Goal: Task Accomplishment & Management: Complete application form

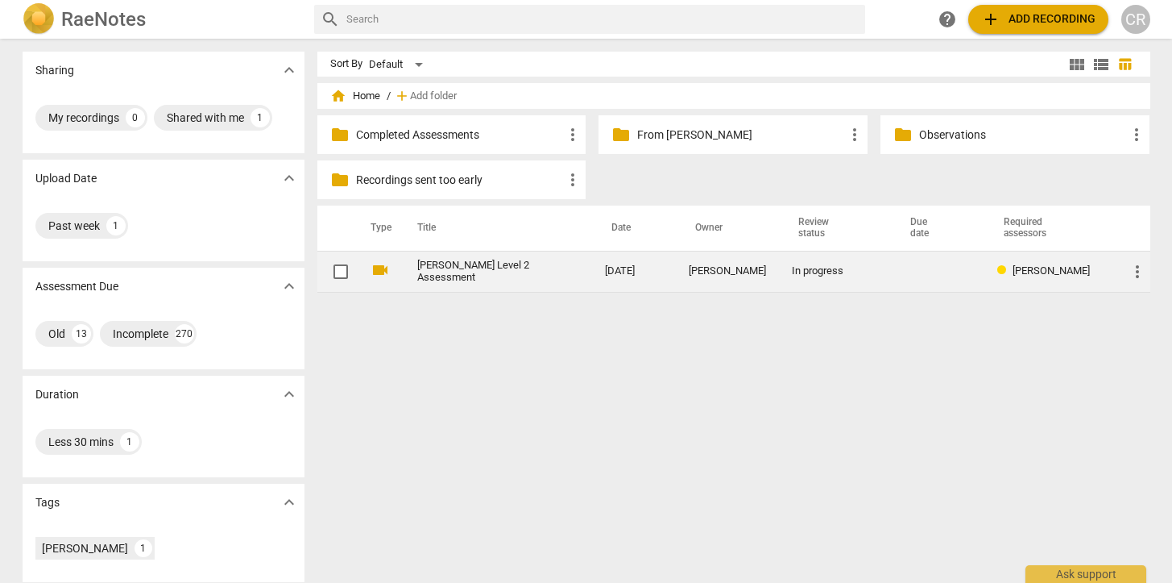
click at [471, 272] on link "[PERSON_NAME] Level 2 Assessment" at bounding box center [482, 271] width 131 height 24
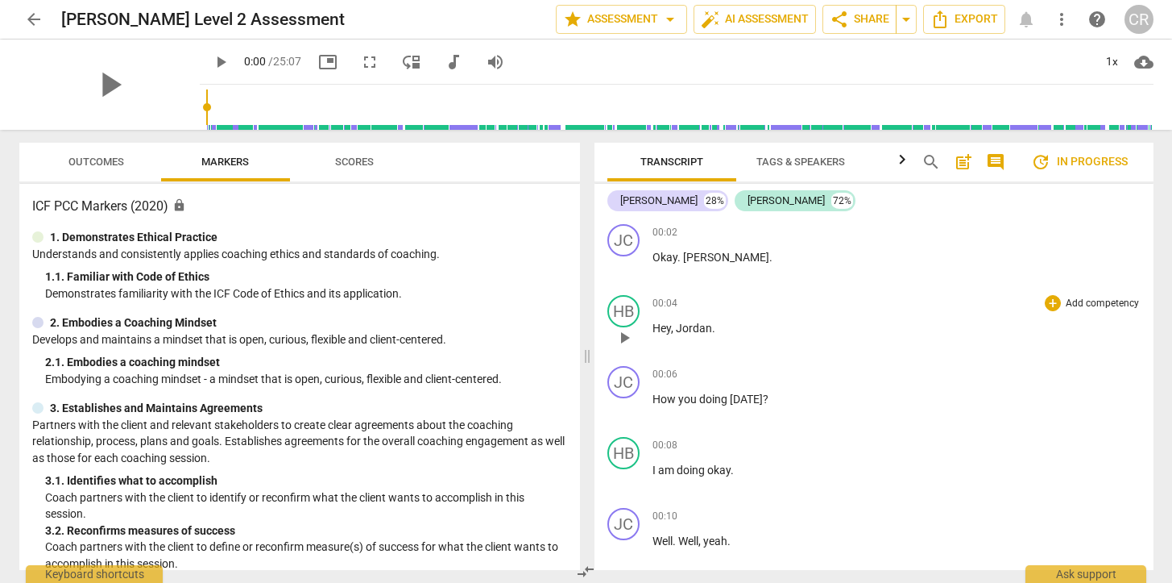
click at [751, 326] on p "Hey , [PERSON_NAME] ." at bounding box center [897, 328] width 488 height 17
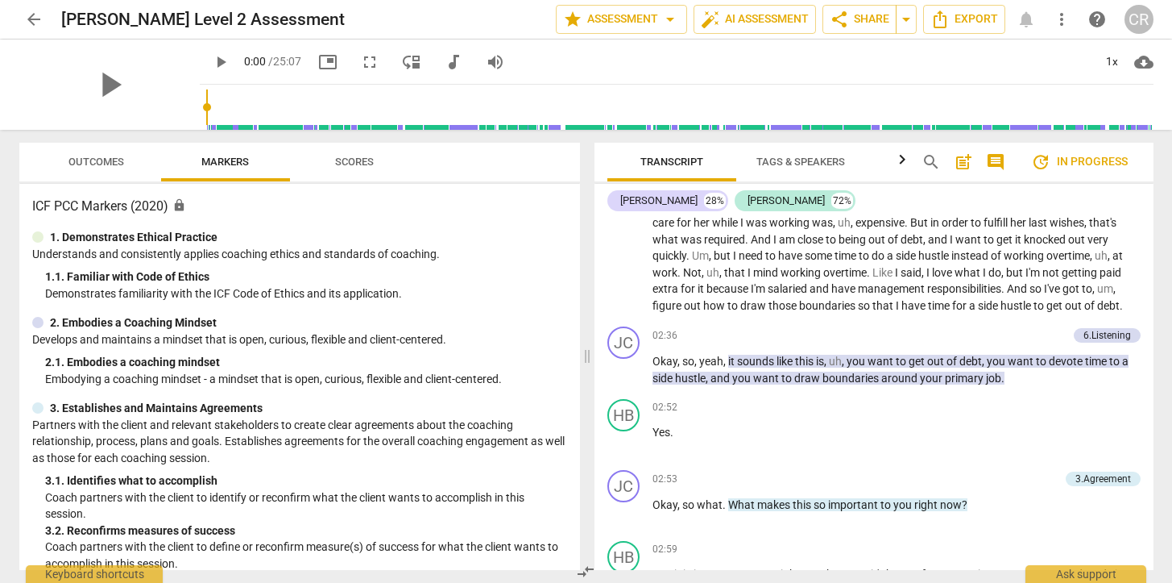
scroll to position [886, 0]
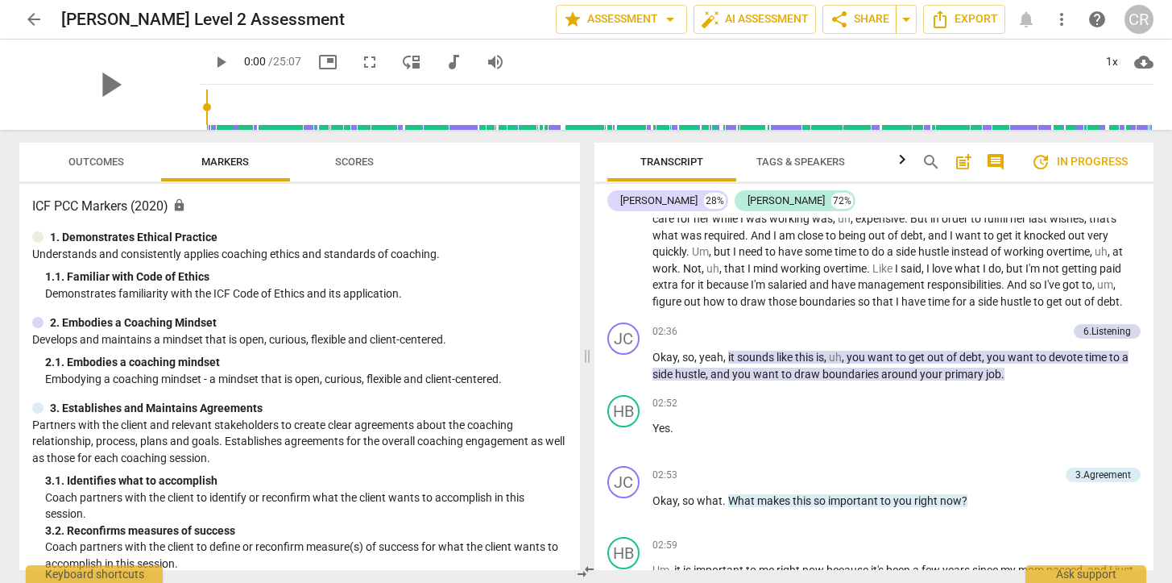
click at [366, 158] on span "Scores" at bounding box center [354, 162] width 39 height 12
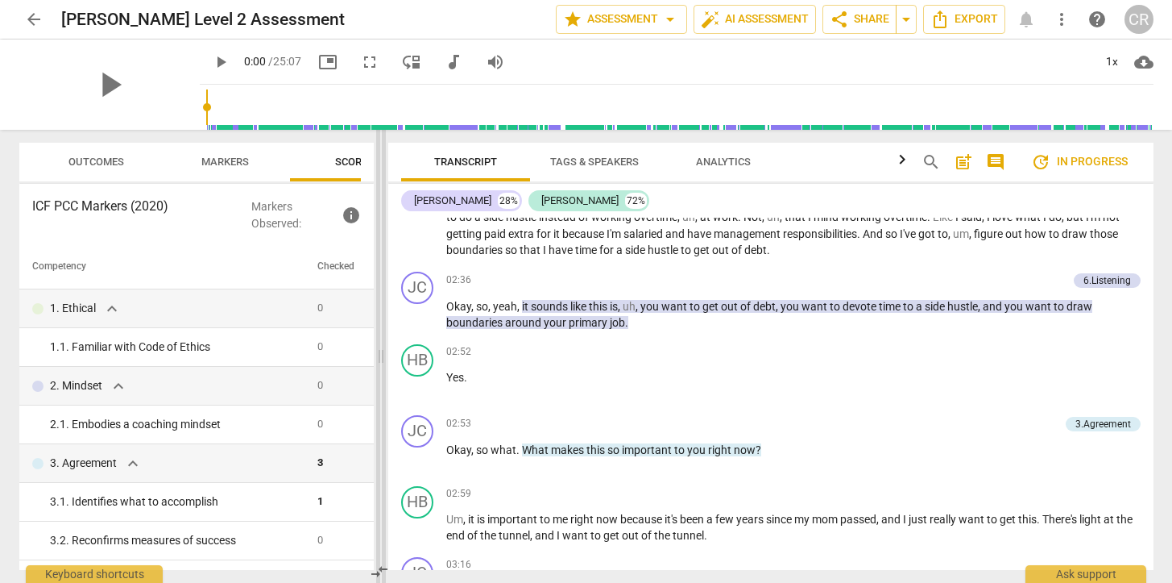
drag, startPoint x: 589, startPoint y: 355, endPoint x: 388, endPoint y: 337, distance: 201.4
click at [386, 337] on span at bounding box center [381, 356] width 10 height 453
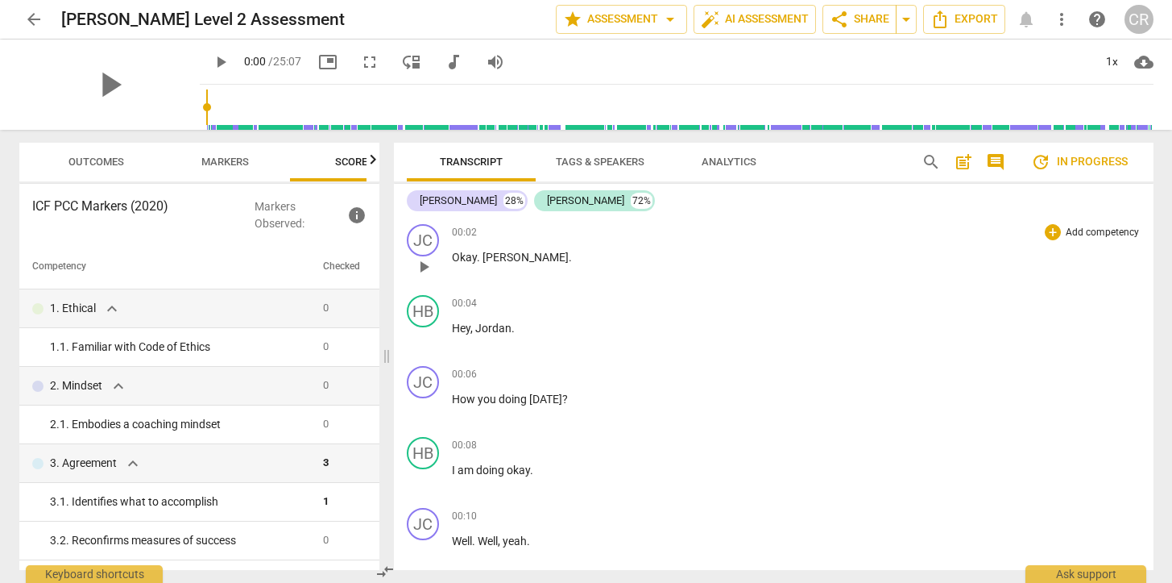
scroll to position [0, 0]
click at [424, 410] on span "play_arrow" at bounding box center [423, 408] width 19 height 19
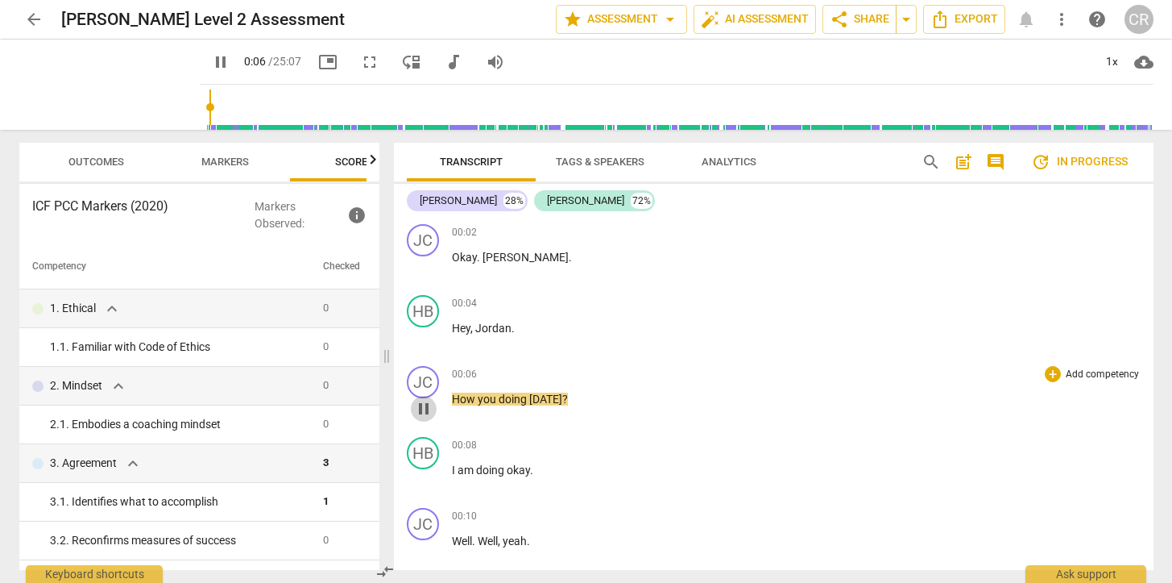
click at [424, 410] on span "pause" at bounding box center [423, 408] width 19 height 19
type input "6"
click at [1052, 374] on div "+" at bounding box center [1053, 374] width 16 height 16
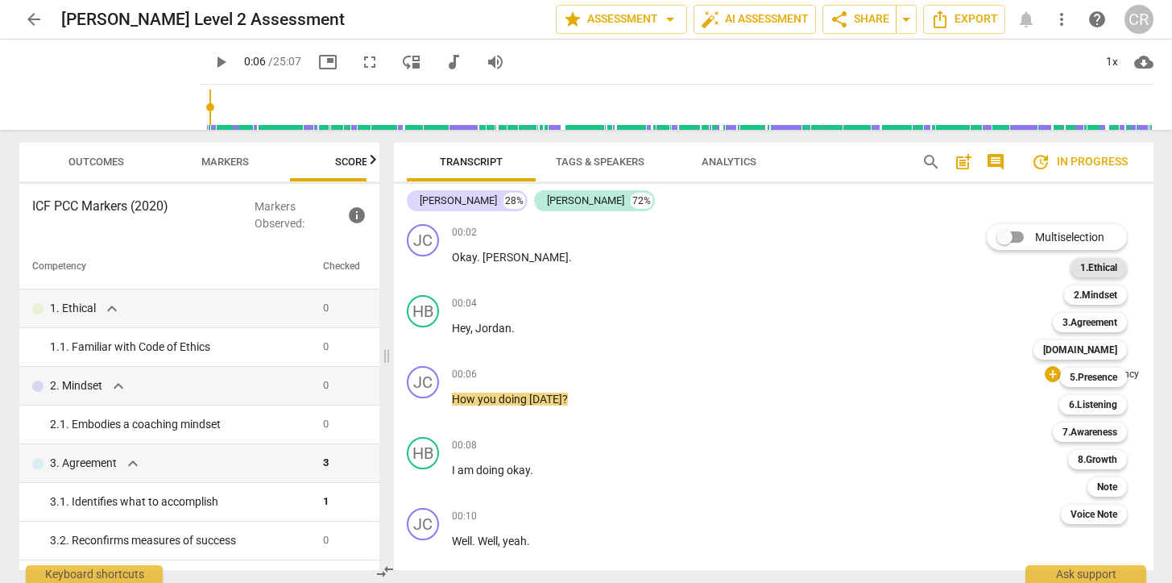
click at [1093, 265] on b "1.Ethical" at bounding box center [1099, 267] width 37 height 19
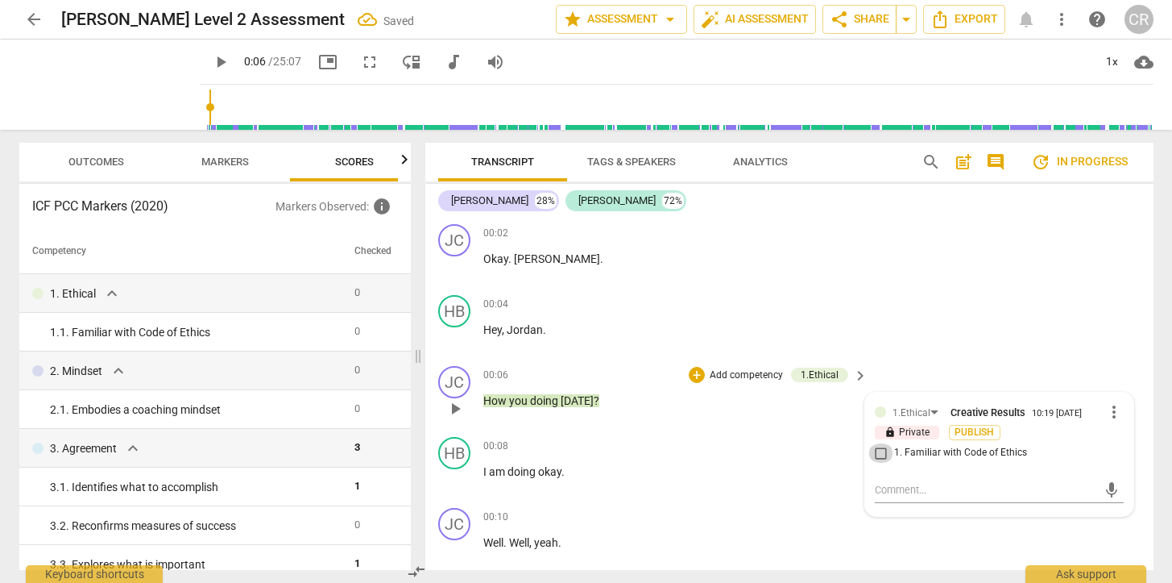
click at [882, 459] on input "1. Familiar with Code of Ethics" at bounding box center [882, 452] width 26 height 19
checkbox input "true"
click at [786, 152] on span "Analytics" at bounding box center [760, 162] width 93 height 22
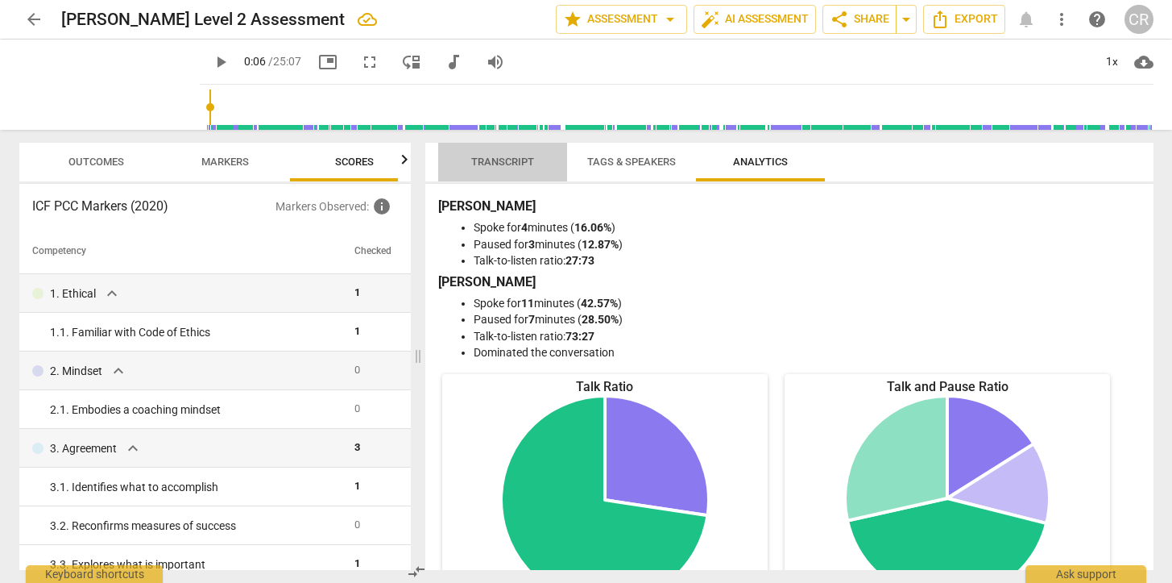
click at [512, 156] on span "Transcript" at bounding box center [502, 162] width 63 height 12
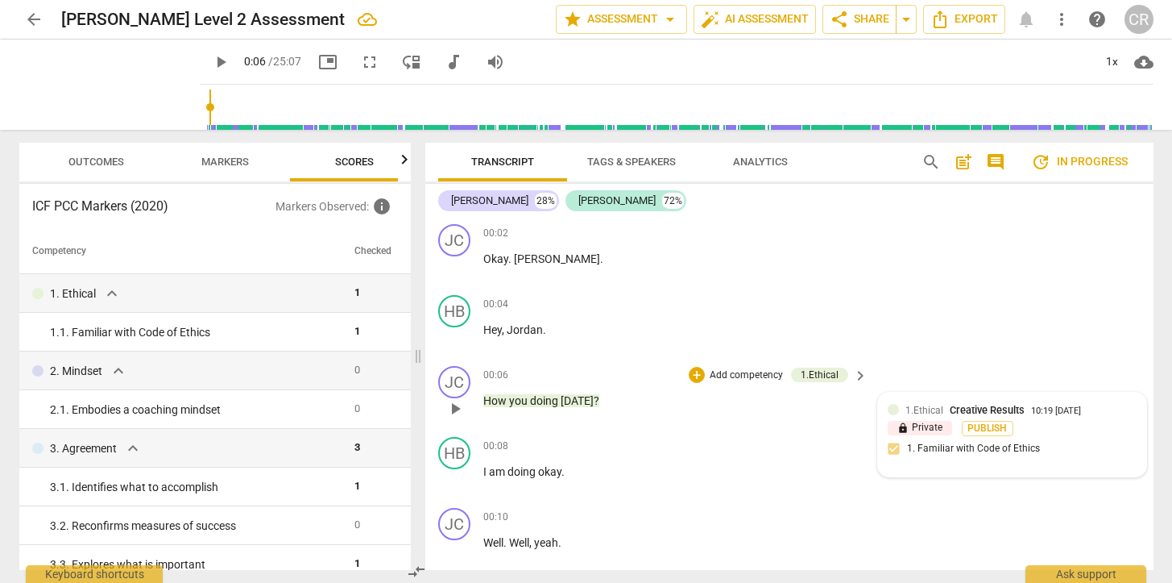
click at [1114, 405] on div "1.Ethical Creative Results 10:19 [DATE]" at bounding box center [1021, 409] width 231 height 15
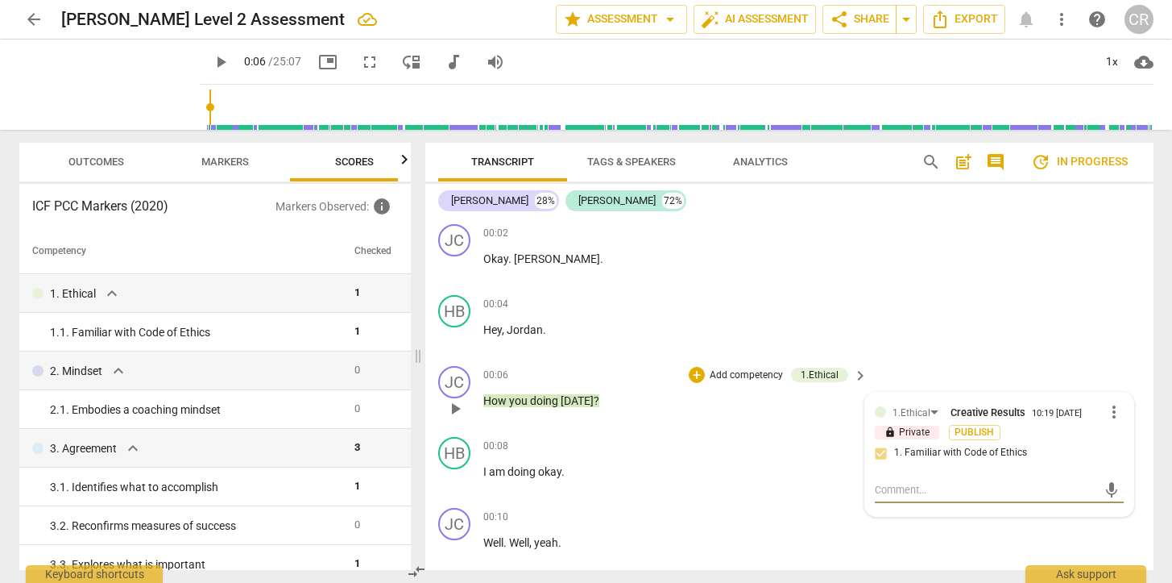
type textarea "Coach applies coaching ethics and standards of coaching. Observed throughout as…"
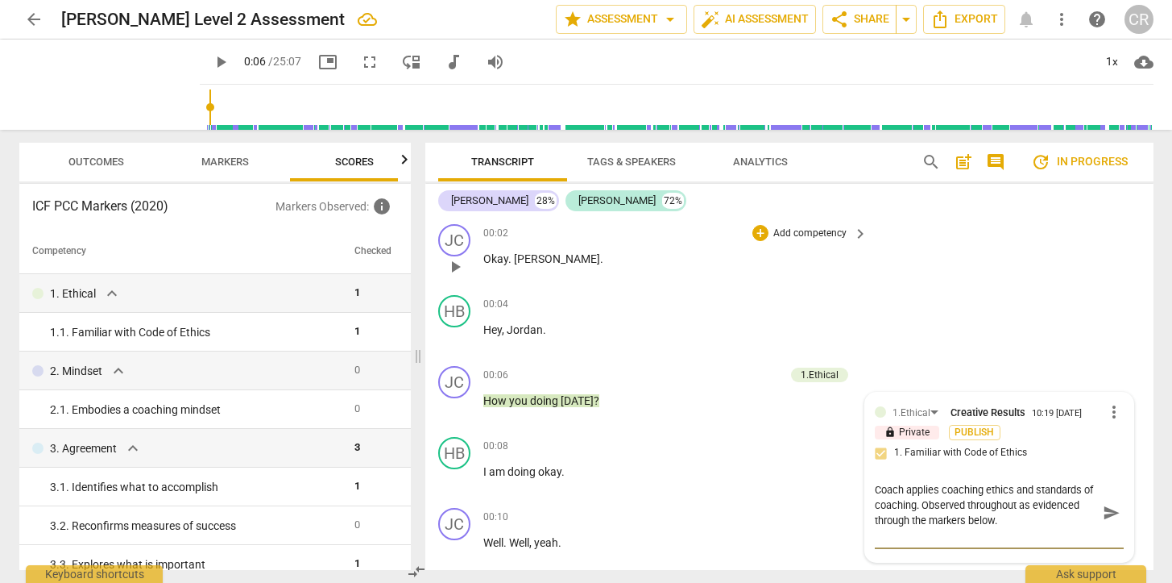
click at [996, 286] on div "JC play_arrow pause 00:02 + Add competency keyboard_arrow_right Okay . [PERSON_…" at bounding box center [789, 253] width 728 height 71
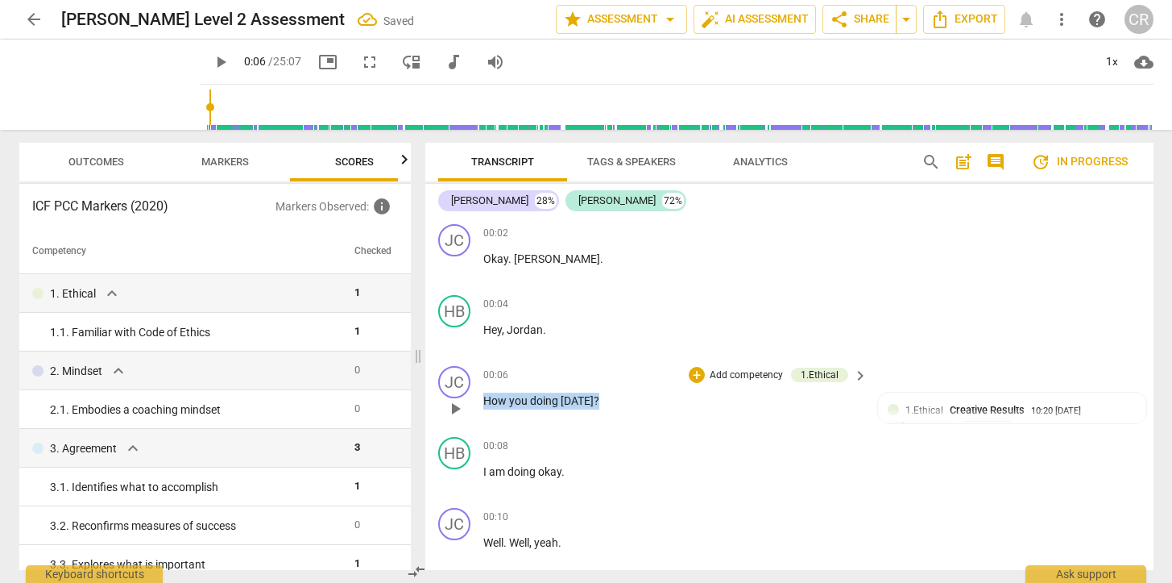
drag, startPoint x: 599, startPoint y: 401, endPoint x: 478, endPoint y: 397, distance: 120.9
click at [478, 397] on div "JC play_arrow pause 00:06 + Add competency 1.Ethical keyboard_arrow_right How y…" at bounding box center [789, 394] width 728 height 71
click at [607, 379] on div "+" at bounding box center [608, 379] width 16 height 16
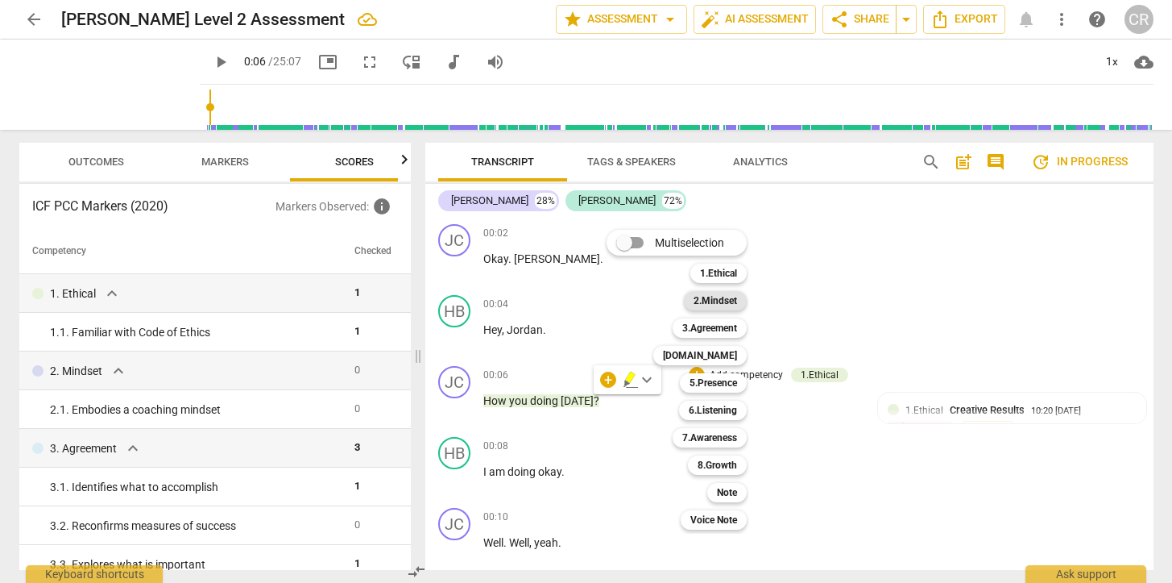
click at [727, 301] on b "2.Mindset" at bounding box center [716, 300] width 44 height 19
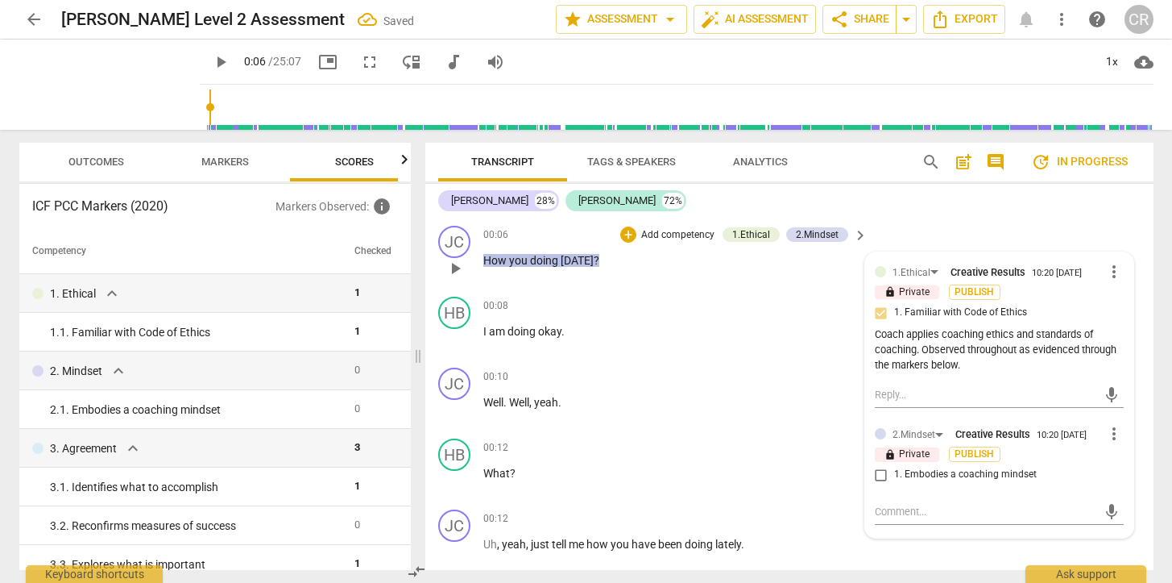
scroll to position [161, 0]
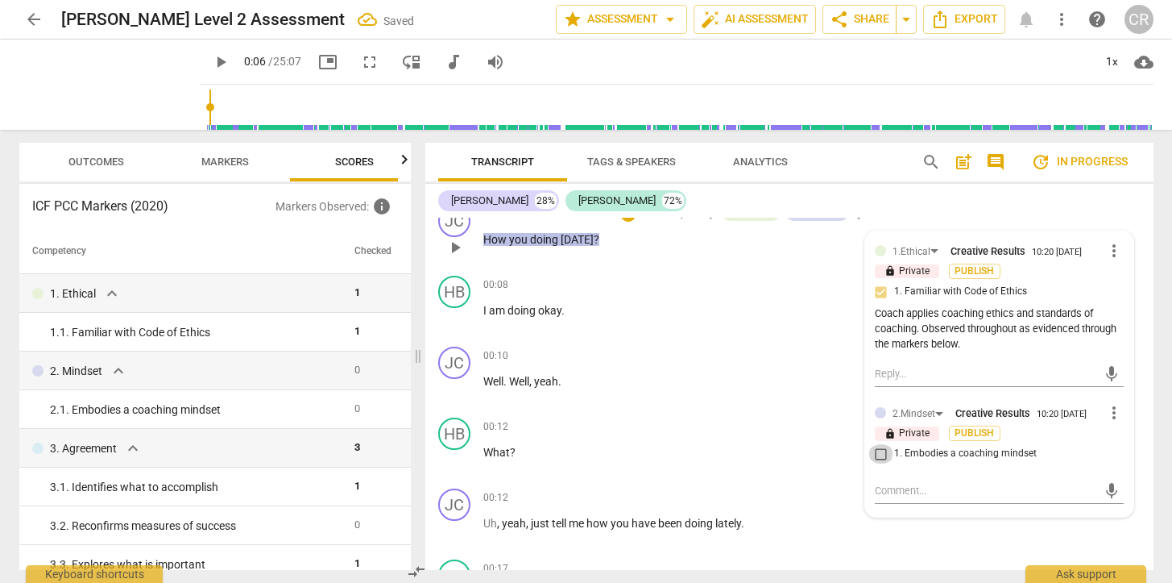
click at [880, 463] on input "1. Embodies a coaching mindset" at bounding box center [882, 453] width 26 height 19
checkbox input "true"
click at [924, 498] on textarea at bounding box center [986, 490] width 223 height 15
paste textarea "Coach remained in a coaching mindset throughout the conversation as evidenced t…"
type textarea "Coach remained in a coaching mindset throughout the conversation as evidenced t…"
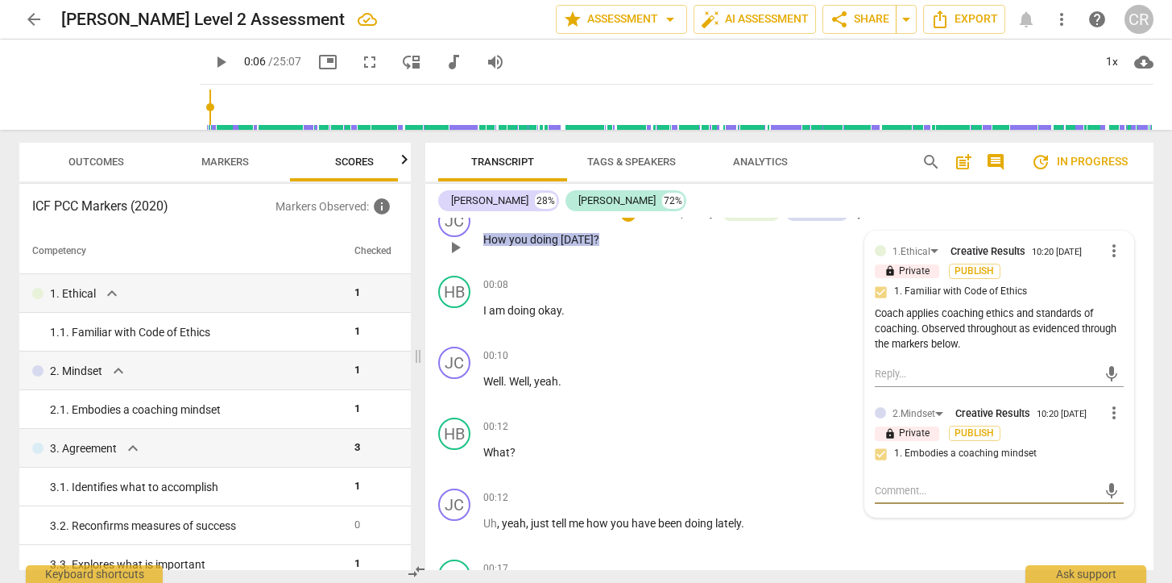
type textarea "Coach remained in a coaching mindset throughout the conversation as evidenced t…"
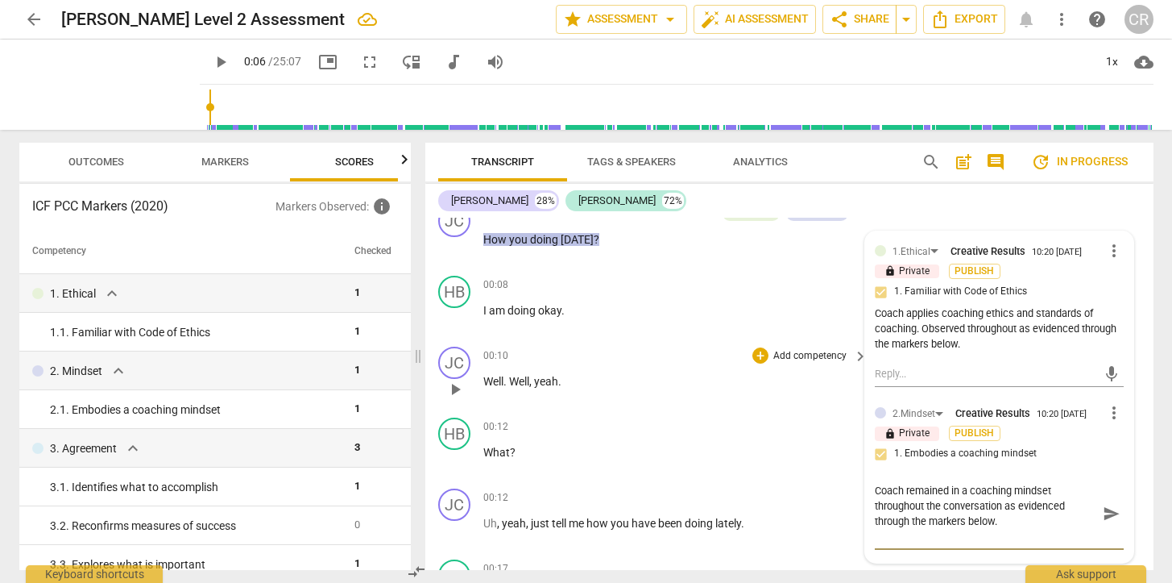
click at [725, 409] on div "JC play_arrow pause 00:10 + Add competency keyboard_arrow_right Well . Well , y…" at bounding box center [789, 375] width 728 height 71
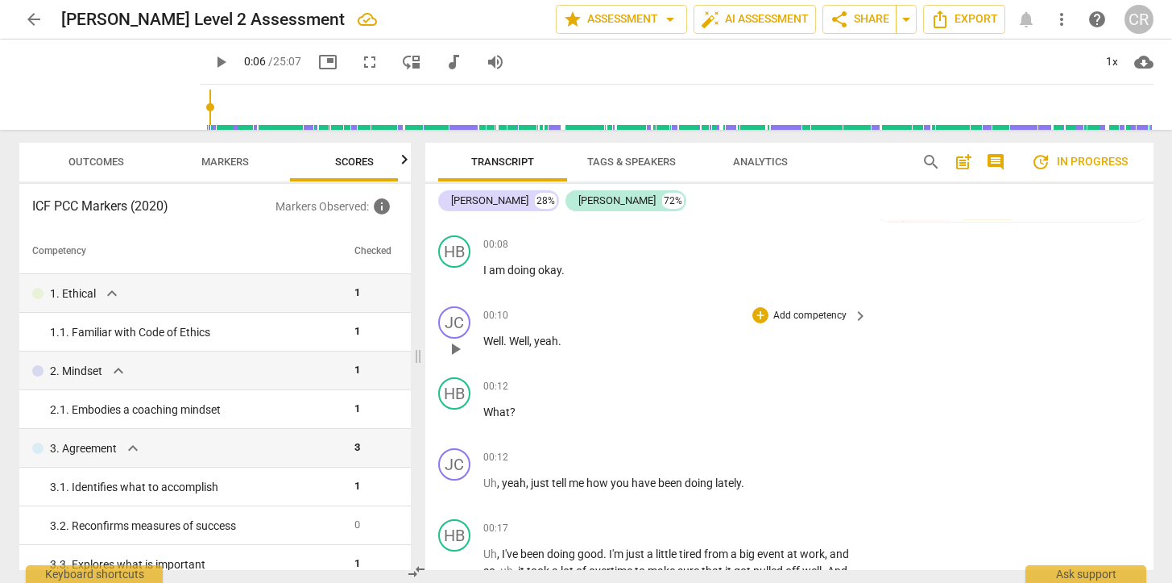
scroll to position [220, 0]
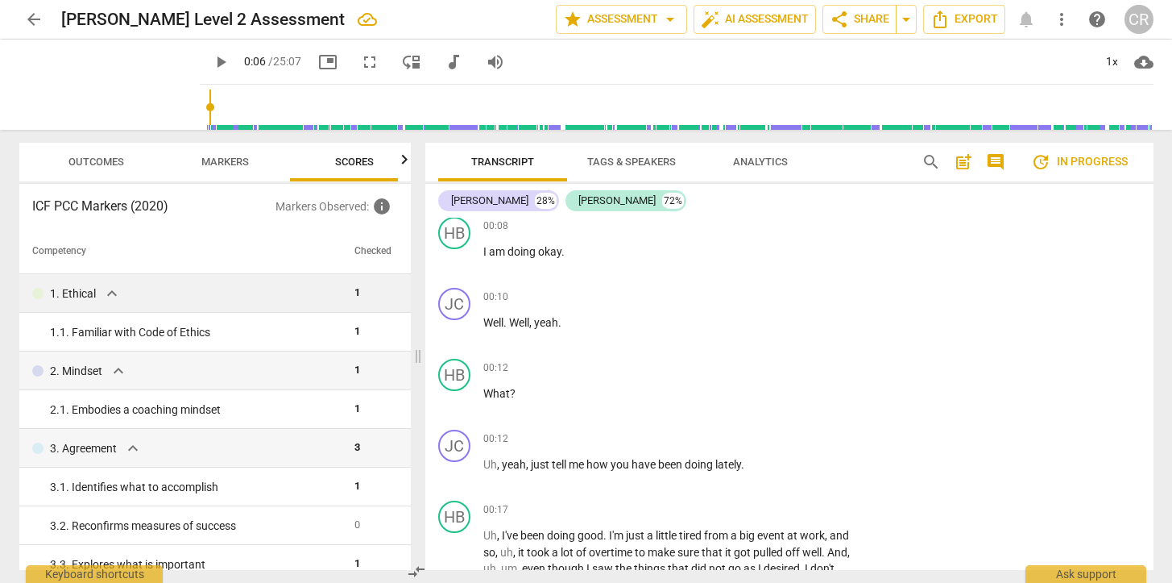
click at [106, 288] on span "expand_more" at bounding box center [111, 293] width 19 height 19
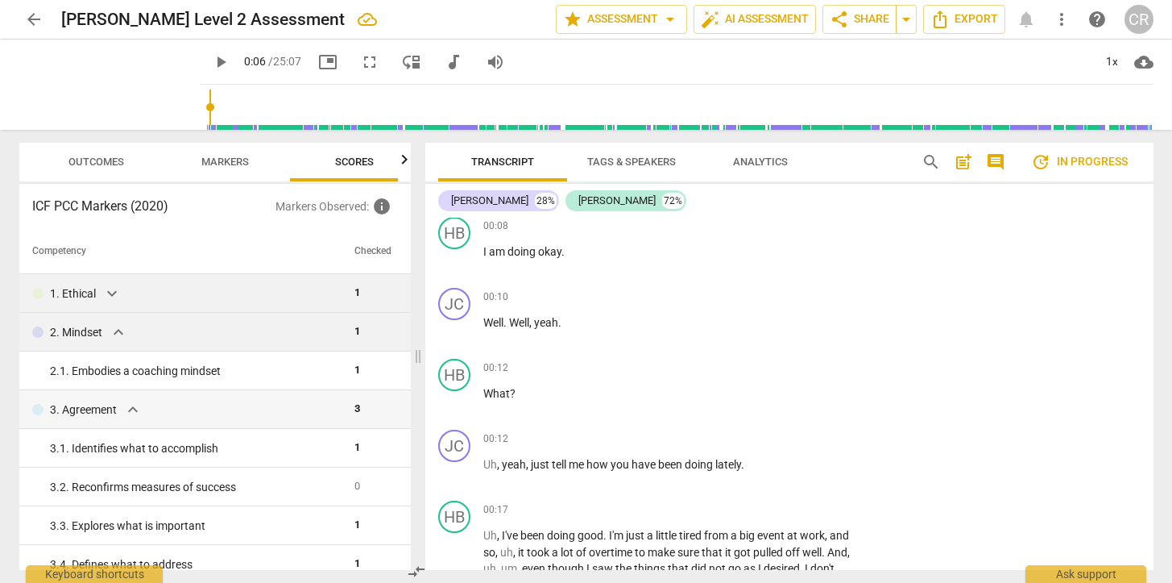
click at [116, 330] on span "expand_more" at bounding box center [118, 331] width 19 height 19
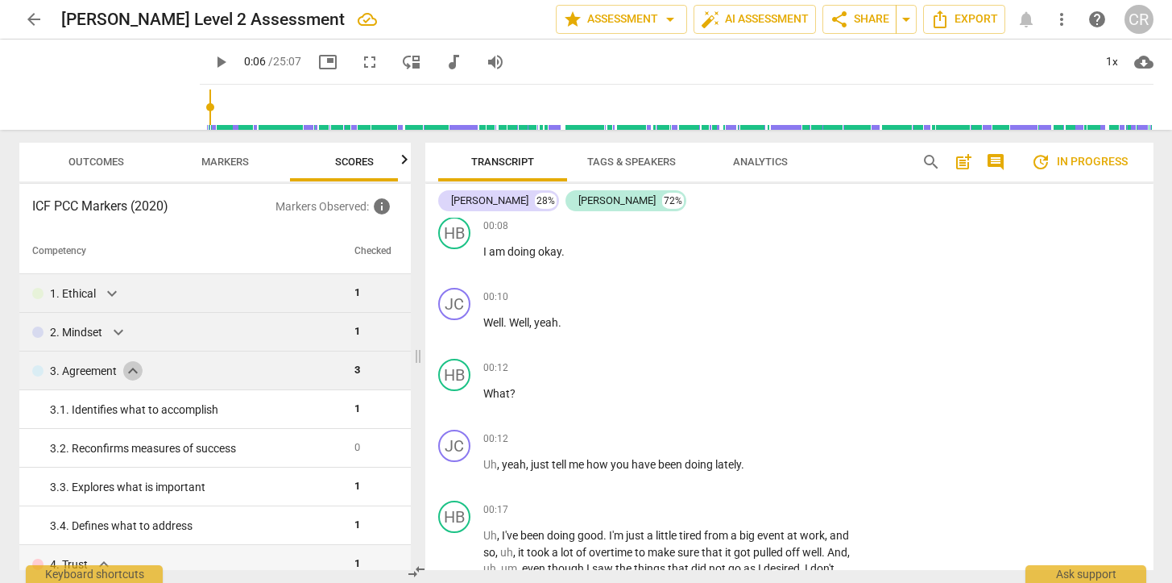
click at [132, 368] on span "expand_more" at bounding box center [132, 370] width 19 height 19
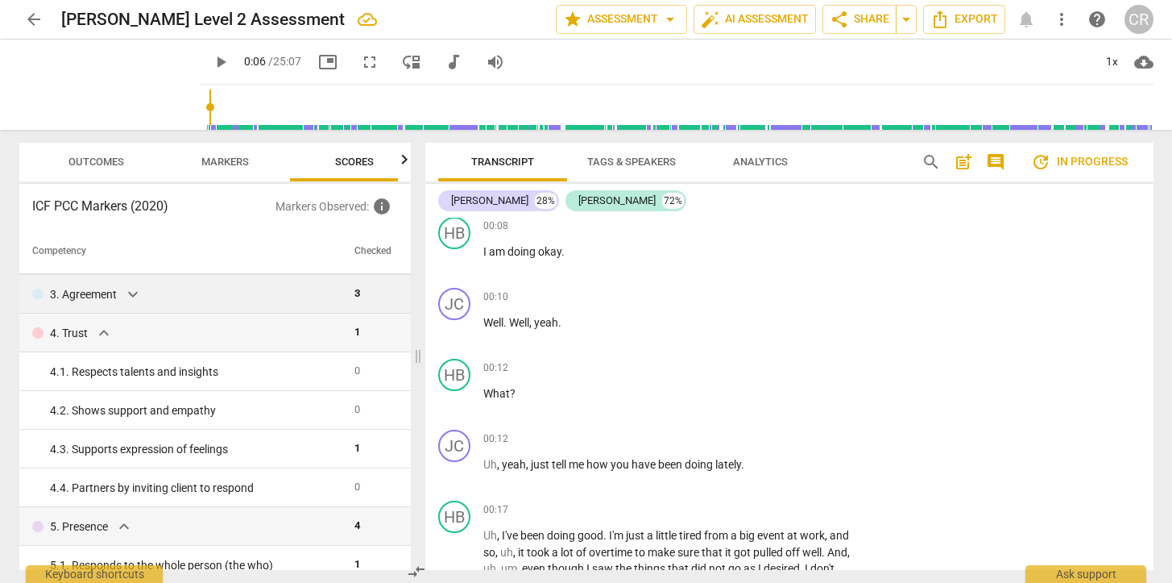
scroll to position [78, 0]
click at [231, 161] on span "Markers" at bounding box center [225, 162] width 48 height 12
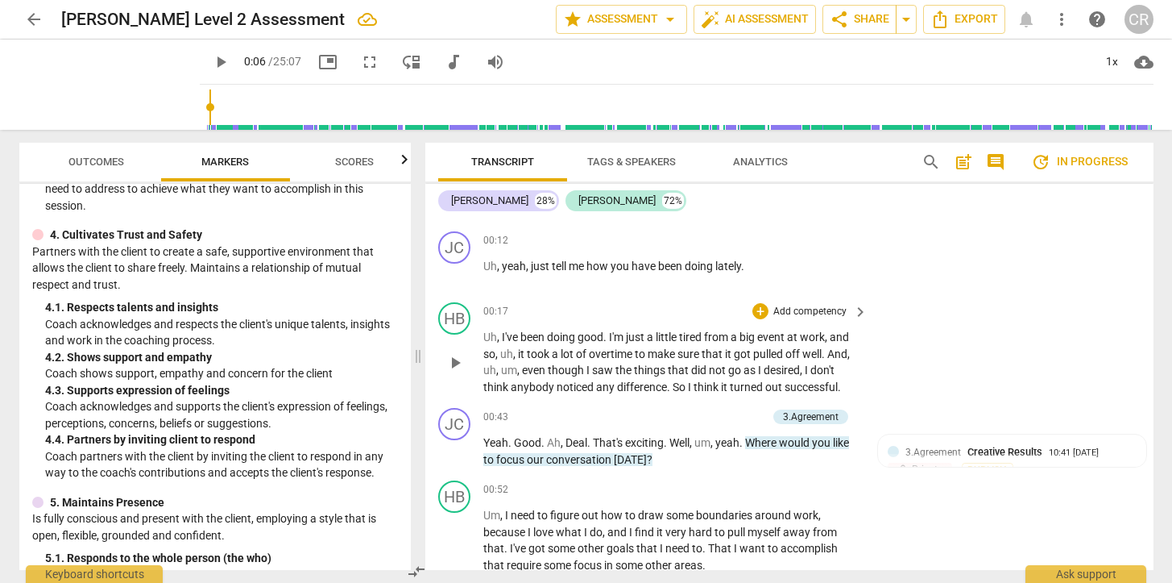
scroll to position [413, 0]
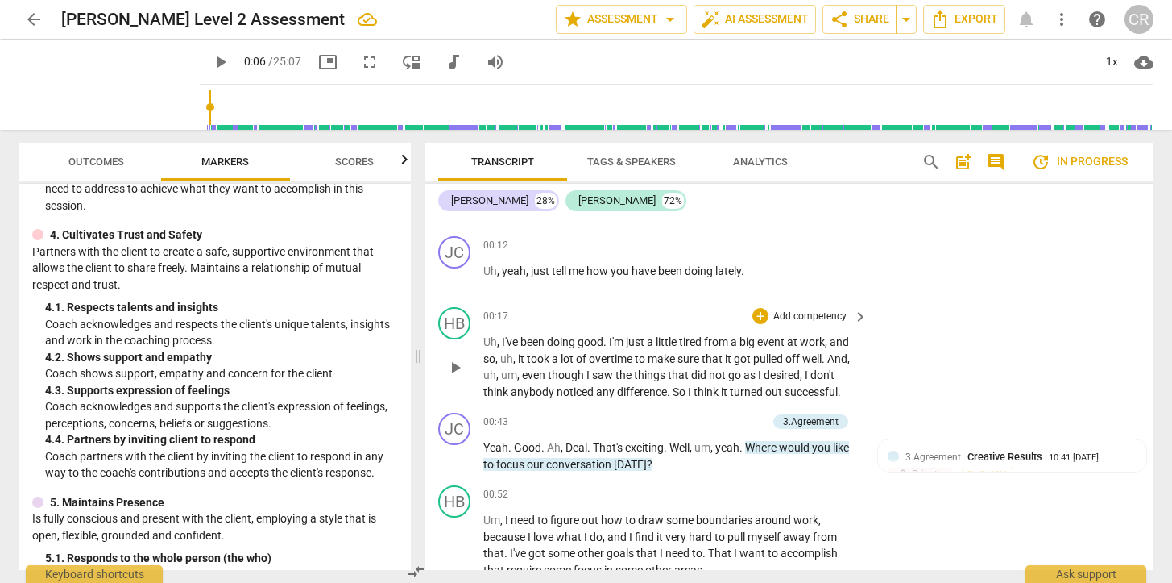
click at [926, 339] on div "HB play_arrow pause 00:17 + Add competency keyboard_arrow_right Uh , I've been …" at bounding box center [789, 354] width 728 height 106
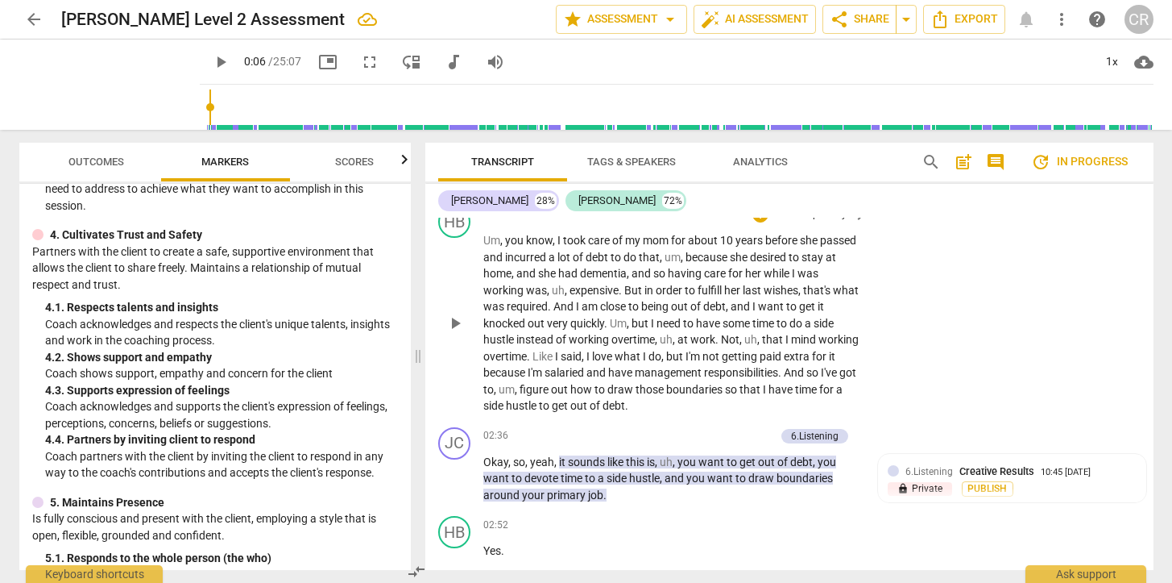
scroll to position [876, 0]
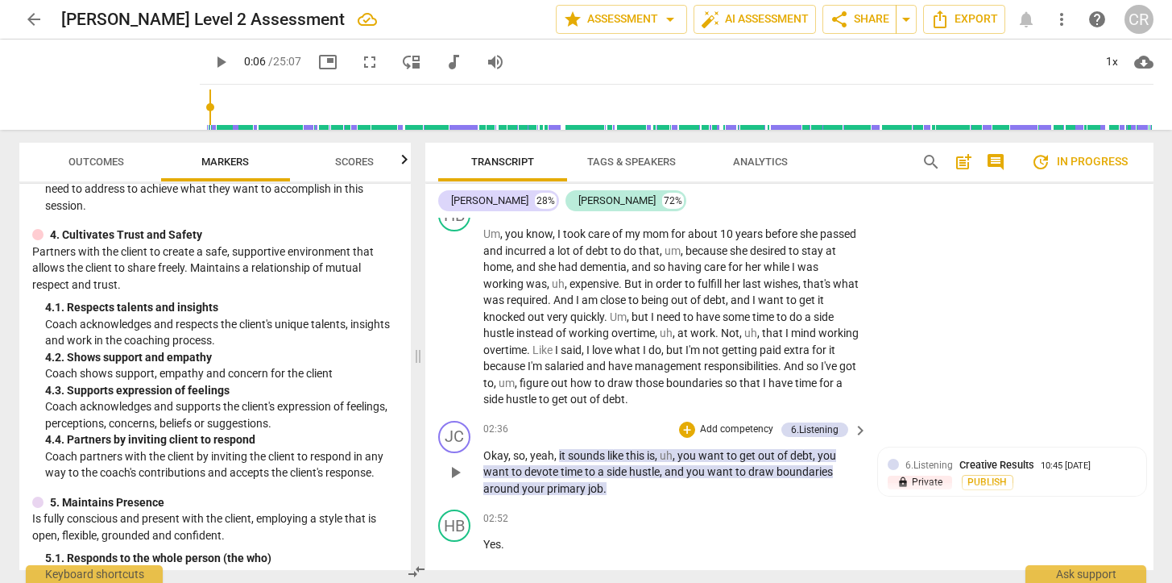
click at [456, 463] on span "play_arrow" at bounding box center [455, 472] width 19 height 19
click at [456, 463] on span "pause" at bounding box center [455, 472] width 19 height 19
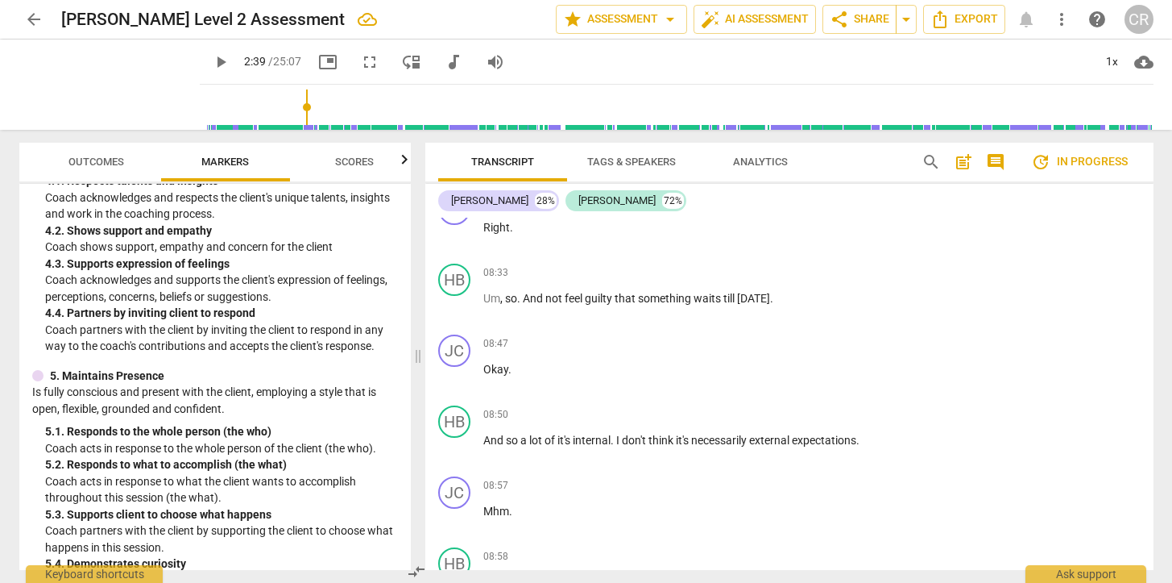
scroll to position [687, 0]
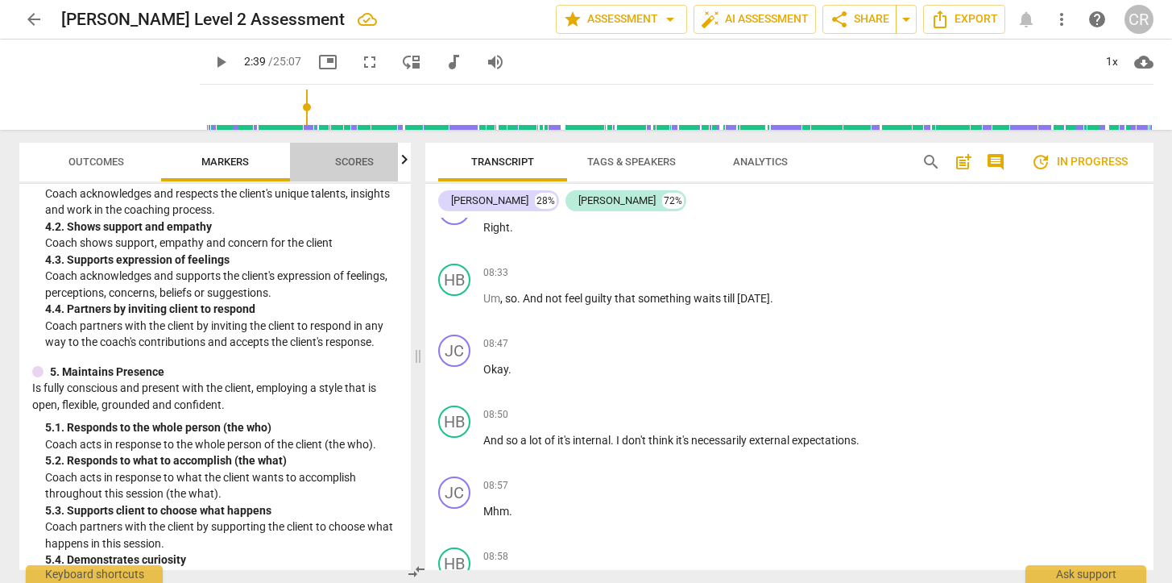
click at [357, 159] on span "Scores" at bounding box center [354, 162] width 39 height 12
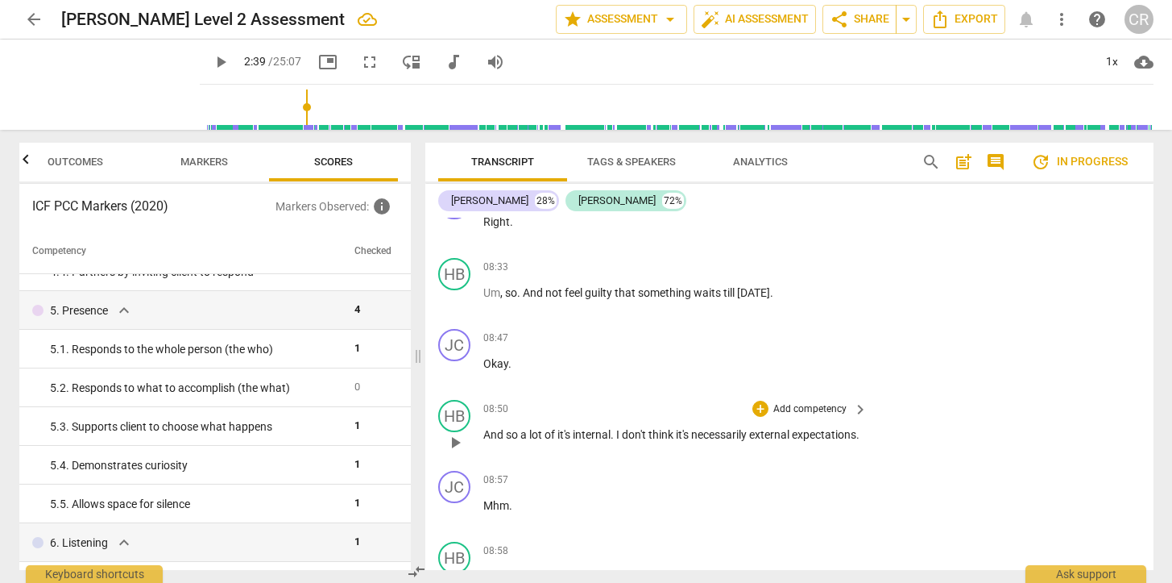
scroll to position [3405, 0]
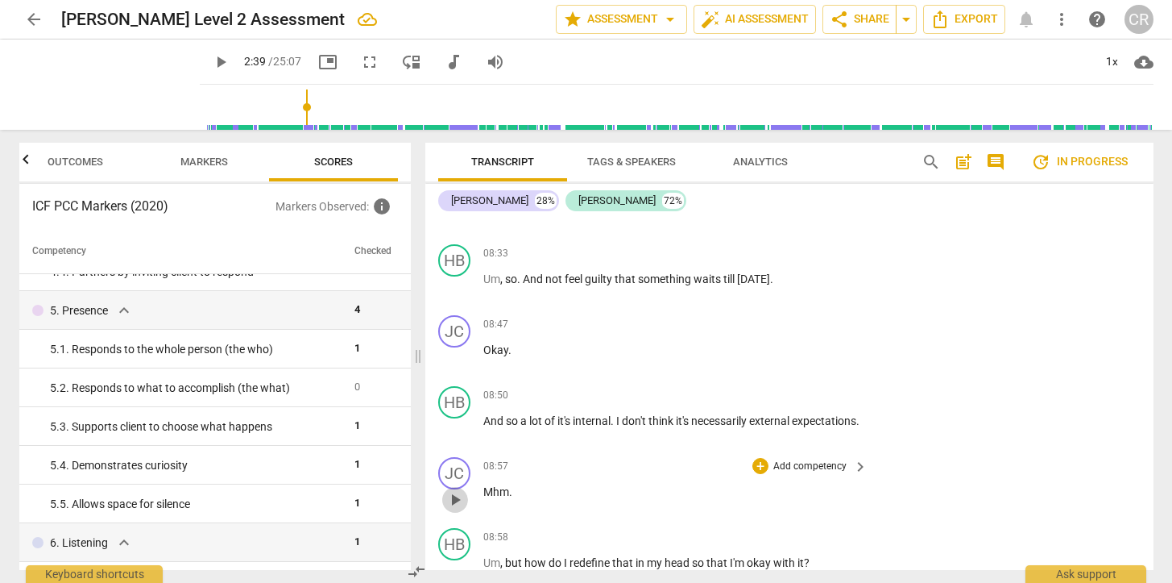
click at [454, 490] on span "play_arrow" at bounding box center [455, 499] width 19 height 19
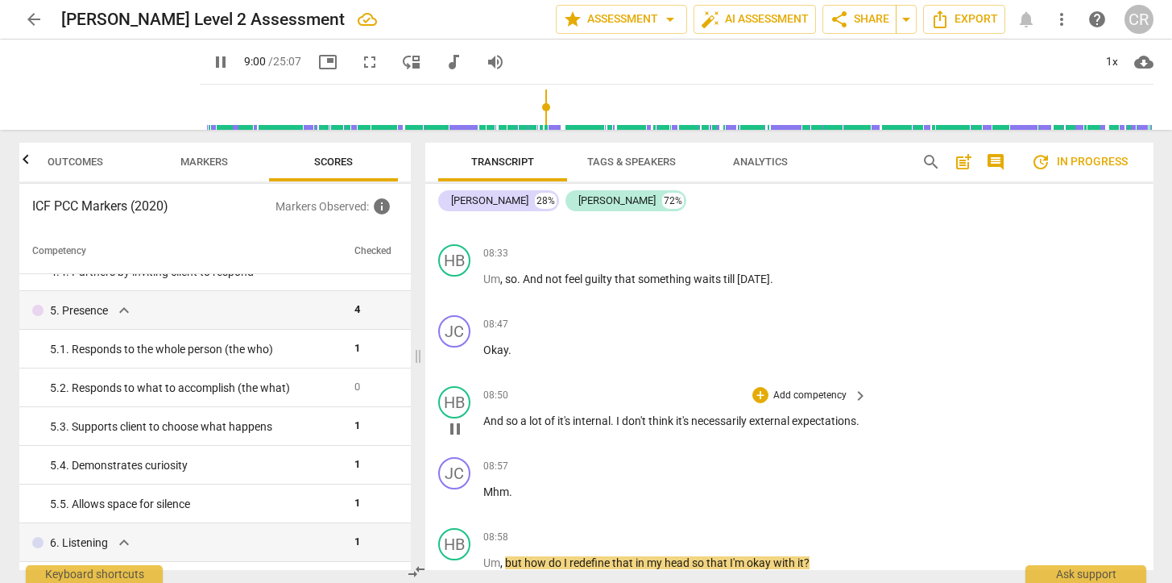
click at [453, 419] on span "pause" at bounding box center [455, 428] width 19 height 19
click at [454, 419] on span "play_arrow" at bounding box center [455, 428] width 19 height 19
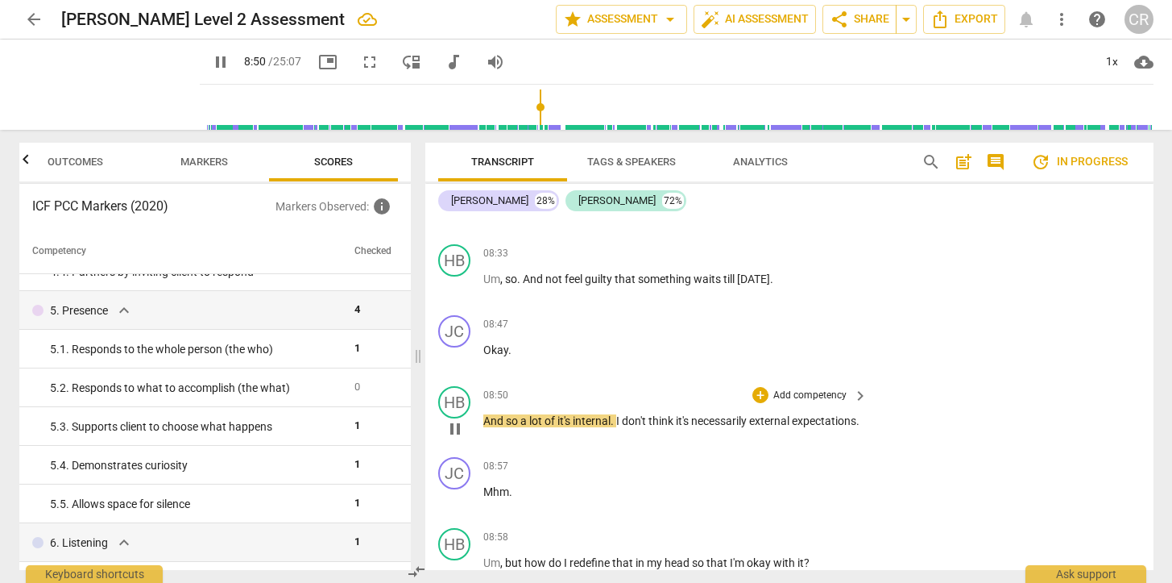
click at [479, 418] on div "play_arrow pause" at bounding box center [462, 428] width 41 height 21
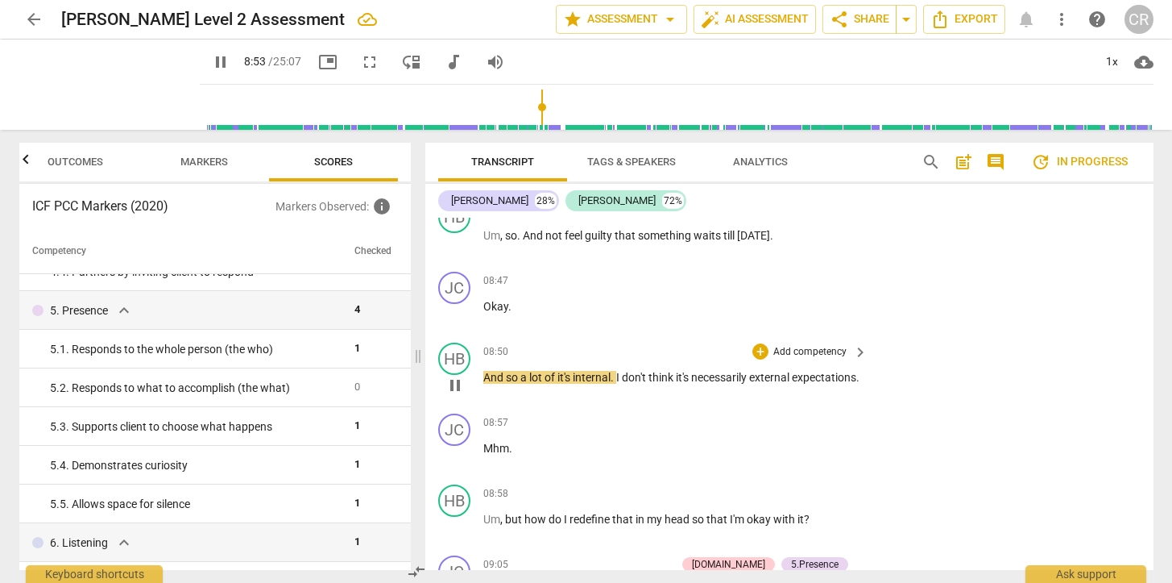
scroll to position [3463, 0]
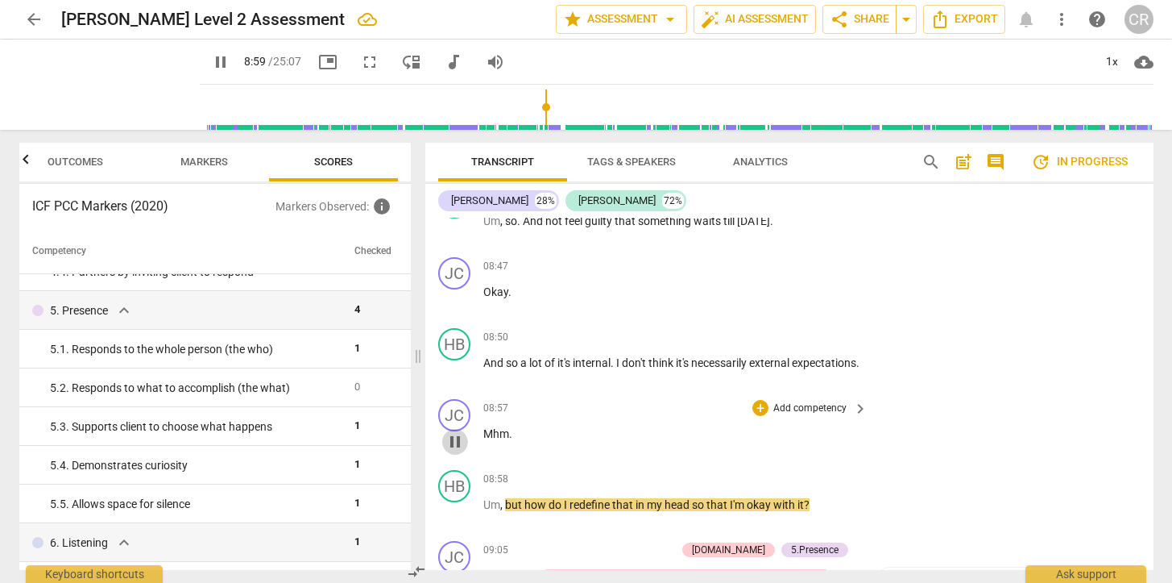
click at [454, 432] on span "pause" at bounding box center [455, 441] width 19 height 19
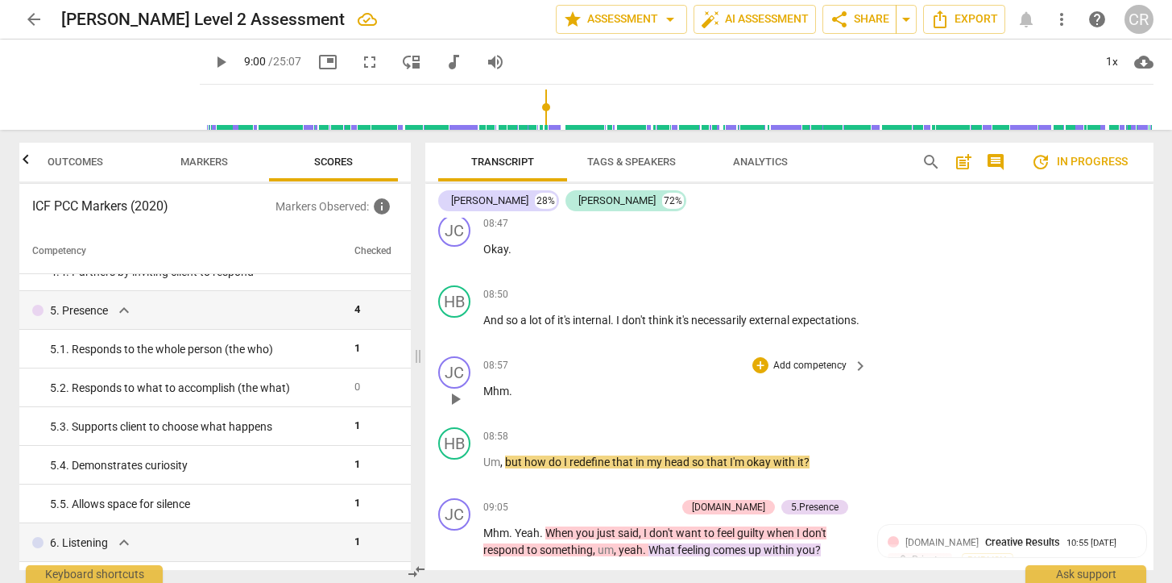
scroll to position [3517, 0]
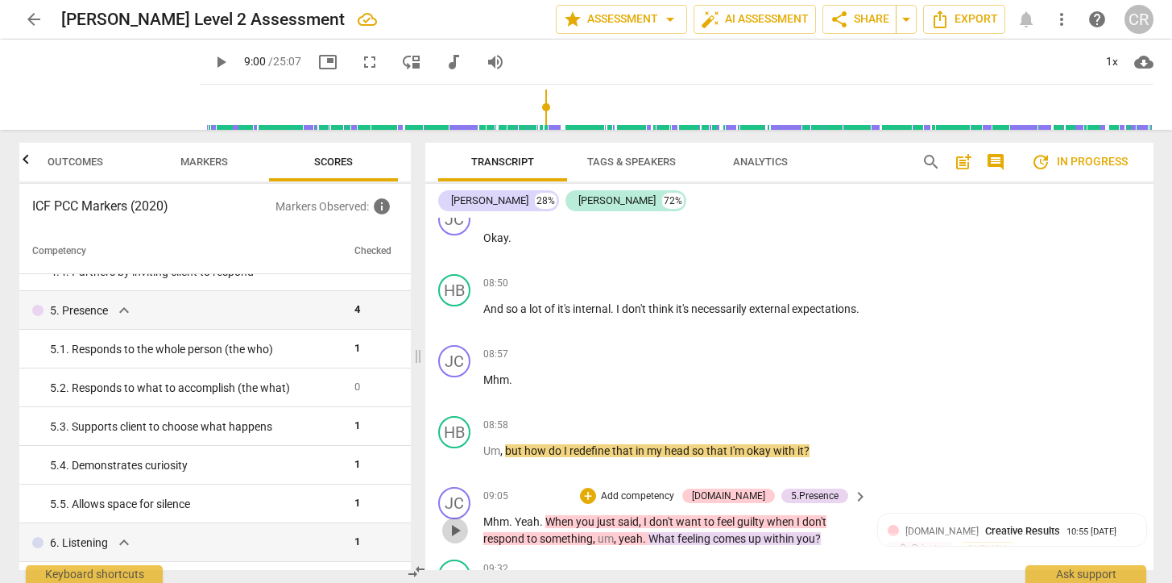
click at [454, 521] on span "play_arrow" at bounding box center [455, 530] width 19 height 19
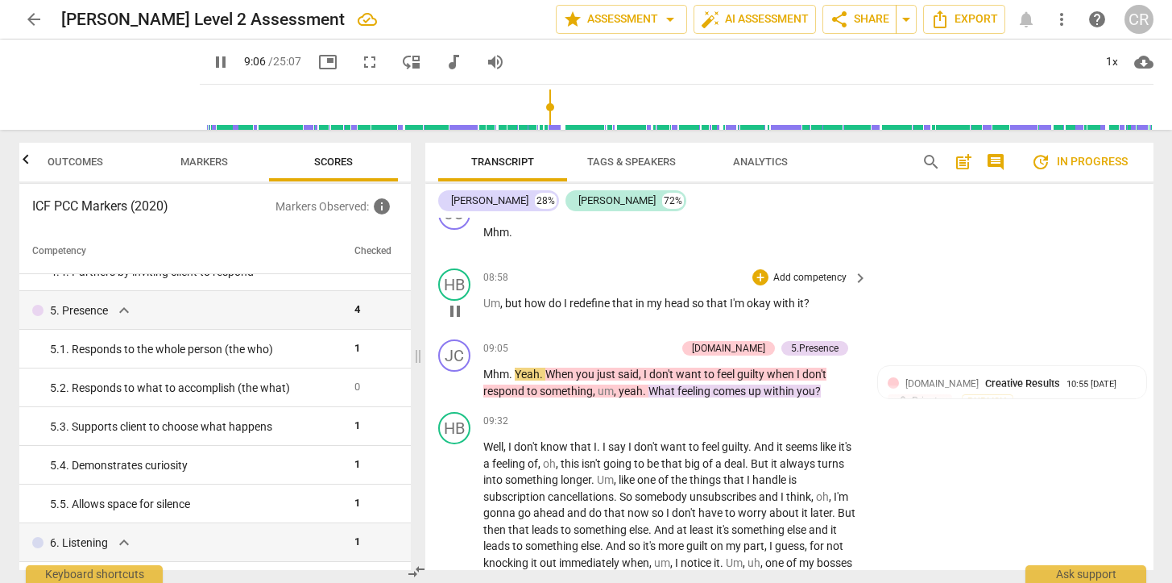
scroll to position [3670, 0]
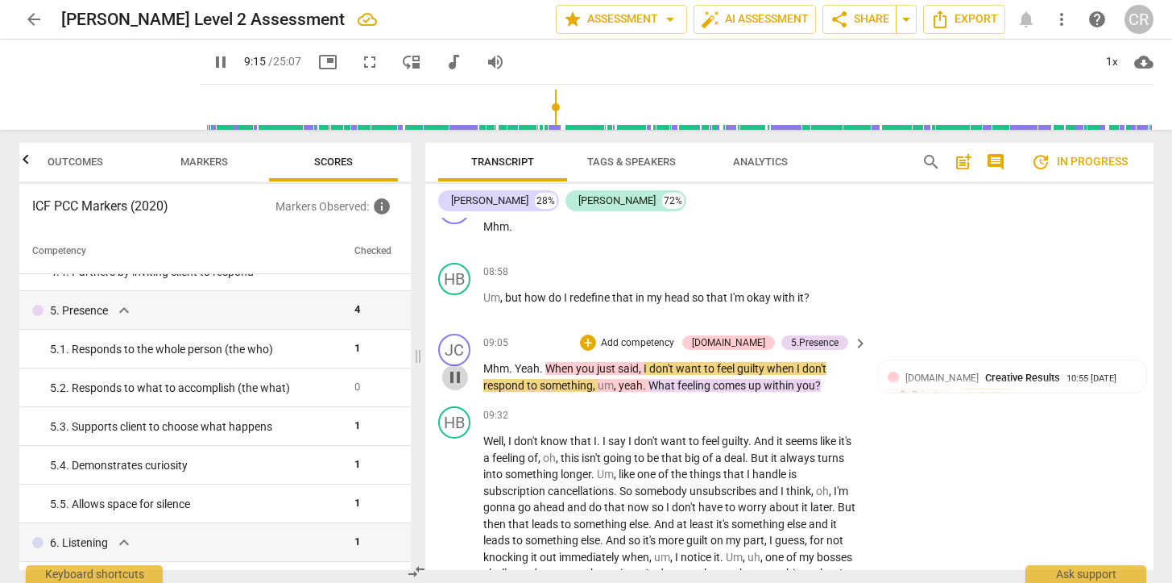
click at [455, 367] on span "pause" at bounding box center [455, 376] width 19 height 19
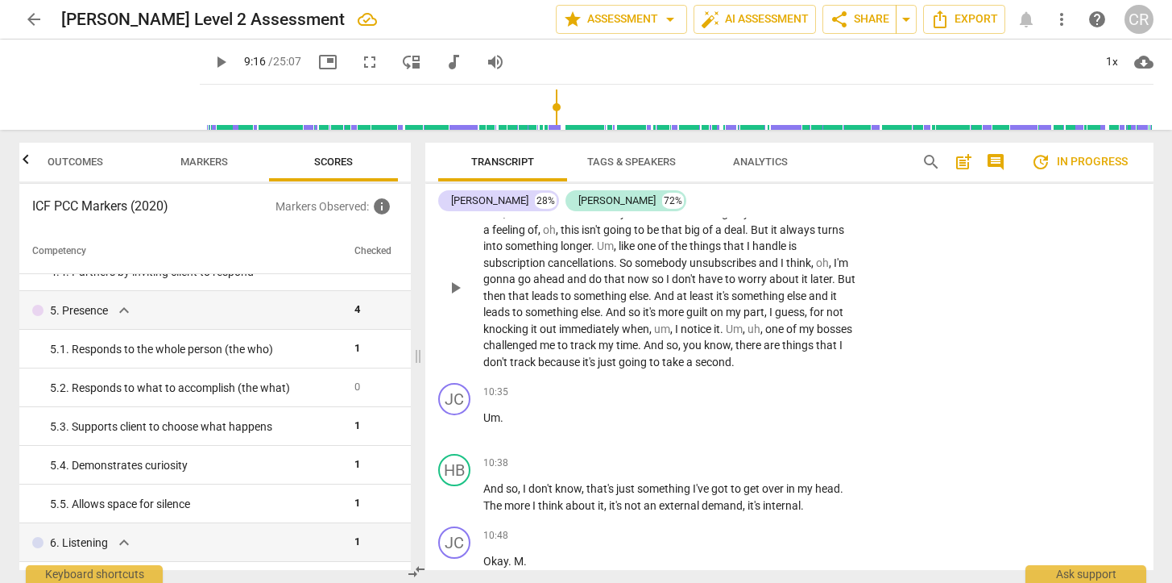
scroll to position [3915, 0]
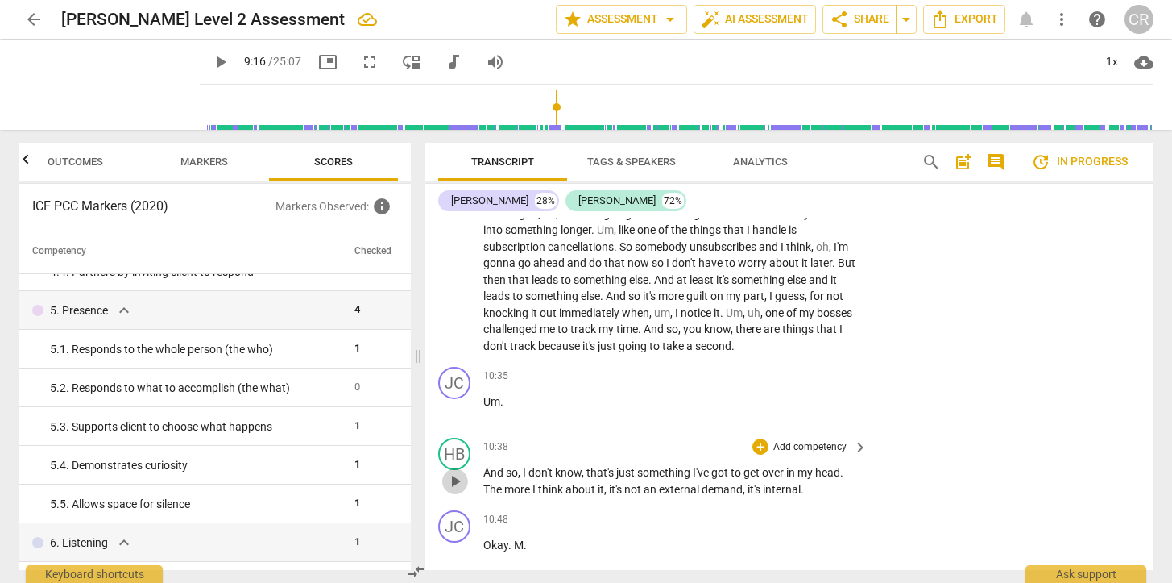
click at [457, 471] on span "play_arrow" at bounding box center [455, 480] width 19 height 19
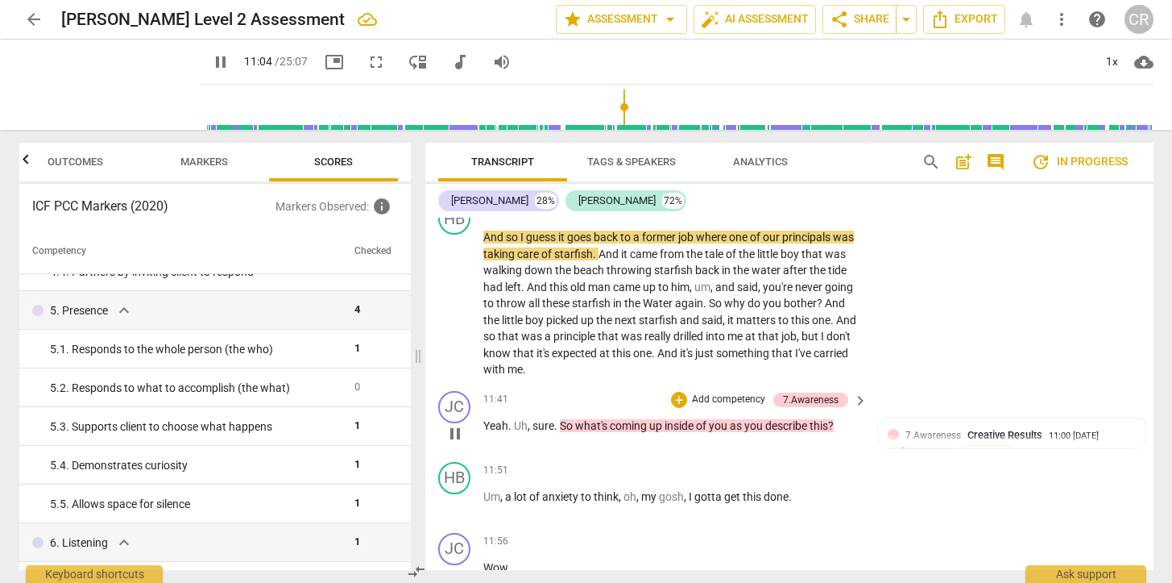
scroll to position [4318, 0]
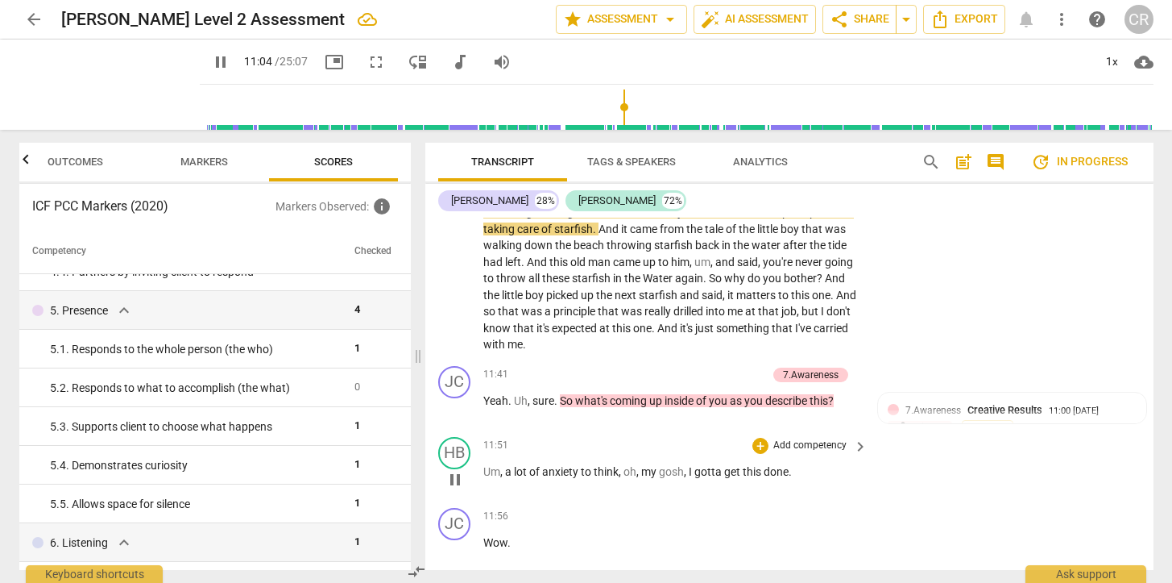
click at [489, 437] on div "11:51 + Add competency keyboard_arrow_right Um , a lot of anxiety to think , oh…" at bounding box center [676, 466] width 387 height 58
click at [483, 469] on div "play_arrow pause" at bounding box center [462, 479] width 41 height 21
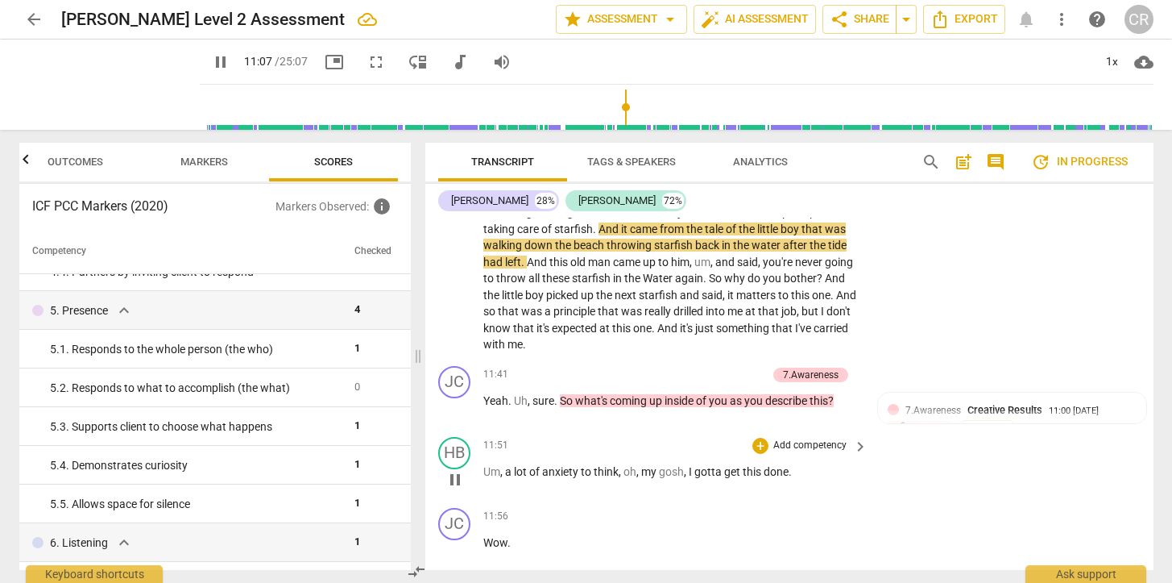
click at [490, 465] on span "Um" at bounding box center [491, 471] width 17 height 13
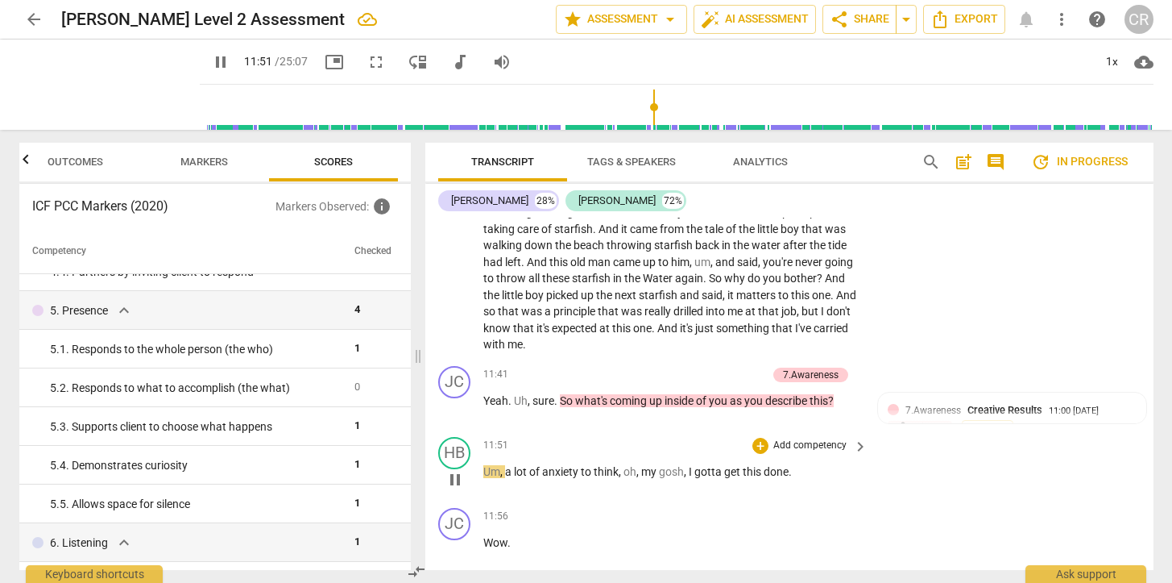
click at [490, 465] on span "Um" at bounding box center [491, 471] width 17 height 13
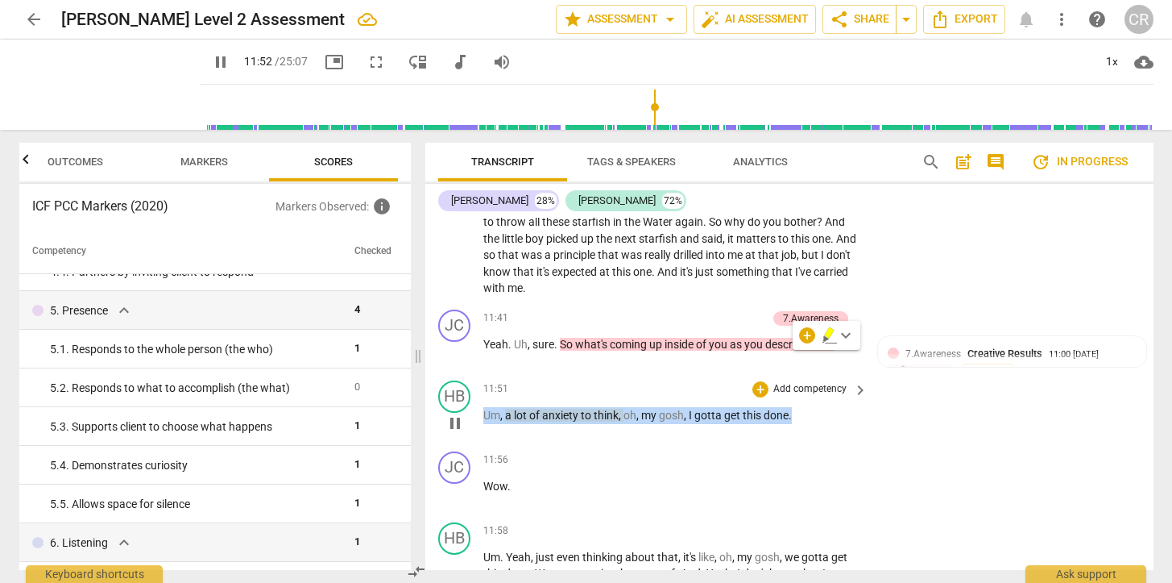
scroll to position [4389, 0]
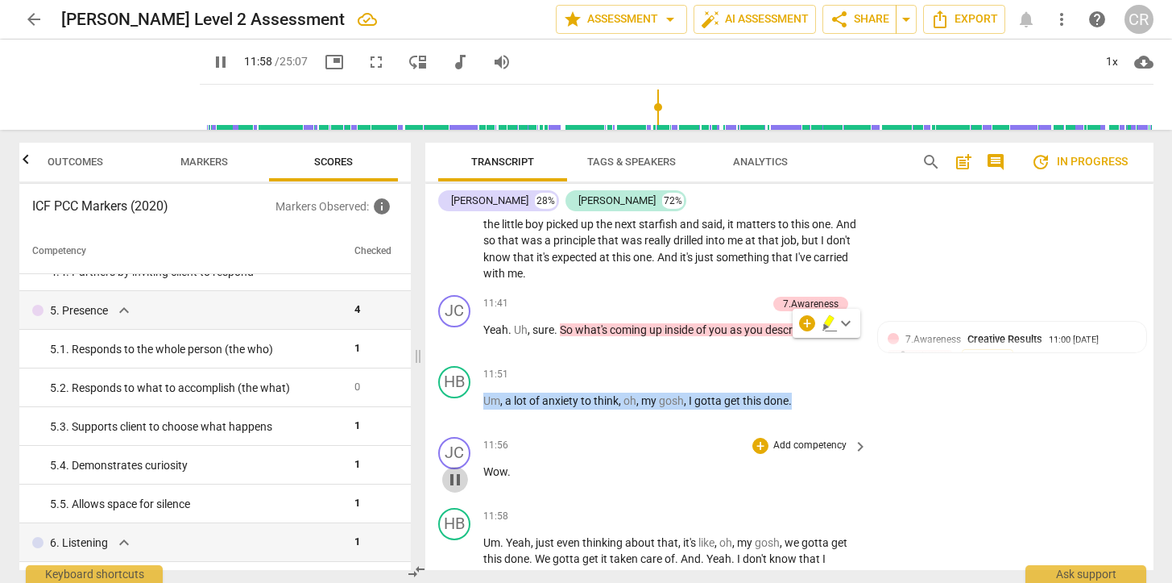
click at [454, 470] on span "pause" at bounding box center [455, 479] width 19 height 19
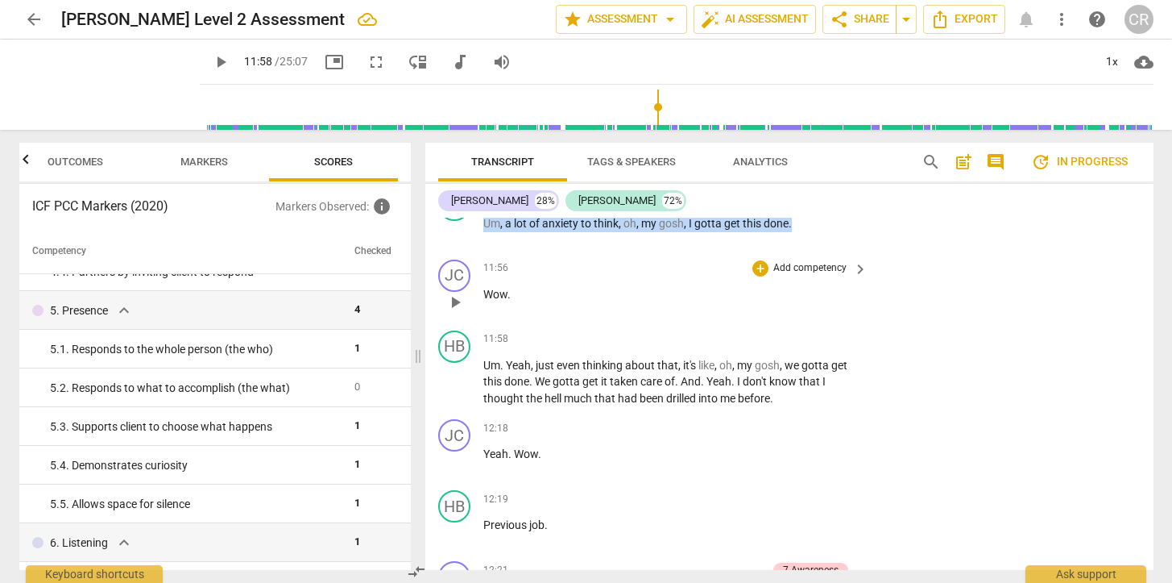
scroll to position [4570, 0]
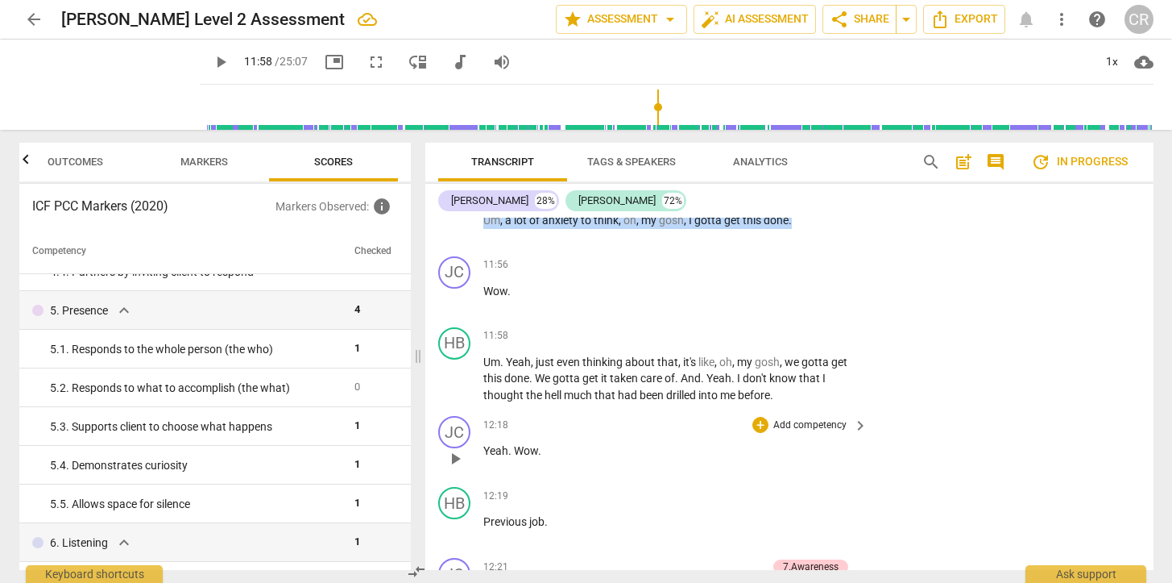
click at [457, 449] on span "play_arrow" at bounding box center [455, 458] width 19 height 19
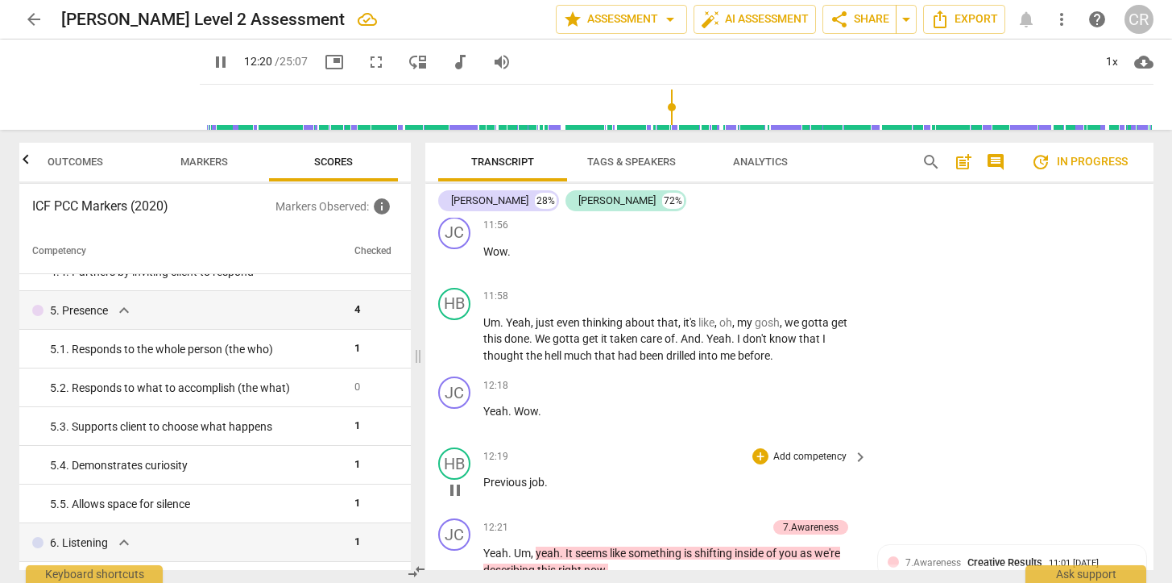
scroll to position [4607, 0]
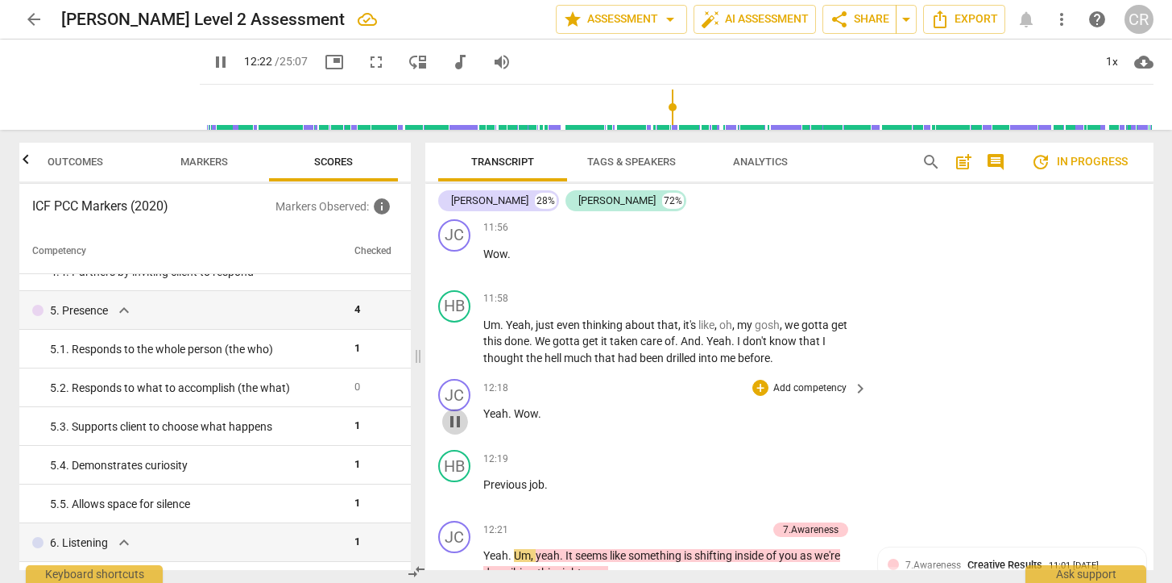
click at [454, 412] on span "pause" at bounding box center [455, 421] width 19 height 19
type input "742"
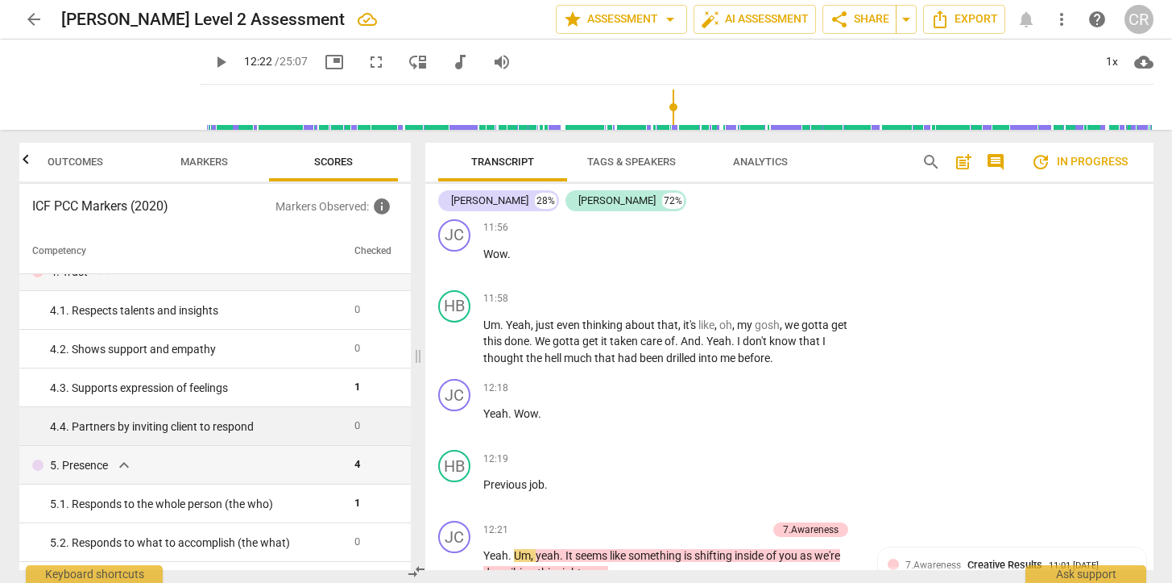
scroll to position [346, 0]
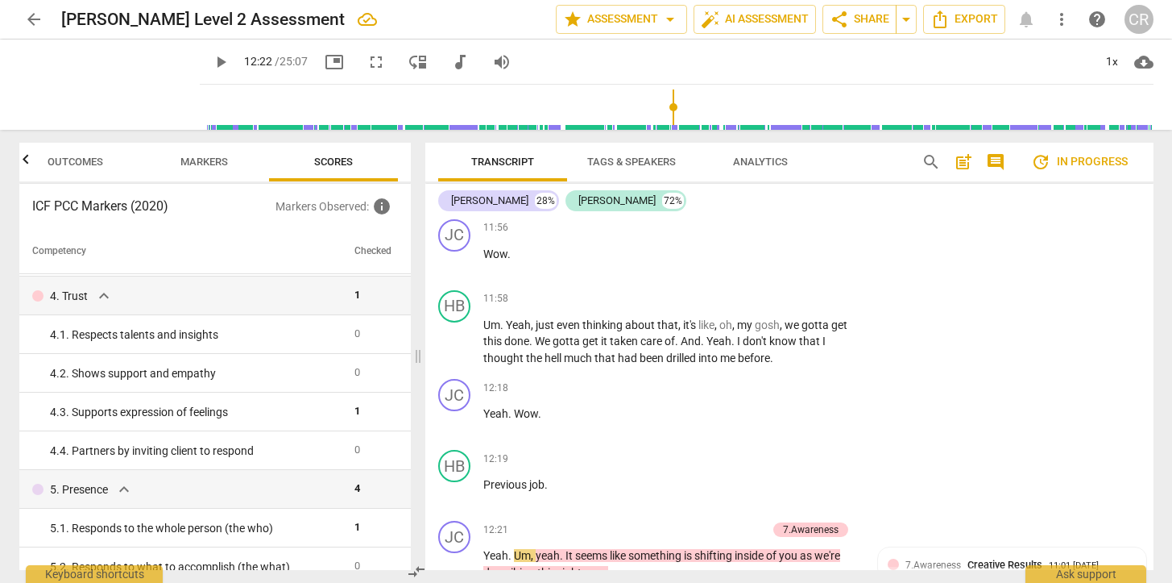
click at [215, 160] on span "Markers" at bounding box center [204, 162] width 48 height 12
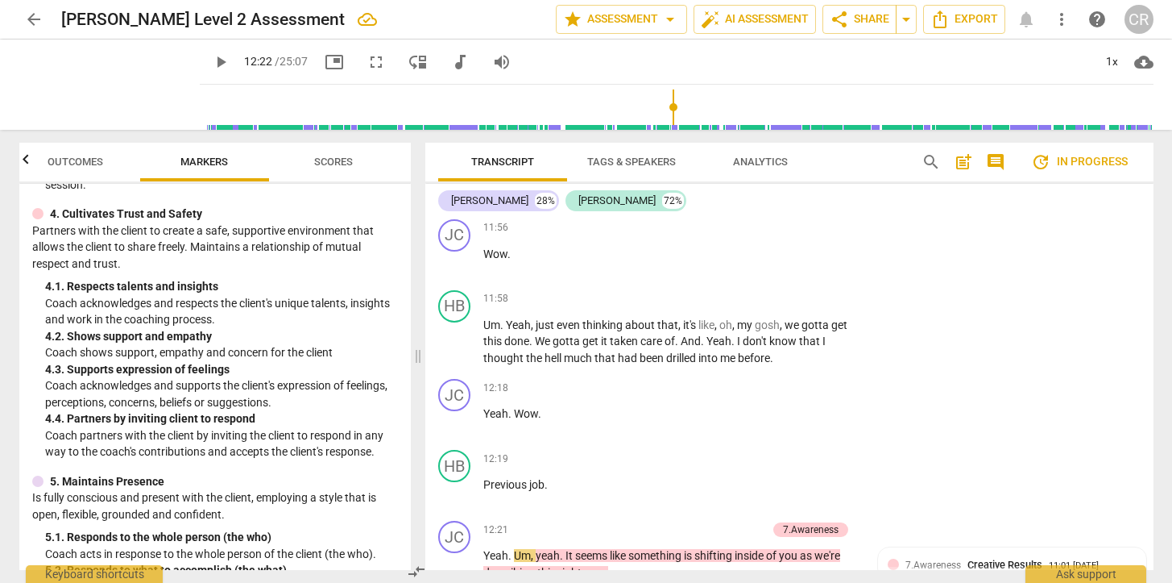
scroll to position [578, 0]
click at [762, 380] on div "+" at bounding box center [761, 388] width 16 height 16
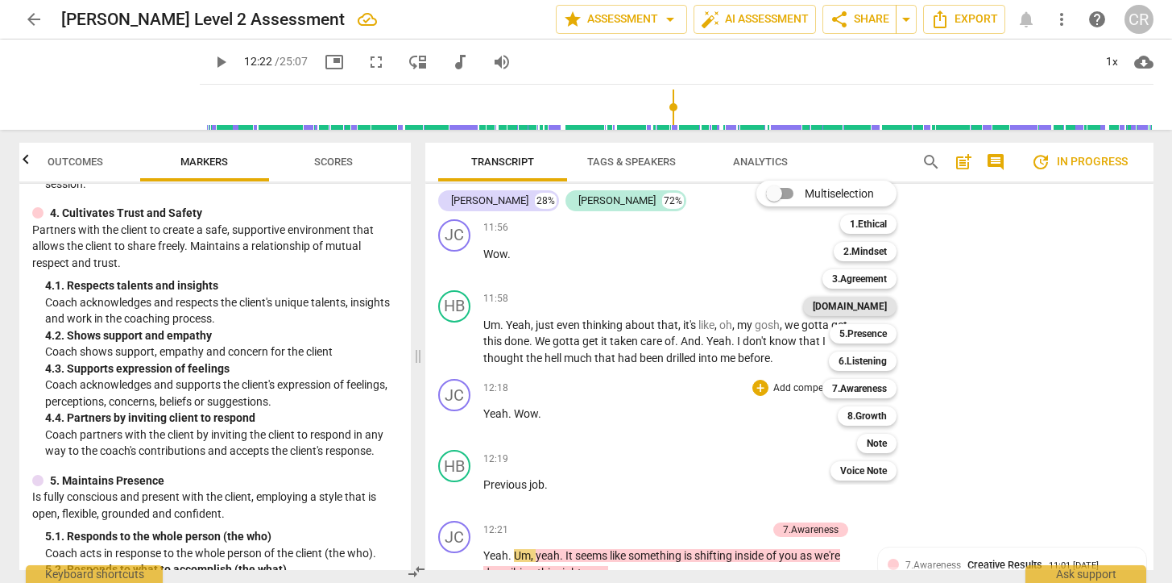
click at [877, 307] on b "[DOMAIN_NAME]" at bounding box center [850, 306] width 74 height 19
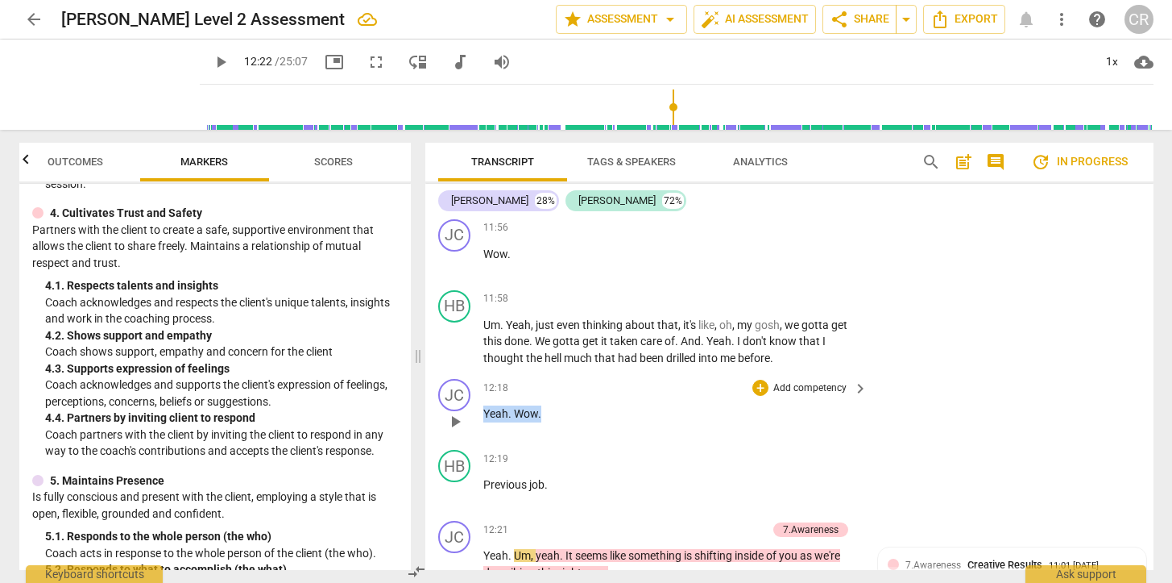
drag, startPoint x: 483, startPoint y: 355, endPoint x: 540, endPoint y: 357, distance: 57.2
click at [540, 372] on div "JC play_arrow pause 12:18 + Add competency keyboard_arrow_right Yeah . Wow ." at bounding box center [789, 407] width 728 height 71
click at [556, 334] on div "+" at bounding box center [556, 335] width 16 height 16
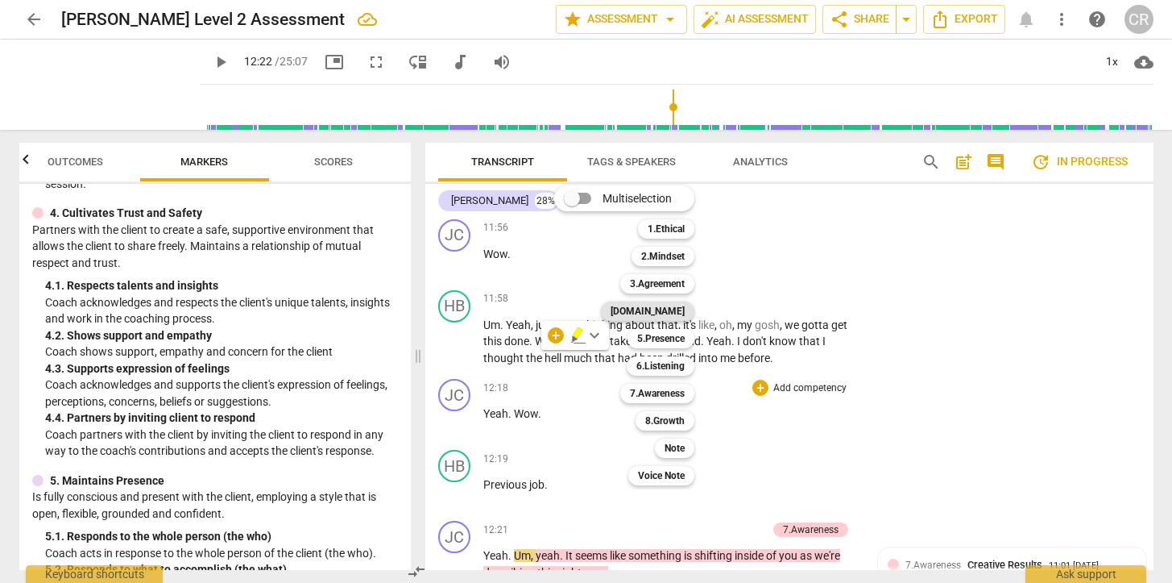
click at [666, 307] on b "[DOMAIN_NAME]" at bounding box center [648, 310] width 74 height 19
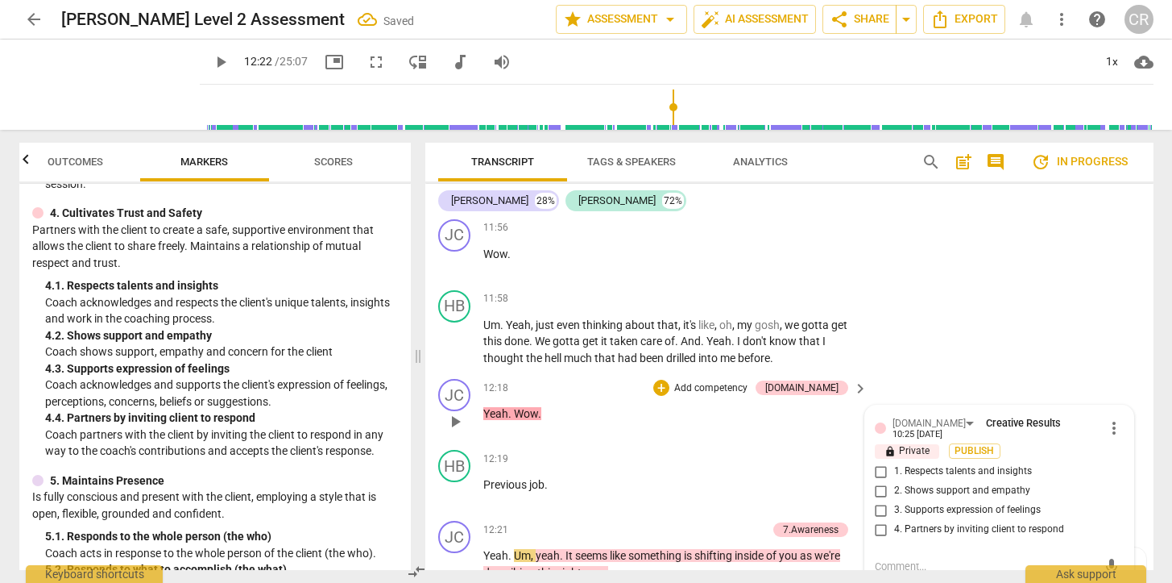
click at [881, 481] on input "2. Shows support and empathy" at bounding box center [882, 490] width 26 height 19
checkbox input "true"
click at [887, 558] on textarea at bounding box center [986, 565] width 223 height 15
type textarea "S"
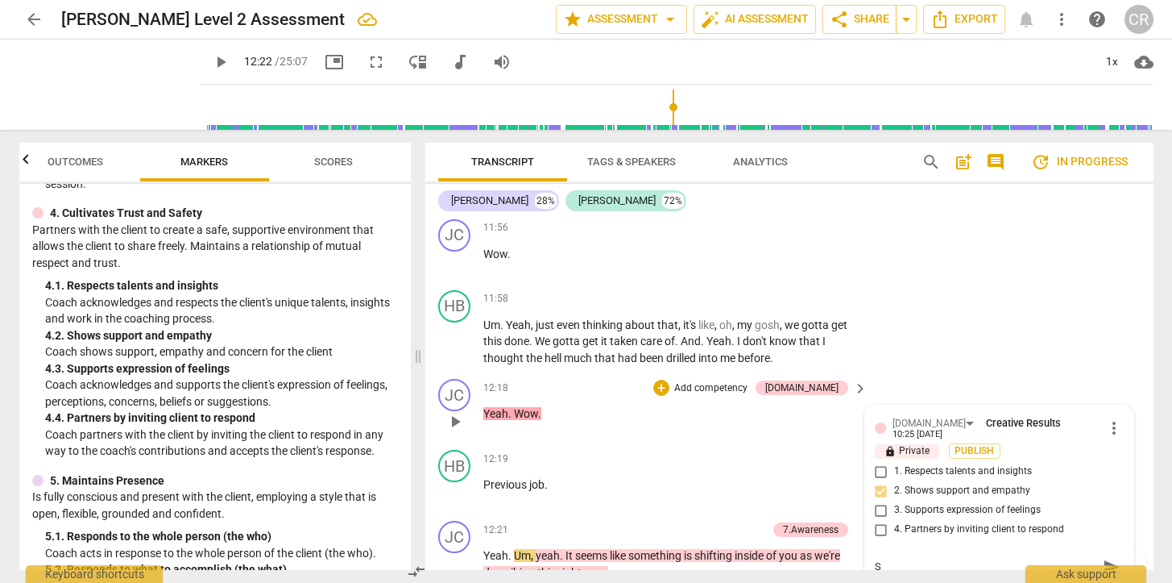
type textarea "Su"
type textarea "Sup"
type textarea "Supp"
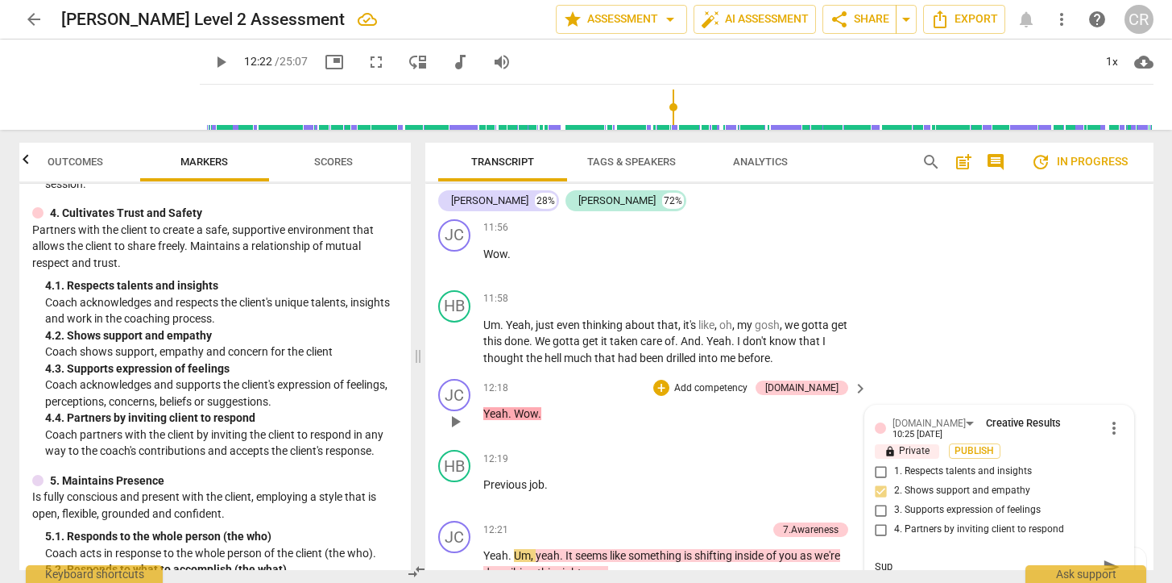
type textarea "Supp"
type textarea "Suppo"
type textarea "Suppor"
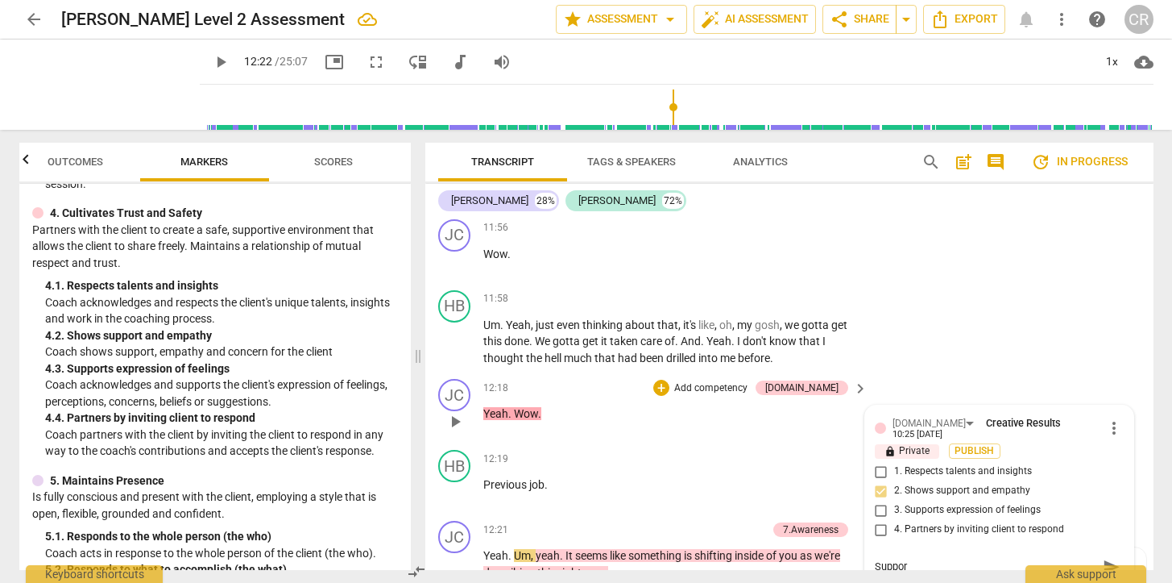
type textarea "Support"
type textarea "Support a"
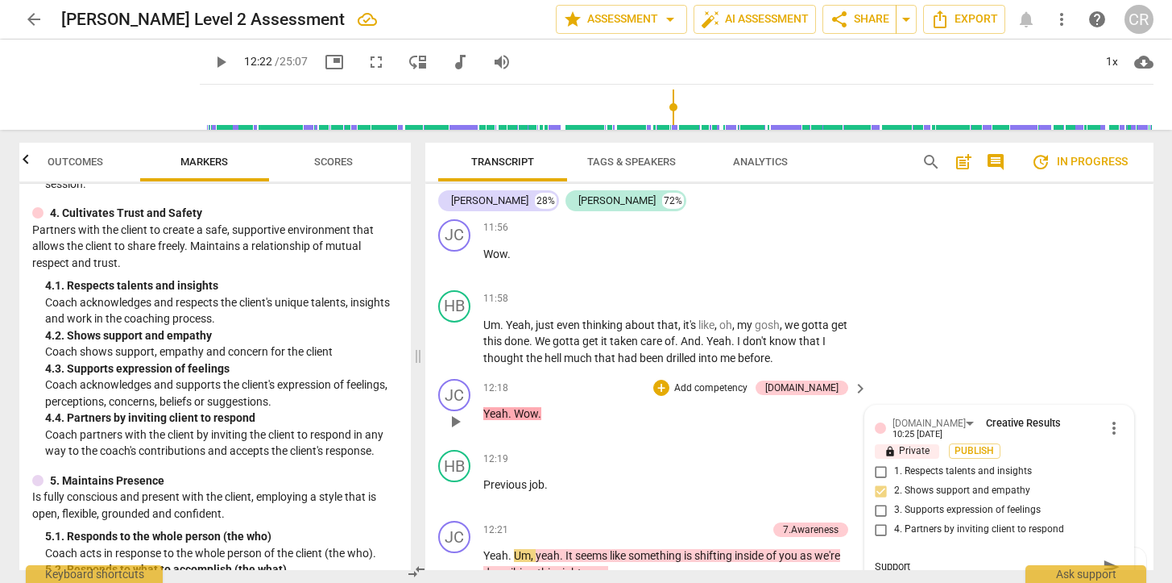
type textarea "Support a"
type textarea "Support an"
type textarea "Support and"
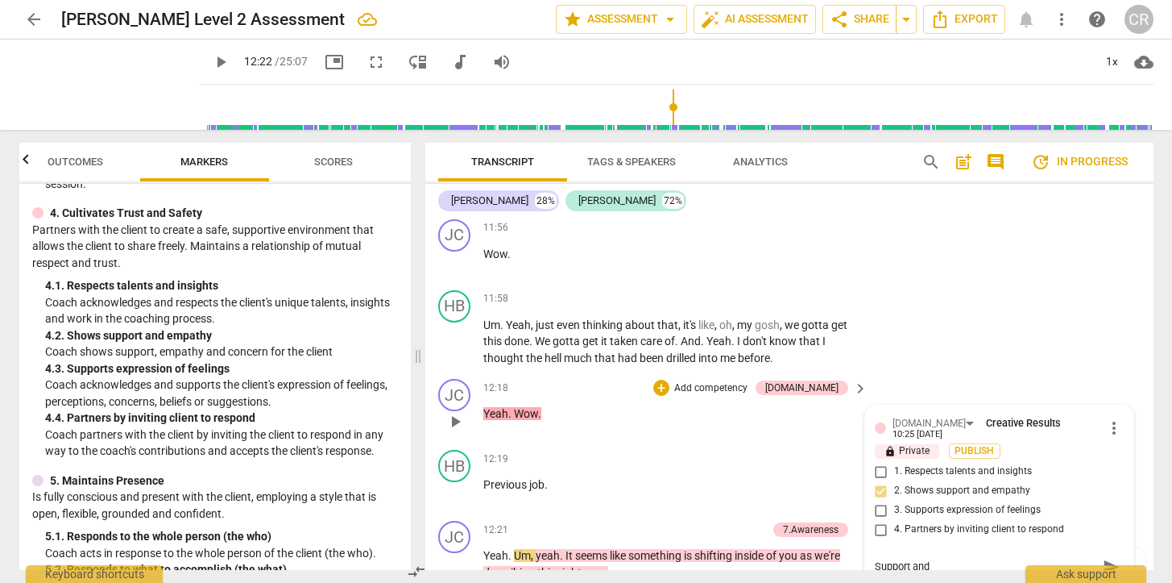
type textarea "Support and"
type textarea "Support and e"
type textarea "Support and em"
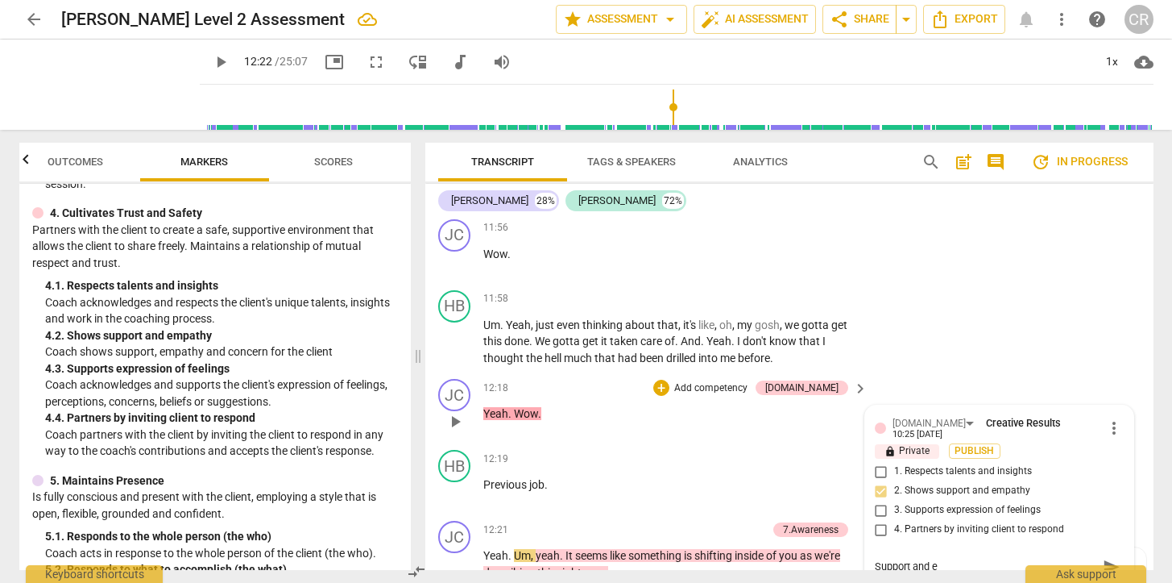
type textarea "Support and em"
type textarea "Support and emp"
type textarea "Support and empa"
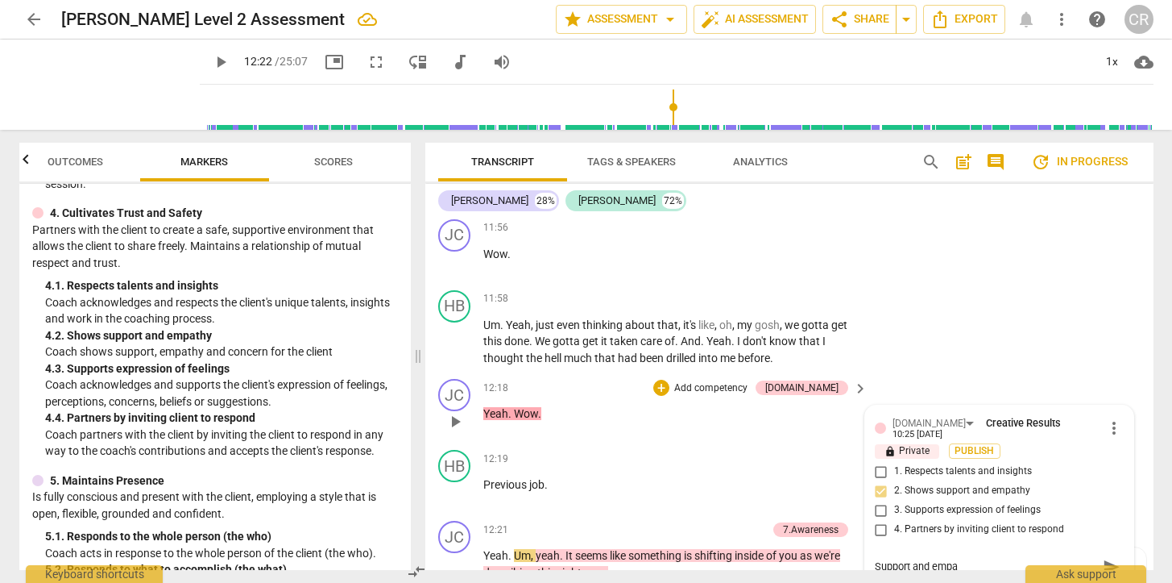
type textarea "Support and empat"
type textarea "Support and empath"
type textarea "Support and empathy"
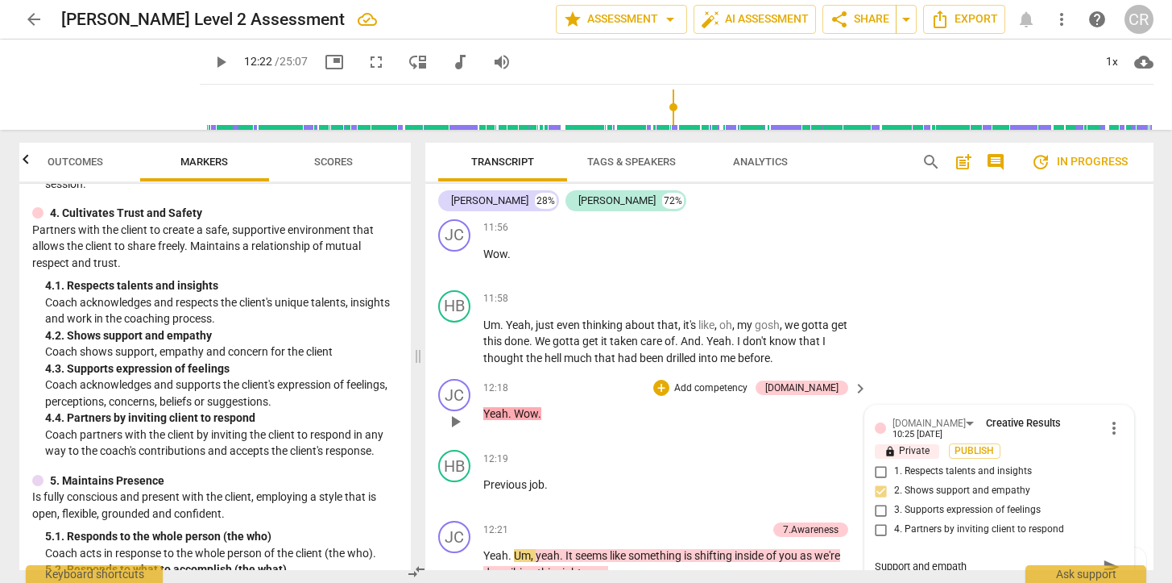
type textarea "Support and empathy"
type textarea "Support and empathy w"
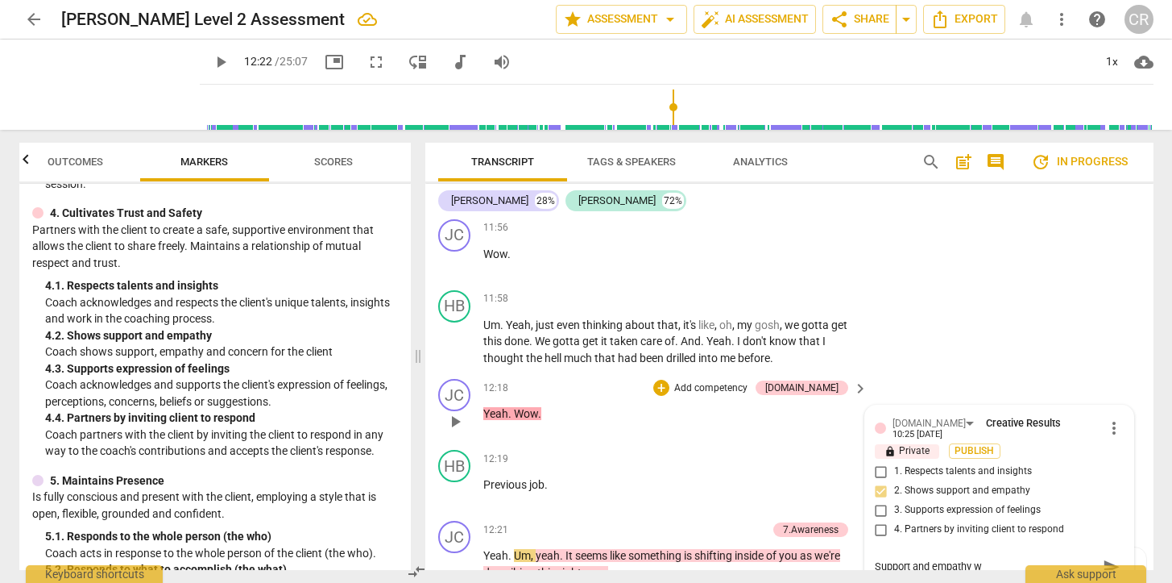
type textarea "Support and empathy wa"
type textarea "Support and empathy was"
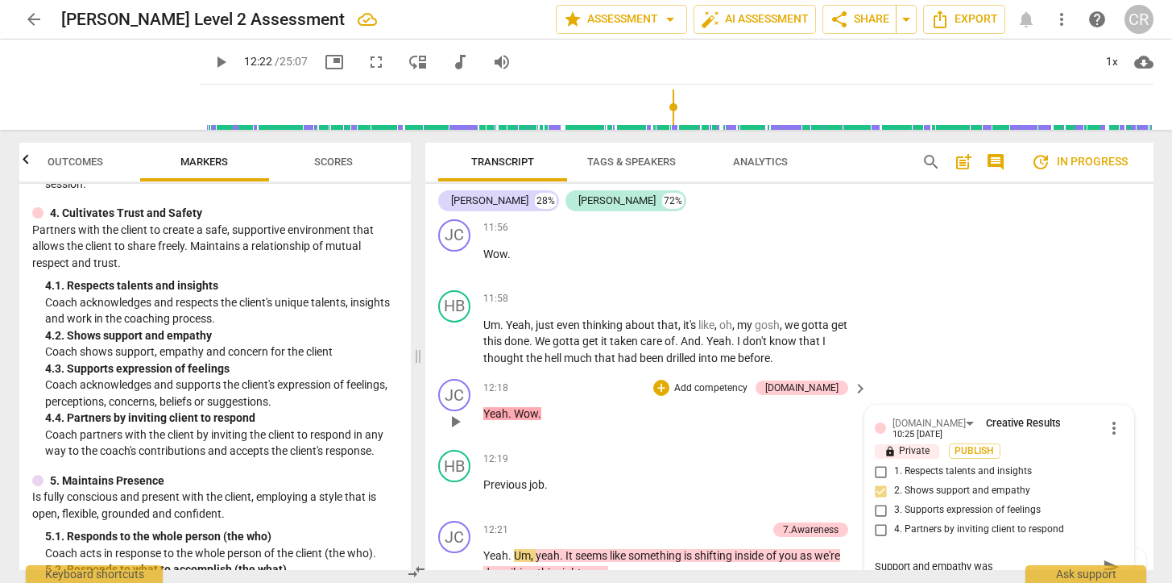
type textarea "Support and empathy was"
type textarea "Support and empathy was p"
type textarea "Support and empathy was pr"
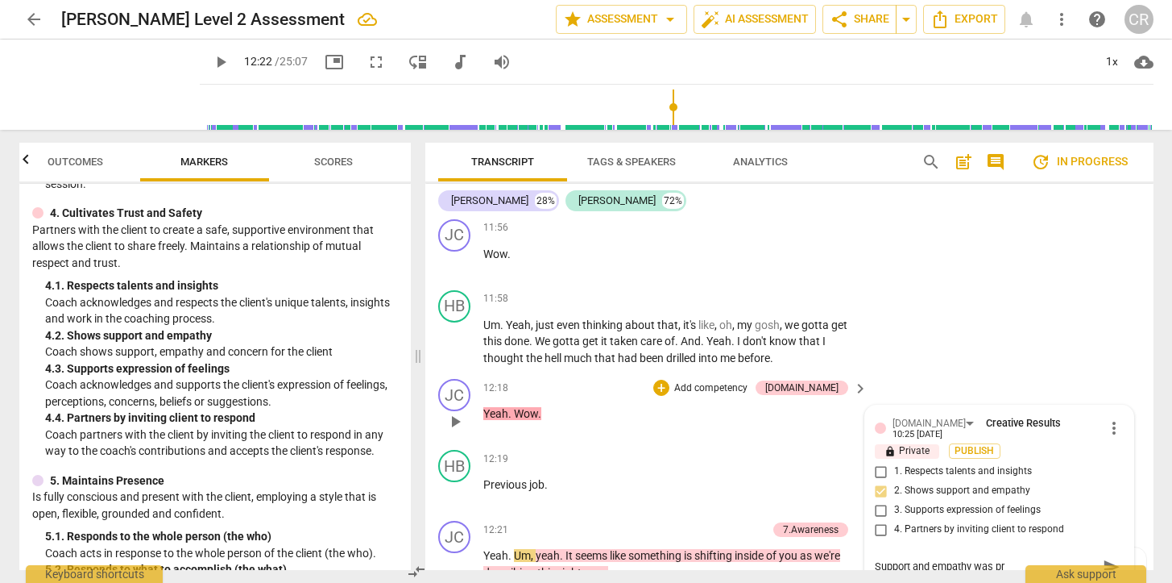
type textarea "Support and empathy was pre"
type textarea "Support and empathy was pres"
type textarea "Support and empathy was prese"
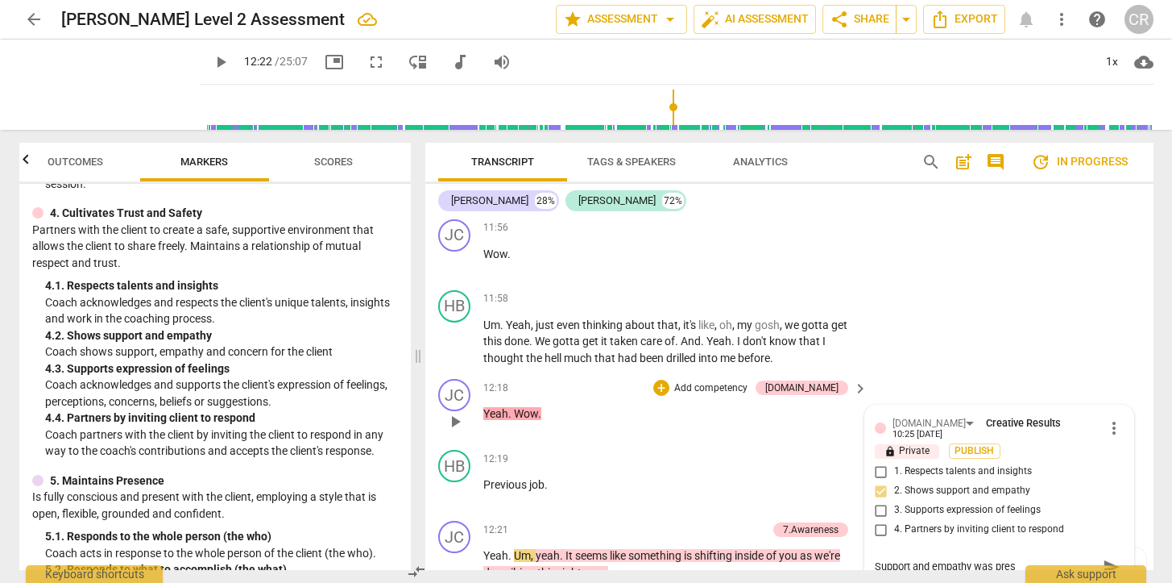
type textarea "Support and empathy was prese"
type textarea "Support and empathy was presen"
type textarea "Support and empathy was present"
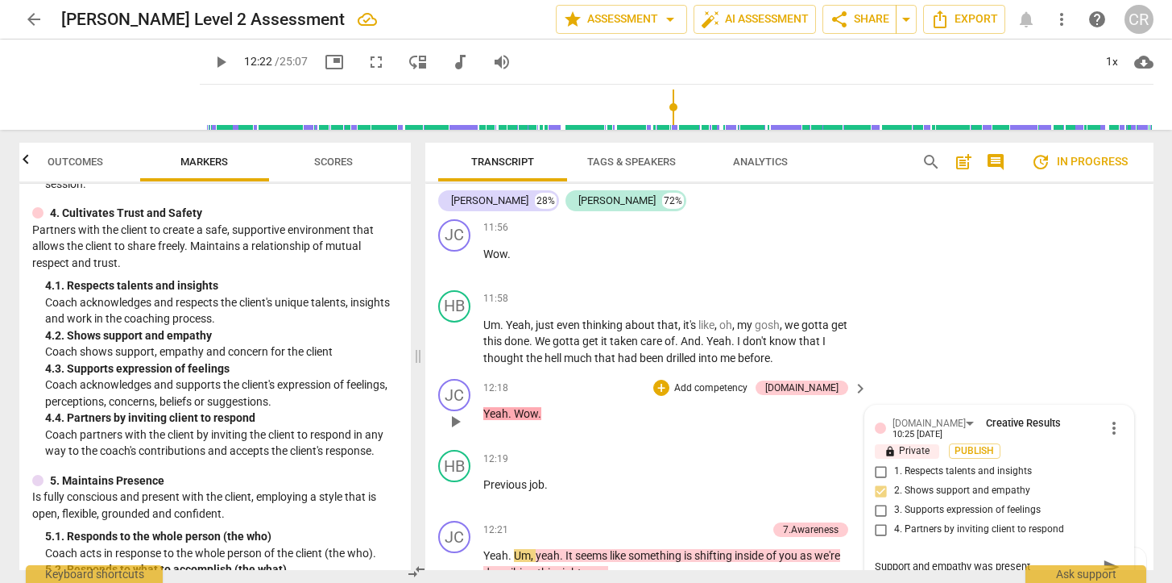
type textarea "Support and empathy was present"
type textarea "Support and empathy was present i"
type textarea "Support and empathy was present in"
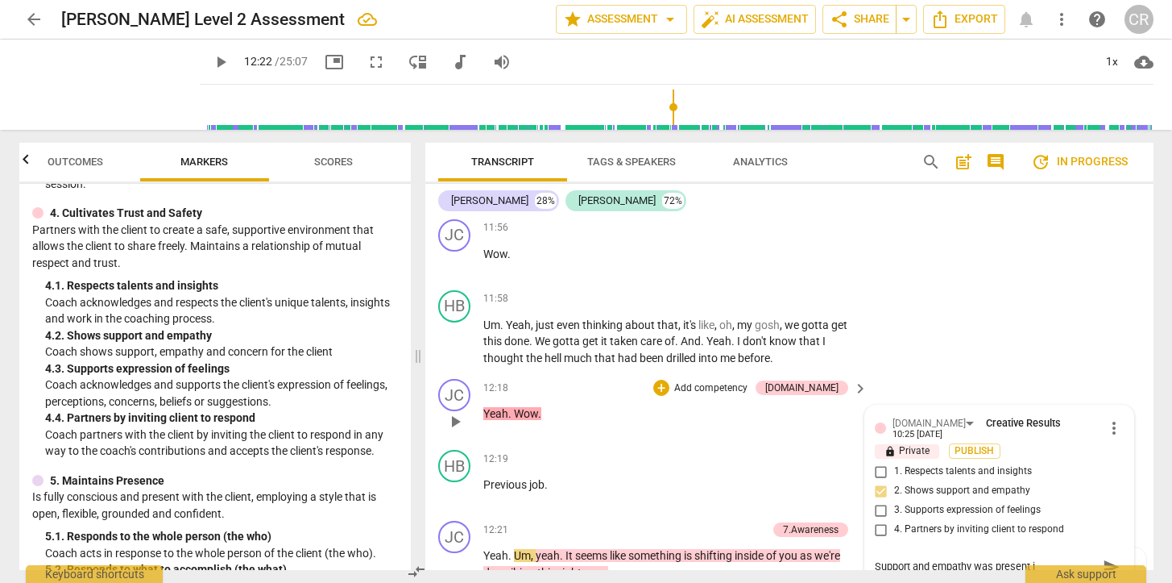
type textarea "Support and empathy was present in"
type textarea "Support and empathy was present in t"
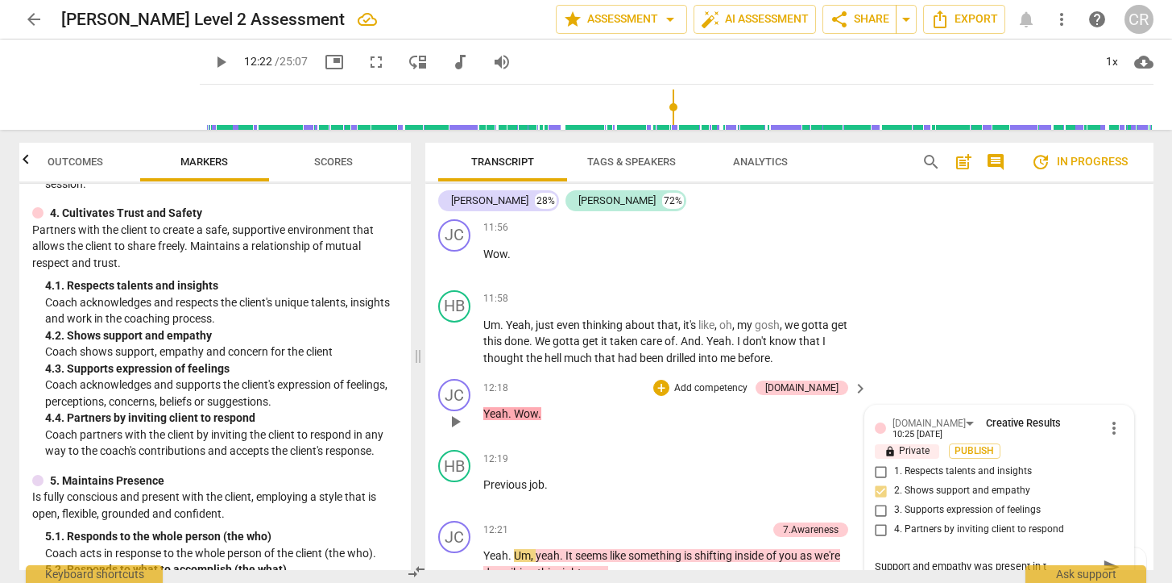
type textarea "Support and empathy was present in th"
type textarea "Support and empathy was present in the"
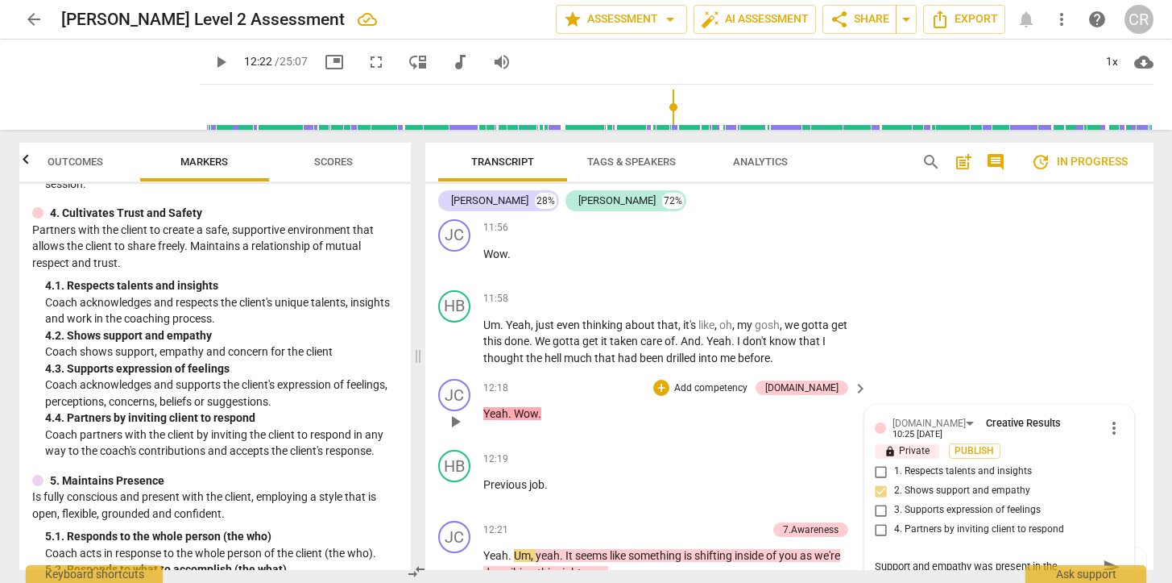
type textarea "Support and empathy was present in the"
type textarea "Support and empathy was present in the c"
type textarea "Support and empathy was present in the co"
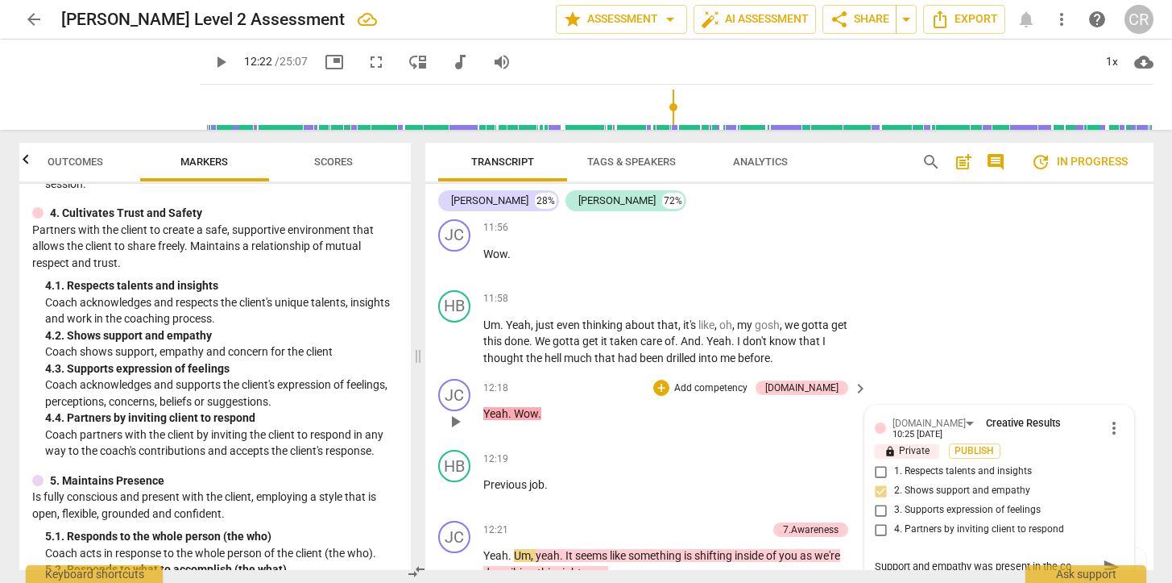
type textarea "Support and empathy was present in the con"
type textarea "Support and empathy was present in the conv"
type textarea "Support and empathy was present in the conve"
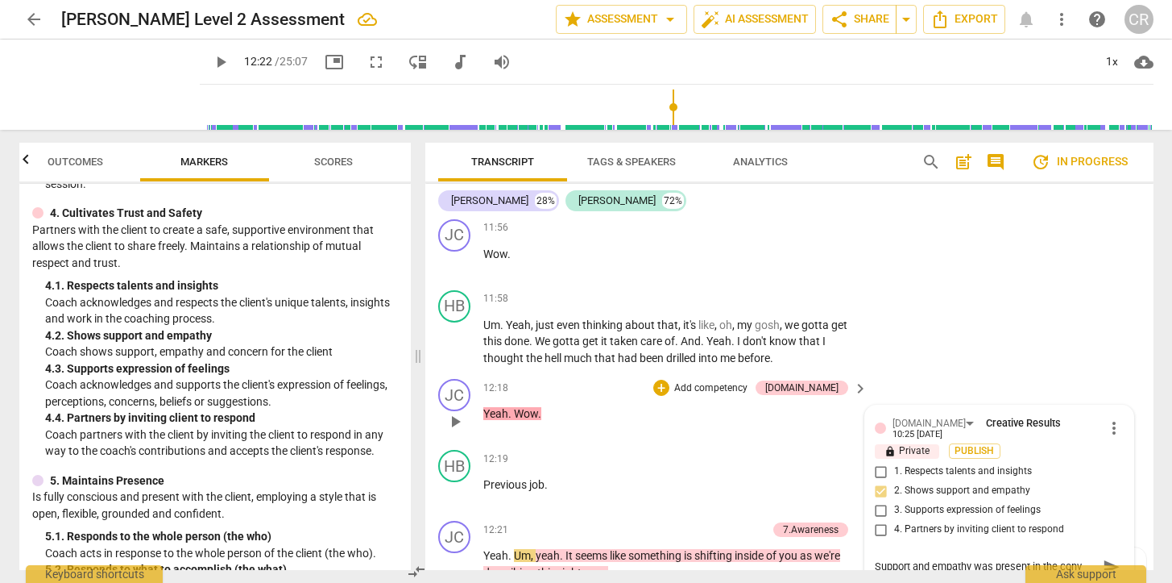
type textarea "Support and empathy was present in the conve"
type textarea "Support and empathy was present in the conver"
type textarea "Support and empathy was present in the convers"
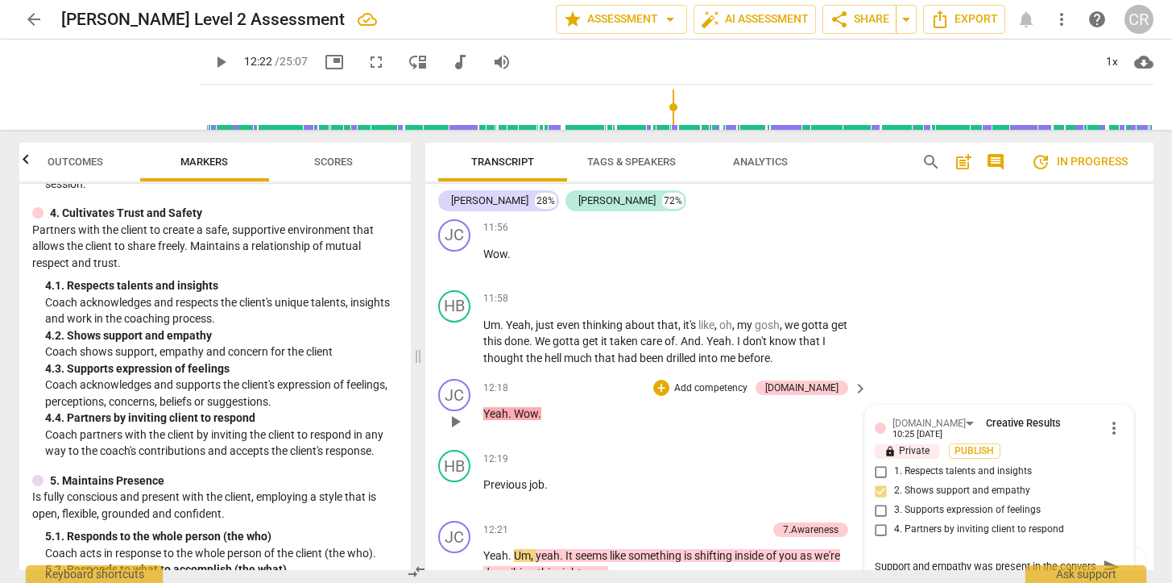
scroll to position [14, 0]
type textarea "Support and empathy was present in the conversa"
type textarea "Support and empathy was present in the conversat"
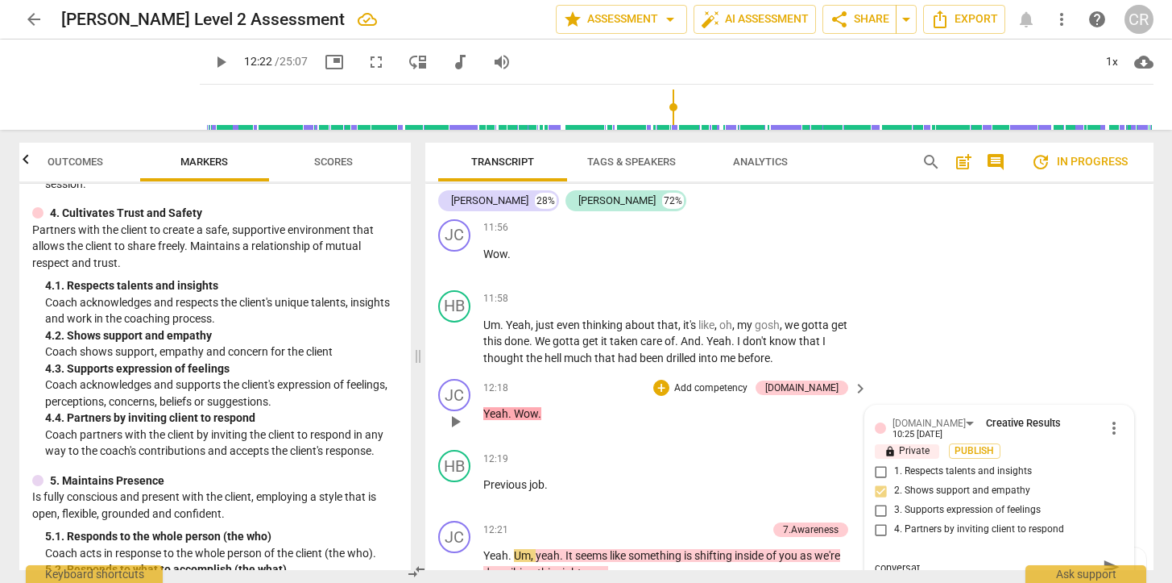
type textarea "Support and empathy was present in the conversati"
type textarea "Support and empathy was present in the conversatio"
type textarea "Support and empathy was present in the conversation"
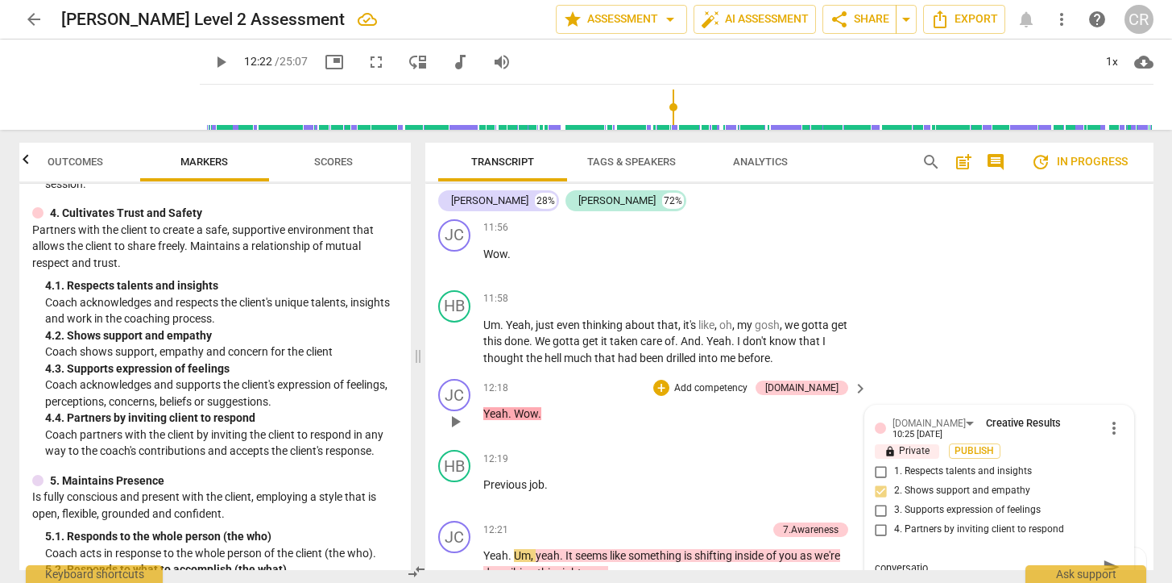
type textarea "Support and empathy was present in the conversation"
type textarea "Support and empathy was present in the conversation,"
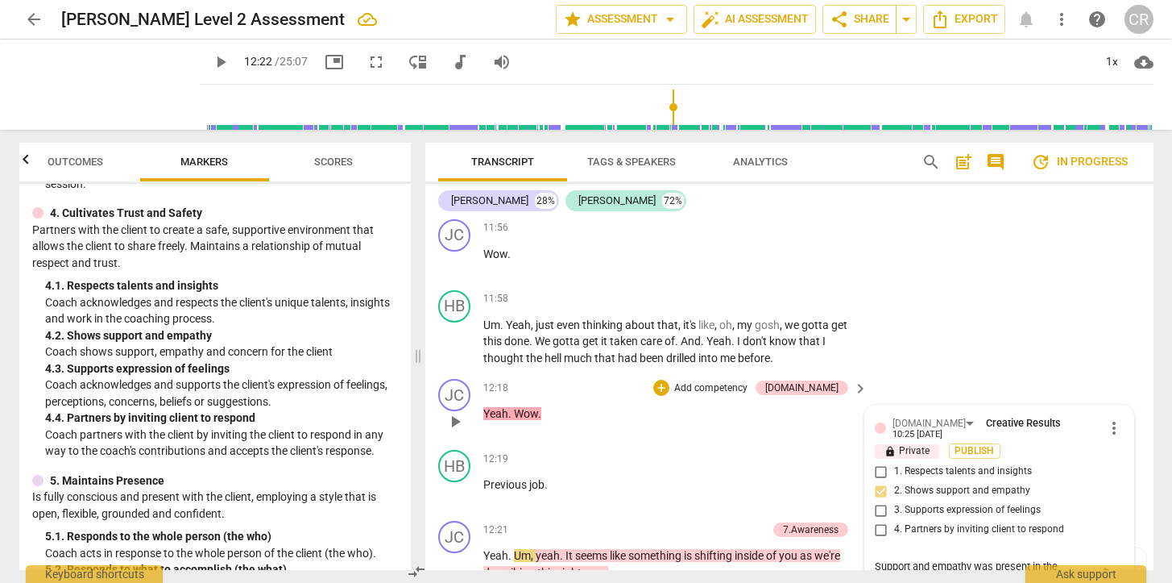
type textarea "Support and empathy was present in the conversation,"
type textarea "Support and empathy was present in the conversation"
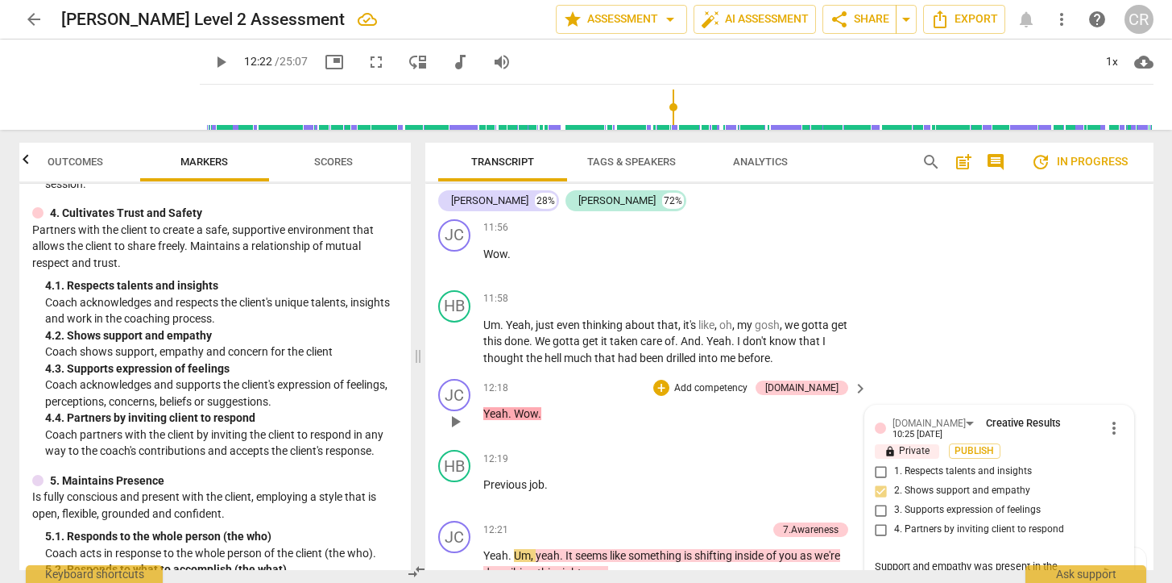
type textarea "Support and empathy was present in the conversatio"
type textarea "Support and empathy was present in the conversati"
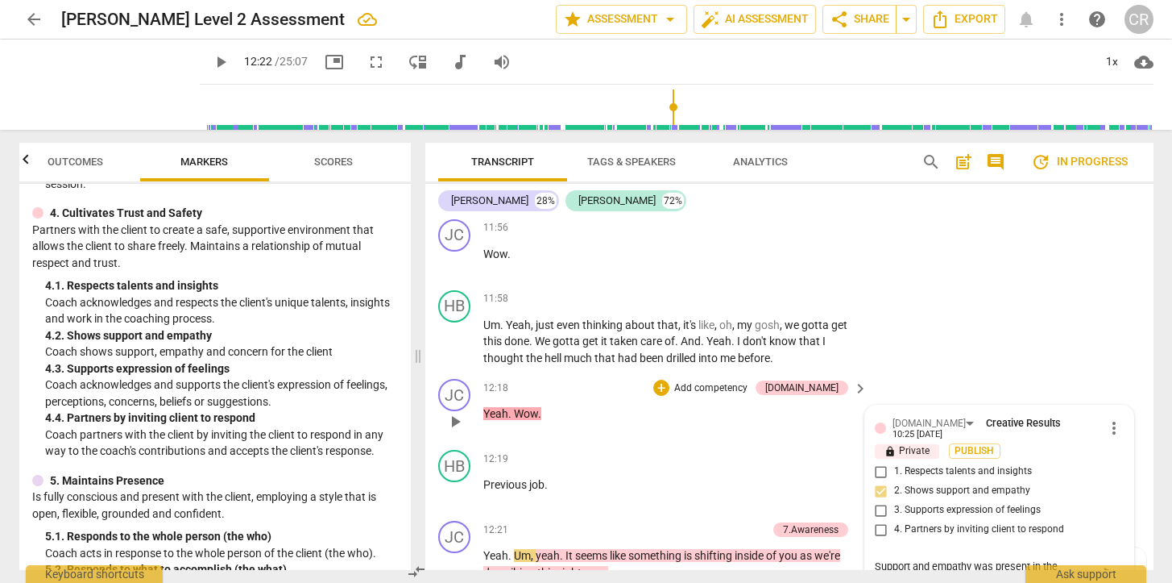
type textarea "Support and empathy was present in the conversat"
type textarea "Support and empathy was present in the conversa"
type textarea "Support and empathy was present in the convers"
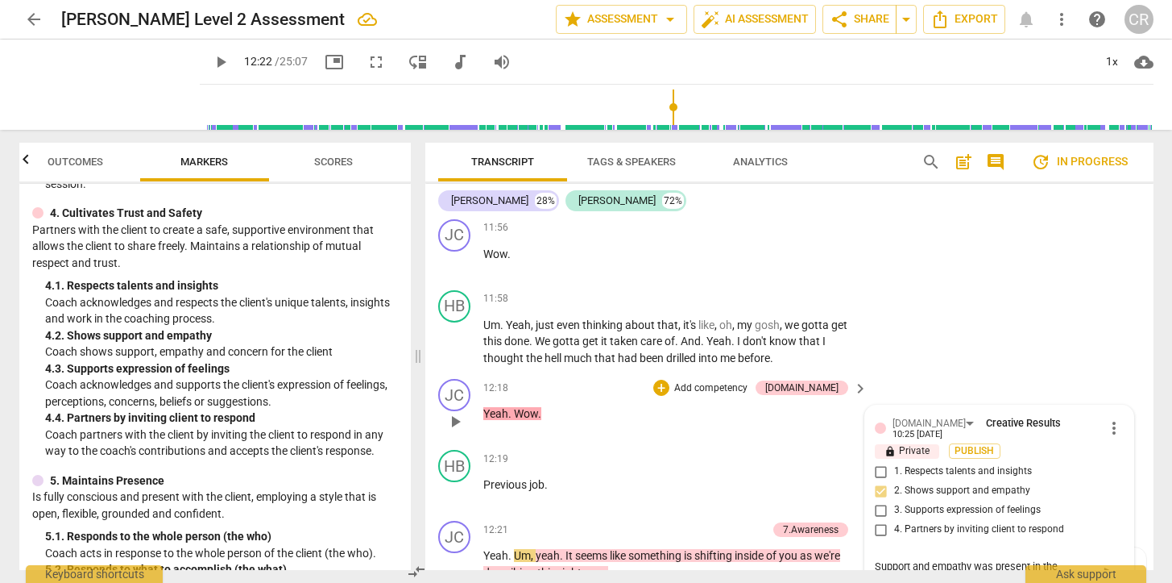
type textarea "Support and empathy was present in the convers"
type textarea "Support and empathy was present in the conver"
type textarea "Support and empathy was present in the conve"
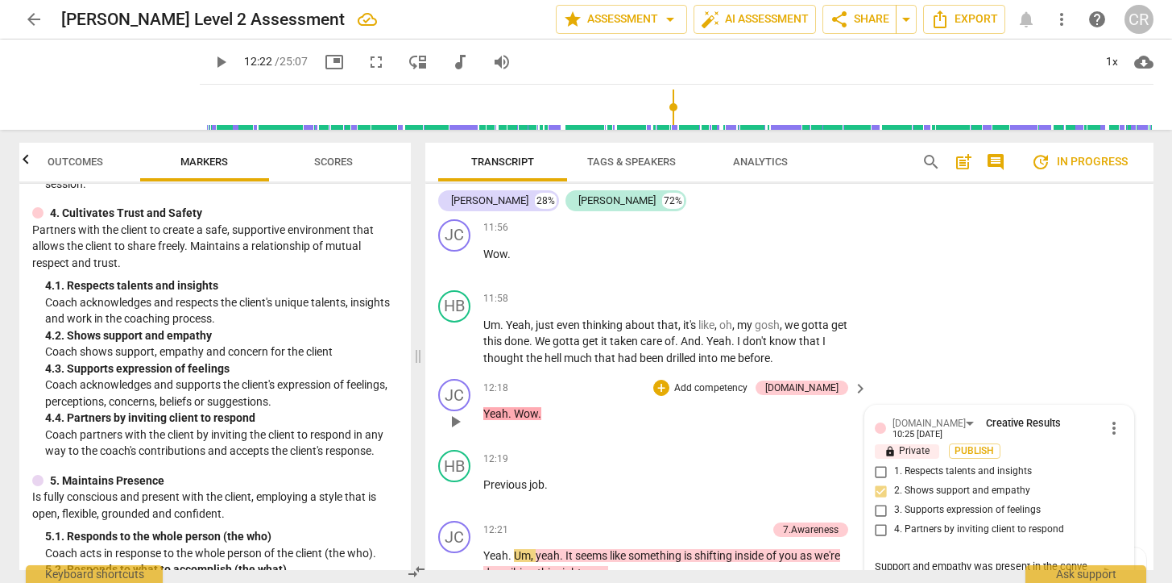
type textarea "Support and empathy was present in the conv"
type textarea "Support and empathy was present in the con"
type textarea "Support and empathy was present in the co"
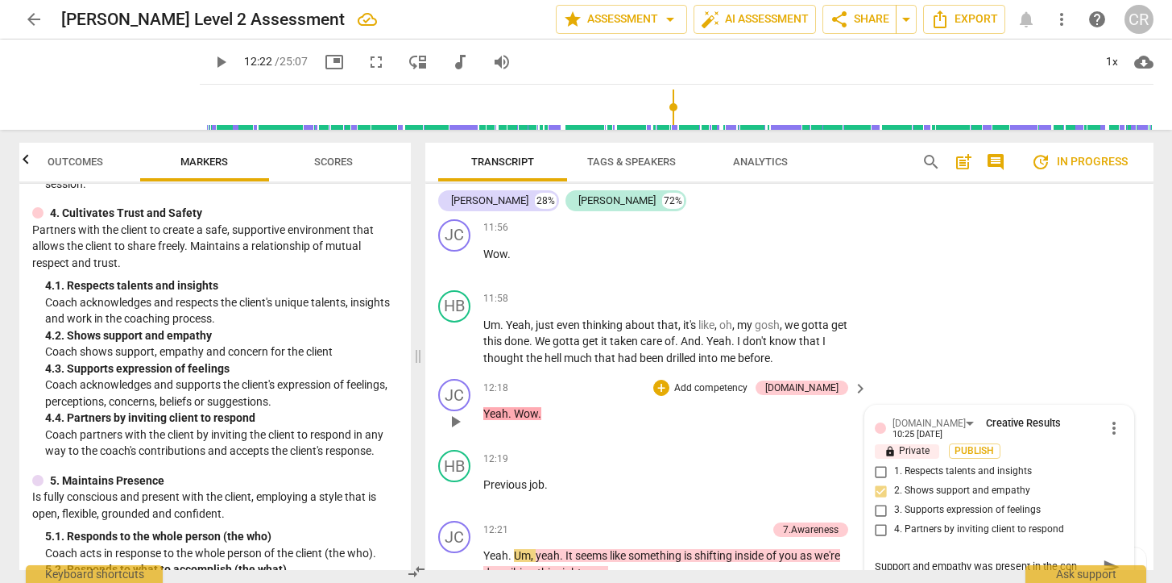
type textarea "Support and empathy was present in the co"
type textarea "Support and empathy was present in the c"
type textarea "Support and empathy was present in the"
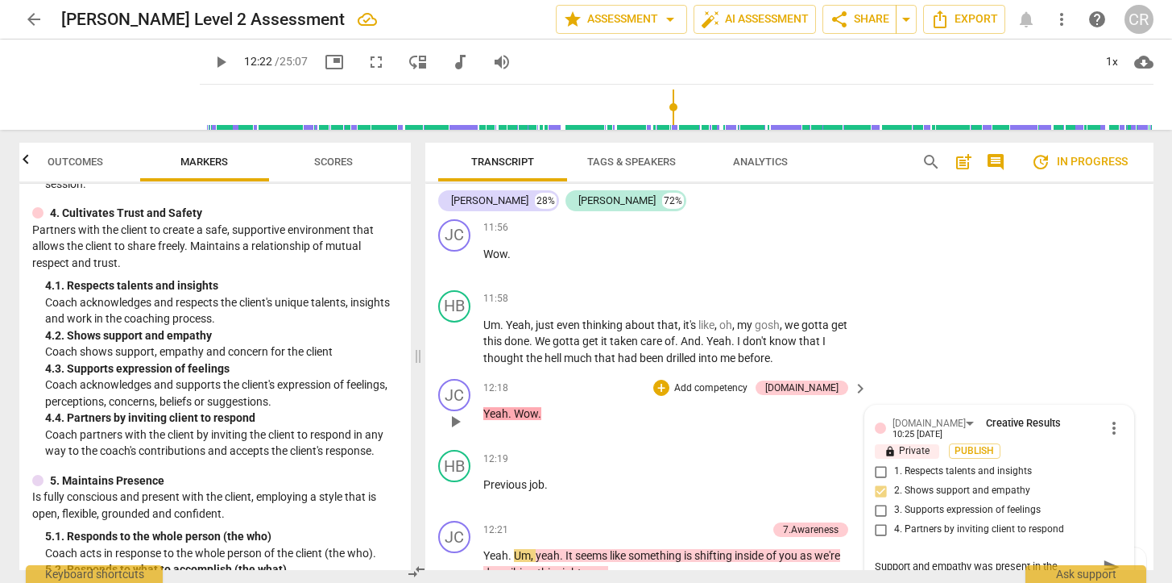
type textarea "Support and empathy was present in the"
type textarea "Support and empathy was present in th"
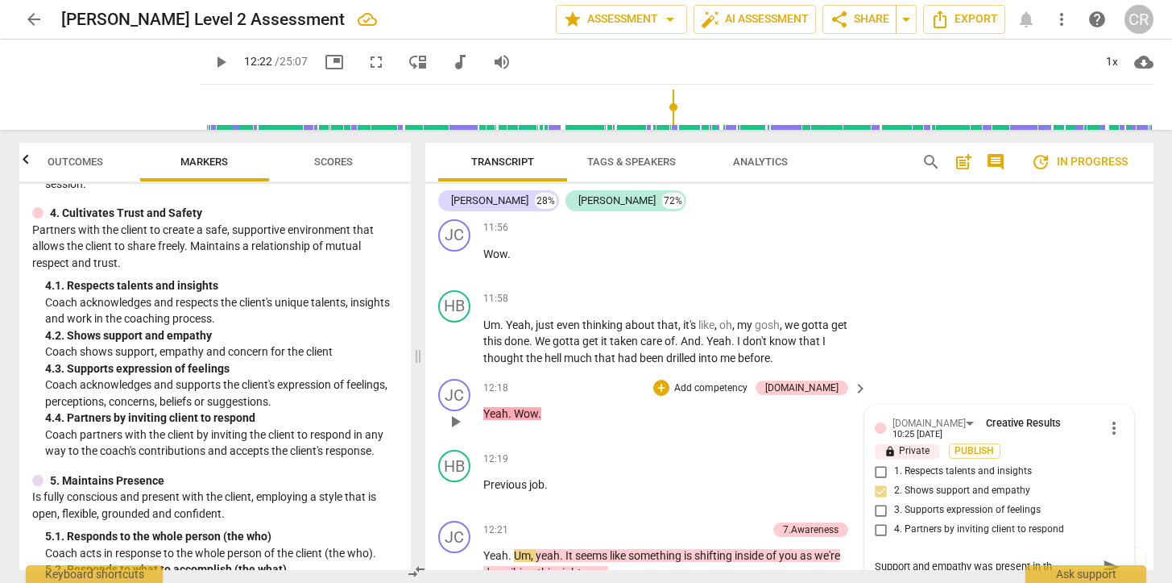
type textarea "Support and empathy was present in t"
type textarea "Support and empathy was present in"
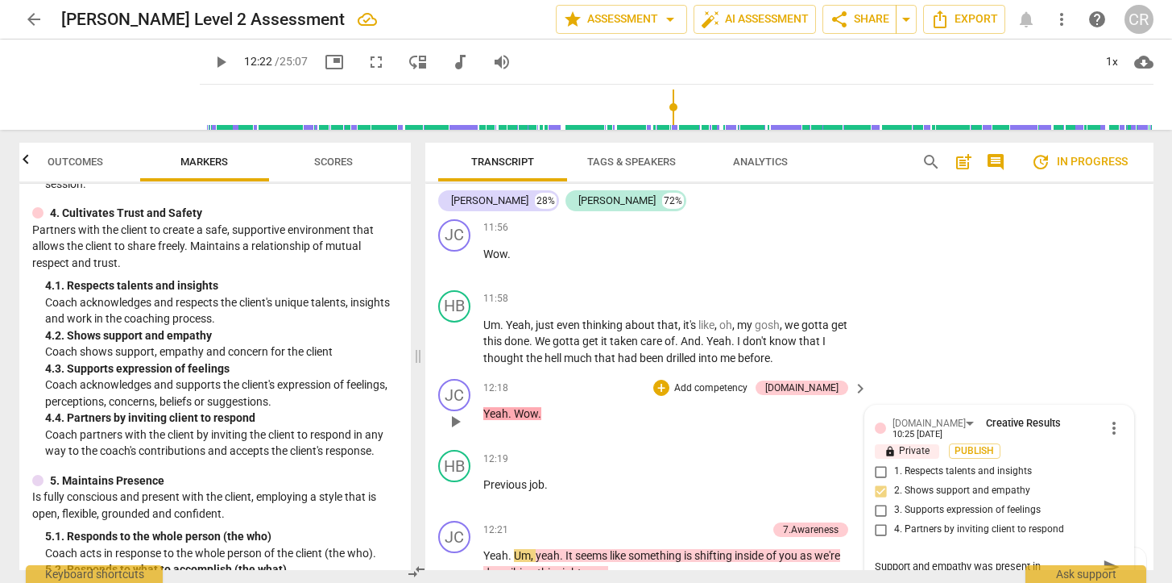
type textarea "Support and empathy was present in"
type textarea "Support and empathy was present i"
type textarea "Support and empathy was present"
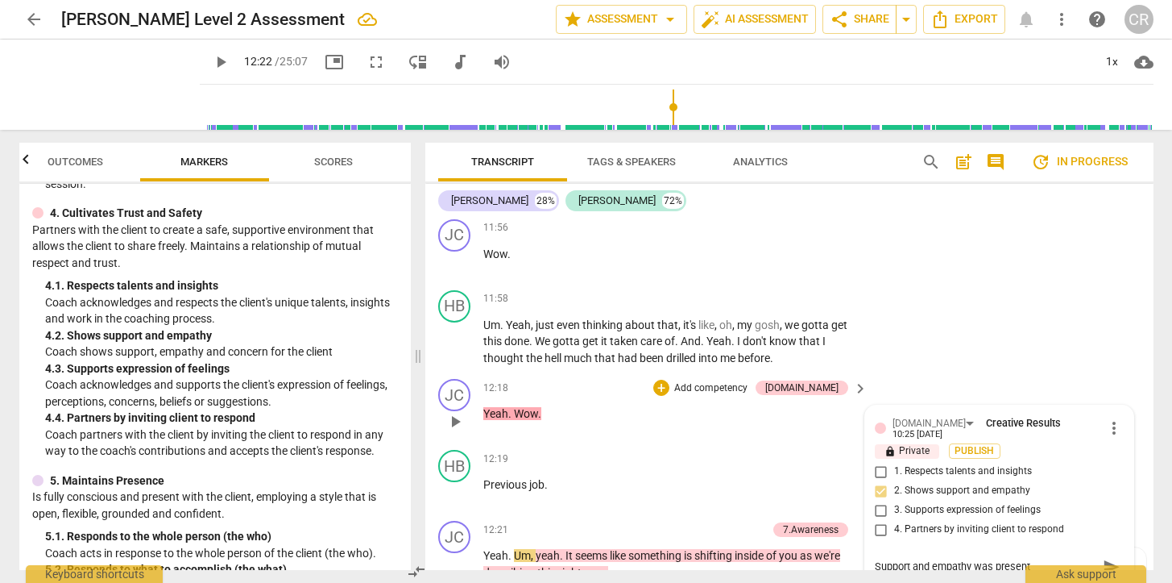
type textarea "Support and empathy was present"
type textarea "Support and empathy was presen"
type textarea "Support and empathy was prese"
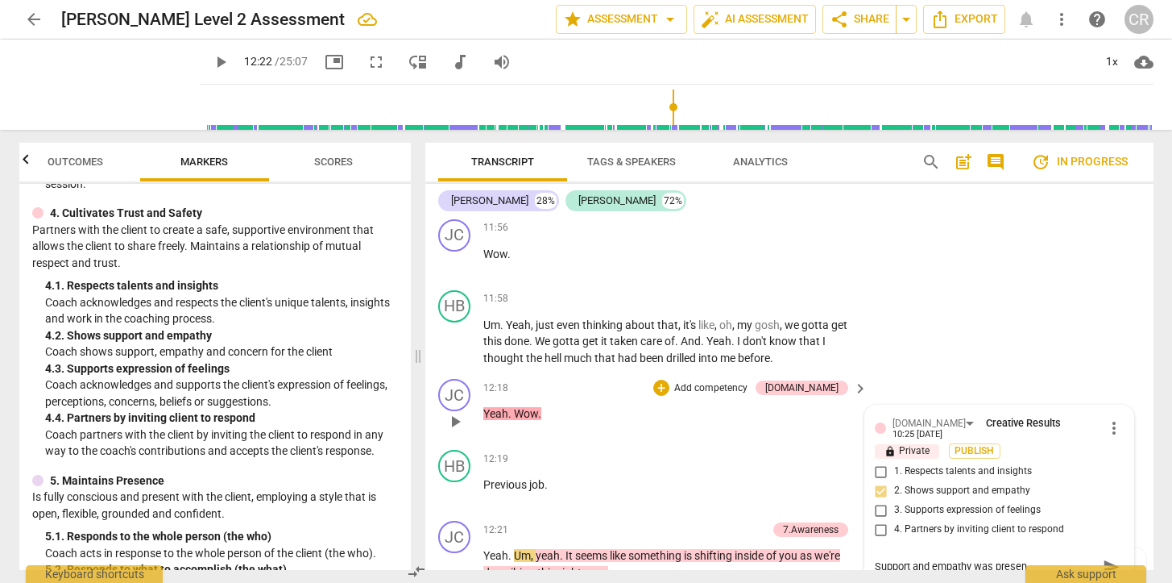
type textarea "Support and empathy was prese"
type textarea "Support and empathy was pres"
type textarea "Support and empathy was pre"
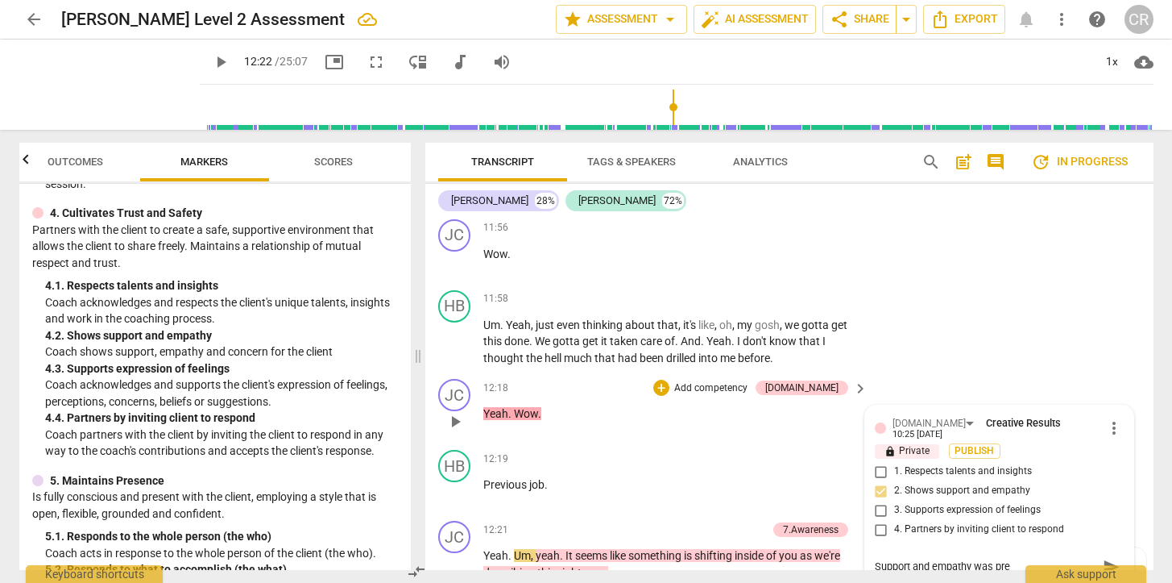
type textarea "Support and empathy was pr"
type textarea "Support and empathy was p"
type textarea "Support and empathy was"
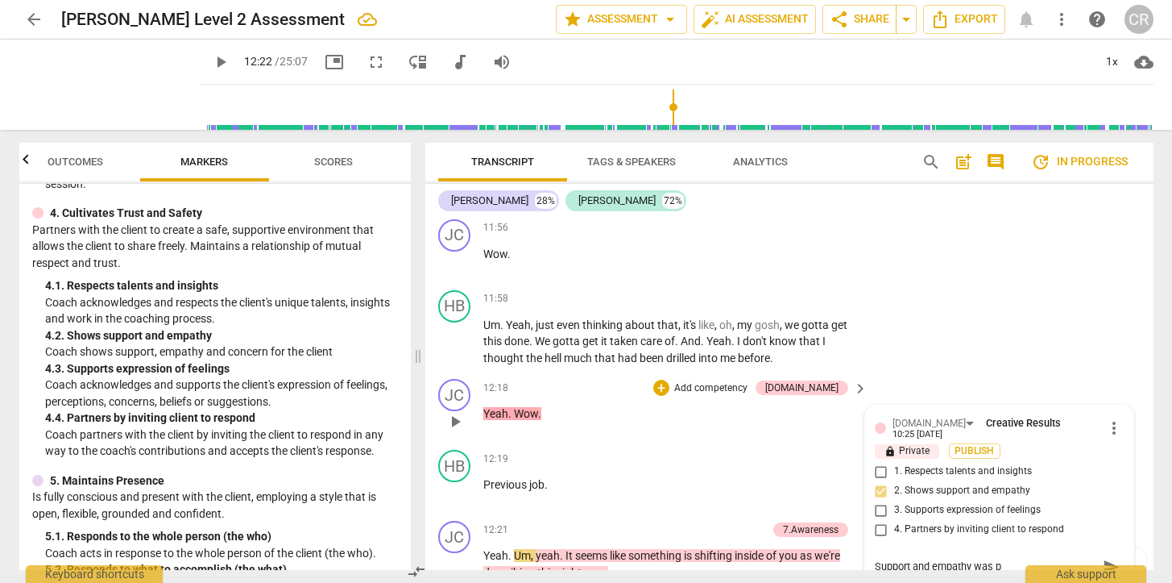
type textarea "Support and empathy was"
type textarea "Support and empathy was n"
type textarea "Support and empathy was no"
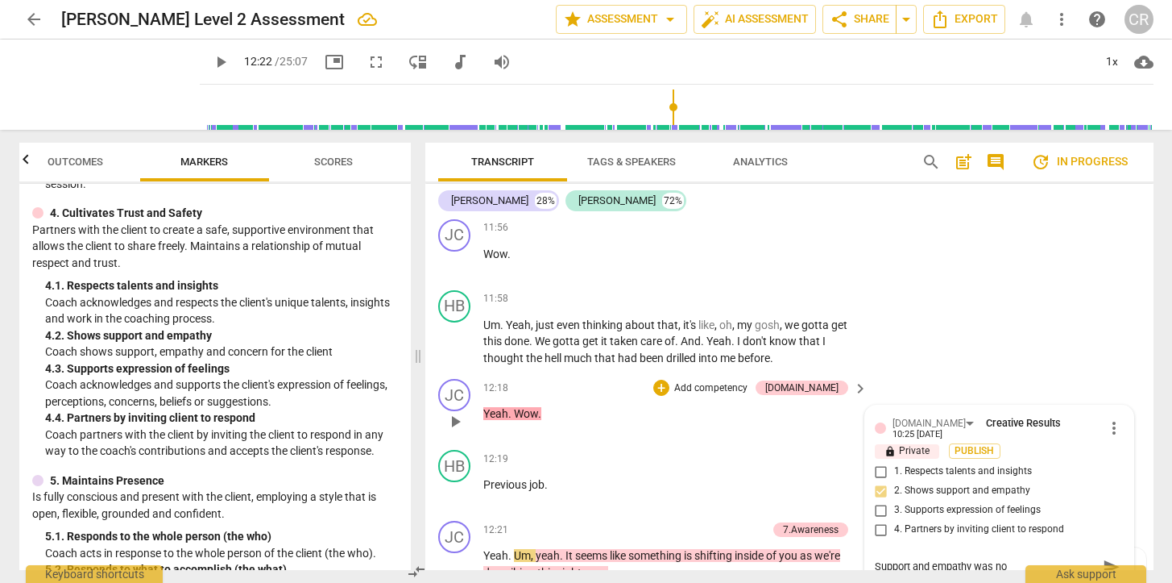
type textarea "Support and empathy was not"
type textarea "Support and empathy was not a"
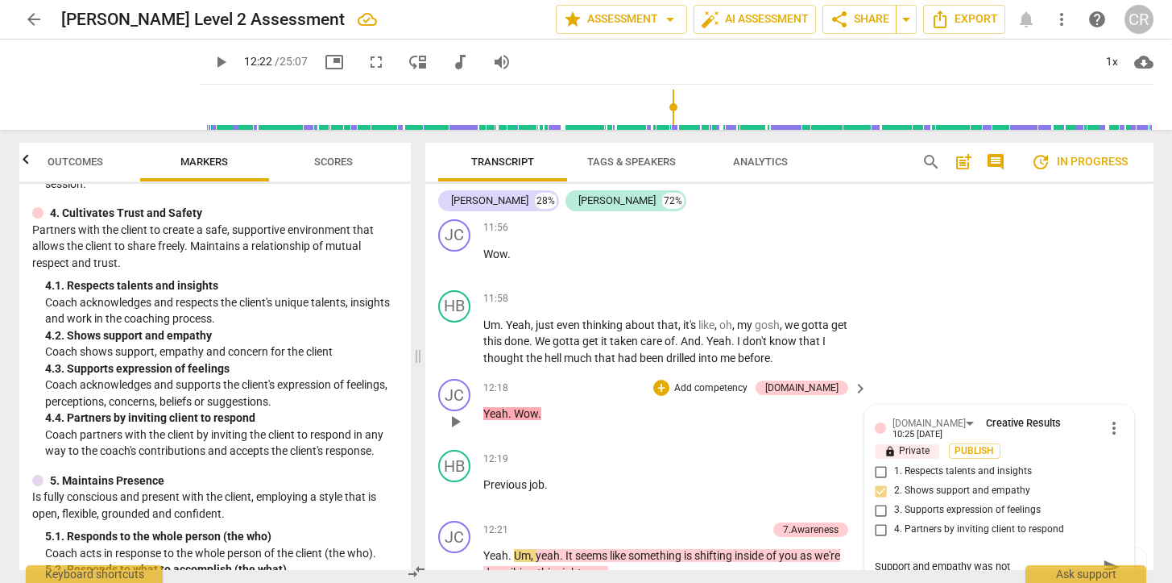
type textarea "Support and empathy was not a"
type textarea "Support and empathy was not ab"
type textarea "Support and empathy was not abs"
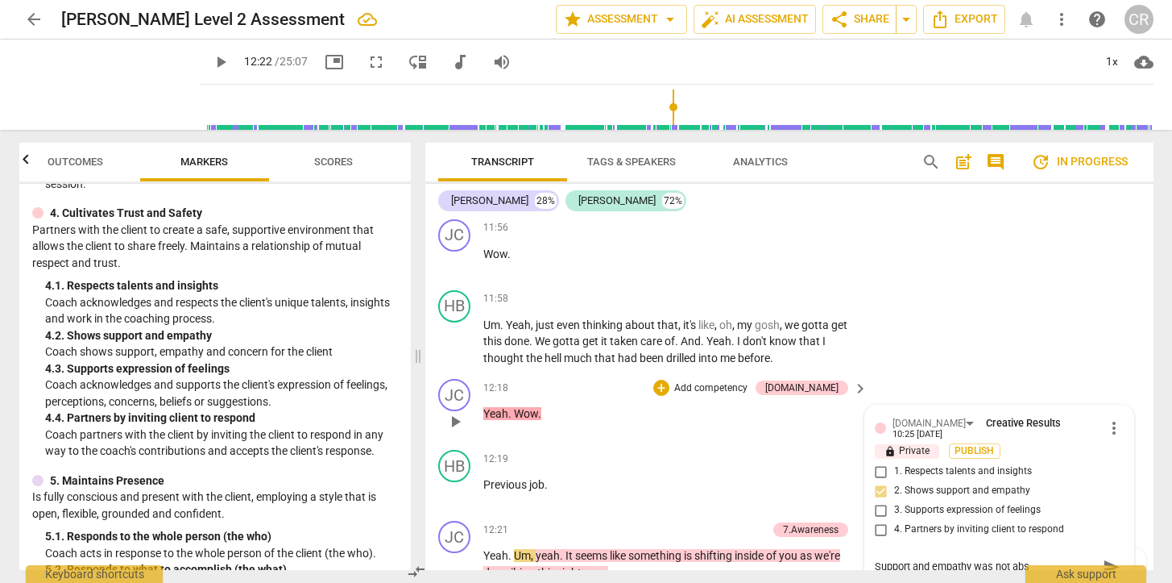
type textarea "Support and empathy was not abse"
type textarea "Support and empathy was not absen"
type textarea "Support and empathy was not absent"
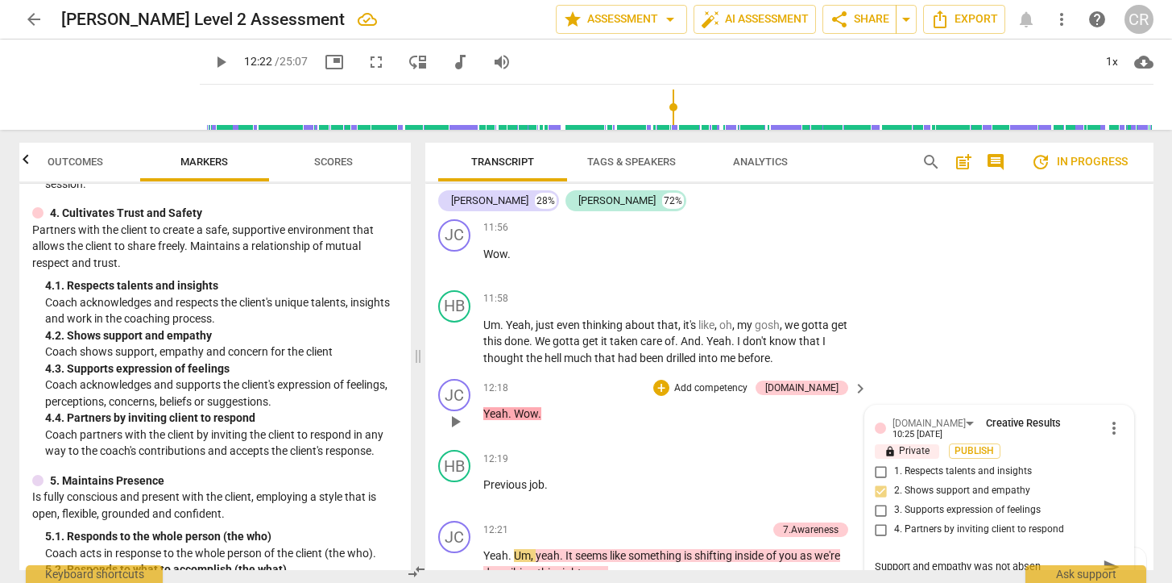
type textarea "Support and empathy was not absent"
type textarea "Support and empathy was not absent f"
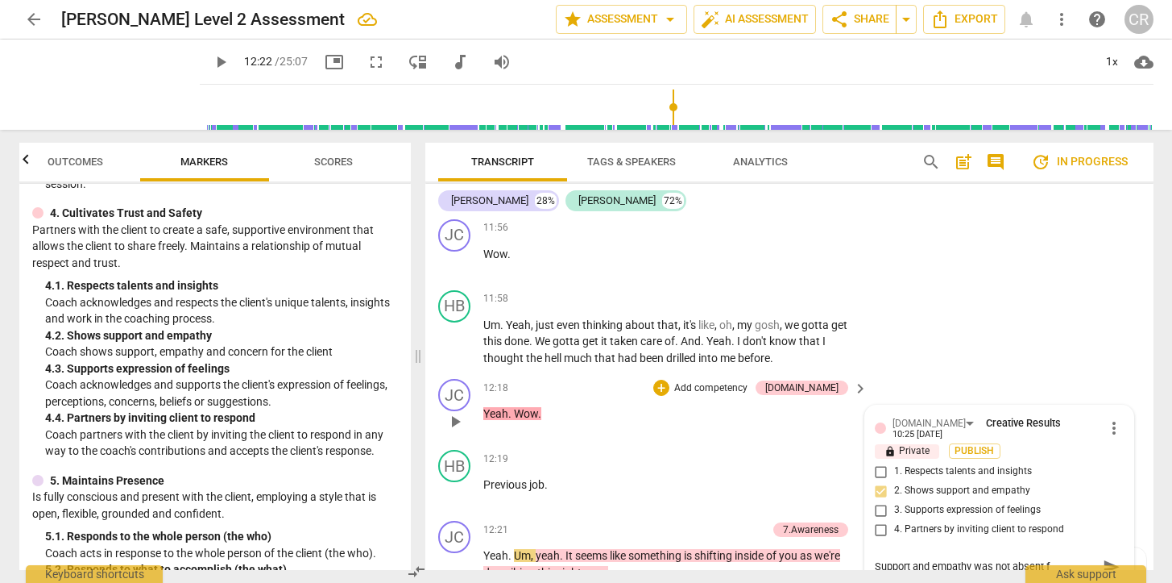
type textarea "Support and empathy was not absent fr"
type textarea "Support and empathy was not absent fro"
click at [1110, 418] on span "more_vert" at bounding box center [1114, 427] width 19 height 19
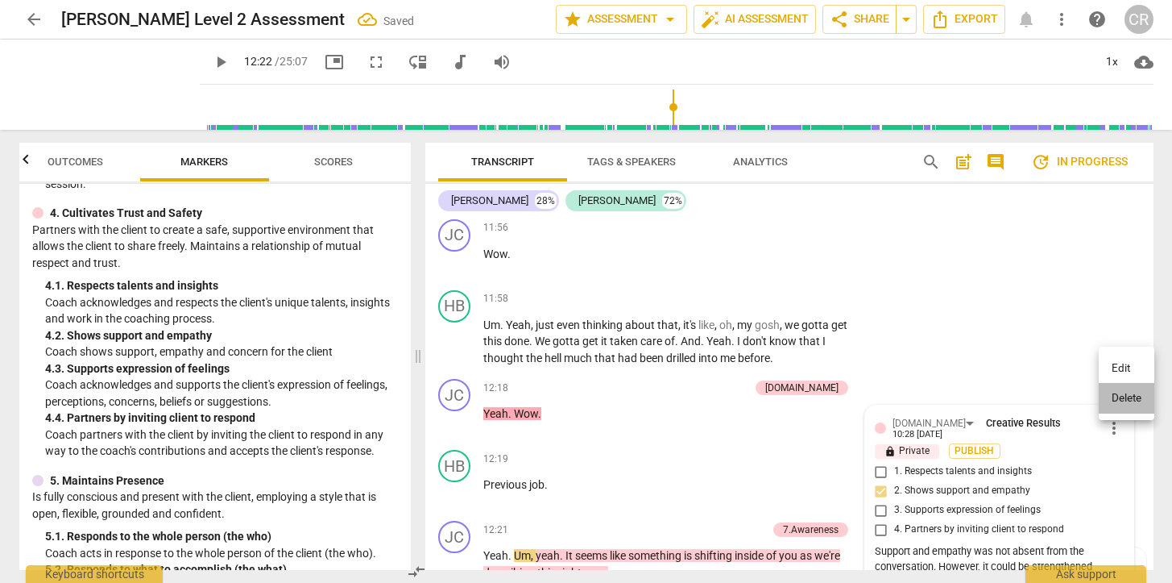
click at [1114, 396] on li "Delete" at bounding box center [1127, 398] width 56 height 31
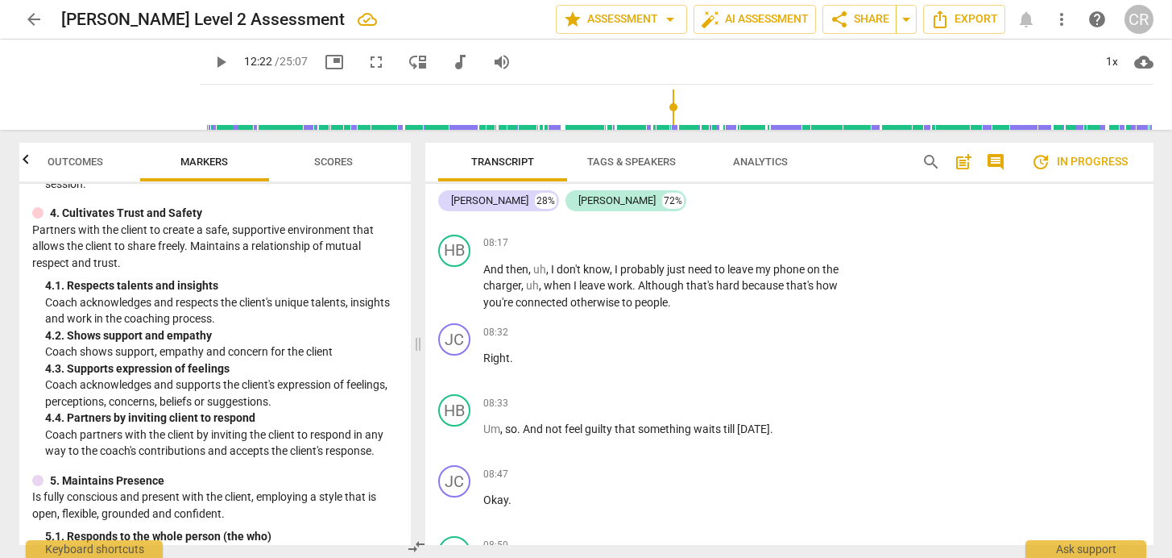
scroll to position [3611, 0]
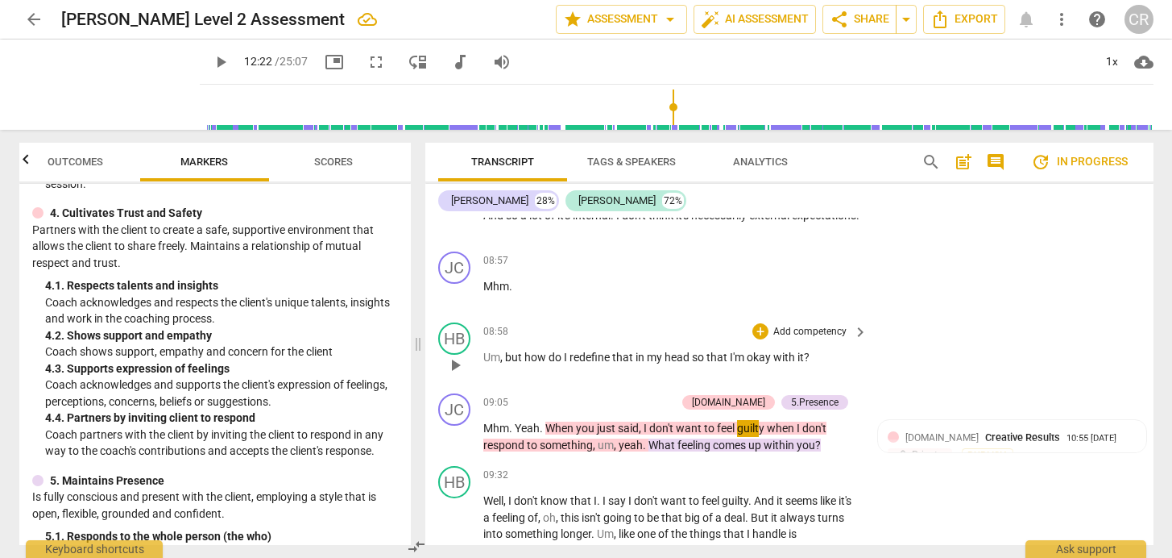
click at [1037, 316] on div "HB play_arrow pause 08:58 + Add competency keyboard_arrow_right Um , but how do…" at bounding box center [789, 351] width 728 height 71
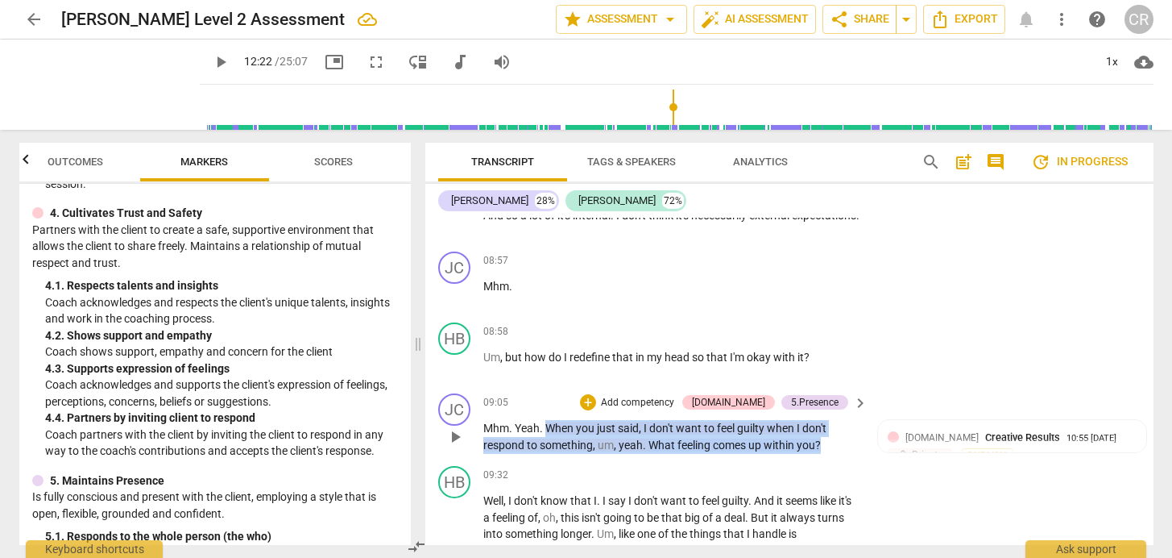
drag, startPoint x: 830, startPoint y: 396, endPoint x: 546, endPoint y: 380, distance: 284.9
click at [546, 420] on p "Mhm . Yeah . When you just said , I don't want to feel guilty when I don't resp…" at bounding box center [671, 436] width 377 height 33
click at [838, 375] on div "+" at bounding box center [836, 376] width 16 height 16
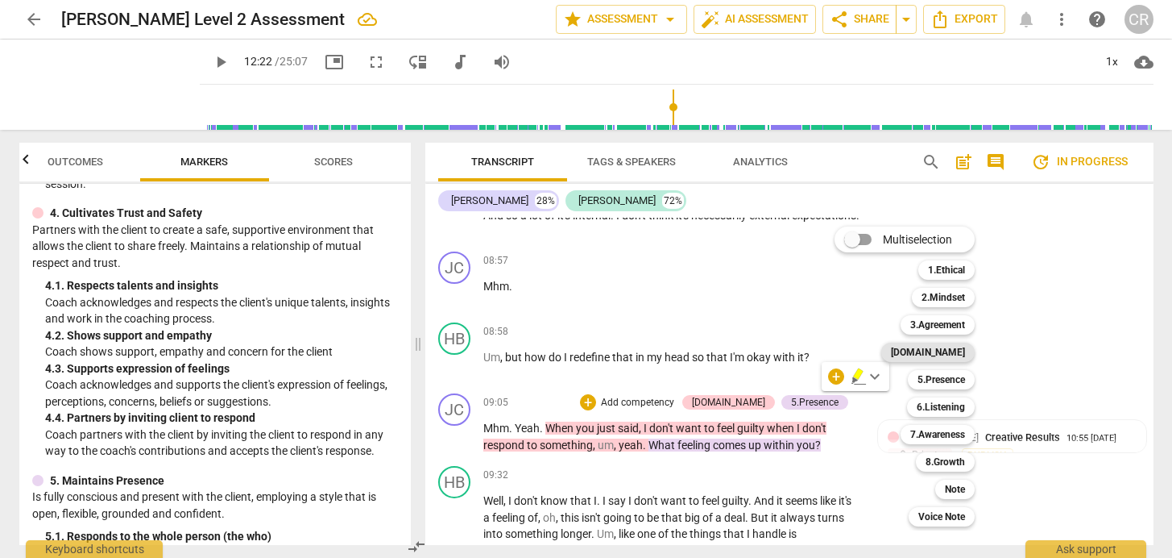
click at [964, 355] on b "[DOMAIN_NAME]" at bounding box center [928, 351] width 74 height 19
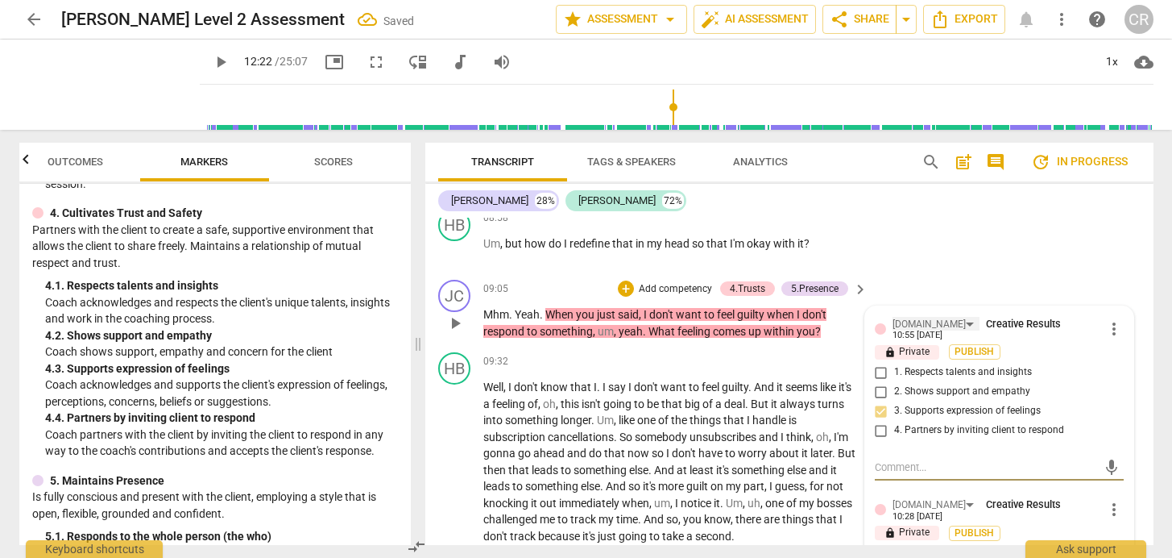
scroll to position [3739, 0]
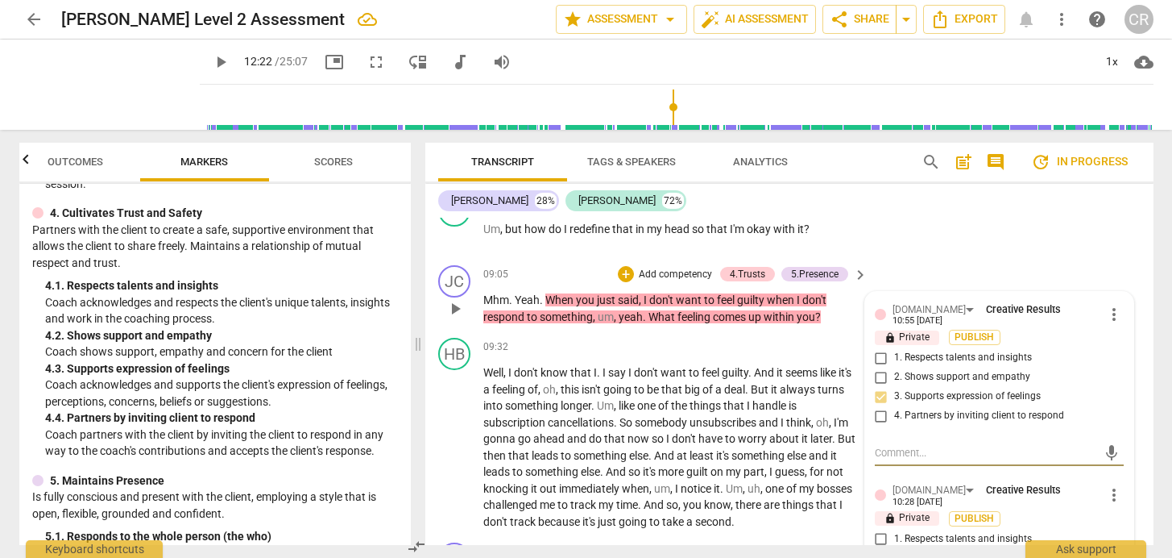
paste textarea "coach treats client’s emotions, thoughts and feelings respectfully"
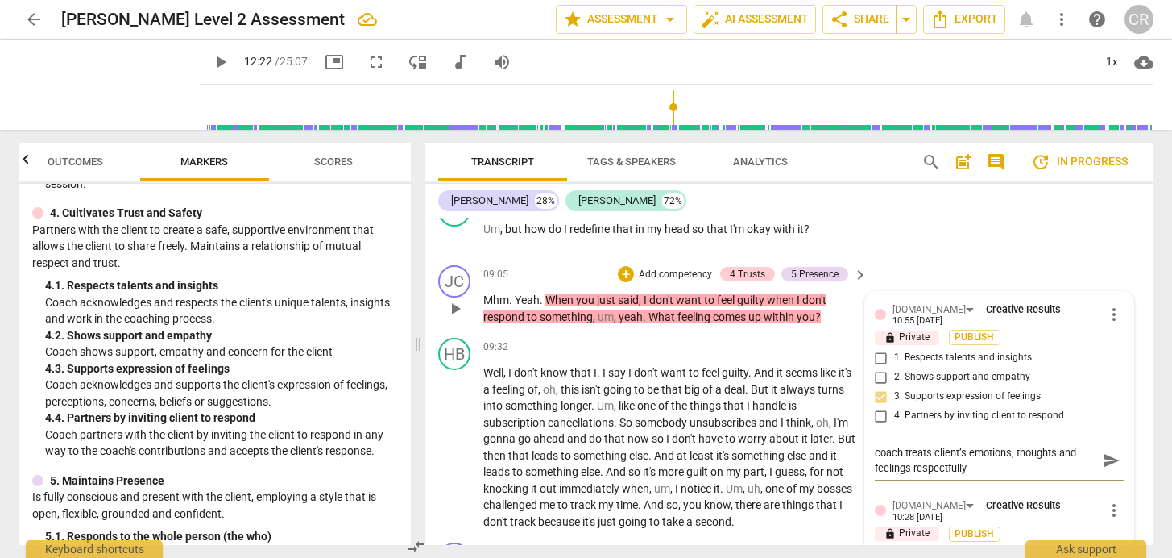
click at [876, 445] on textarea "coach treats client’s emotions, thoughts and feelings respectfully" at bounding box center [986, 460] width 223 height 31
click at [1010, 445] on textarea "Coach treats client’s emotions, thoughts and feelings respectfully" at bounding box center [986, 460] width 223 height 31
click at [909, 445] on textarea "Coach treats client’s emotions, thoughts and feelings respectfully" at bounding box center [986, 460] width 223 height 31
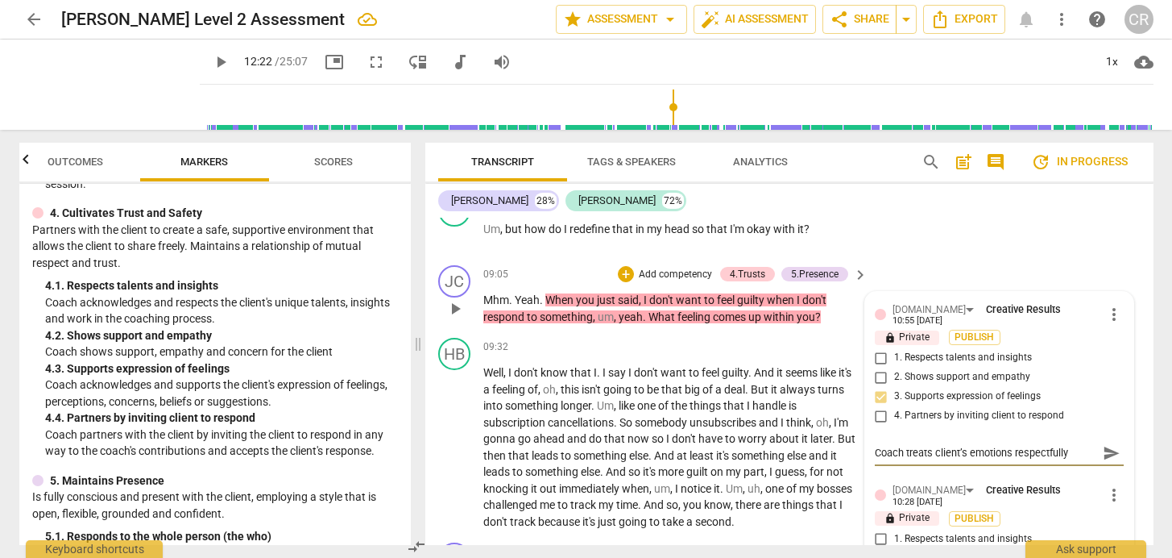
click at [1068, 445] on textarea "Coach treats client’s emotions respectfully" at bounding box center [986, 452] width 223 height 15
click at [996, 210] on div "[PERSON_NAME] 28% [PERSON_NAME] 72%" at bounding box center [789, 200] width 703 height 27
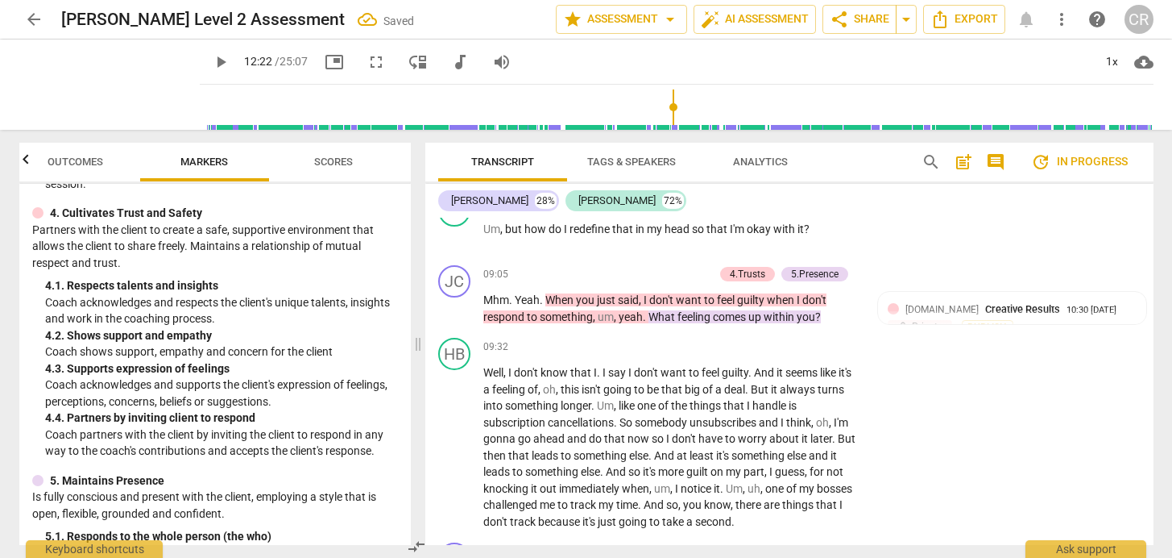
click at [336, 163] on span "Scores" at bounding box center [333, 162] width 39 height 12
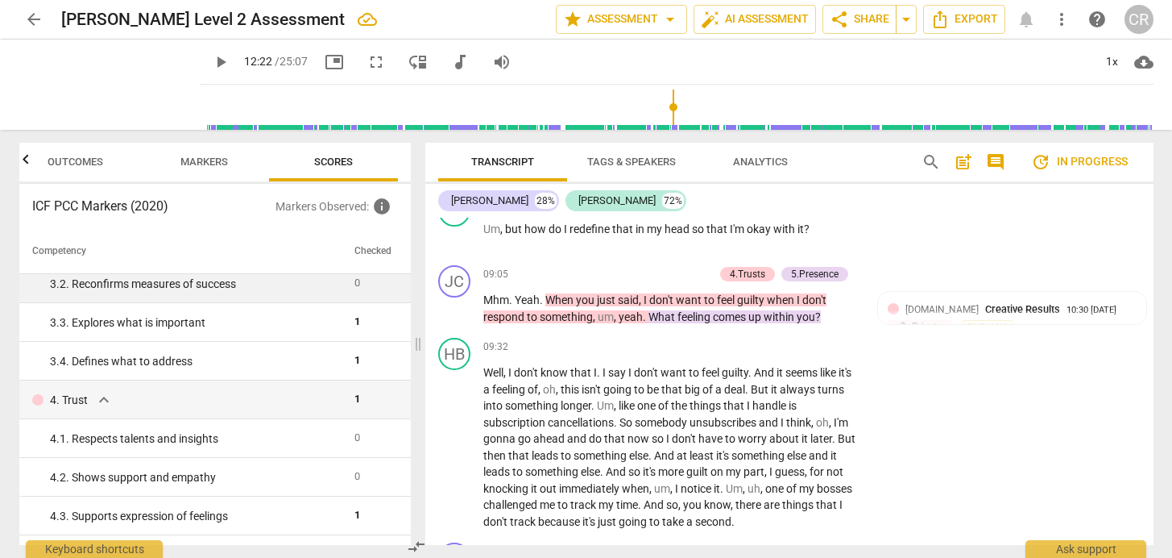
scroll to position [288, 0]
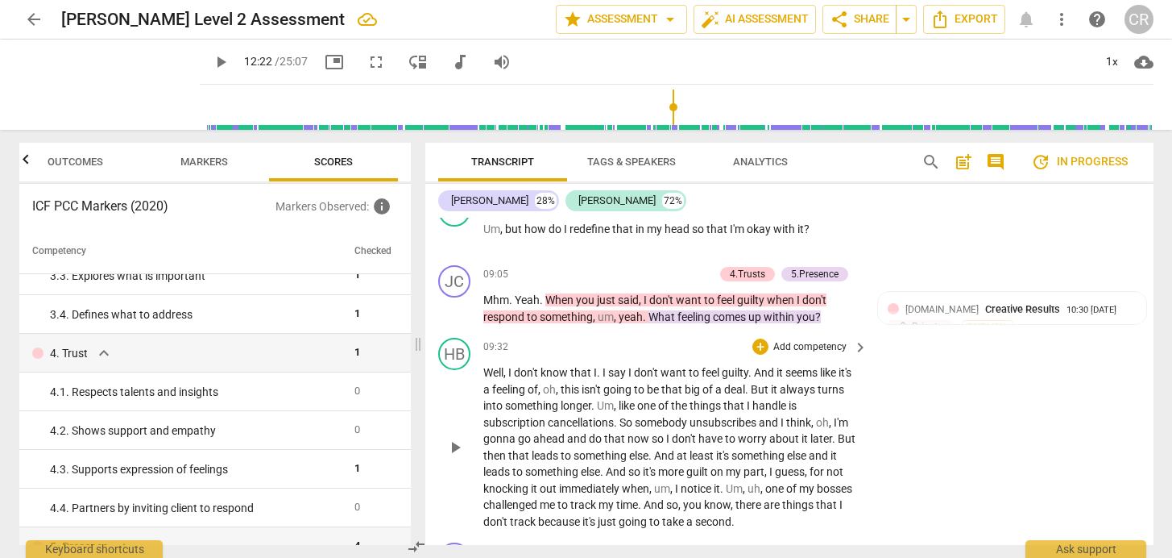
click at [698, 449] on span "least" at bounding box center [703, 455] width 27 height 13
click at [887, 400] on div "HB play_arrow pause 09:32 + Add competency keyboard_arrow_right Well , I don't …" at bounding box center [789, 433] width 728 height 205
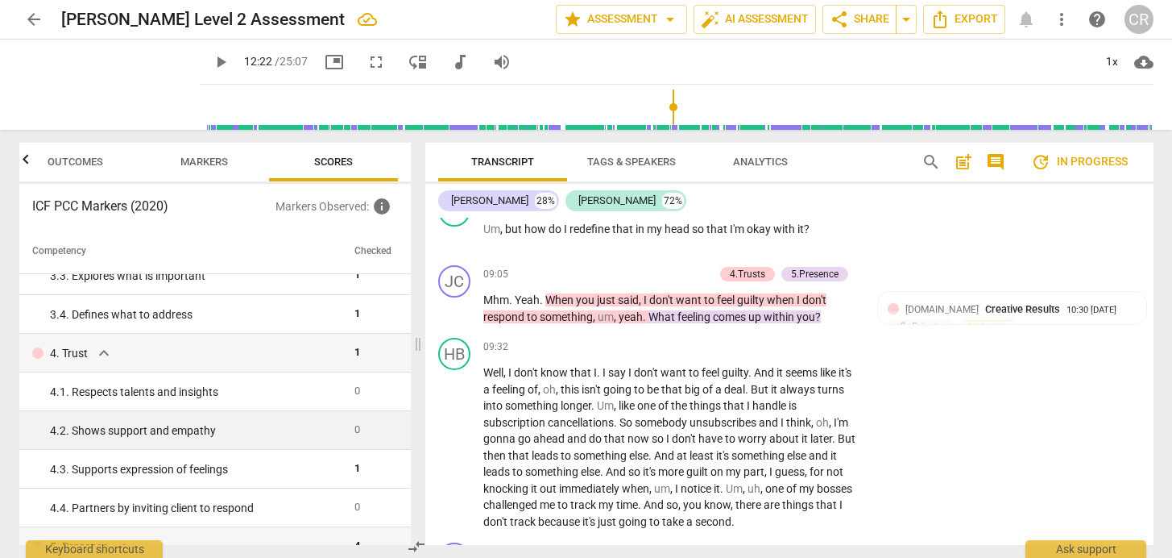
click at [251, 431] on div "4. 2. Shows support and empathy" at bounding box center [196, 430] width 292 height 17
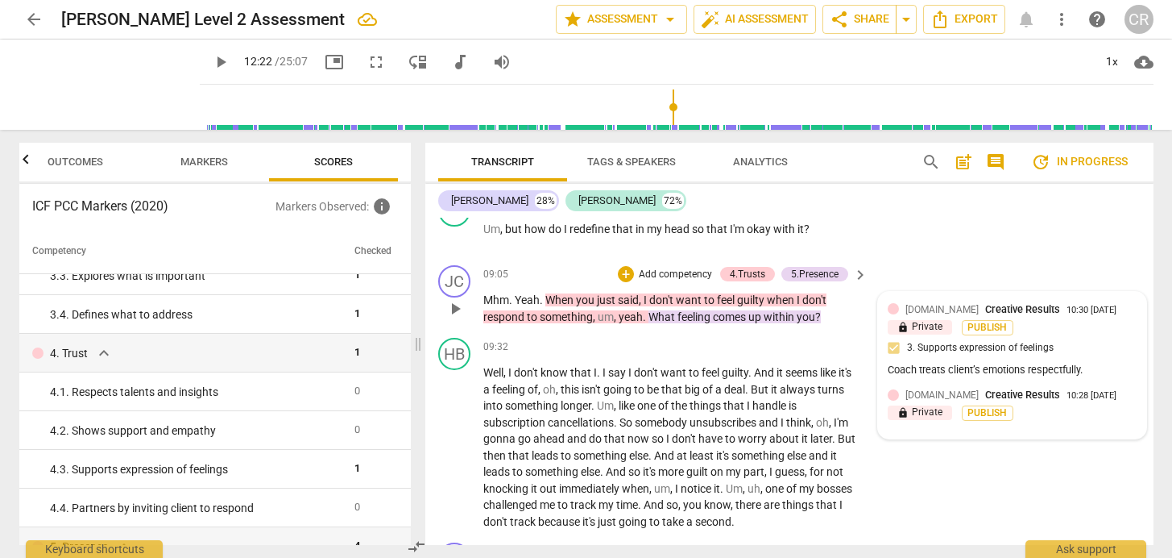
click at [1052, 301] on div "[DOMAIN_NAME] Creative Results 10:30 [DATE] lock Private Publish 3. Supports ex…" at bounding box center [1012, 340] width 249 height 79
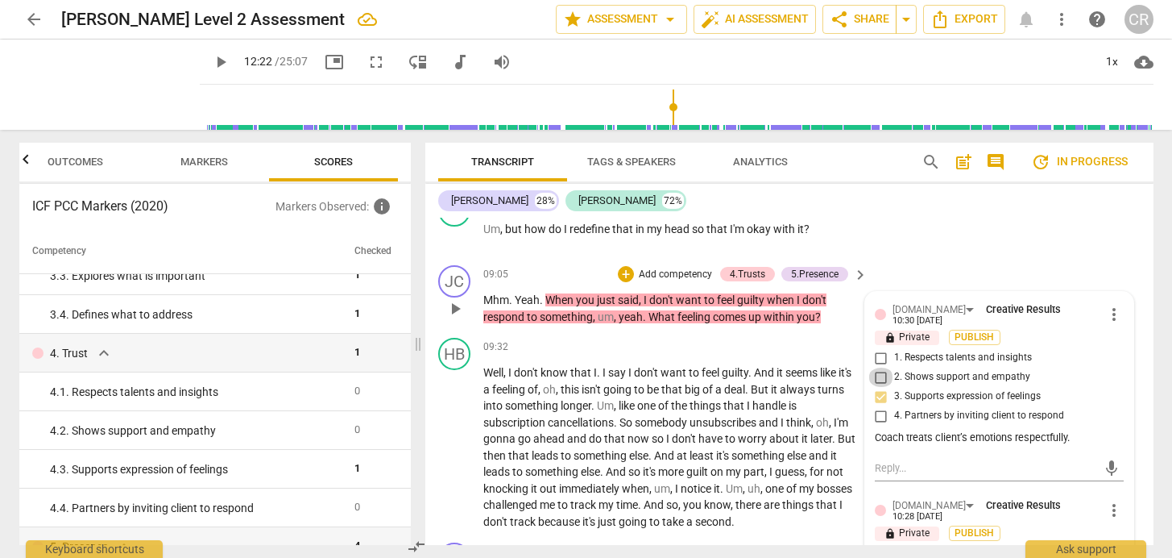
click at [880, 367] on input "2. Shows support and empathy" at bounding box center [882, 376] width 26 height 19
click at [877, 387] on input "3. Supports expression of feelings" at bounding box center [882, 396] width 26 height 19
click at [747, 399] on span "that" at bounding box center [735, 405] width 23 height 13
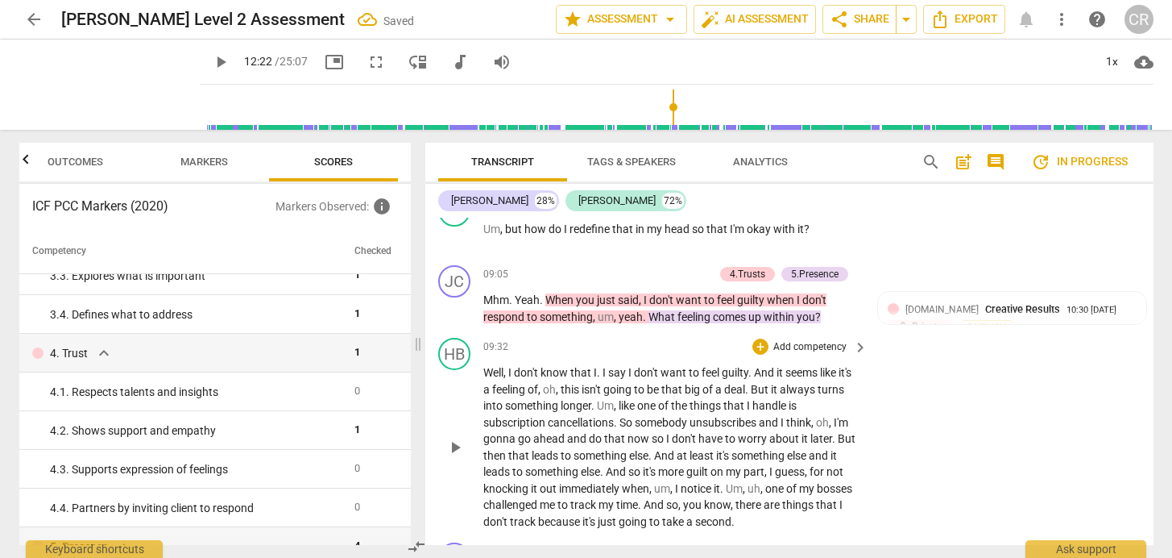
click at [620, 416] on span "." at bounding box center [617, 422] width 6 height 13
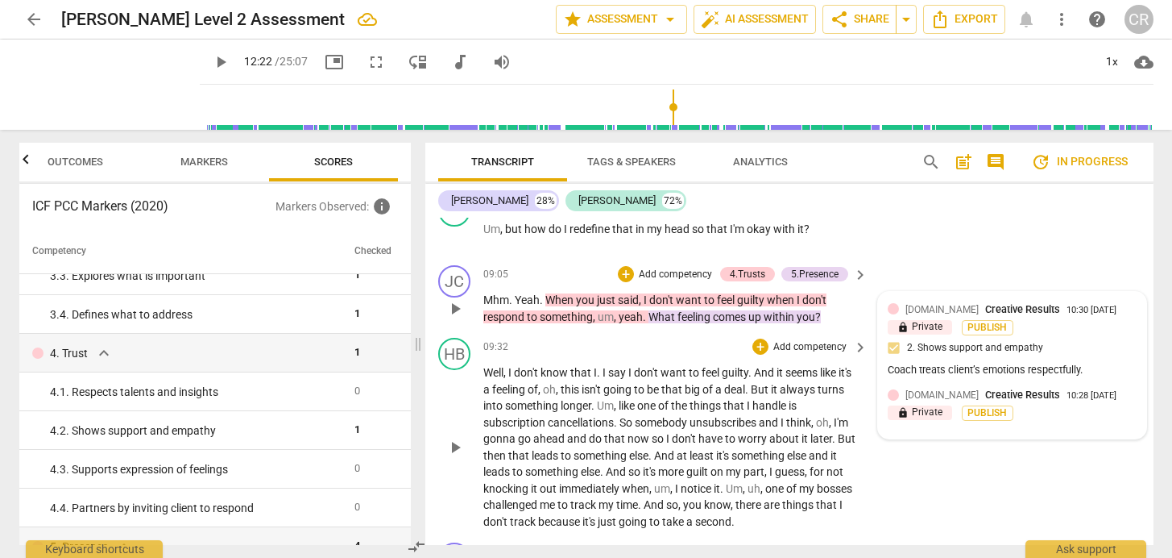
click at [985, 388] on span "Creative Results" at bounding box center [1022, 394] width 75 height 12
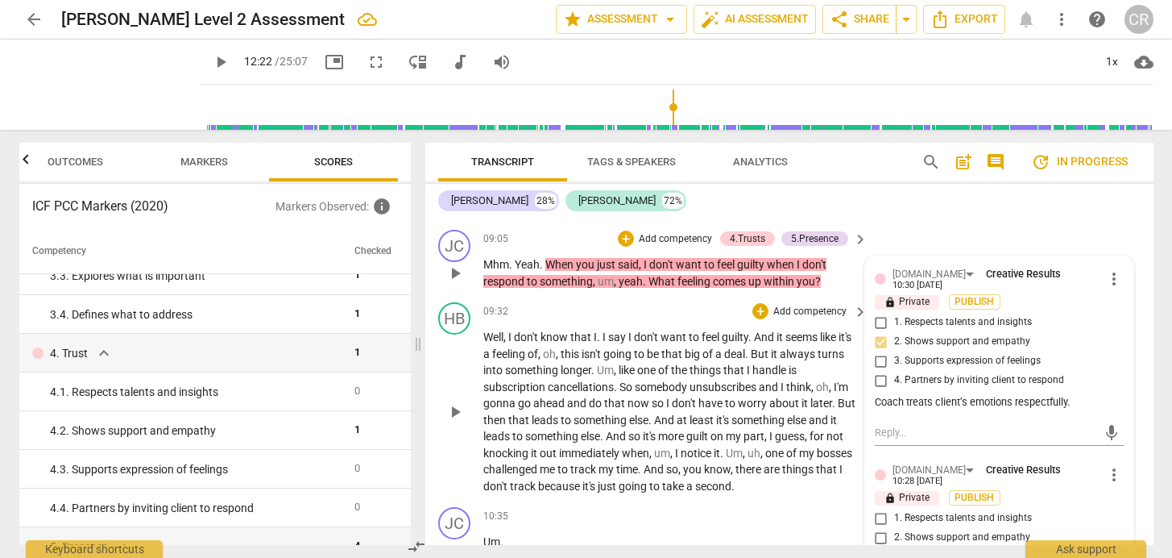
scroll to position [3794, 0]
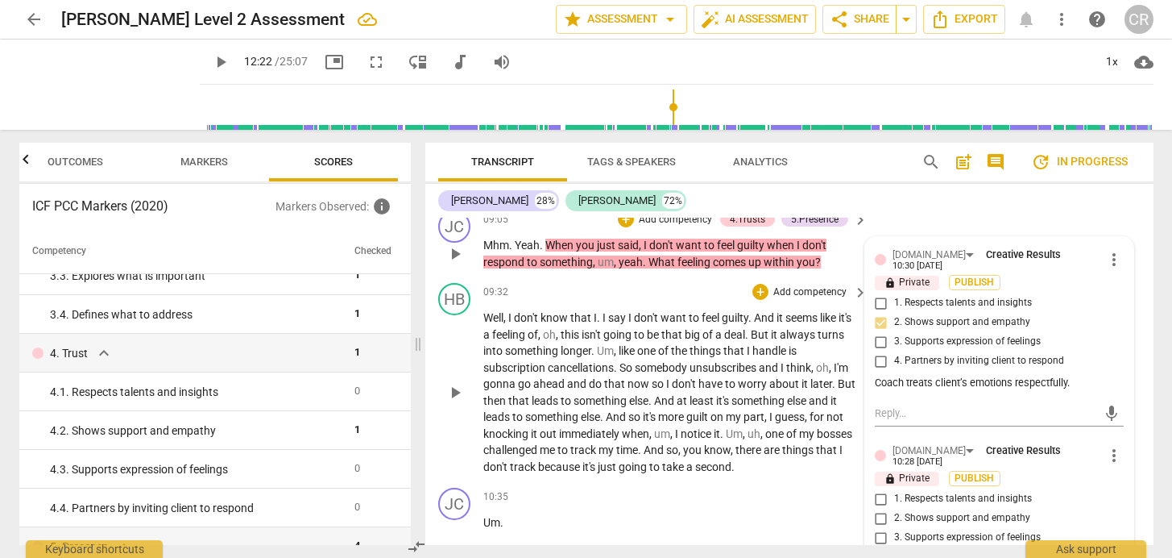
click at [877, 528] on input "3. Supports expression of feelings" at bounding box center [882, 537] width 26 height 19
click at [758, 394] on span "something" at bounding box center [760, 400] width 56 height 13
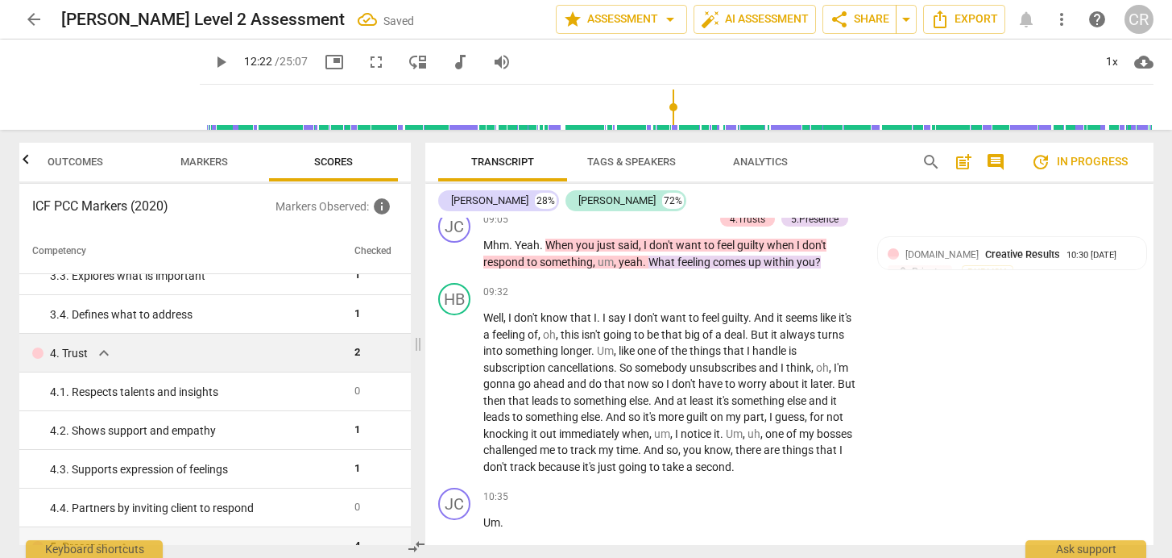
click at [101, 349] on span "expand_more" at bounding box center [103, 352] width 19 height 19
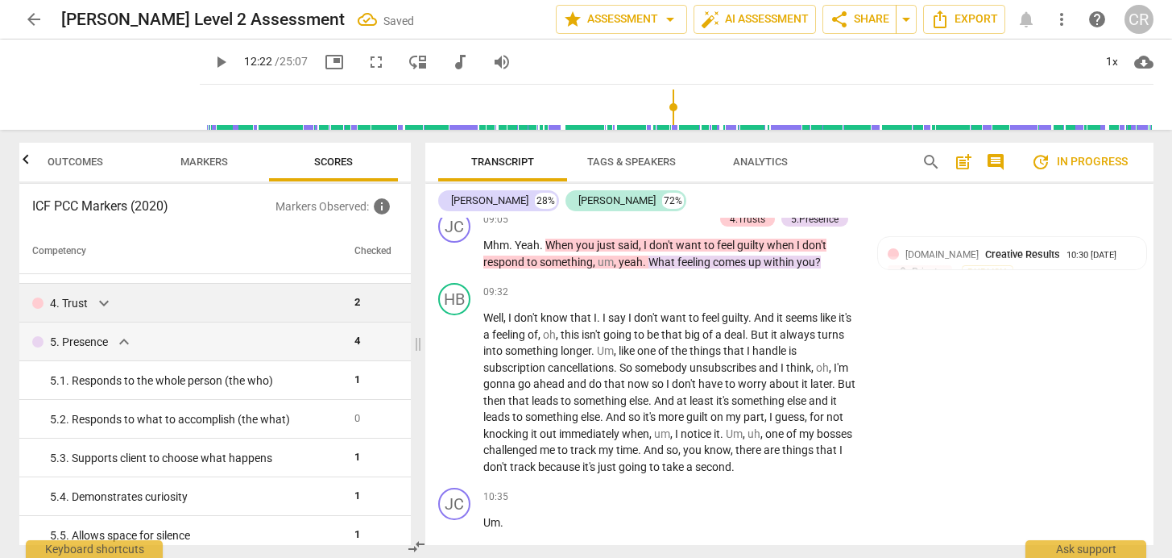
scroll to position [370, 0]
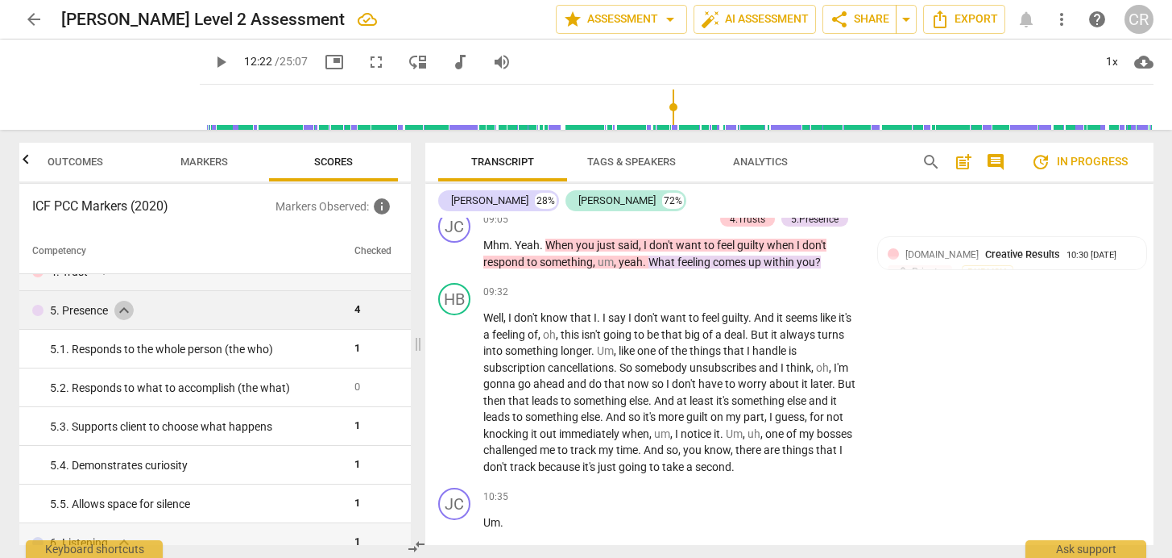
click at [120, 305] on span "expand_more" at bounding box center [123, 310] width 19 height 19
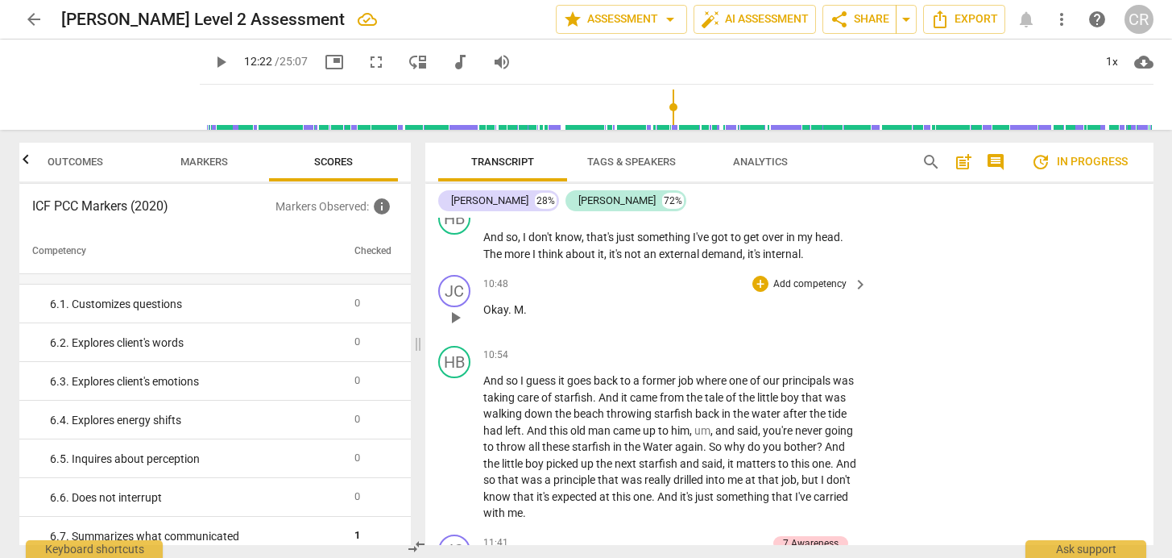
scroll to position [4151, 0]
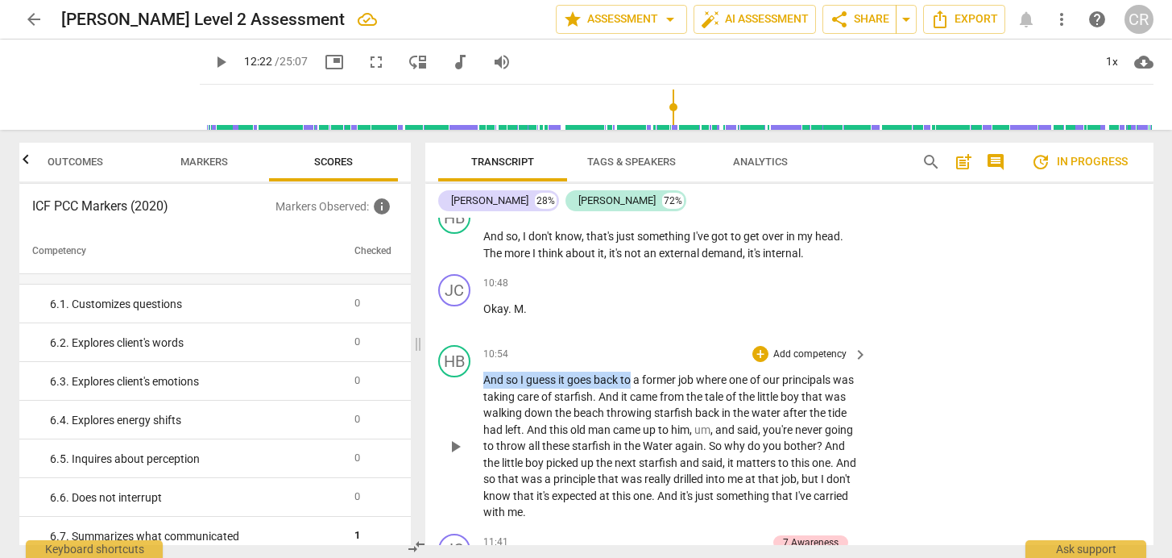
drag, startPoint x: 483, startPoint y: 326, endPoint x: 633, endPoint y: 329, distance: 149.1
click at [633, 371] on p "And so I guess it goes back to a former job where one of our principals was tak…" at bounding box center [671, 445] width 377 height 149
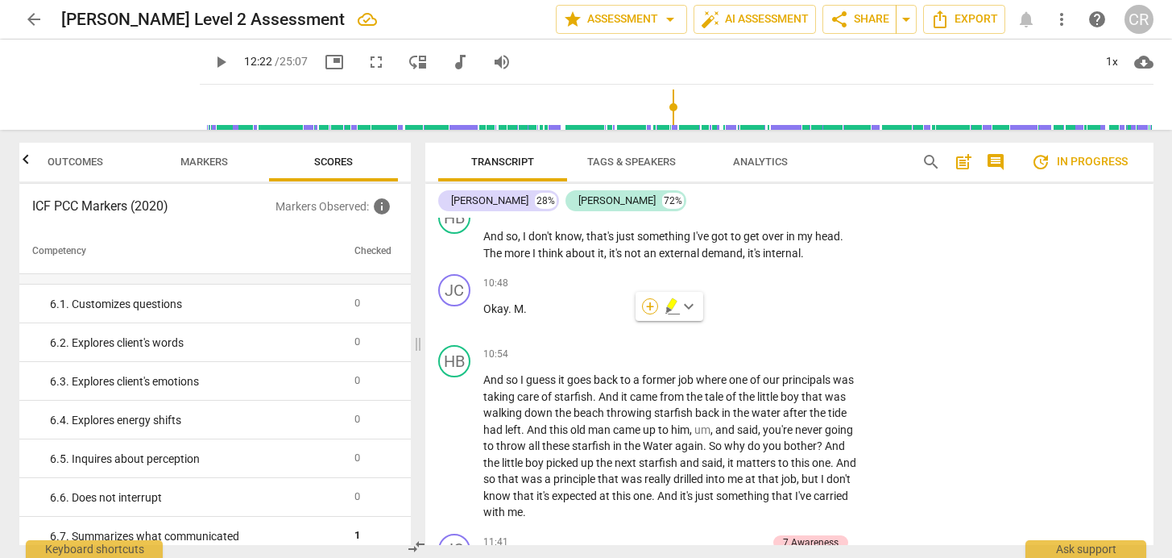
click at [652, 301] on div "+" at bounding box center [650, 306] width 16 height 16
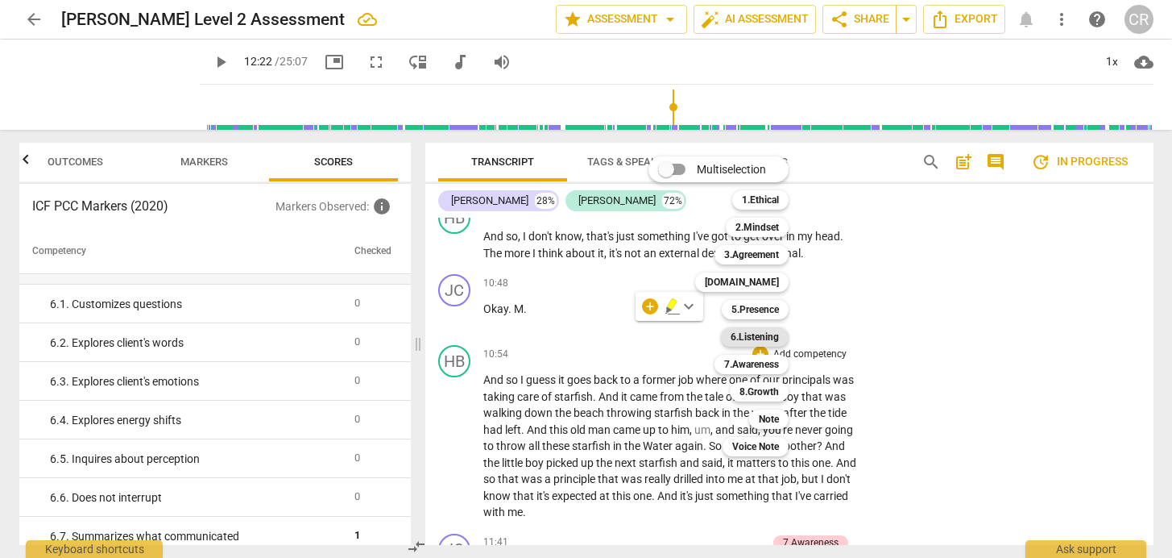
click at [757, 336] on b "6.Listening" at bounding box center [755, 336] width 48 height 19
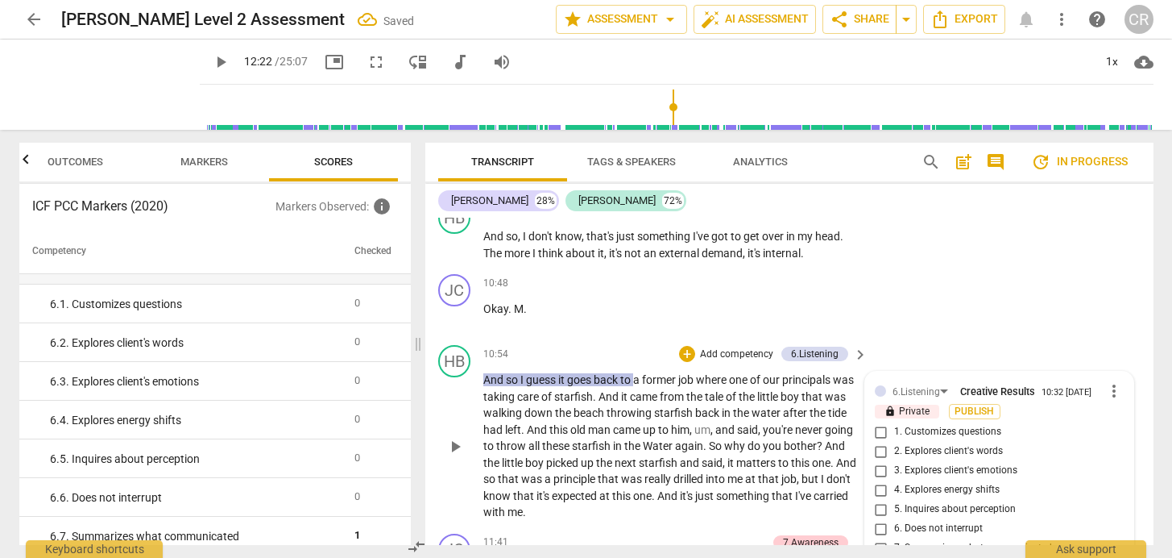
click at [878, 519] on input "6. Does not interrupt" at bounding box center [882, 528] width 26 height 19
click at [724, 439] on span "So" at bounding box center [716, 445] width 15 height 13
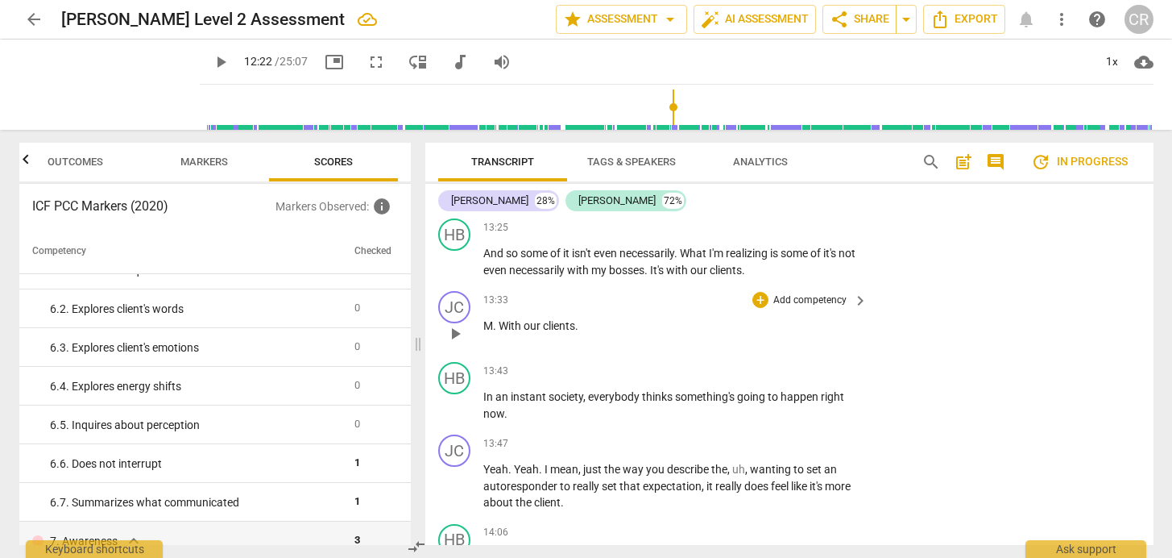
scroll to position [5303, 0]
click at [454, 394] on span "play_arrow" at bounding box center [455, 403] width 19 height 19
click at [454, 394] on span "pause" at bounding box center [455, 403] width 19 height 19
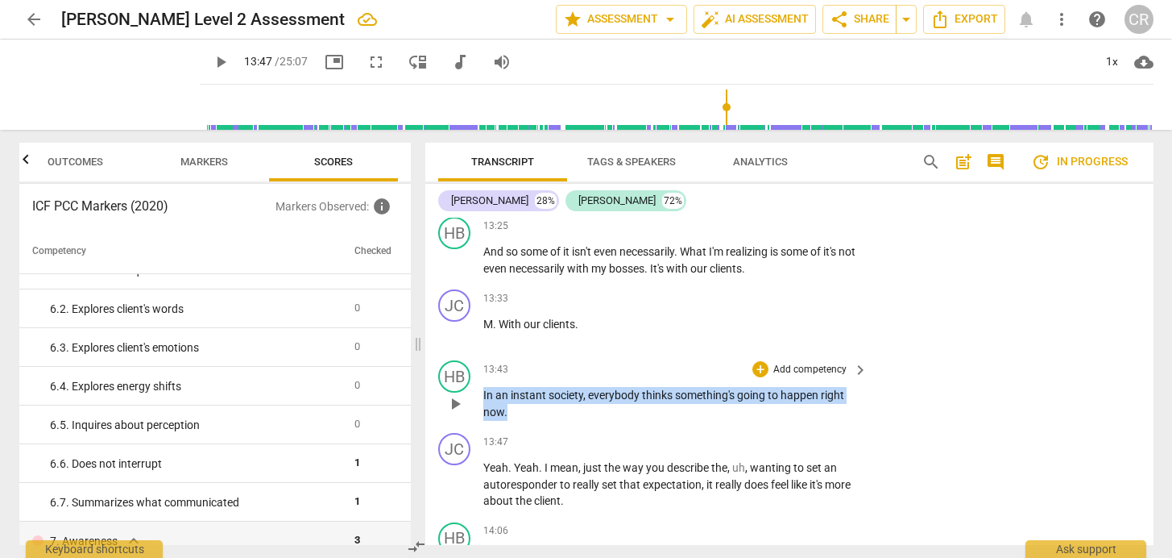
drag, startPoint x: 510, startPoint y: 351, endPoint x: 480, endPoint y: 337, distance: 33.2
click at [480, 354] on div "HB play_arrow pause 13:43 + Add competency keyboard_arrow_right In an instant s…" at bounding box center [789, 390] width 728 height 73
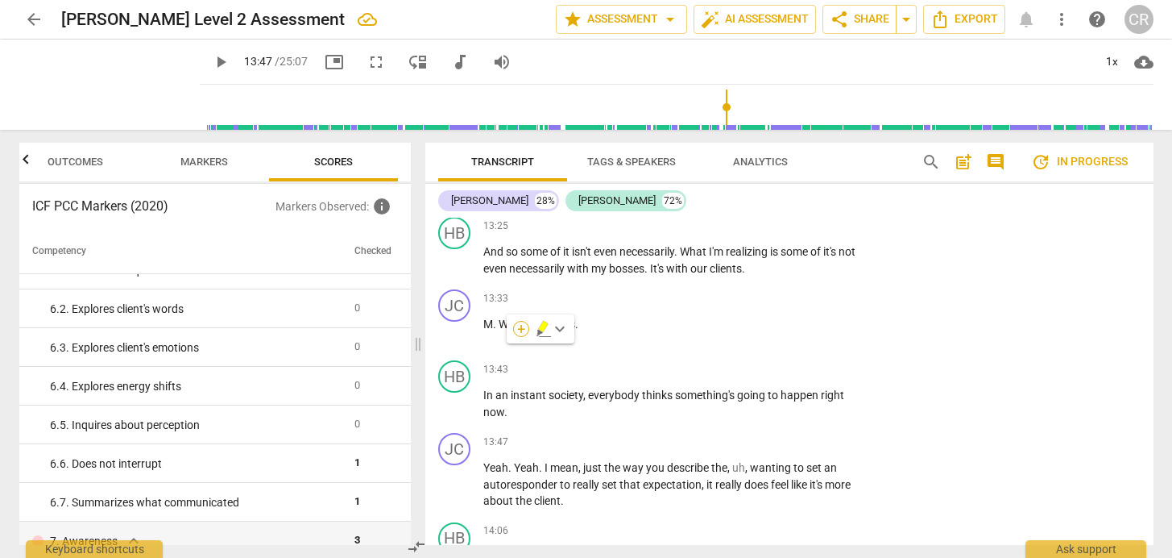
click at [522, 330] on div "+" at bounding box center [521, 329] width 16 height 16
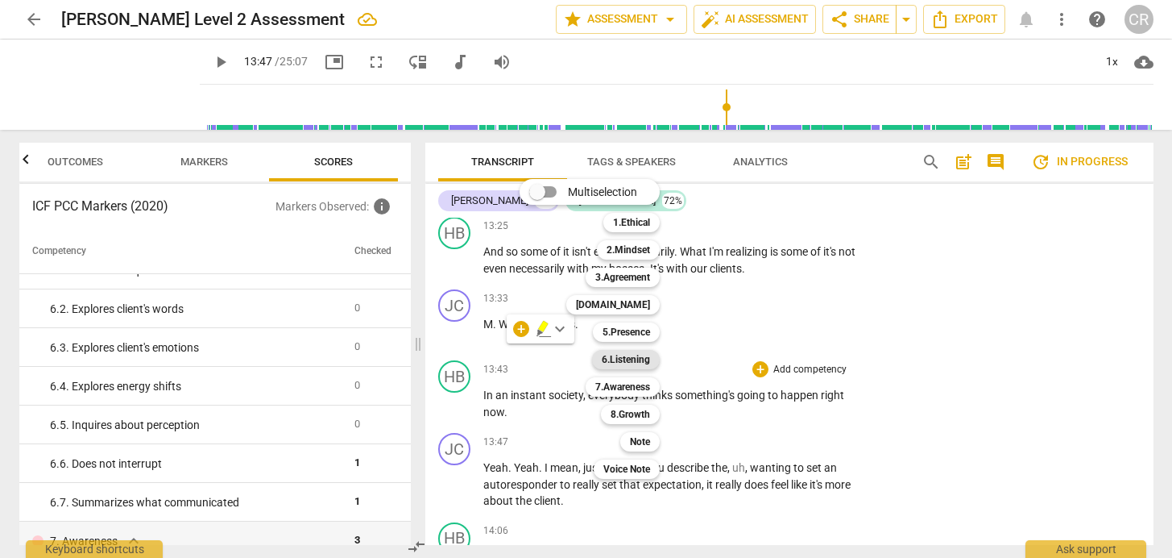
click at [629, 361] on b "6.Listening" at bounding box center [626, 359] width 48 height 19
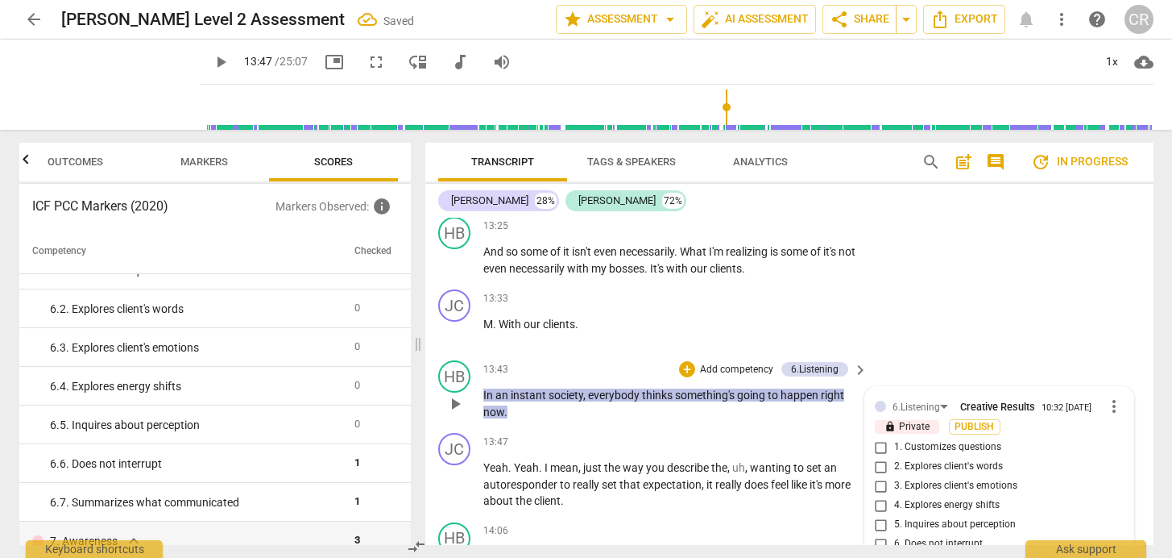
scroll to position [5309, 0]
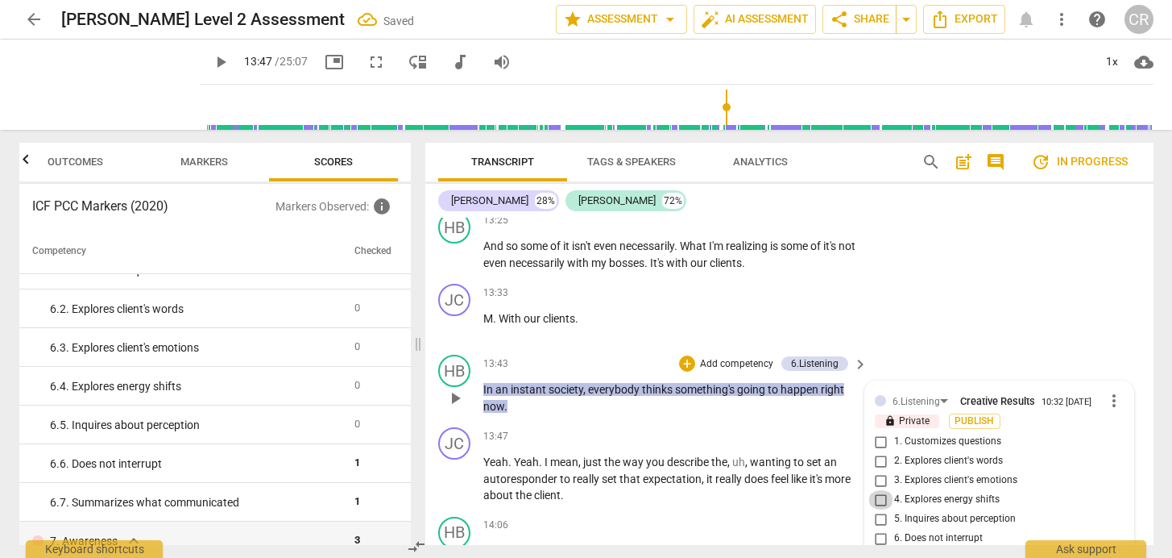
click at [880, 490] on input "4. Explores energy shifts" at bounding box center [882, 499] width 26 height 19
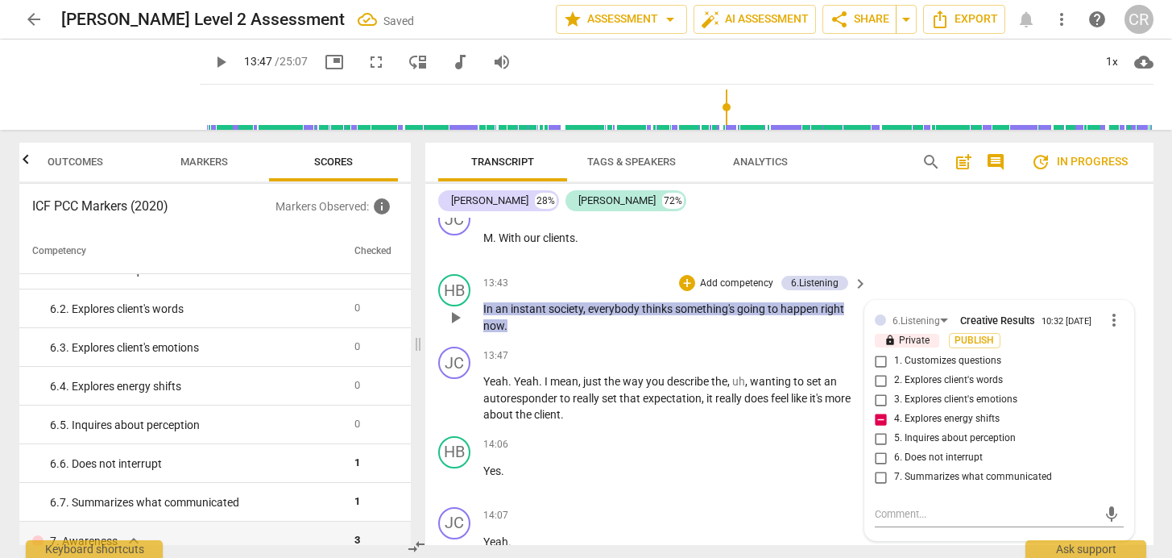
scroll to position [5434, 0]
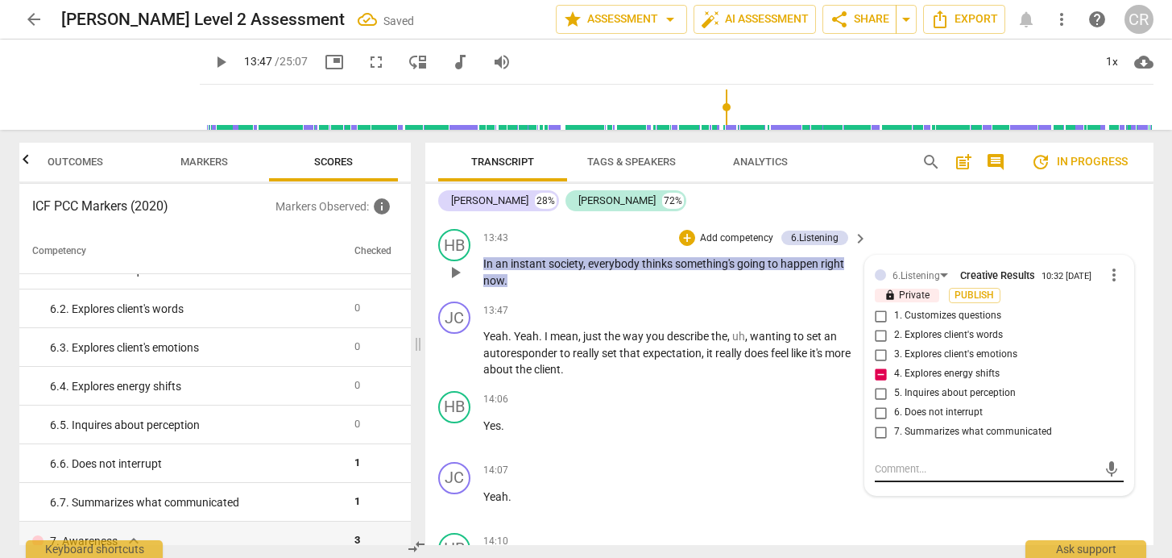
click at [883, 461] on textarea at bounding box center [986, 468] width 223 height 15
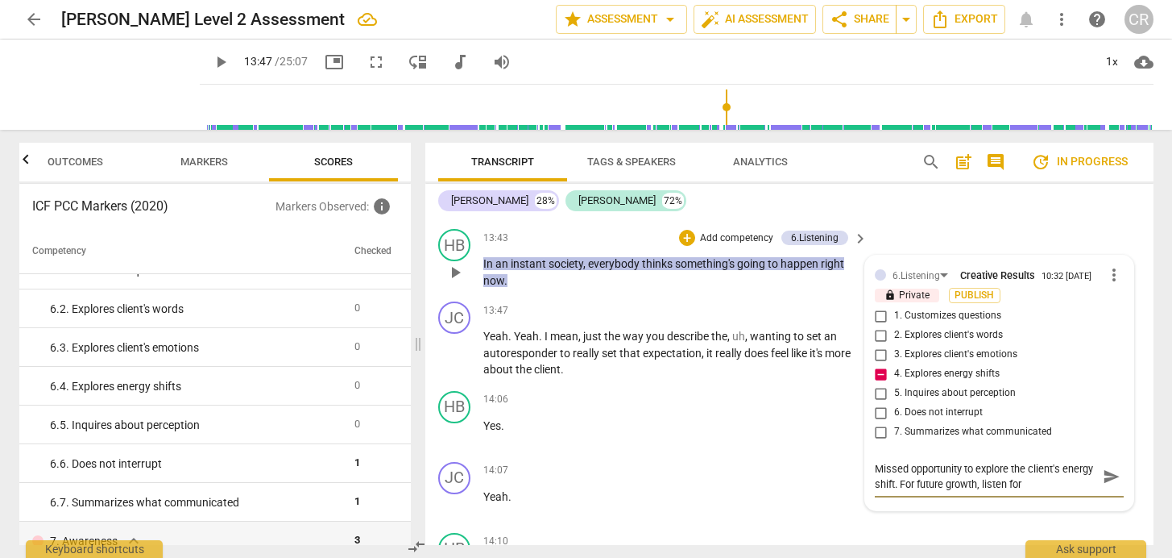
paste textarea "distinct change in client verbal way of speaking and coach does not explor"
click at [903, 461] on textarea "Missed opportunity to explore the client's energy shift. For future growth, lis…" at bounding box center [986, 491] width 223 height 61
drag, startPoint x: 980, startPoint y: 462, endPoint x: 870, endPoint y: 463, distance: 109.6
click at [870, 463] on div "6.Listening Creative Results 10:32 [DATE] more_vert lock Private Publish 1. Cus…" at bounding box center [999, 397] width 268 height 285
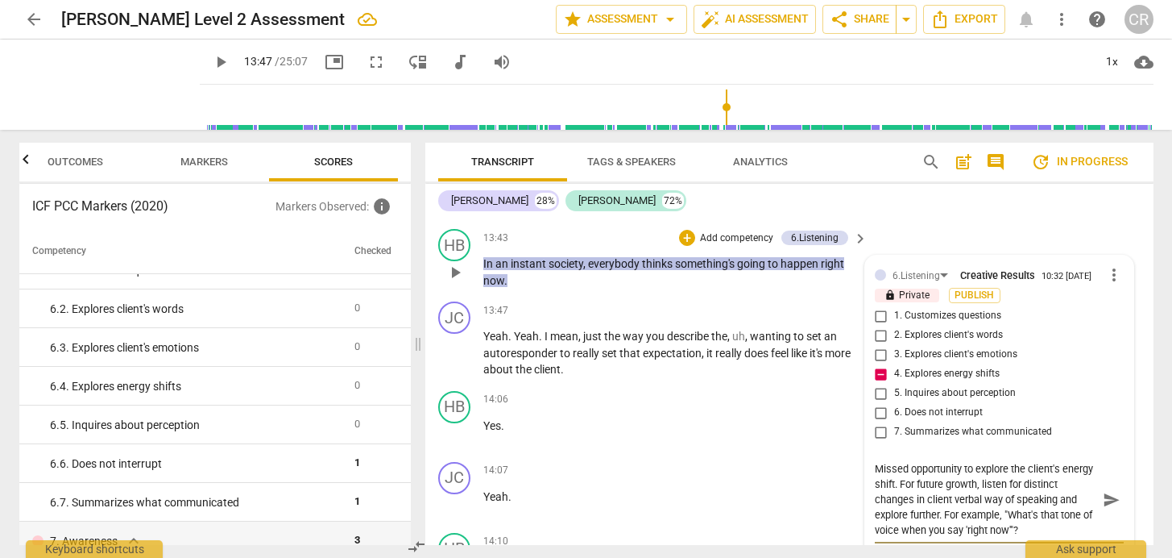
click at [1048, 461] on textarea "Missed opportunity to explore the client's energy shift. For future growth, lis…" at bounding box center [986, 499] width 223 height 77
click at [998, 461] on textarea "Missed opportunity to explore the client's energy shift. For future growth, lis…" at bounding box center [986, 499] width 223 height 77
click at [1062, 472] on textarea "Missed opportunity to explore the client's energy shift. For future growth, lis…" at bounding box center [986, 499] width 223 height 77
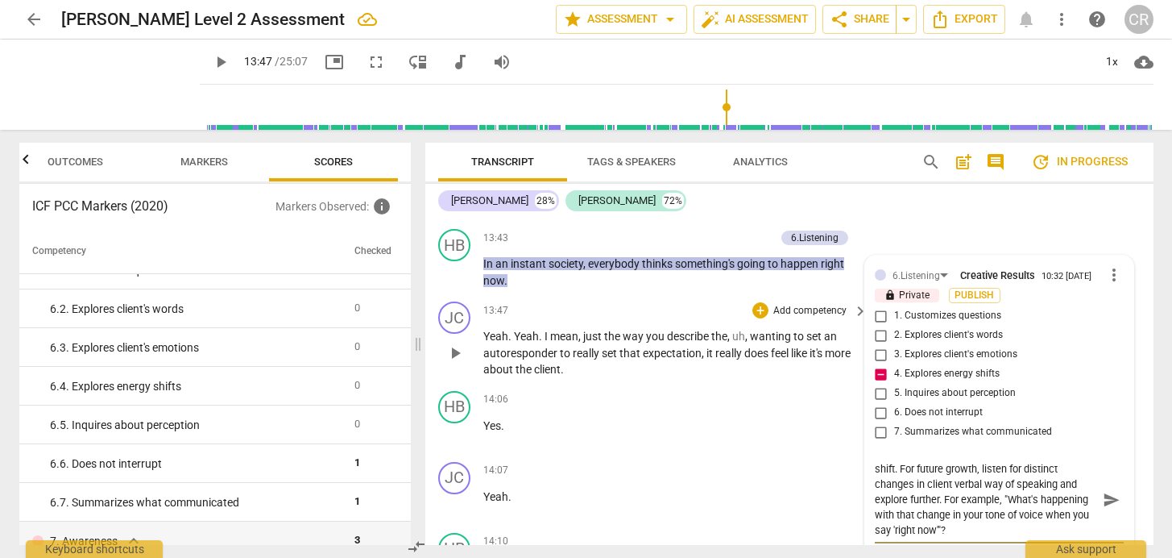
click at [721, 328] on p "Yeah . Yeah . I mean , just the way you describe the , uh , wanting to set an a…" at bounding box center [671, 353] width 377 height 50
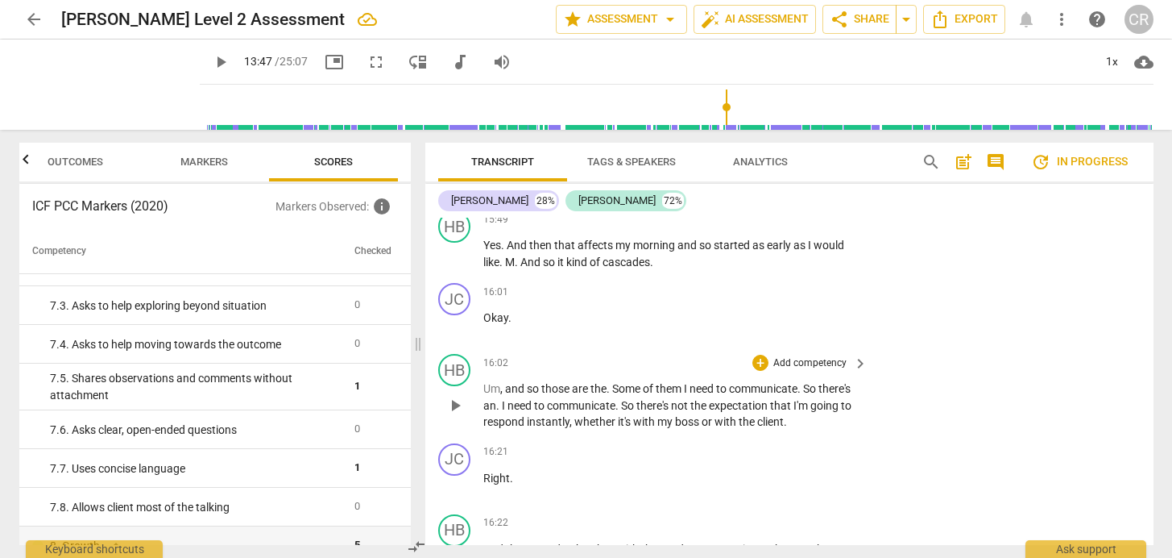
scroll to position [6178, 0]
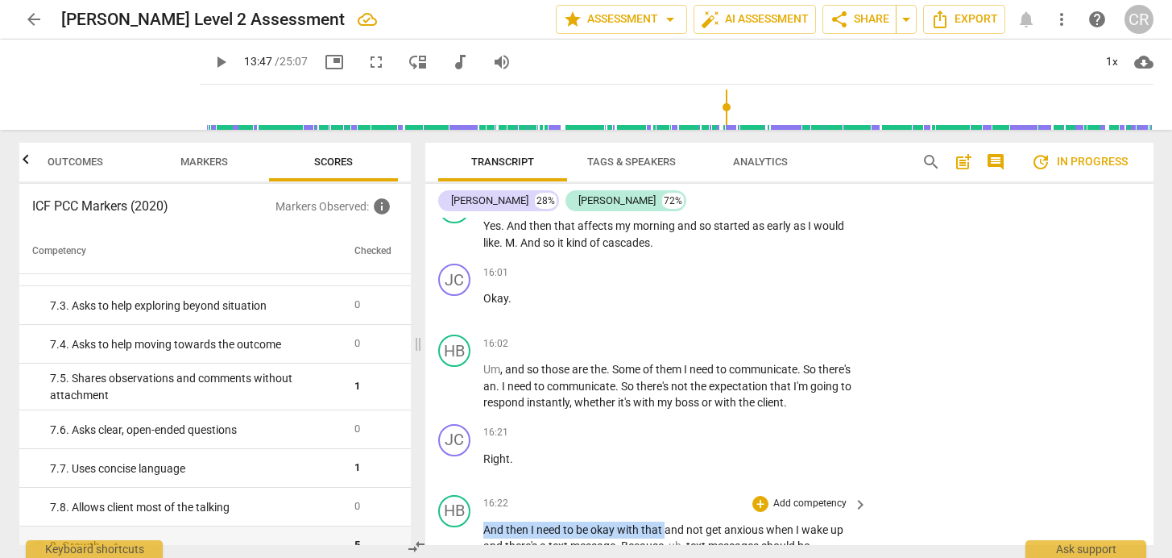
drag, startPoint x: 483, startPoint y: 458, endPoint x: 664, endPoint y: 457, distance: 180.5
click at [664, 521] on p "And then I need to be okay with that and not get anxious when I wake up and the…" at bounding box center [671, 554] width 377 height 66
click at [681, 431] on div "+" at bounding box center [679, 438] width 16 height 16
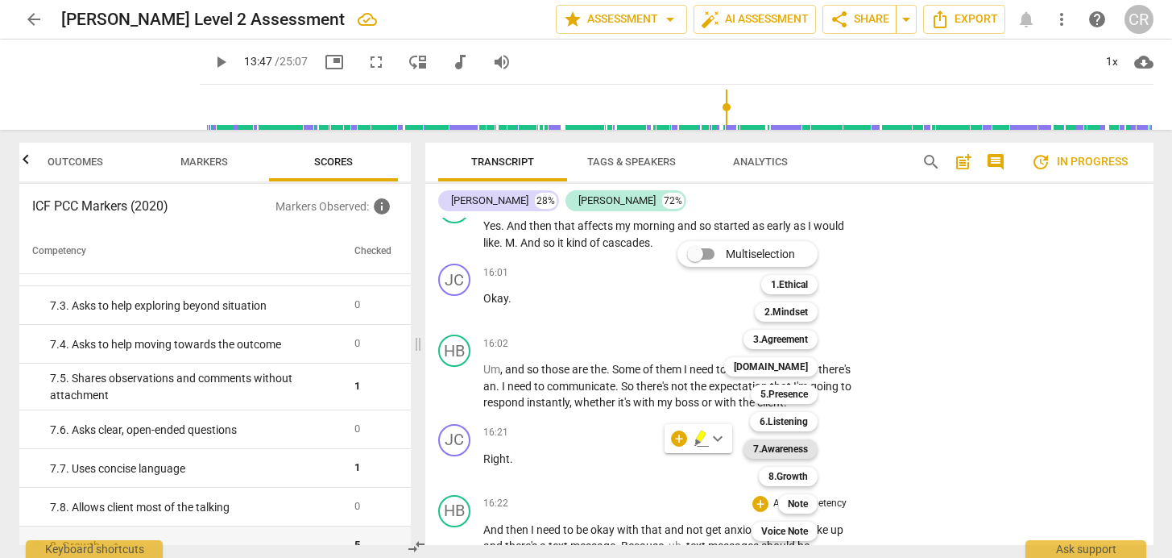
click at [778, 446] on b "7.Awareness" at bounding box center [780, 448] width 55 height 19
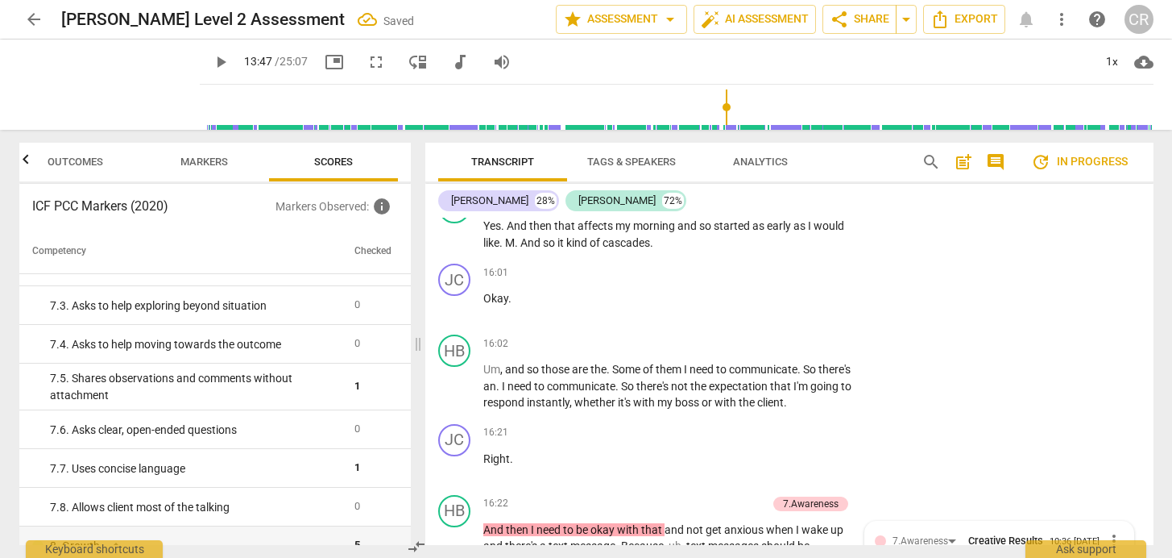
scroll to position [6495, 0]
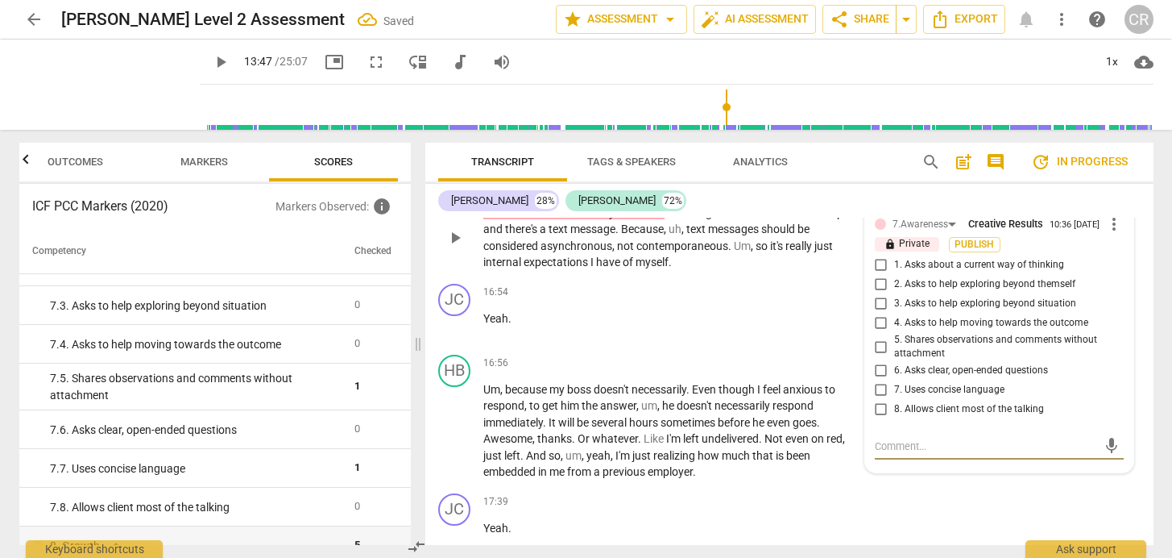
click at [878, 400] on input "8. Allows client most of the talking" at bounding box center [882, 409] width 26 height 19
click at [745, 355] on div "16:56 + Add competency keyboard_arrow_right" at bounding box center [676, 364] width 387 height 18
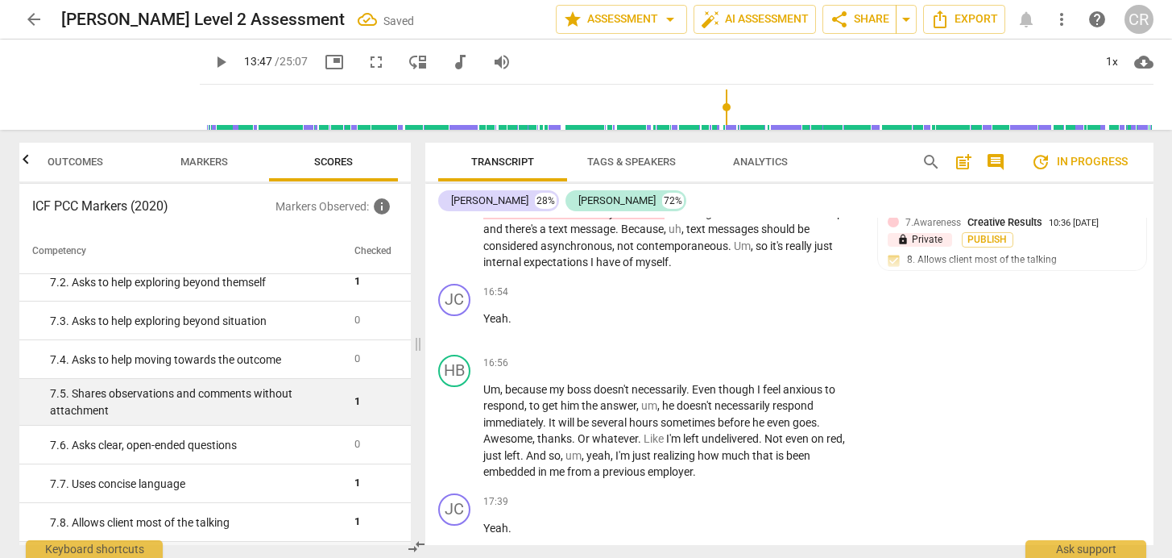
scroll to position [820, 0]
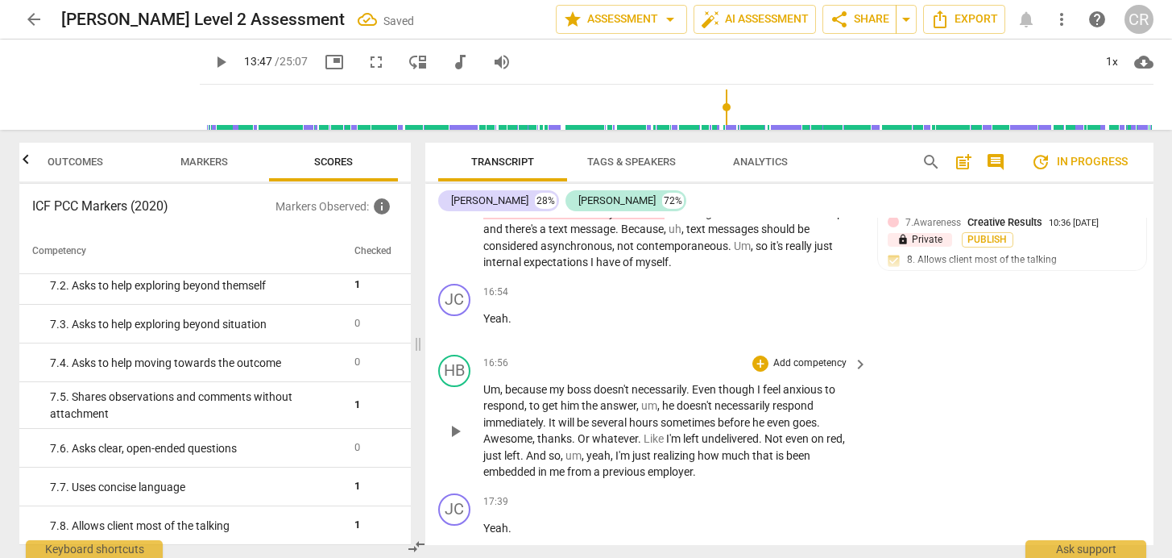
click at [651, 465] on span "employer" at bounding box center [670, 471] width 45 height 13
click at [719, 392] on p "Um , because my boss doesn't necessarily . Even though I feel anxious to respon…" at bounding box center [671, 430] width 377 height 99
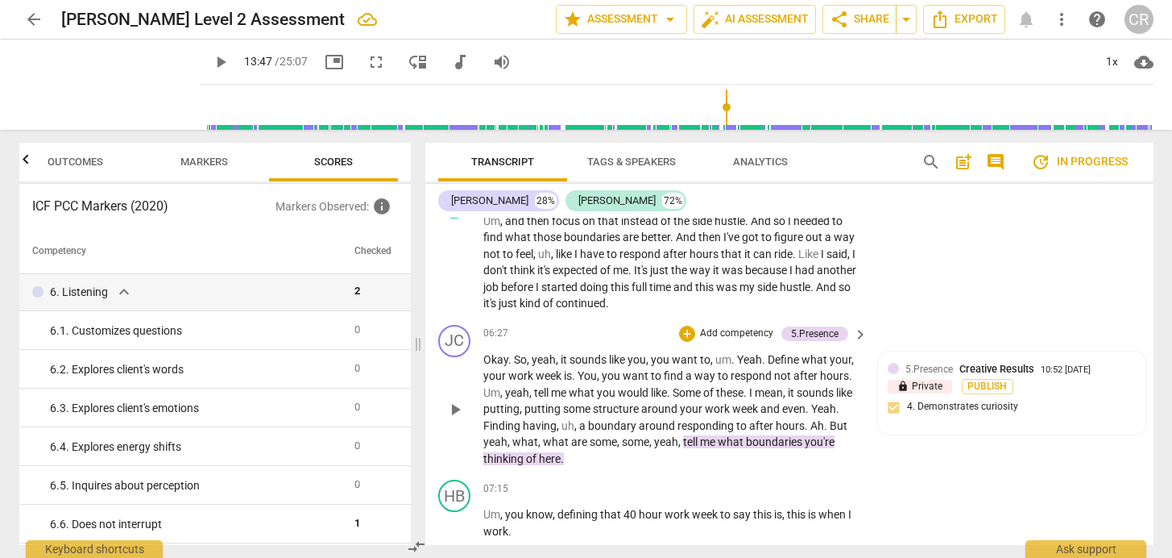
scroll to position [2392, 0]
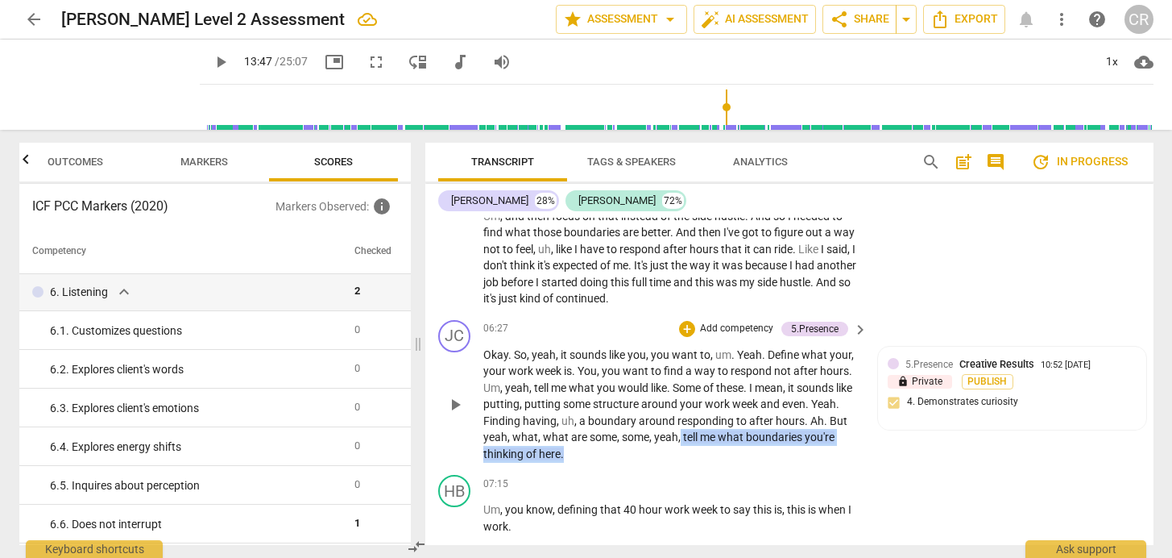
drag, startPoint x: 575, startPoint y: 431, endPoint x: 699, endPoint y: 415, distance: 125.9
click at [699, 415] on p "Okay . So , yeah , it sounds like you , you want to , um . Yeah . Define what y…" at bounding box center [671, 404] width 377 height 116
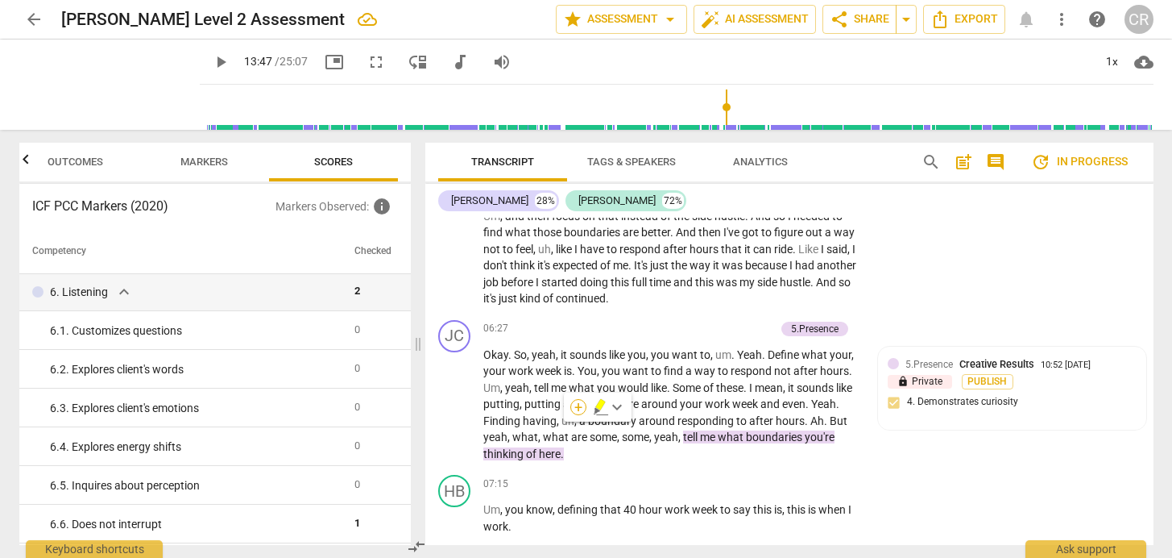
click at [580, 405] on div "+" at bounding box center [579, 407] width 16 height 16
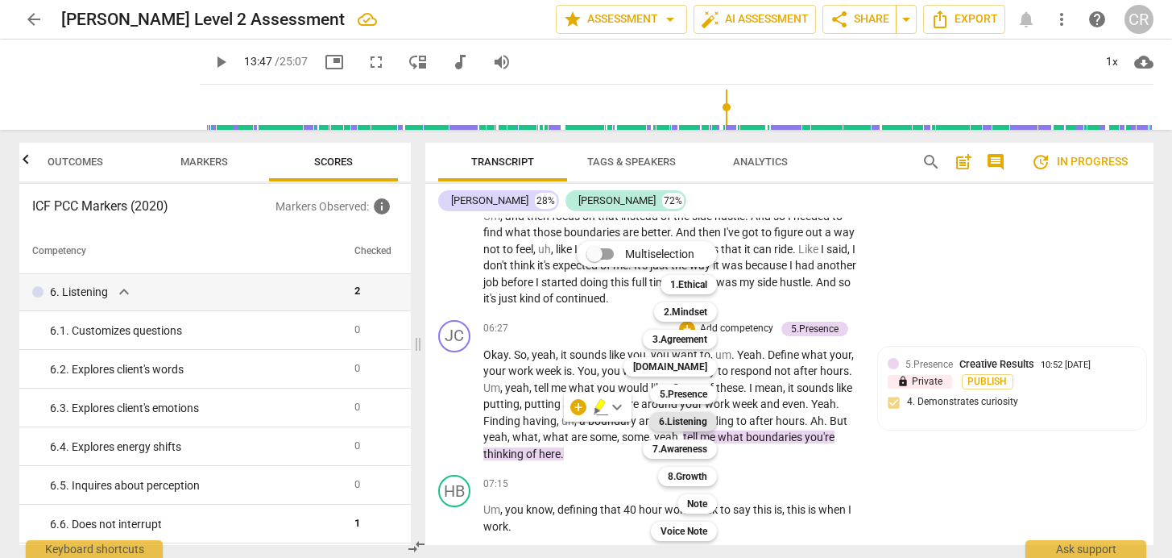
click at [692, 419] on b "6.Listening" at bounding box center [683, 421] width 48 height 19
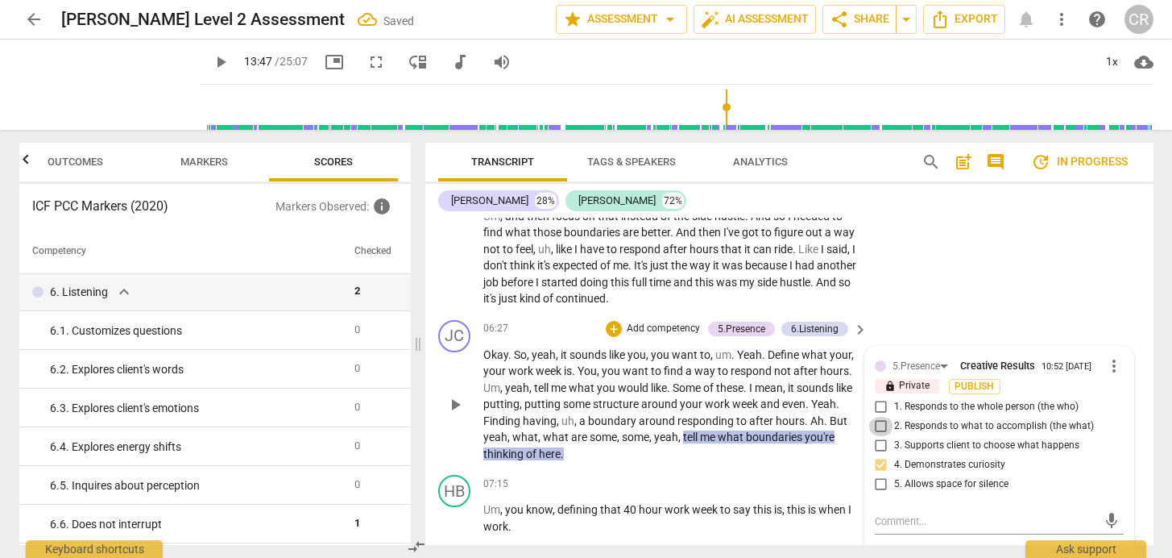
click at [879, 417] on input "2. Responds to what to accomplish (the what)" at bounding box center [882, 426] width 26 height 19
click at [926, 263] on div "HB play_arrow pause 05:47 + Add competency keyboard_arrow_right Um , and then f…" at bounding box center [789, 244] width 728 height 139
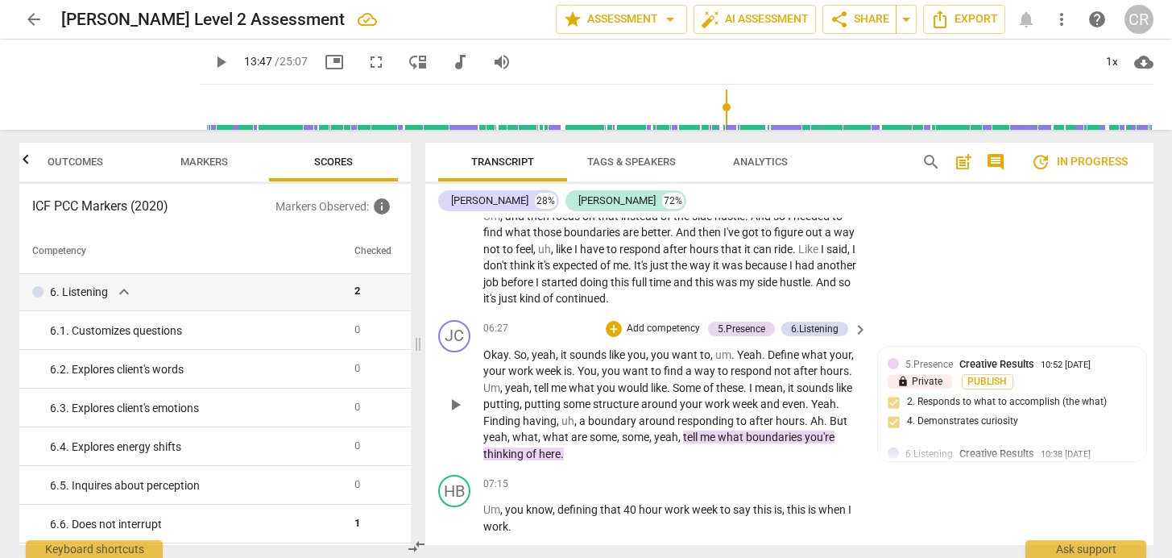
click at [667, 381] on span "like" at bounding box center [659, 387] width 16 height 13
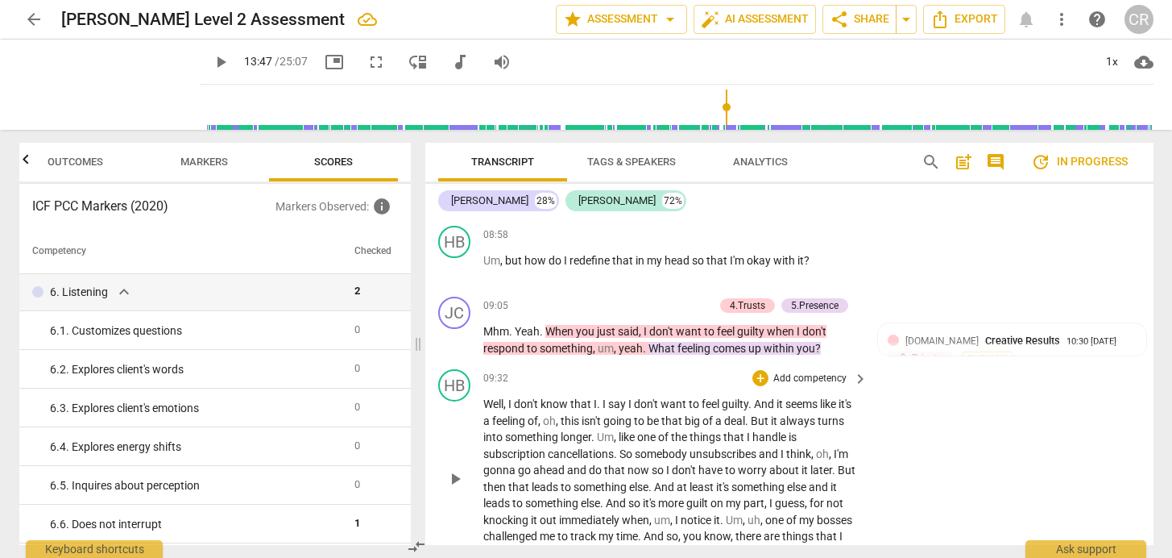
scroll to position [3711, 0]
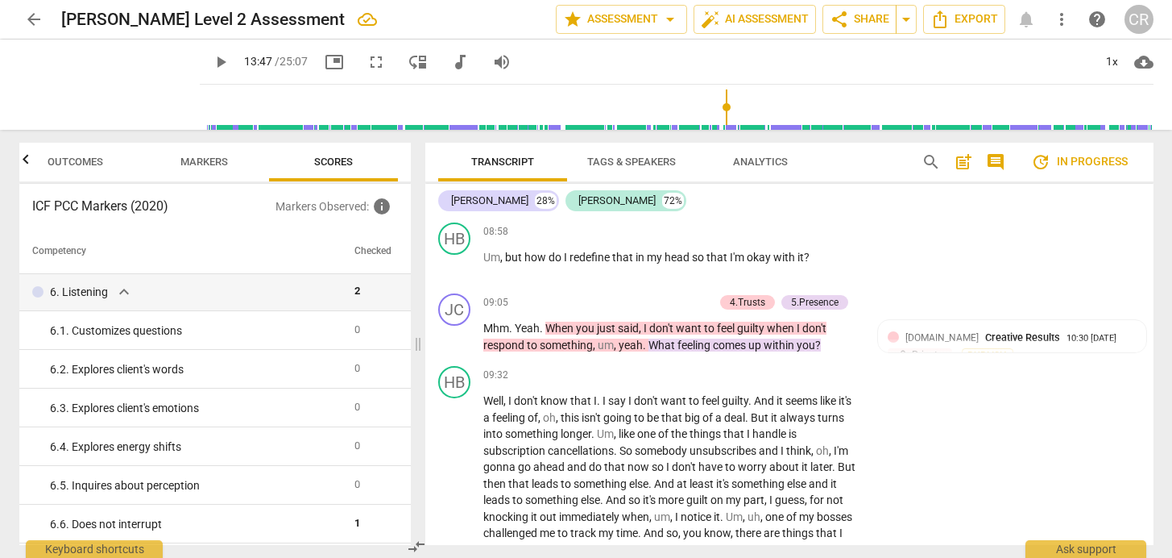
click at [213, 156] on span "Markers" at bounding box center [204, 162] width 48 height 12
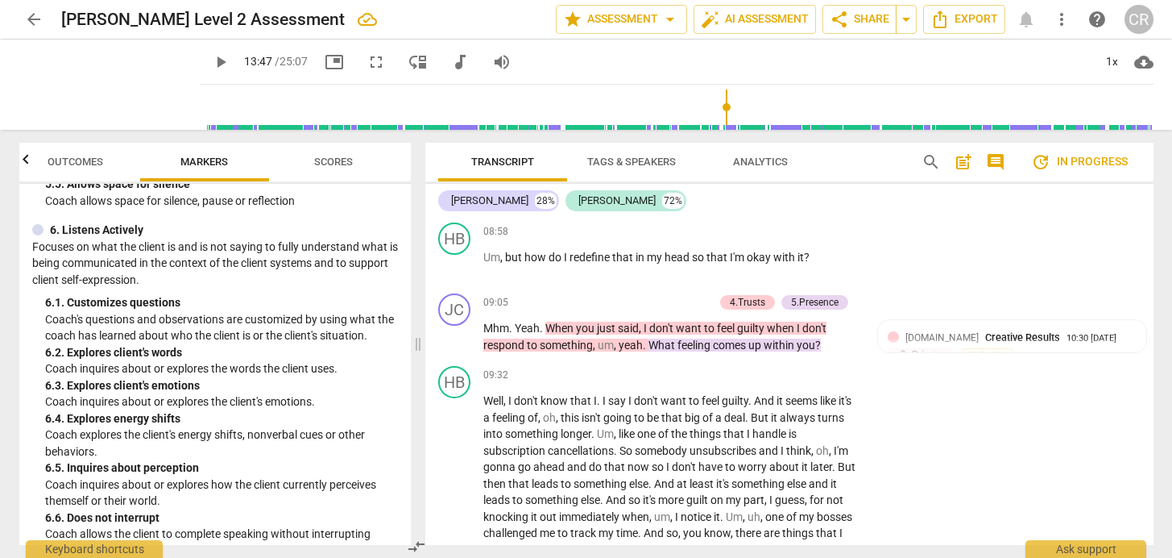
scroll to position [1099, 0]
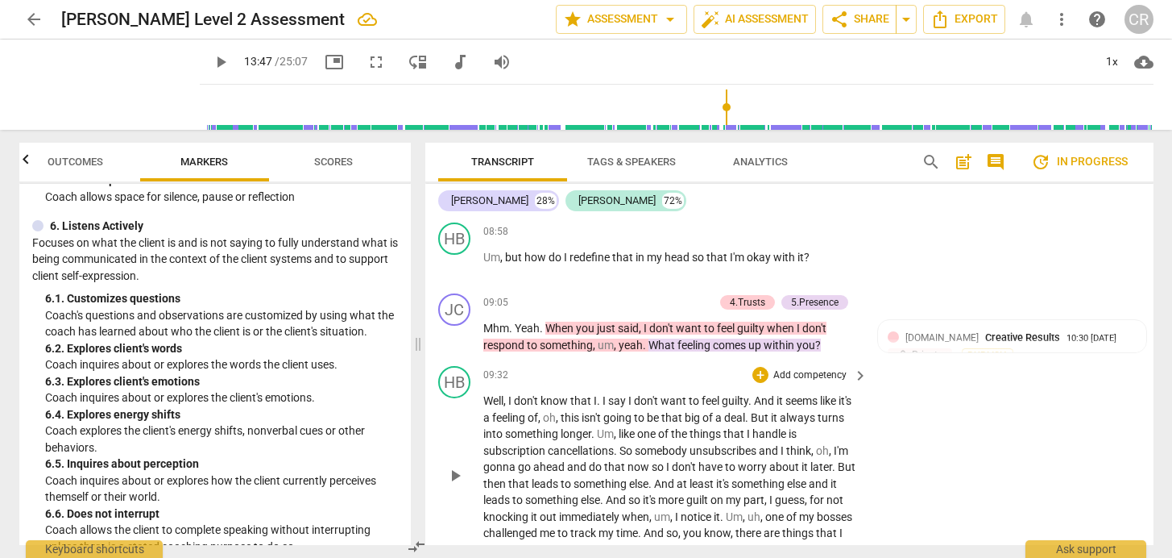
click at [947, 362] on div "HB play_arrow pause 09:32 + Add competency keyboard_arrow_right Well , I don't …" at bounding box center [789, 461] width 728 height 205
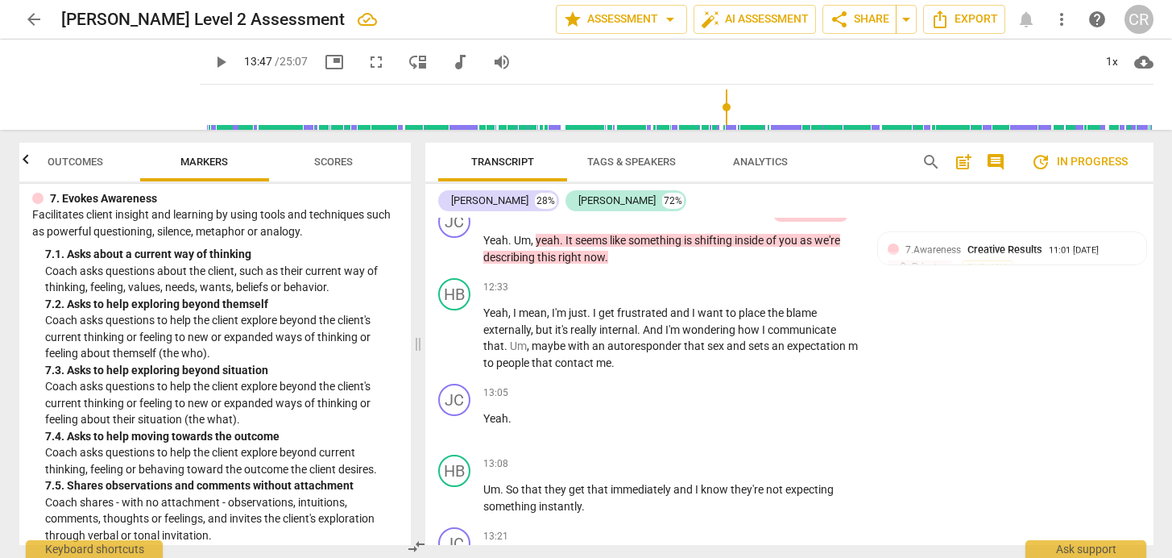
scroll to position [4934, 0]
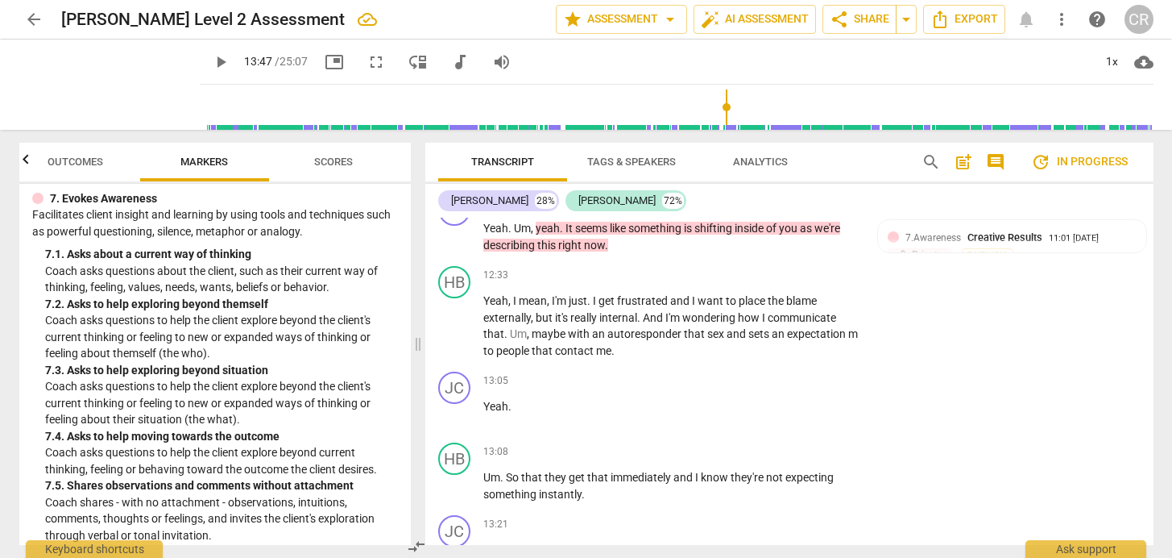
click at [342, 162] on span "Scores" at bounding box center [333, 162] width 39 height 12
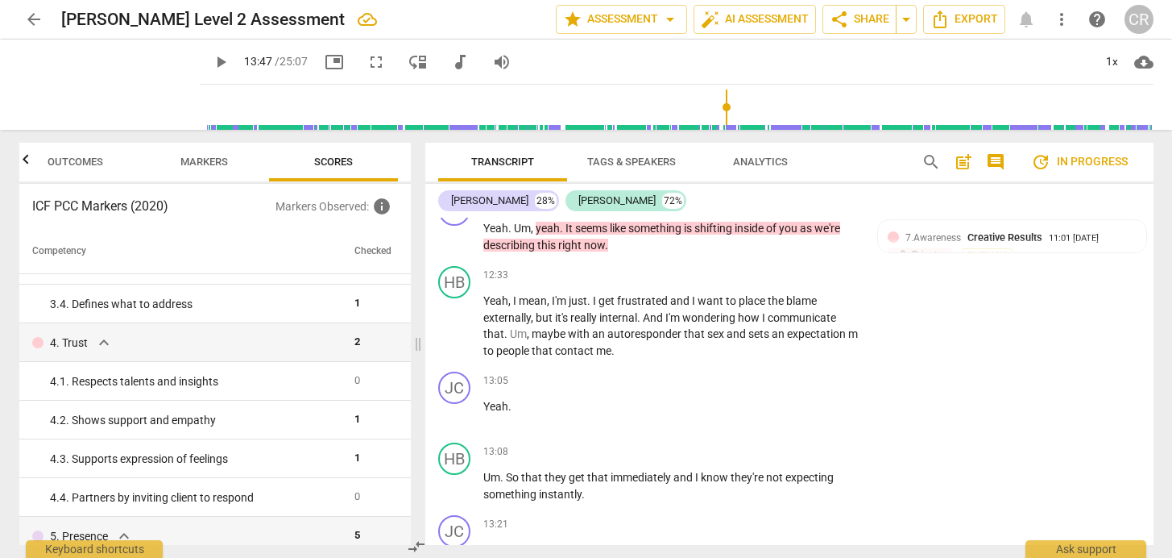
scroll to position [305, 0]
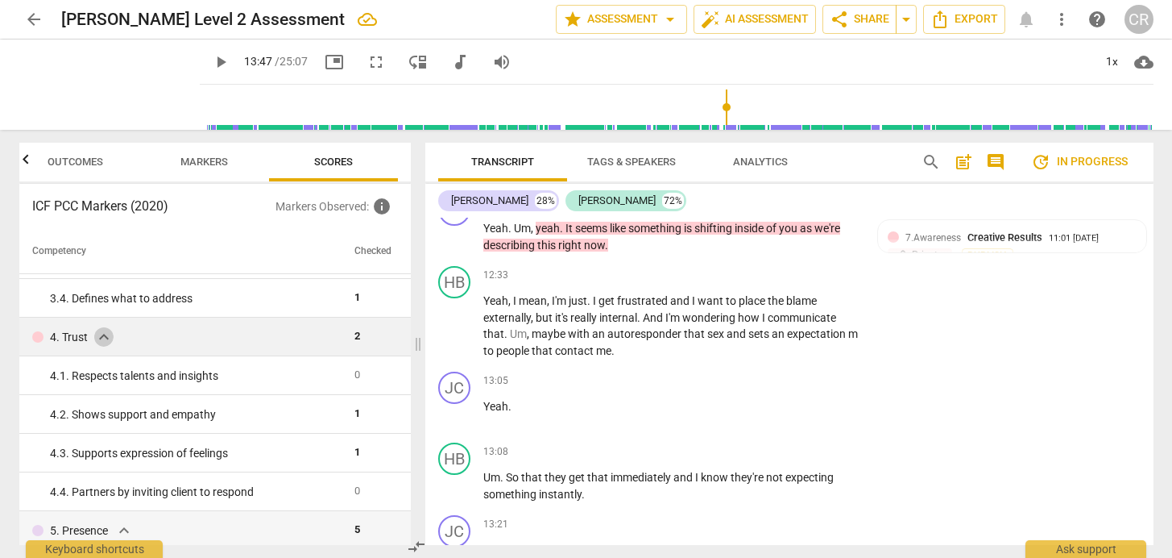
click at [102, 336] on span "expand_more" at bounding box center [103, 336] width 19 height 19
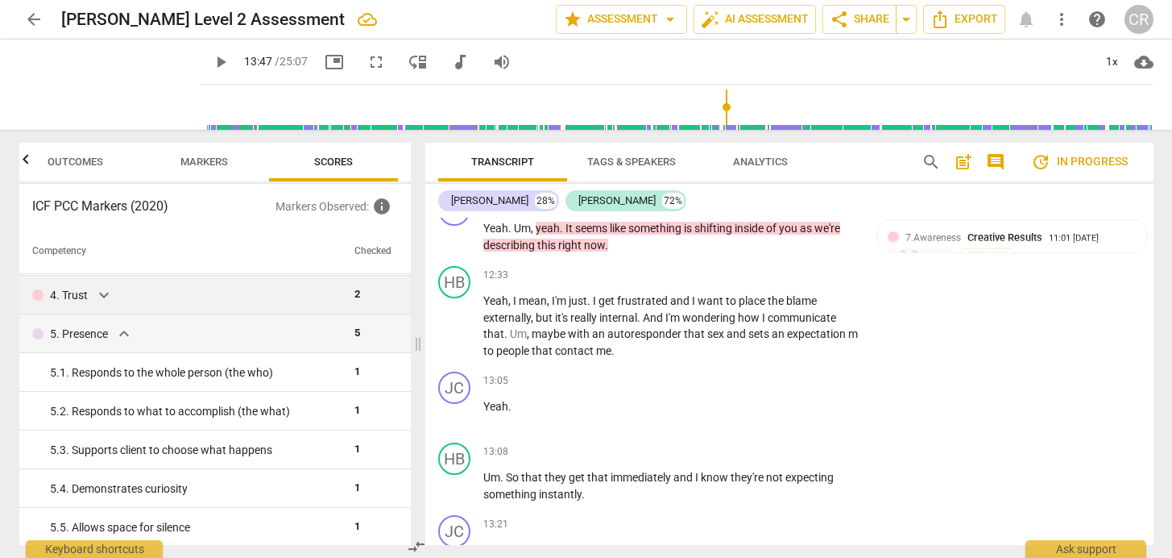
scroll to position [349, 0]
click at [122, 327] on span "expand_more" at bounding box center [123, 331] width 19 height 19
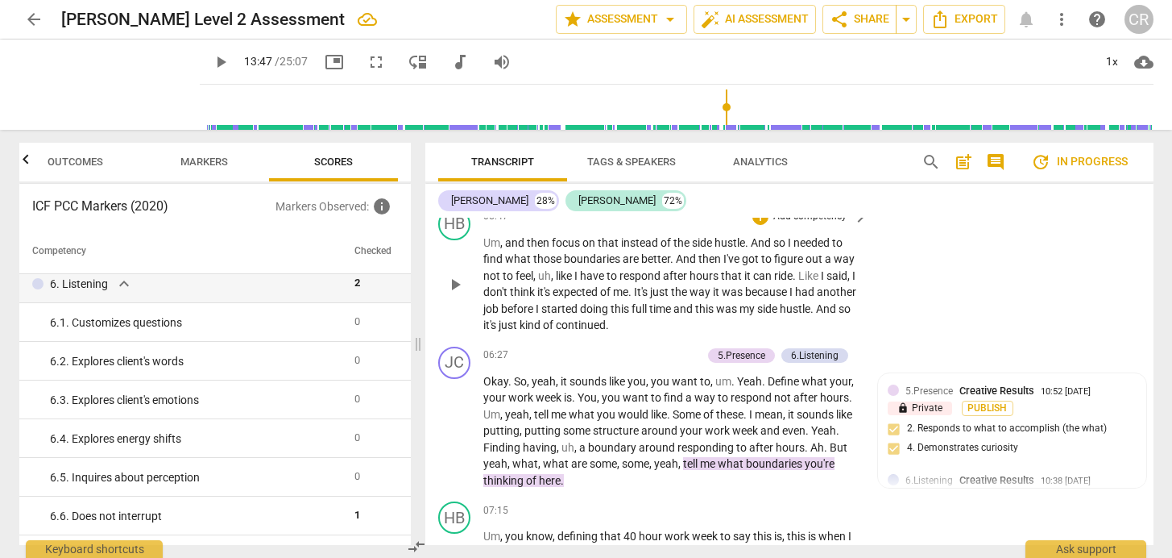
scroll to position [2377, 0]
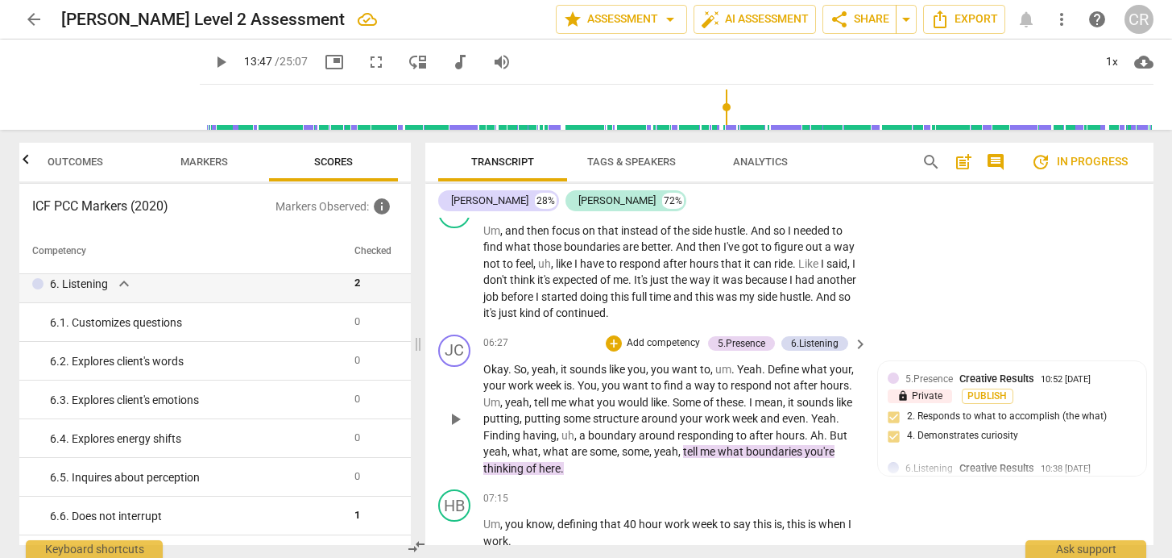
click at [703, 449] on p "Okay . So , yeah , it sounds like you , you want to , um . Yeah . Define what y…" at bounding box center [671, 419] width 377 height 116
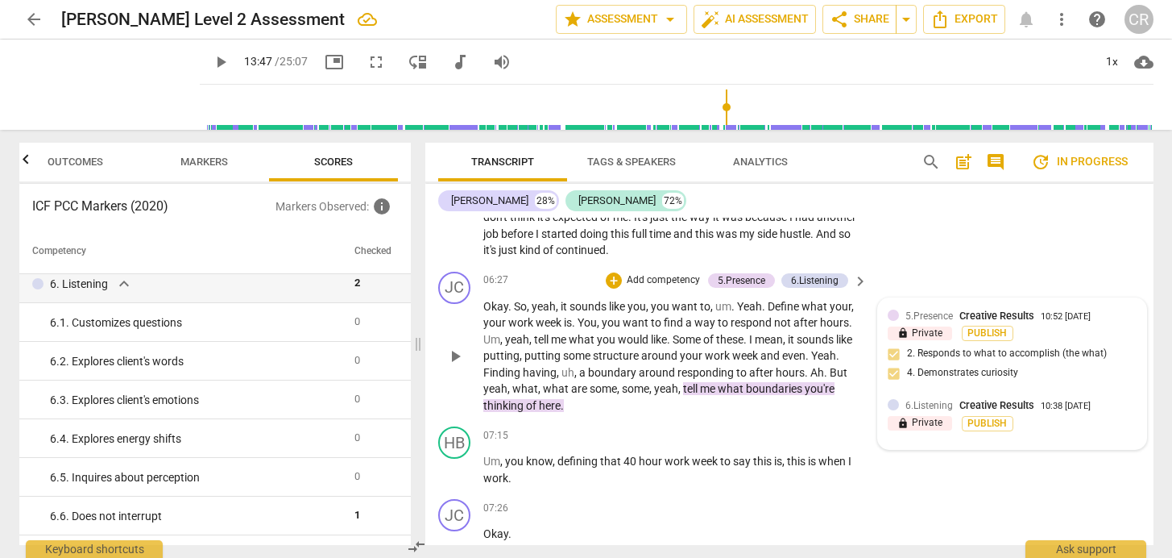
scroll to position [2442, 0]
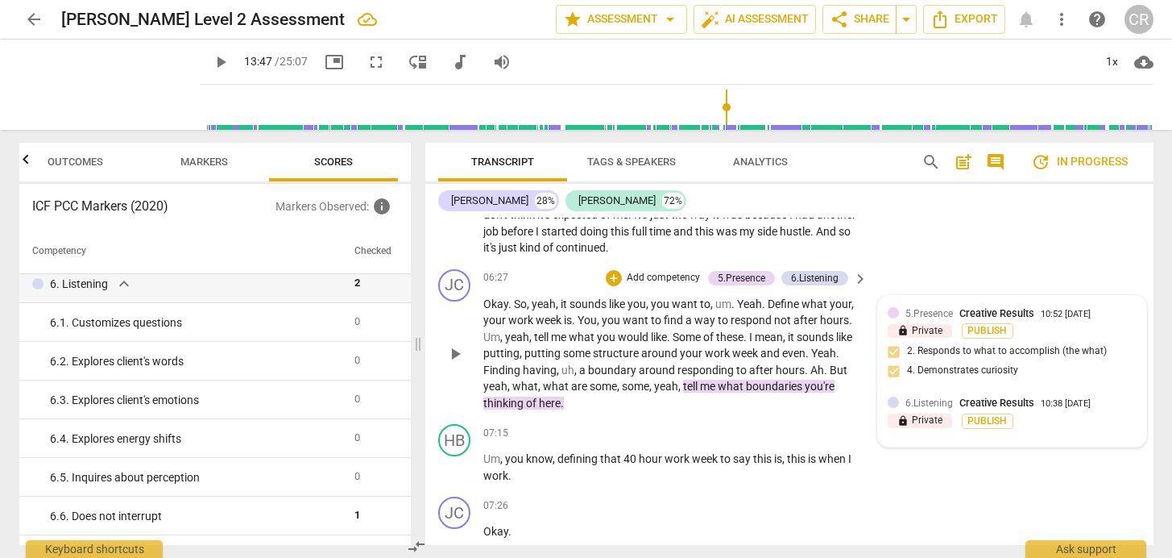
click at [1014, 396] on span "Creative Results" at bounding box center [997, 402] width 75 height 12
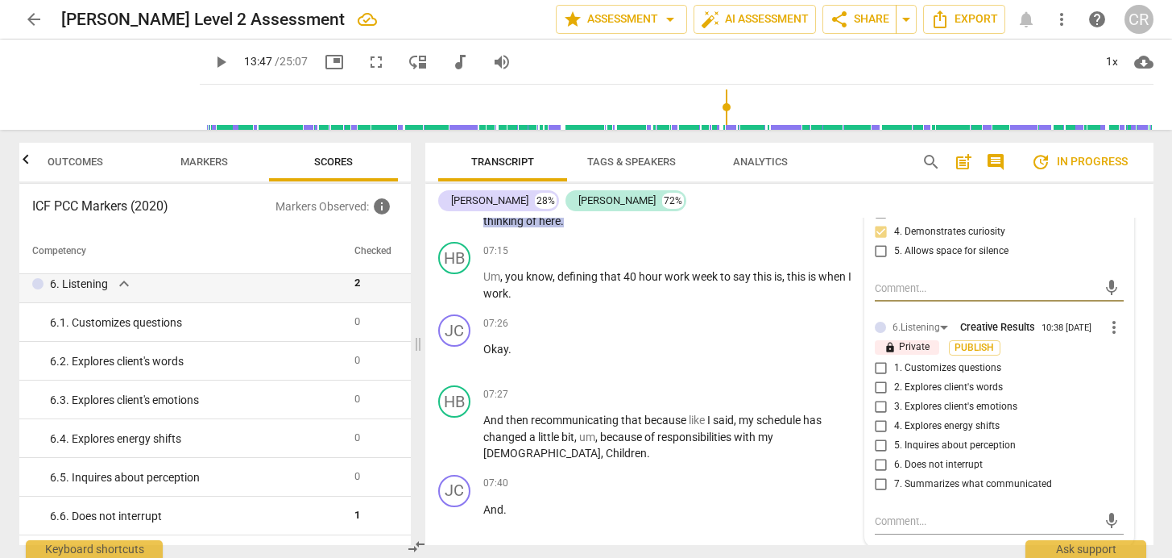
scroll to position [2626, 0]
click at [878, 376] on input "2. Explores client's words" at bounding box center [882, 385] width 26 height 19
click at [769, 377] on div "HB play_arrow pause 07:27 + Add competency keyboard_arrow_right And then recomm…" at bounding box center [789, 421] width 728 height 89
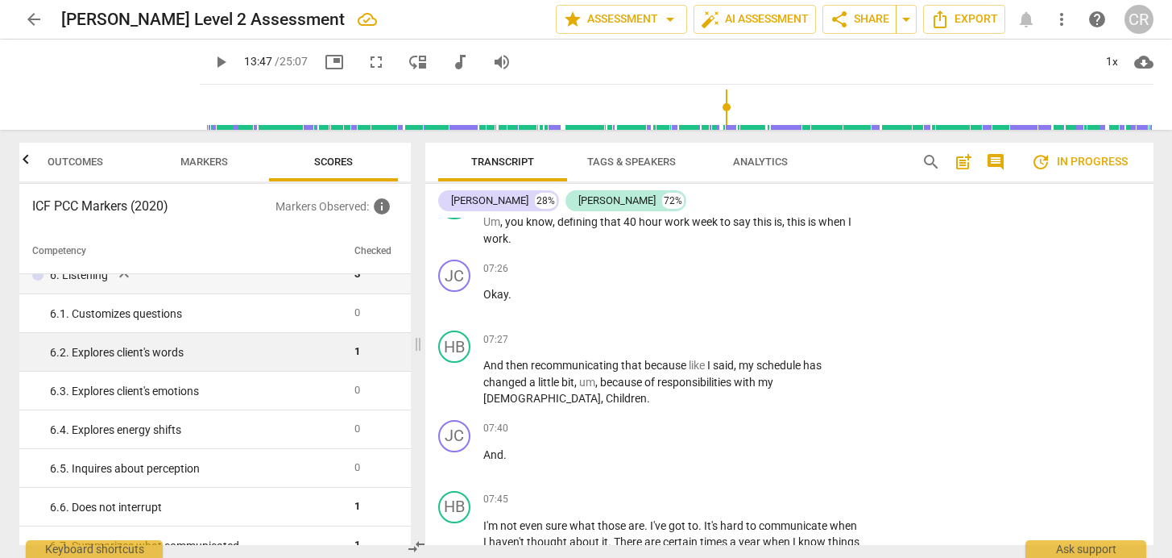
scroll to position [412, 0]
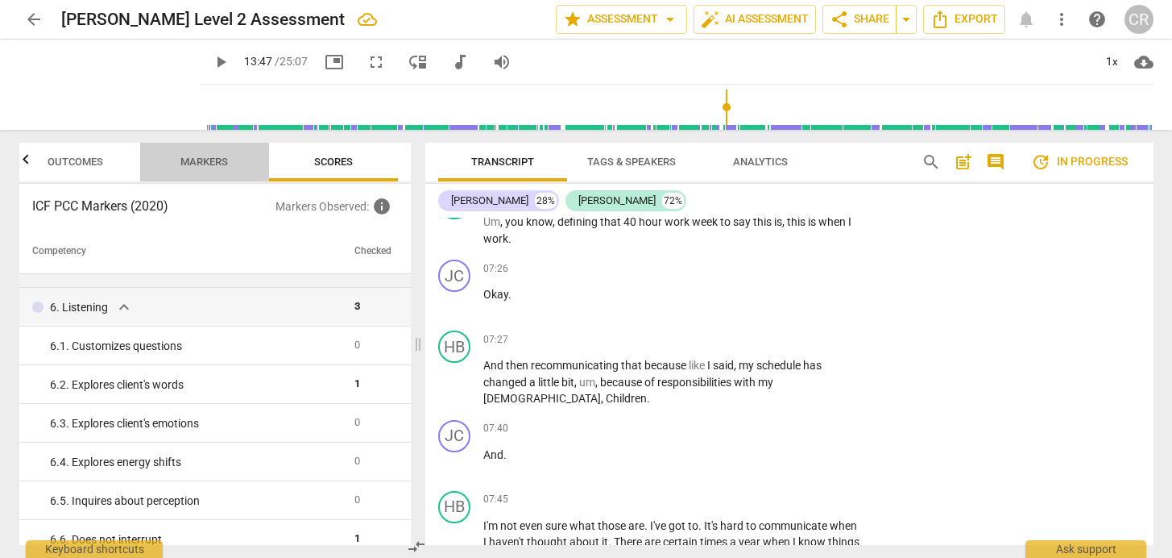
click at [205, 161] on span "Markers" at bounding box center [204, 162] width 48 height 12
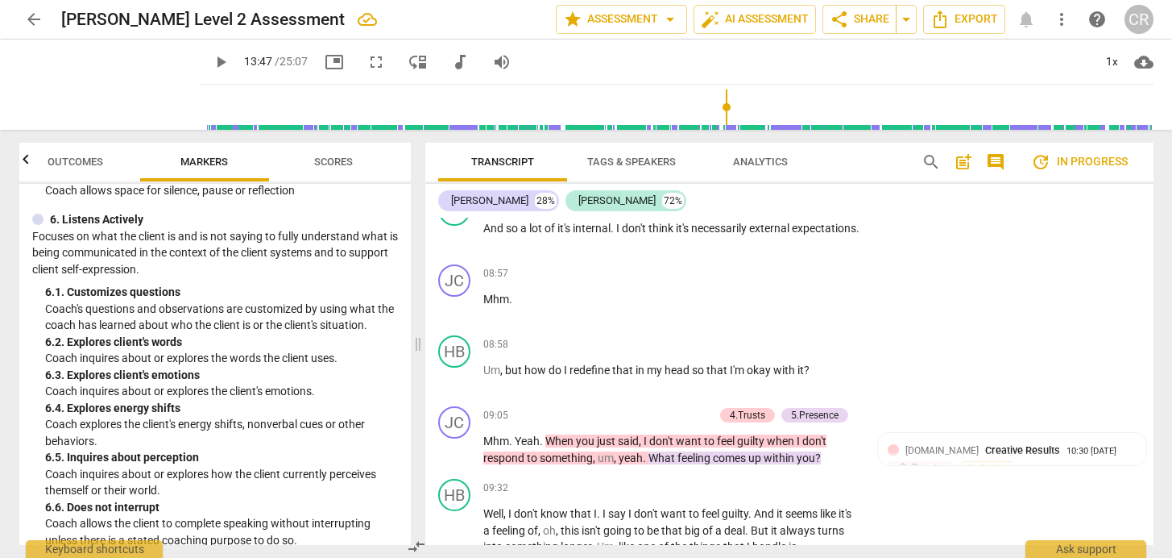
scroll to position [3602, 0]
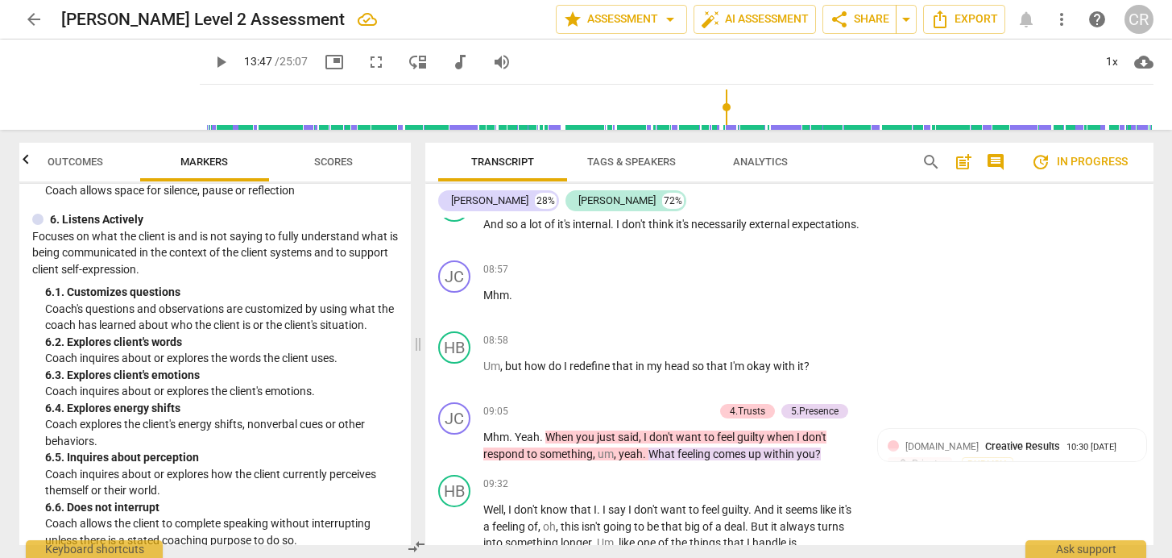
click at [308, 367] on div "6. 3. Explores client's emotions" at bounding box center [221, 375] width 353 height 17
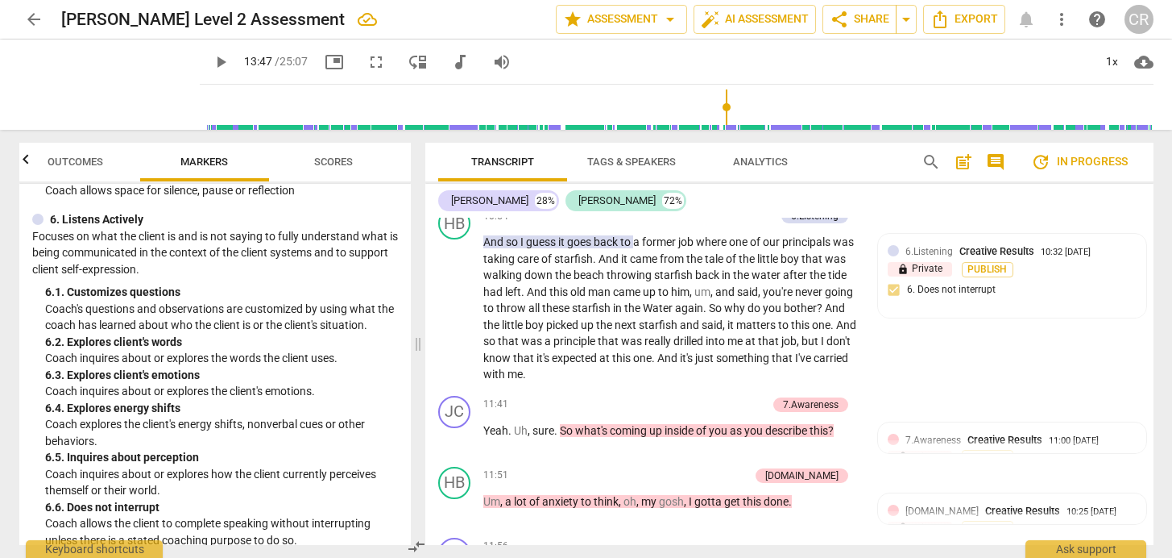
scroll to position [3187, 0]
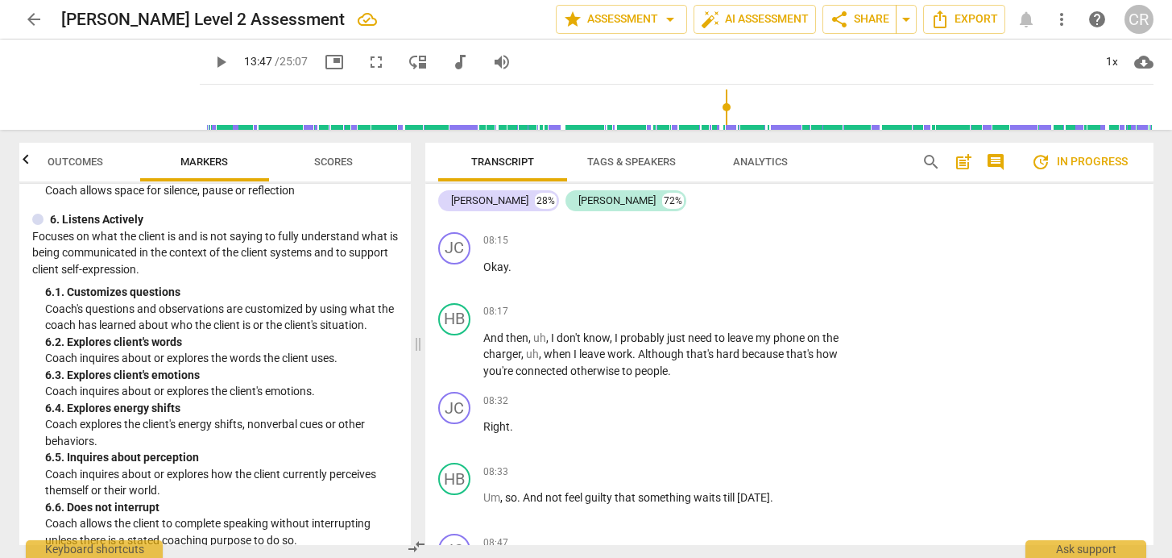
click at [334, 162] on span "Scores" at bounding box center [333, 162] width 39 height 12
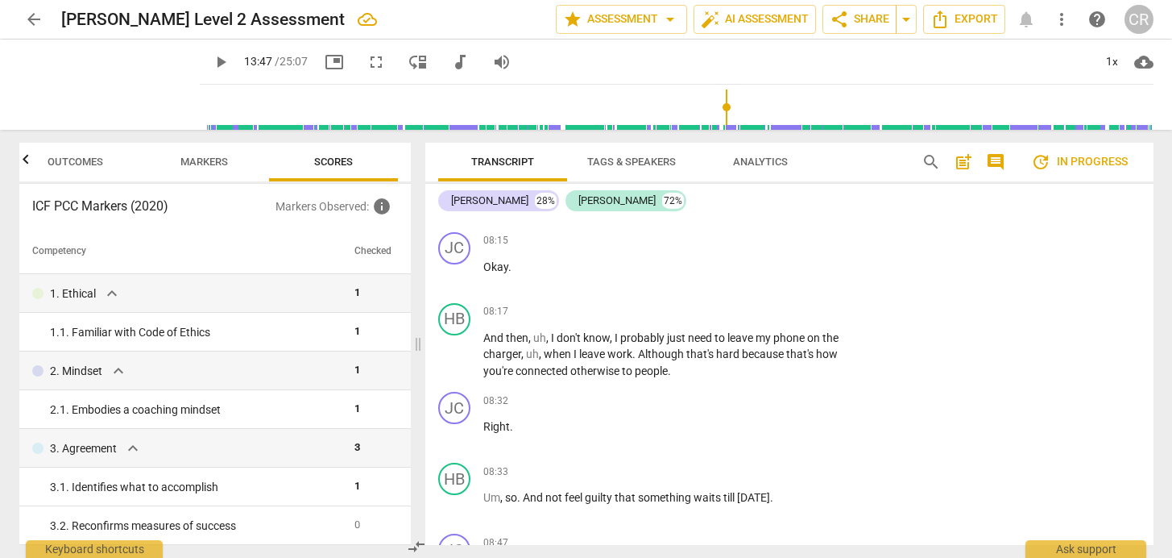
click at [338, 161] on span "Scores" at bounding box center [333, 162] width 39 height 12
click at [342, 160] on span "Scores" at bounding box center [333, 162] width 39 height 12
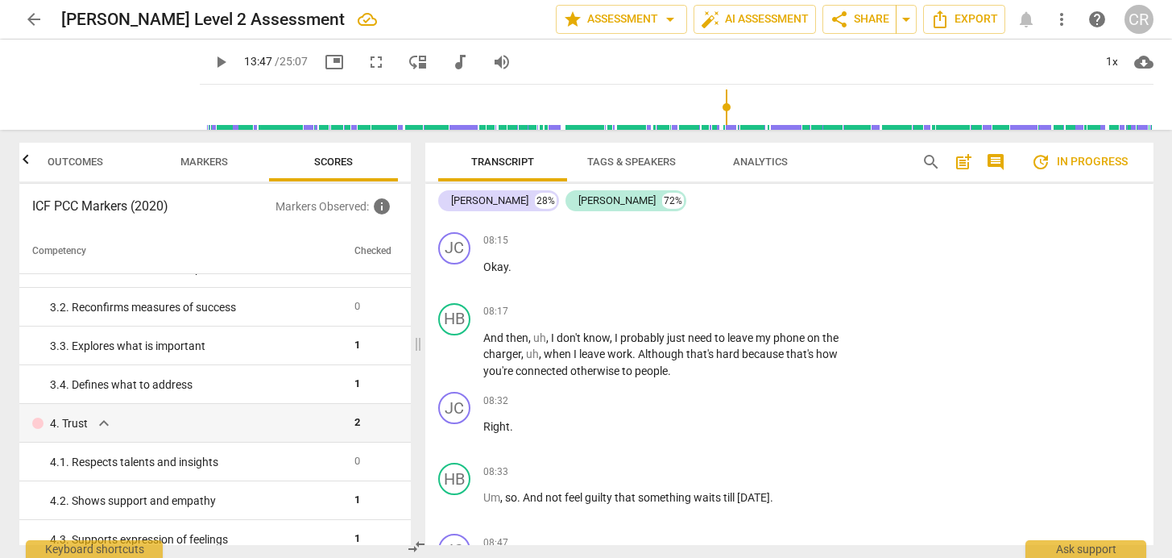
scroll to position [226, 0]
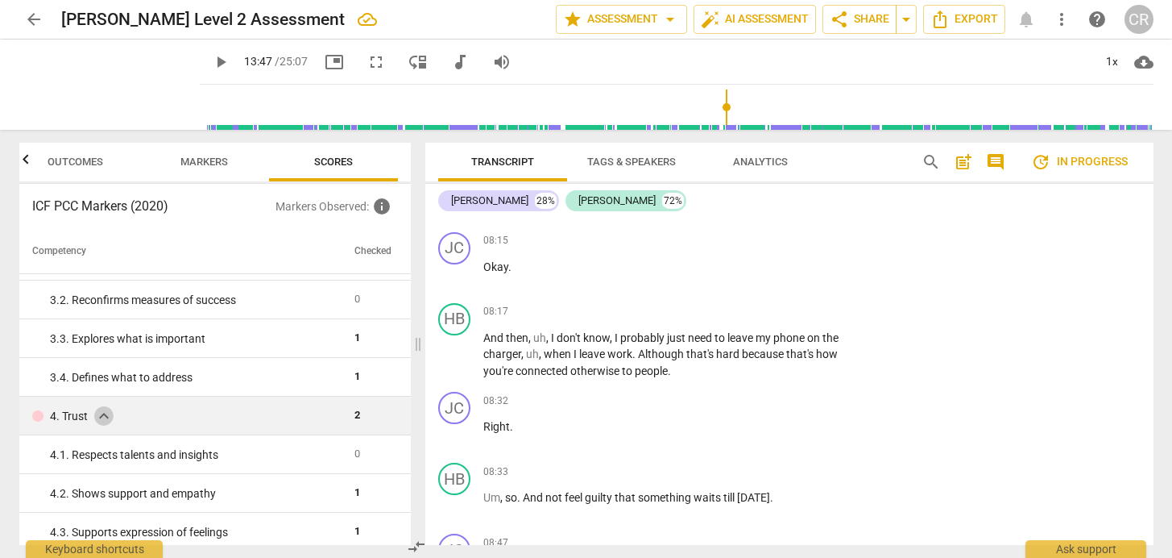
click at [102, 413] on span "expand_more" at bounding box center [103, 415] width 19 height 19
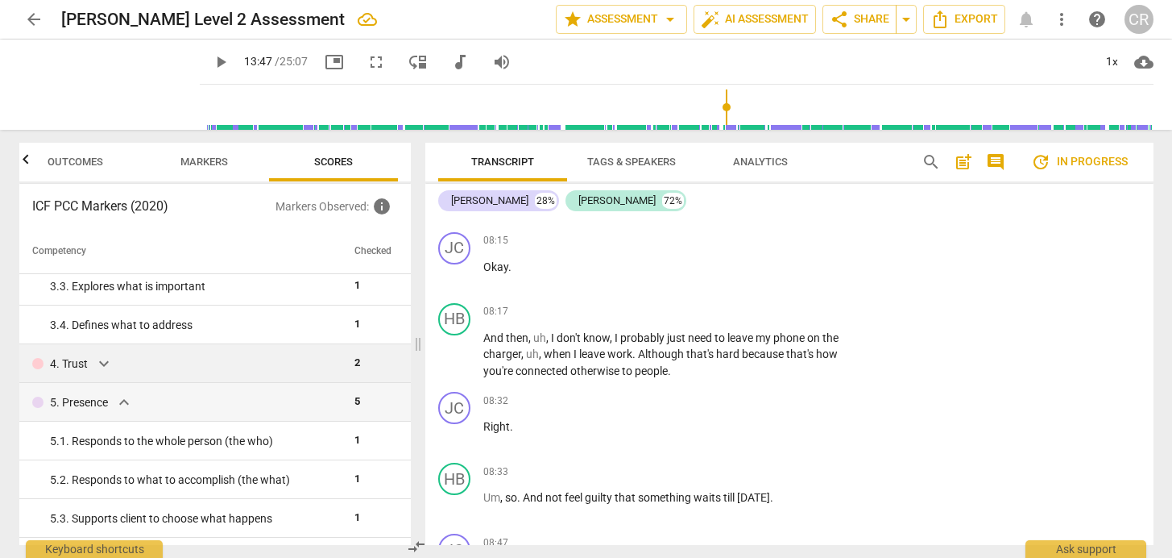
scroll to position [284, 0]
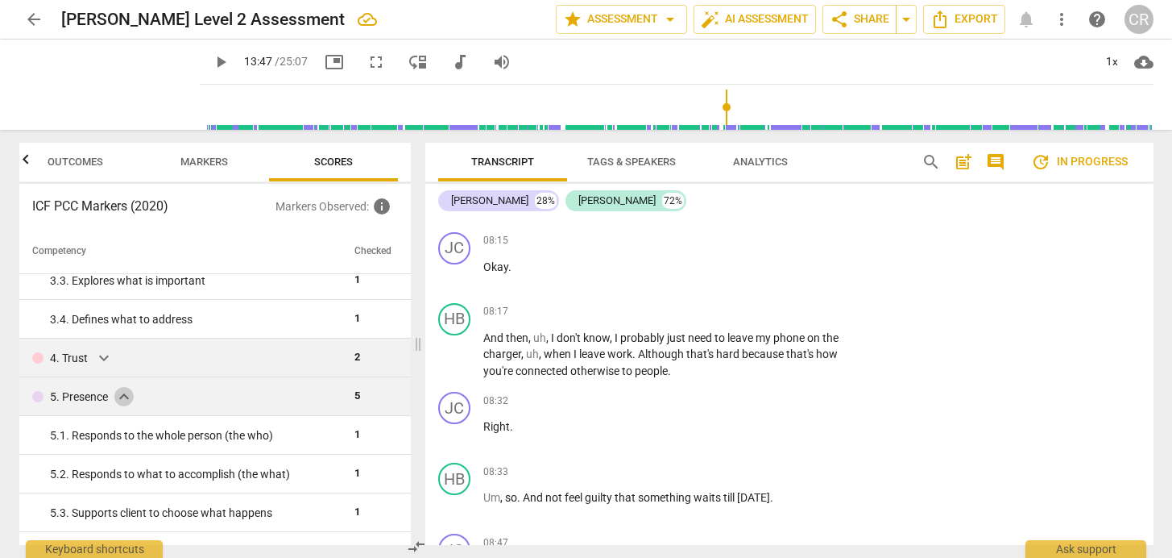
click at [122, 398] on span "expand_more" at bounding box center [123, 396] width 19 height 19
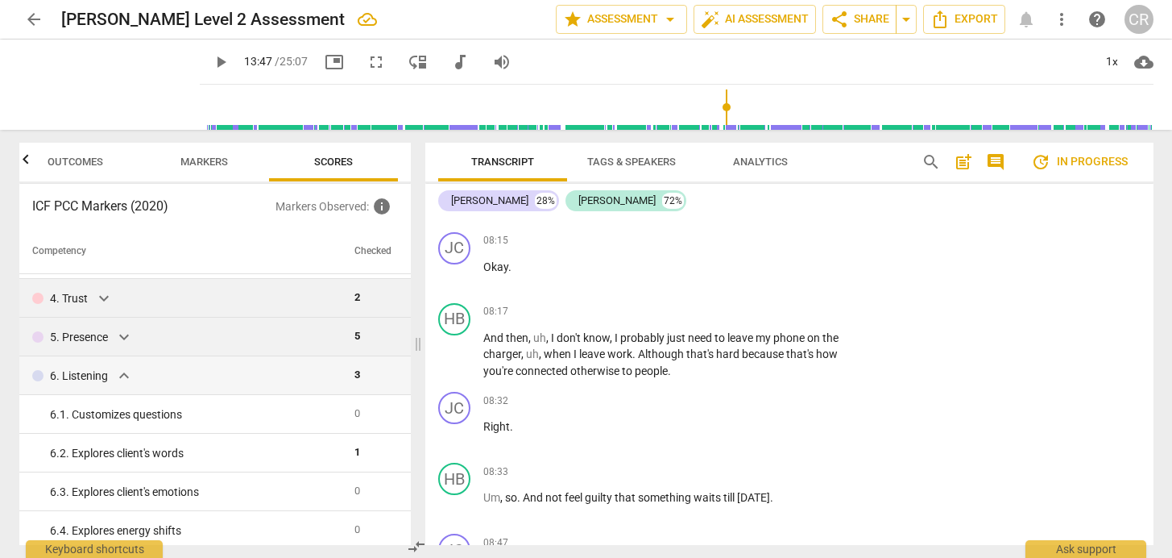
scroll to position [351, 0]
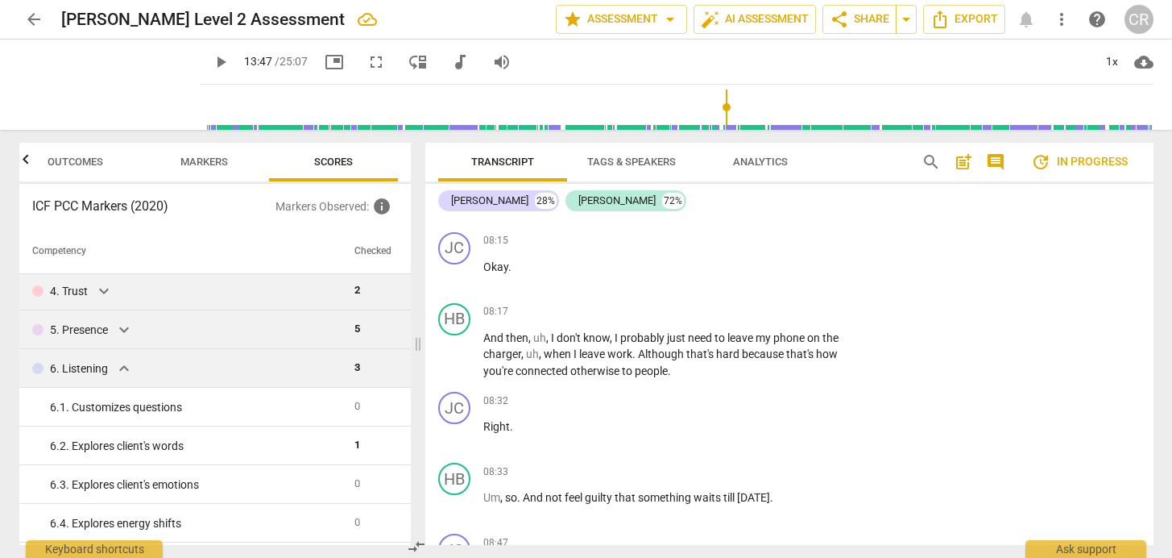
click at [123, 369] on span "expand_more" at bounding box center [123, 368] width 19 height 19
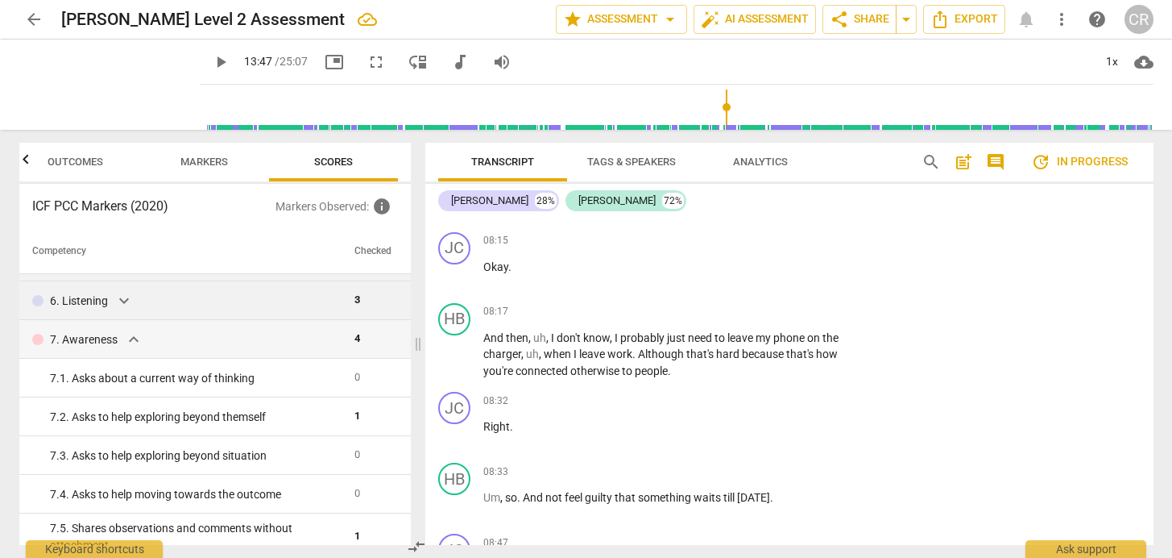
scroll to position [424, 0]
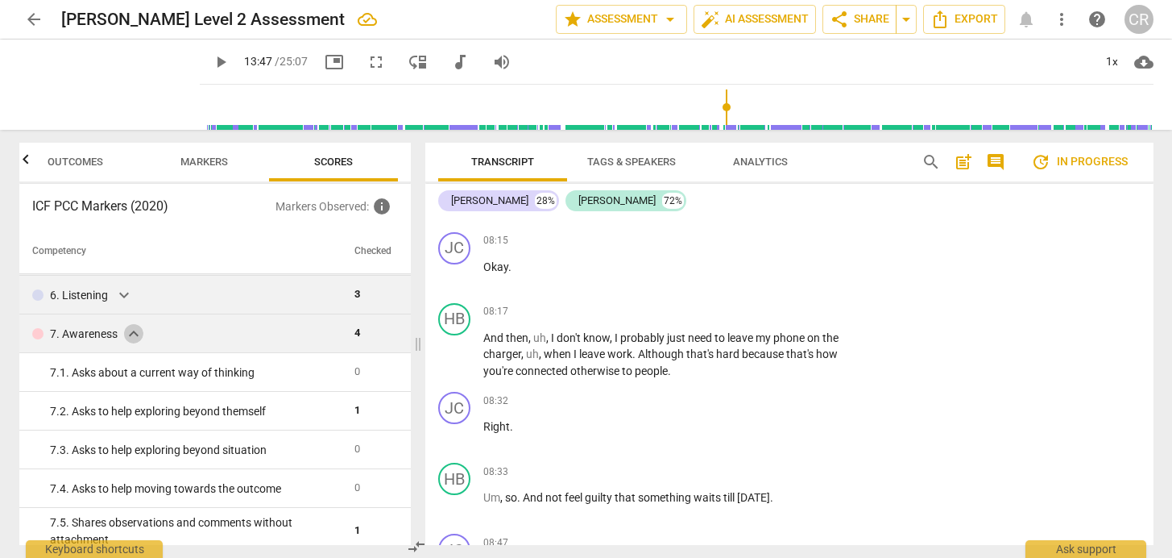
click at [131, 333] on span "expand_more" at bounding box center [133, 333] width 19 height 19
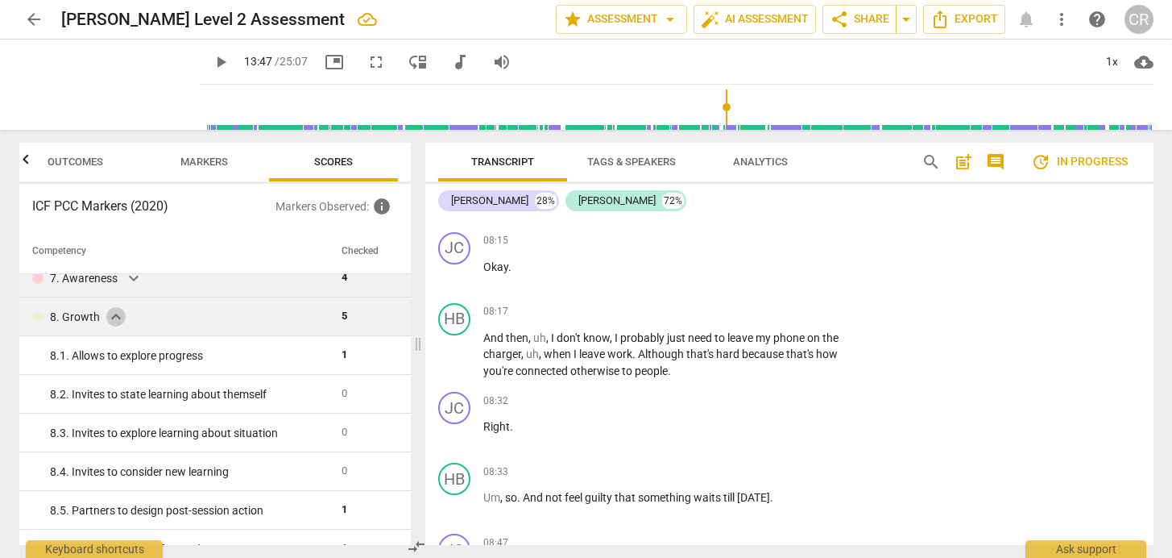
click at [112, 317] on span "expand_more" at bounding box center [115, 316] width 19 height 19
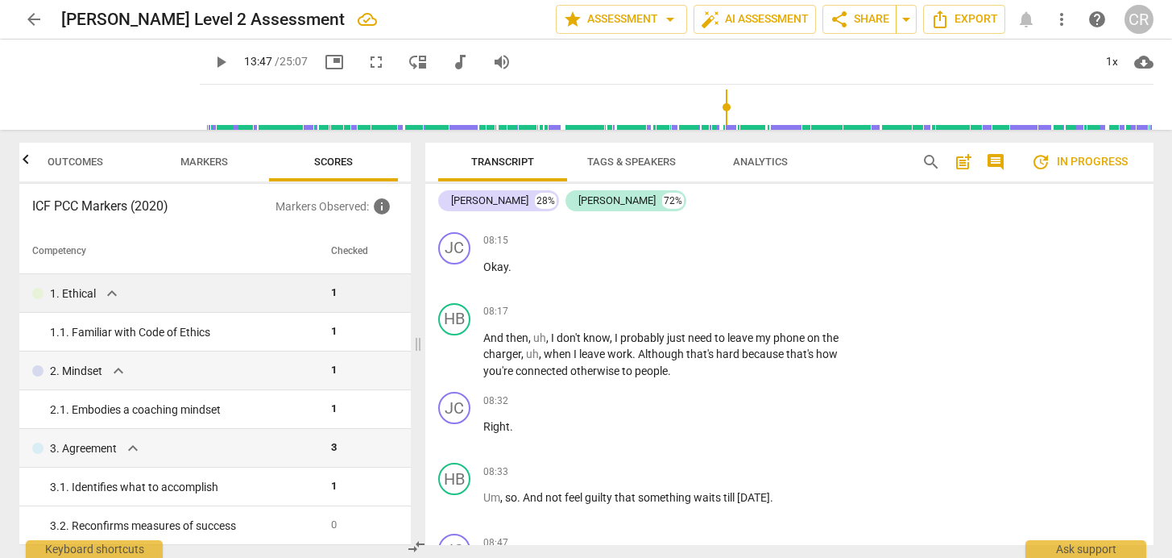
scroll to position [0, 0]
click at [112, 292] on span "expand_more" at bounding box center [111, 293] width 19 height 19
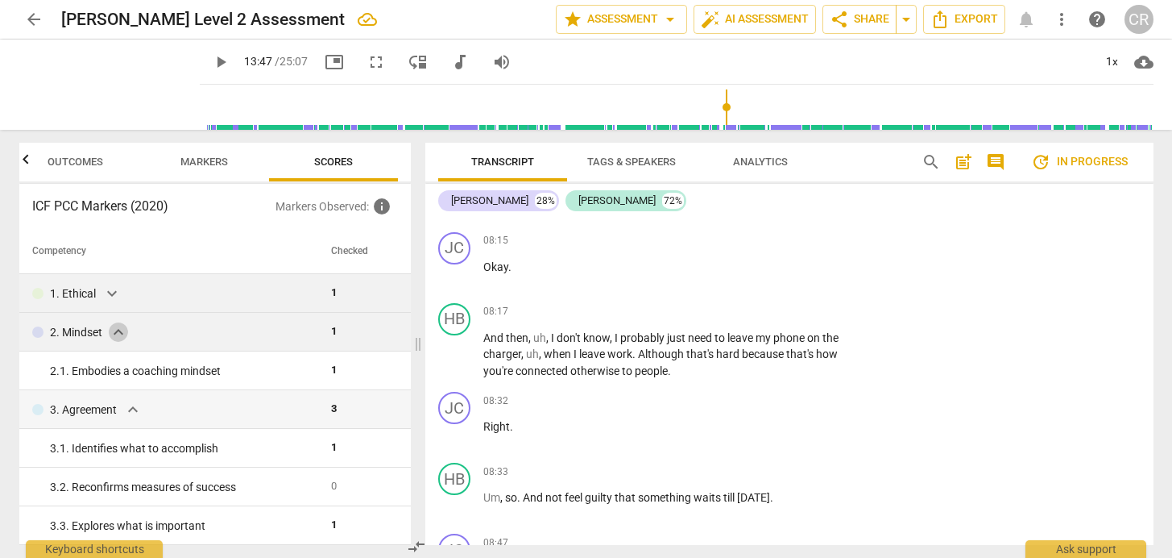
click at [116, 333] on span "expand_more" at bounding box center [118, 331] width 19 height 19
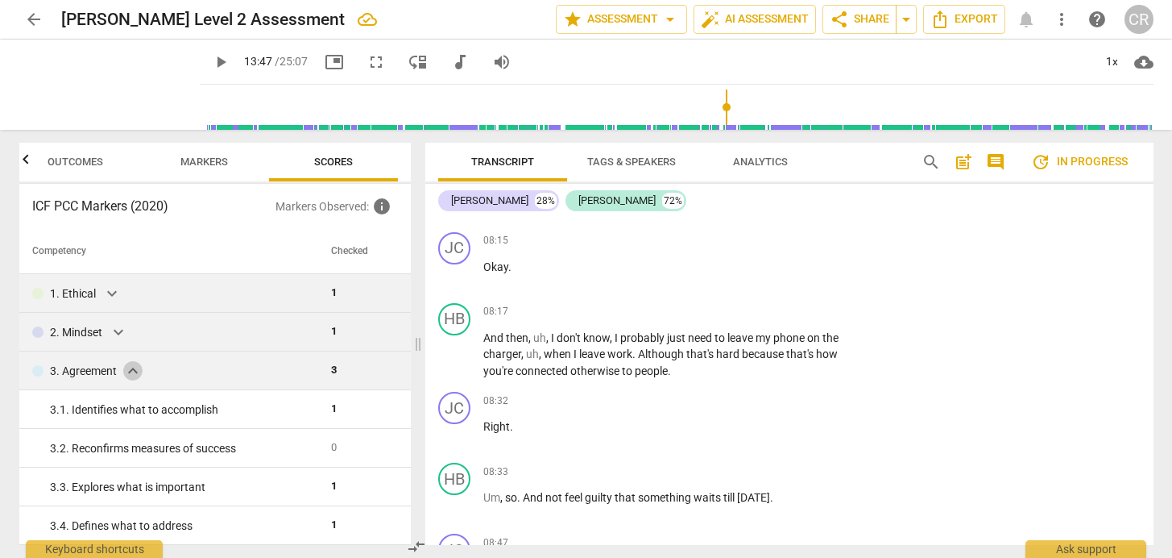
click at [132, 370] on span "expand_more" at bounding box center [132, 370] width 19 height 19
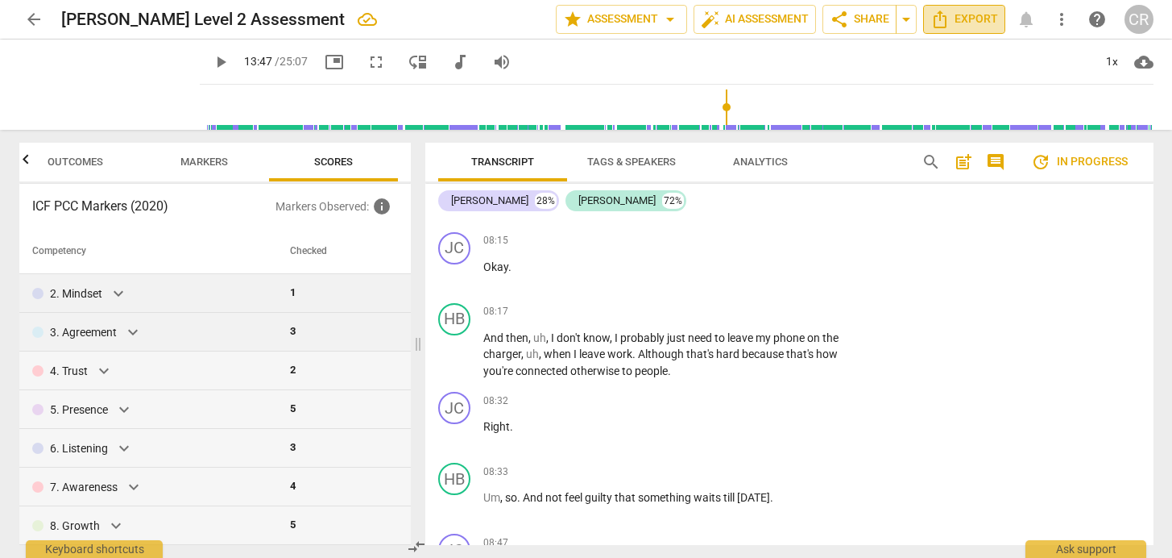
click at [958, 21] on span "Export" at bounding box center [965, 19] width 68 height 19
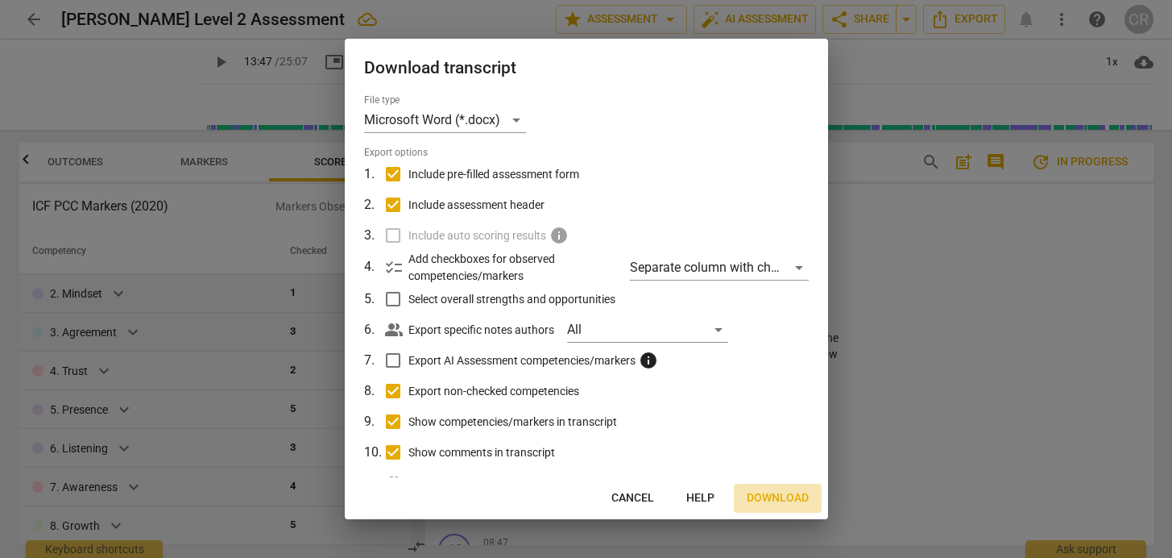
click at [770, 496] on span "Download" at bounding box center [778, 498] width 62 height 16
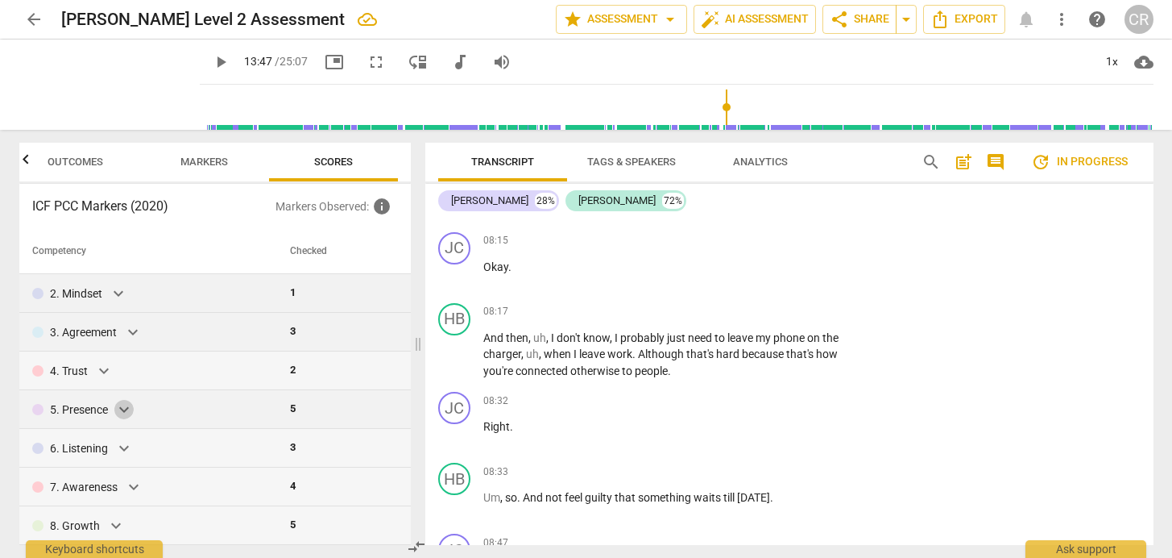
click at [125, 409] on span "expand_more" at bounding box center [123, 409] width 19 height 19
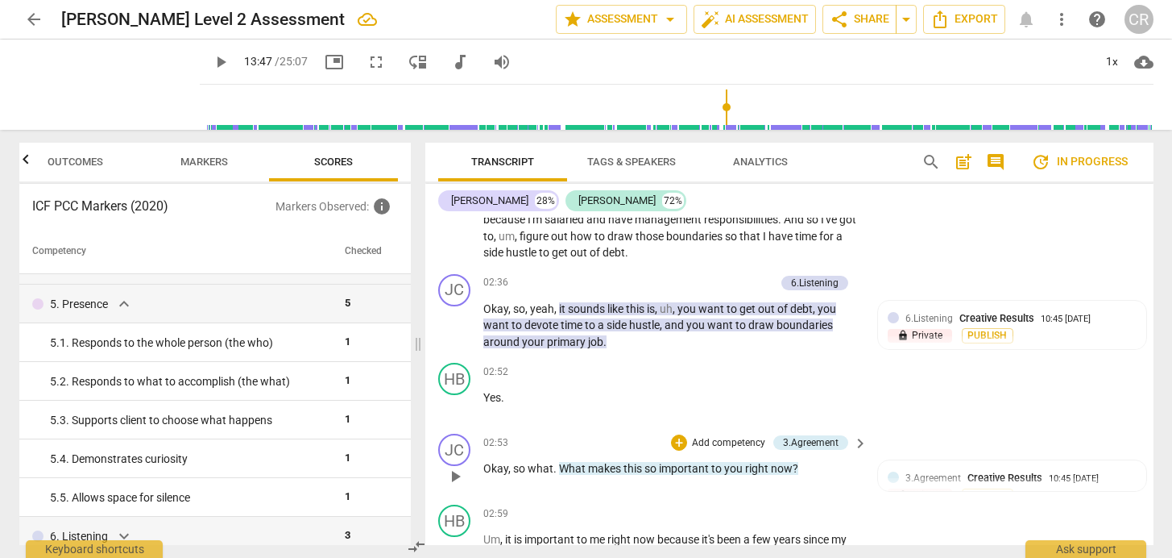
scroll to position [943, 0]
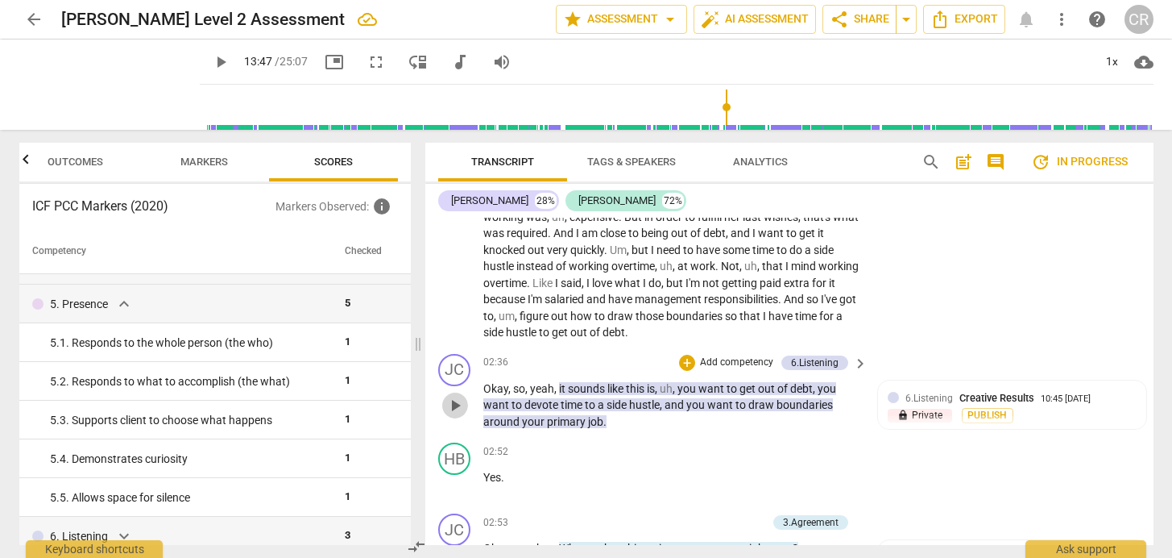
click at [455, 396] on span "play_arrow" at bounding box center [455, 405] width 19 height 19
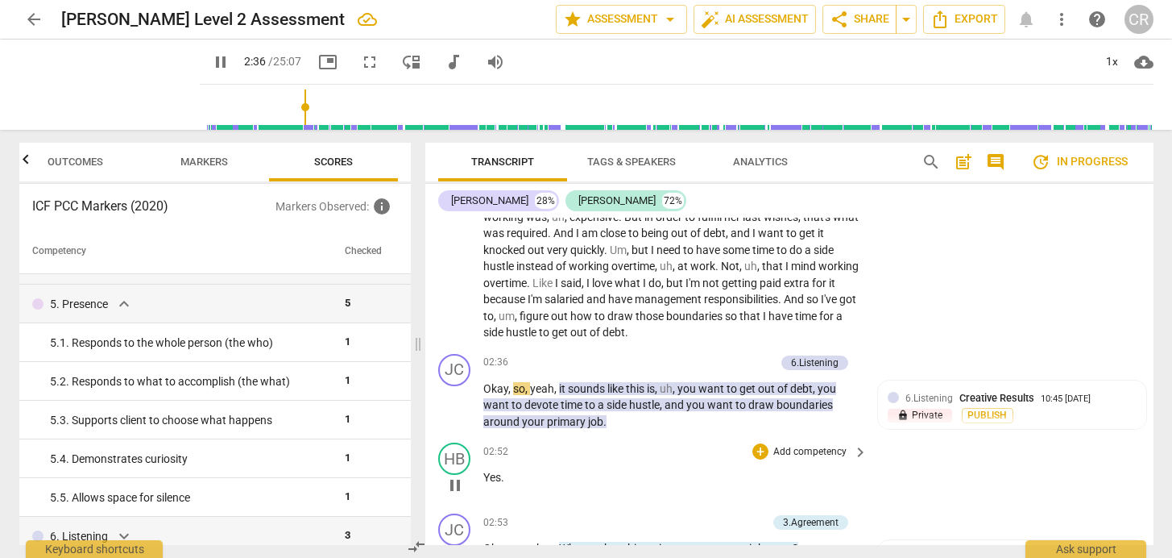
click at [693, 447] on div "02:52 + Add competency keyboard_arrow_right" at bounding box center [676, 451] width 387 height 18
click at [455, 398] on span "pause" at bounding box center [455, 405] width 19 height 19
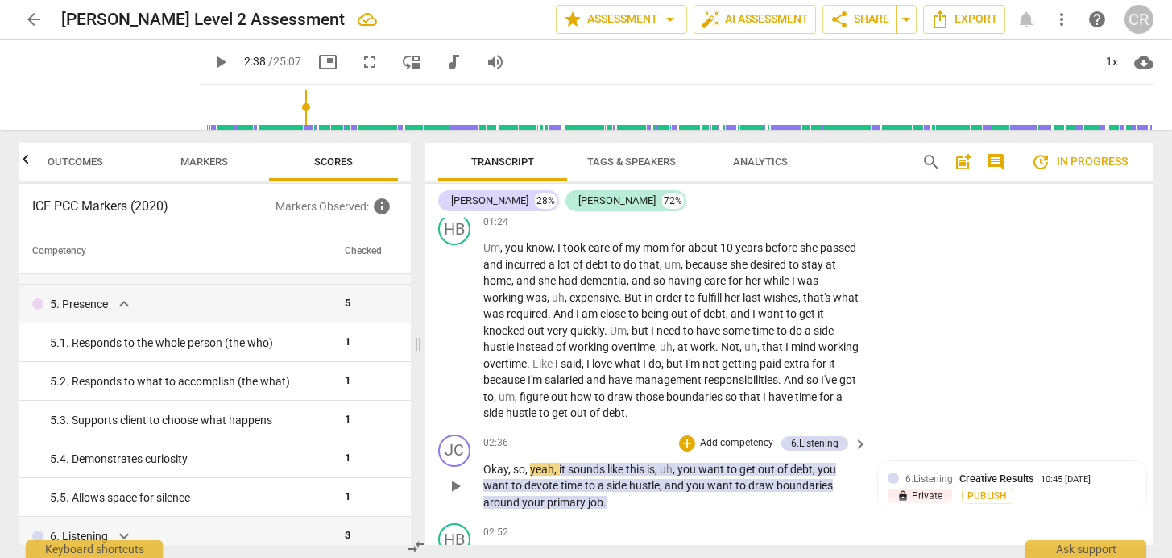
scroll to position [861, 0]
click at [807, 375] on span "And" at bounding box center [795, 381] width 23 height 13
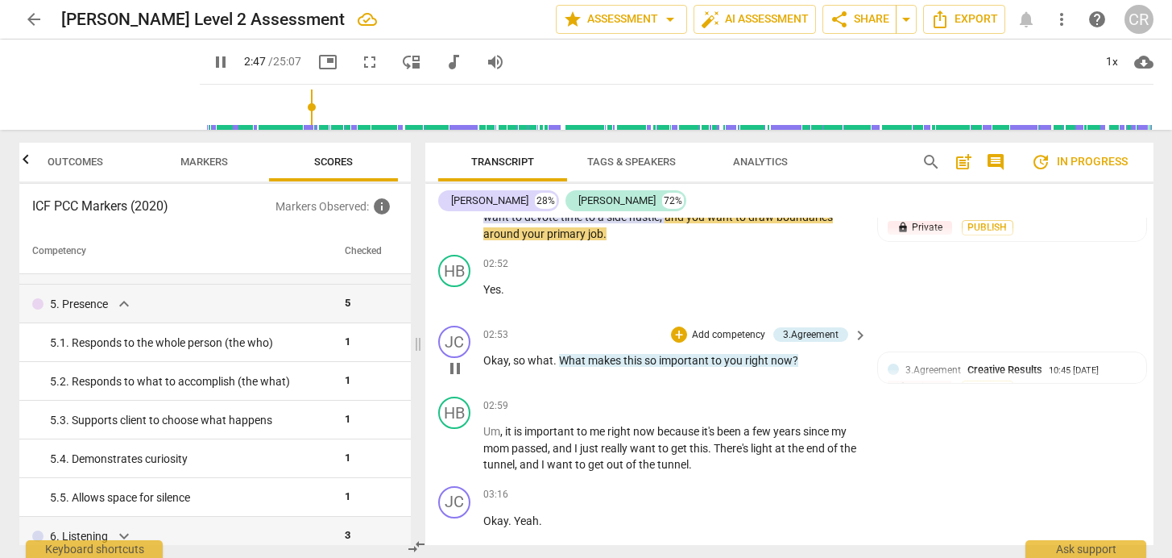
scroll to position [1138, 0]
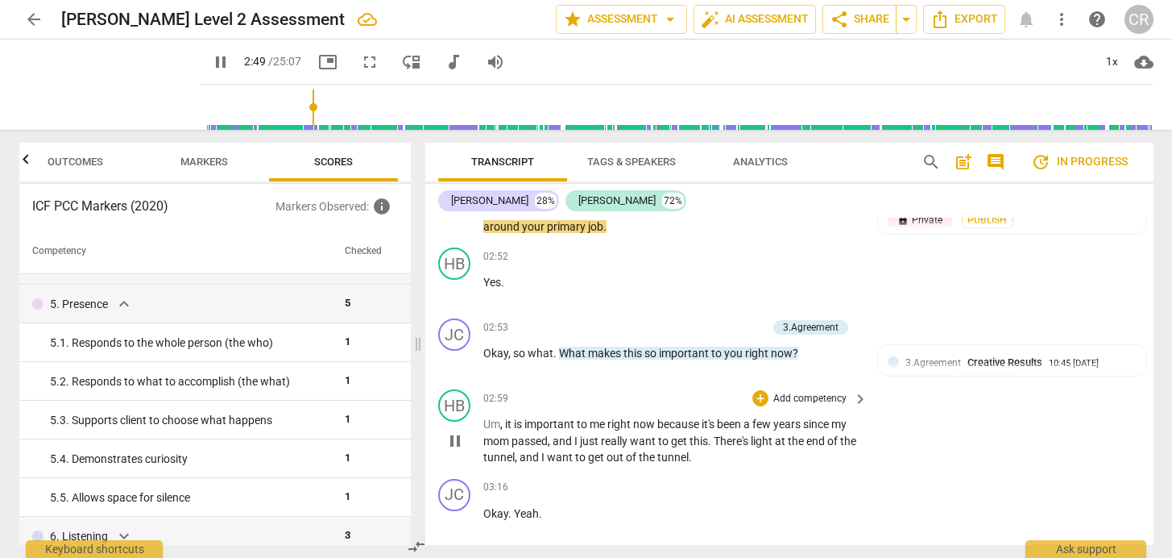
click at [450, 431] on span "pause" at bounding box center [455, 440] width 19 height 19
click at [456, 431] on span "play_arrow" at bounding box center [455, 440] width 19 height 19
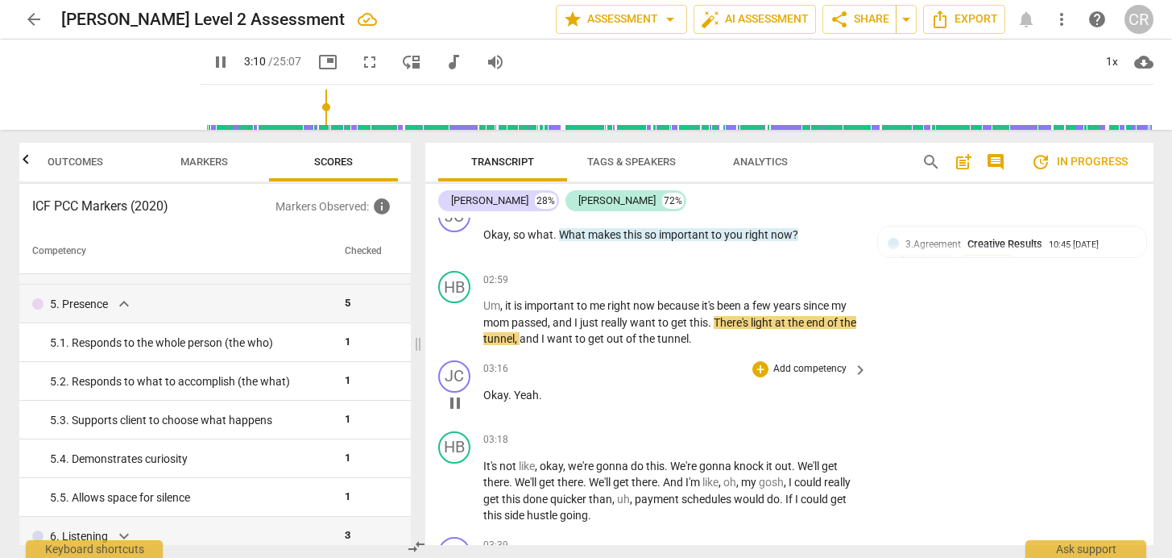
scroll to position [1259, 0]
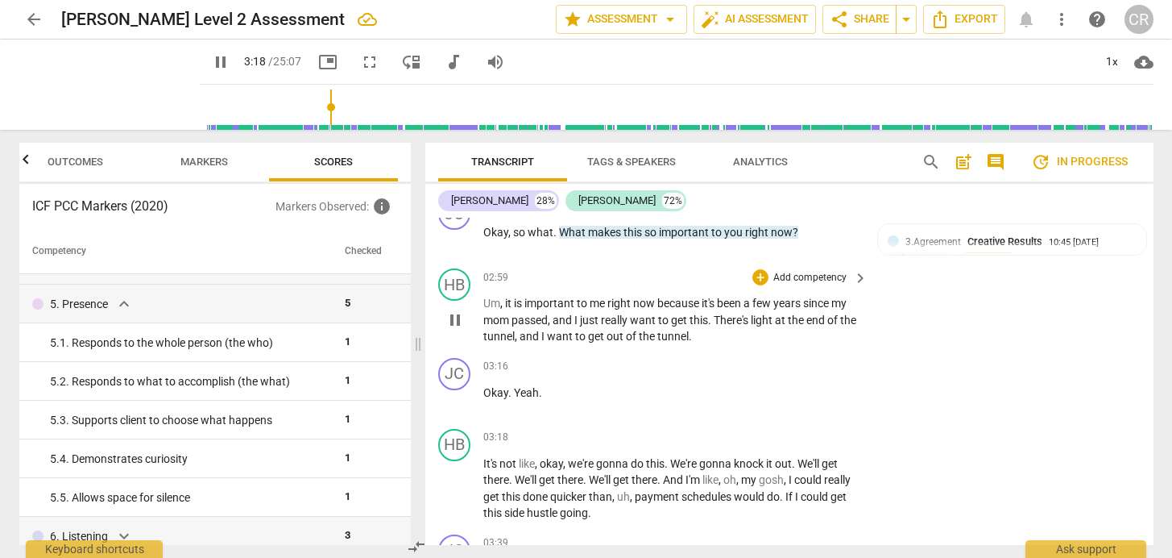
click at [455, 312] on span "pause" at bounding box center [455, 319] width 19 height 19
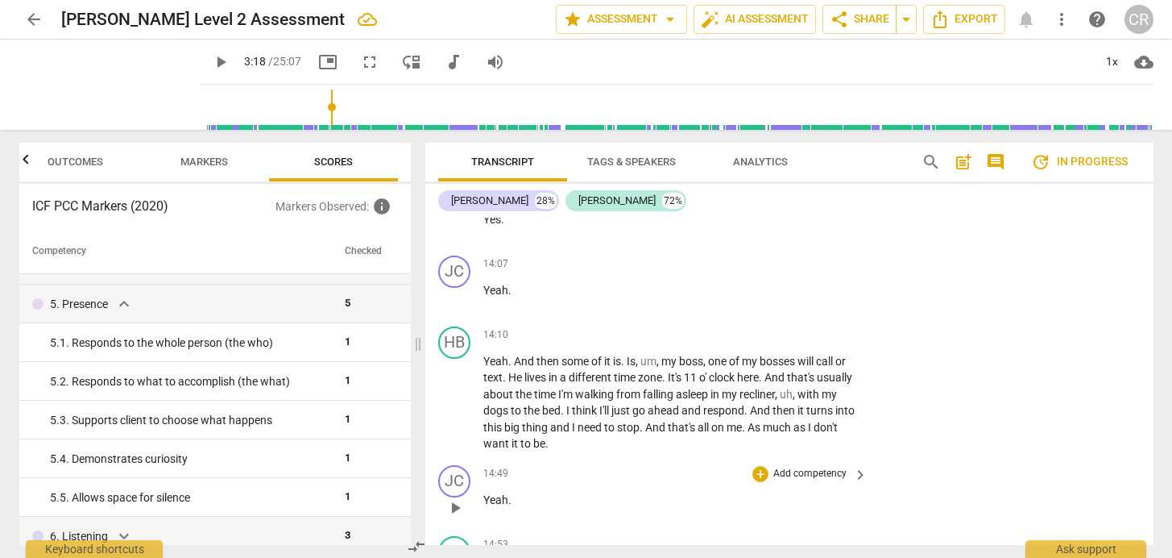
scroll to position [5640, 0]
click at [668, 421] on span "And" at bounding box center [656, 427] width 23 height 13
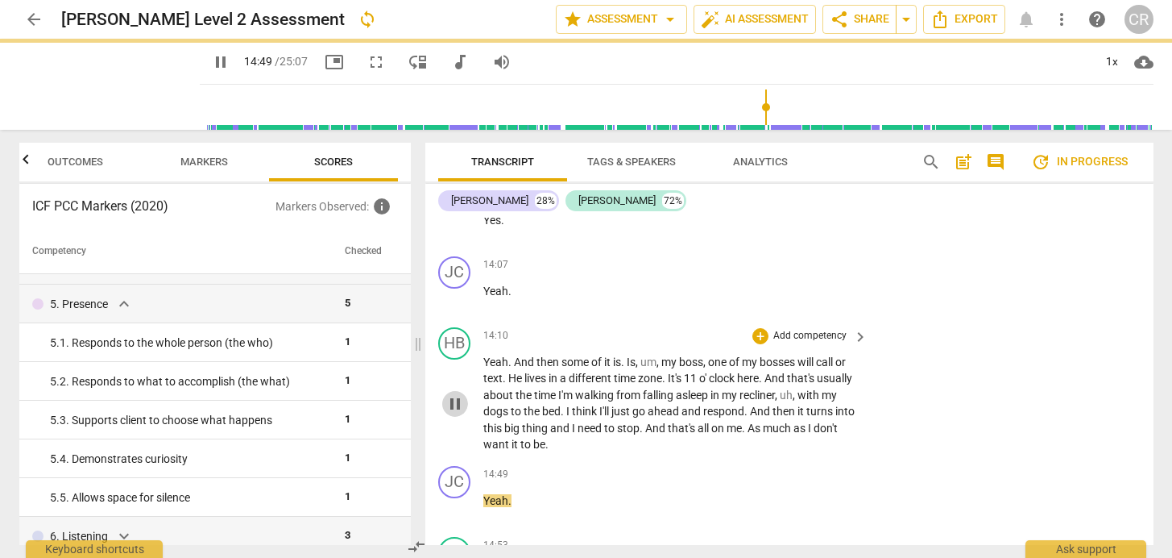
click at [457, 394] on span "pause" at bounding box center [455, 403] width 19 height 19
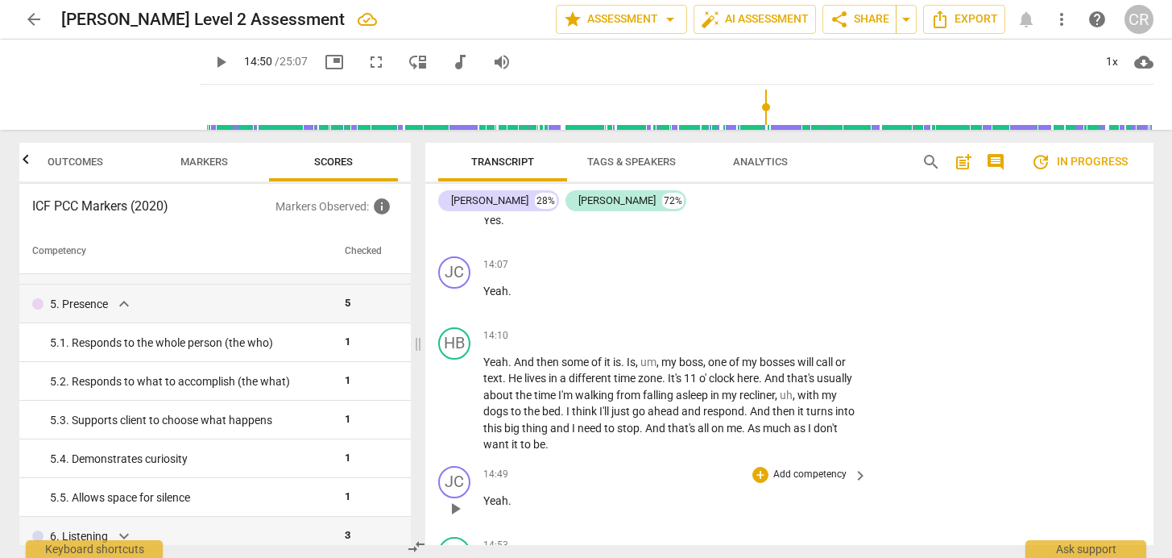
click at [628, 459] on div "JC play_arrow pause 14:49 + Add competency keyboard_arrow_right Yeah ." at bounding box center [789, 494] width 728 height 71
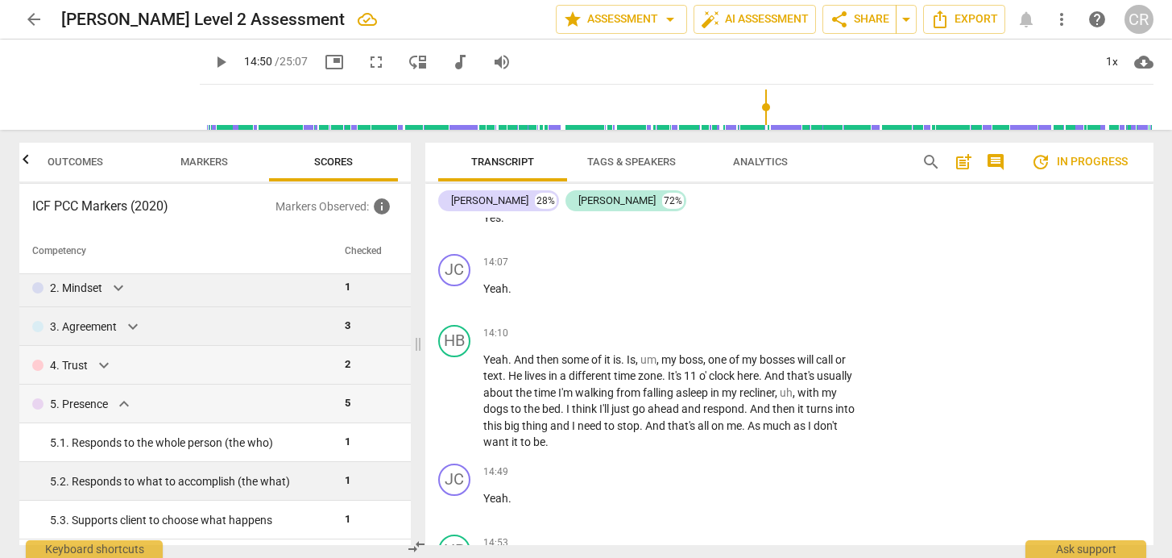
scroll to position [42, 0]
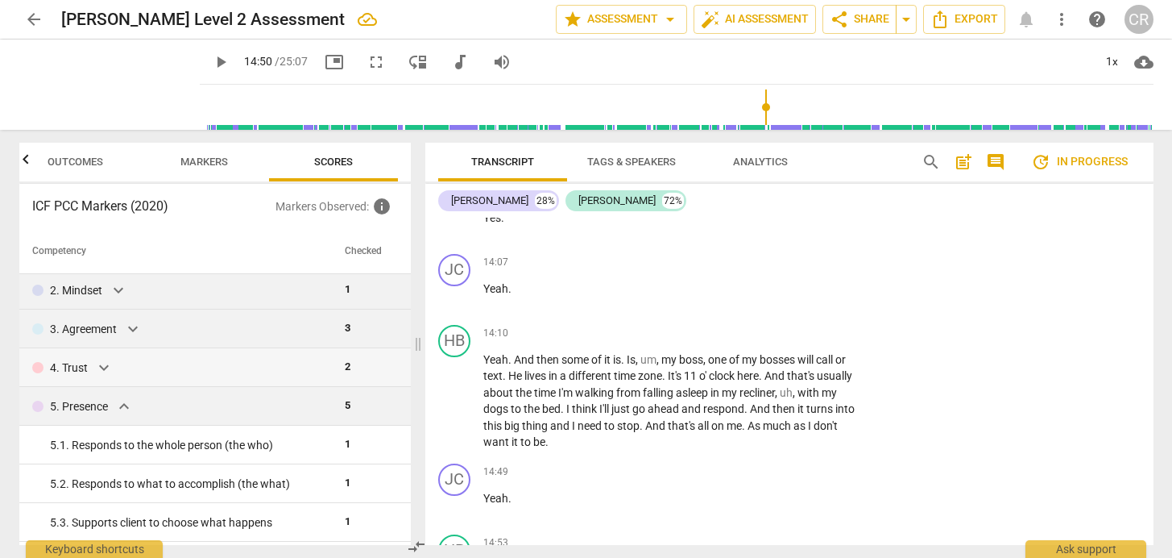
click at [124, 408] on span "expand_more" at bounding box center [123, 405] width 19 height 19
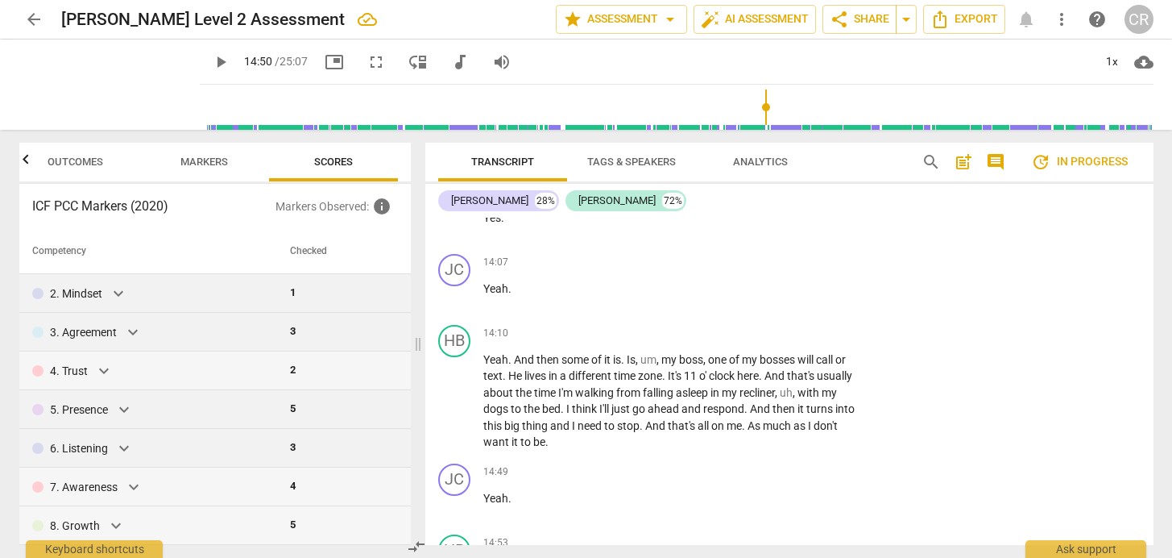
scroll to position [0, 0]
click at [122, 446] on span "expand_more" at bounding box center [123, 447] width 19 height 19
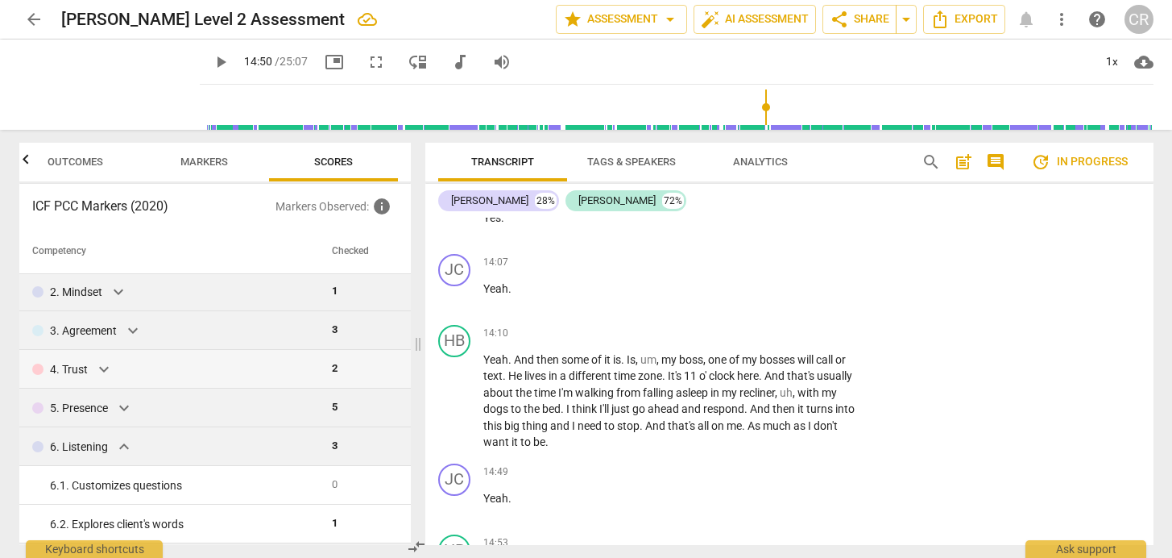
scroll to position [38, 0]
click at [124, 414] on span "expand_more" at bounding box center [123, 409] width 19 height 19
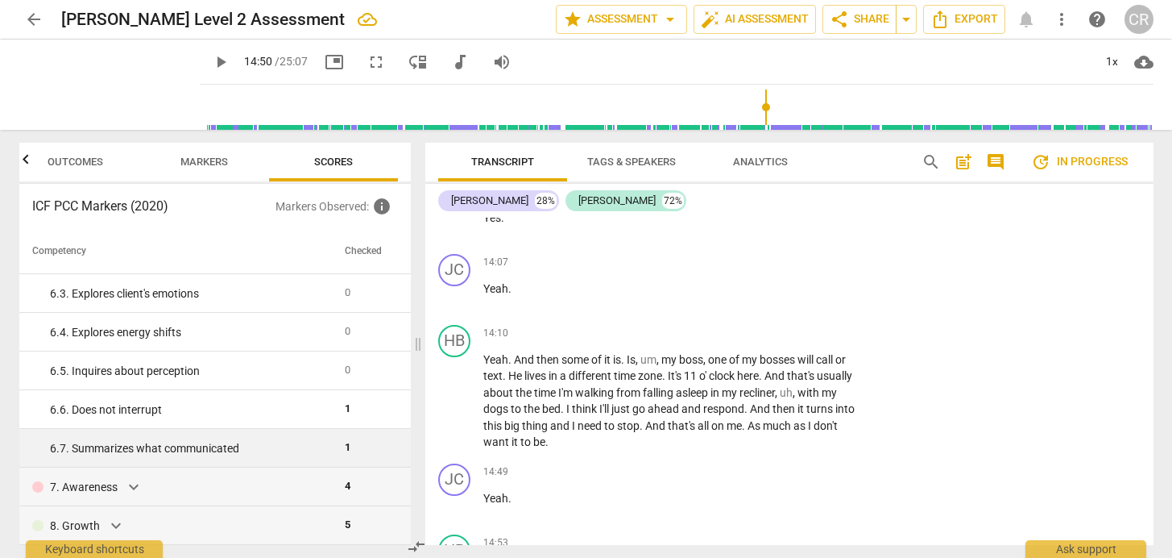
scroll to position [0, 0]
click at [132, 486] on span "expand_more" at bounding box center [133, 486] width 19 height 19
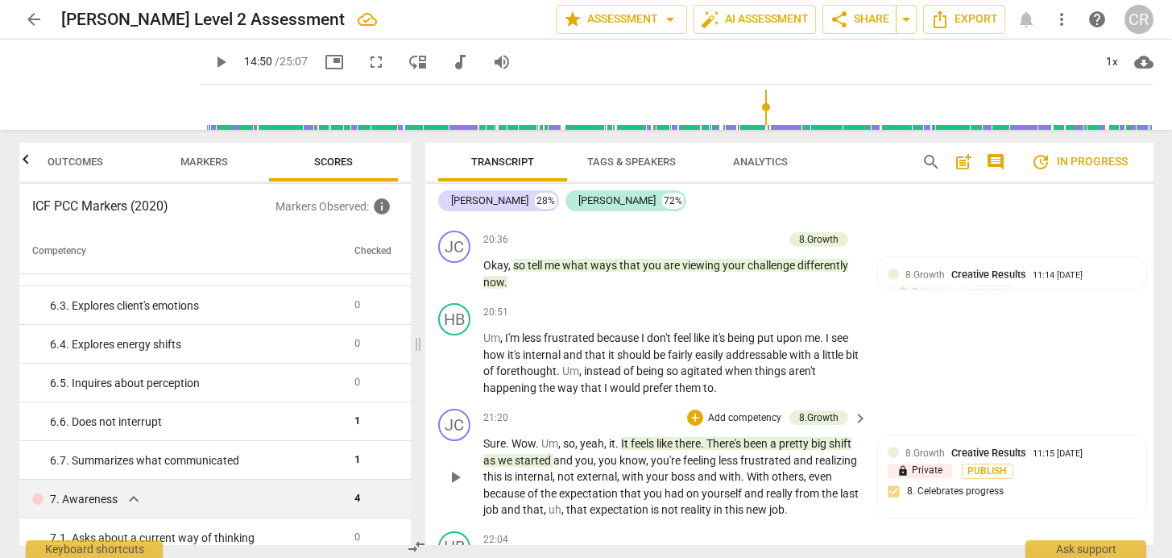
scroll to position [7763, 0]
click at [622, 471] on span "," at bounding box center [619, 477] width 5 height 13
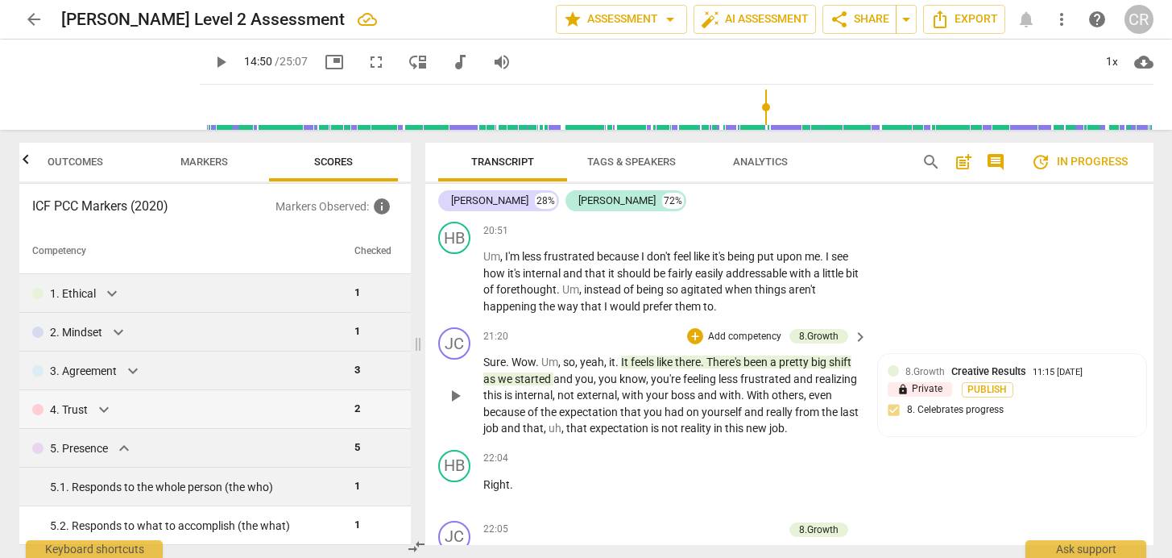
scroll to position [0, 0]
click at [102, 408] on span "expand_more" at bounding box center [103, 409] width 19 height 19
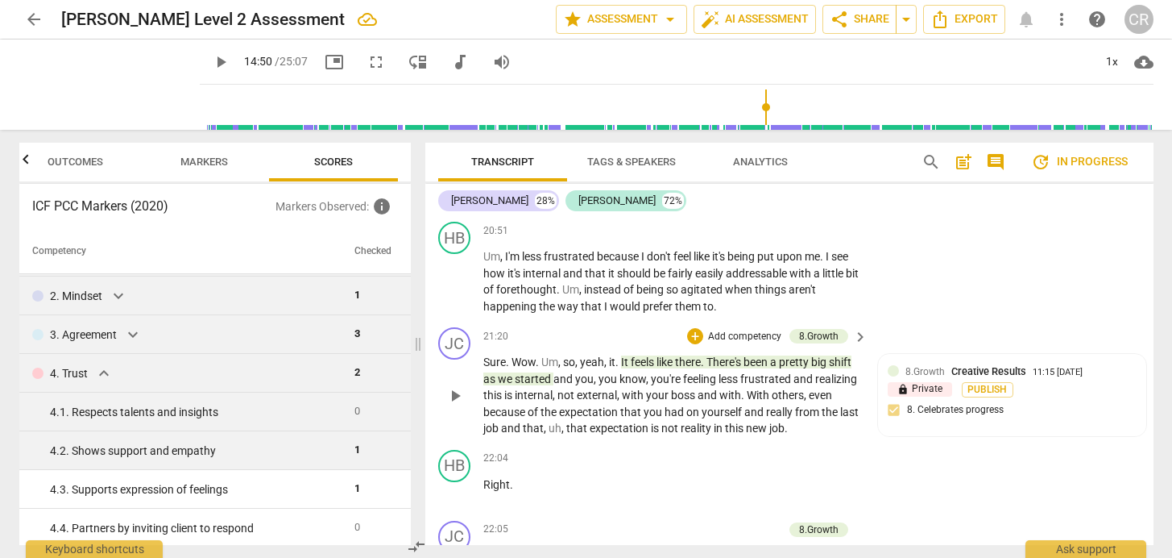
scroll to position [37, 0]
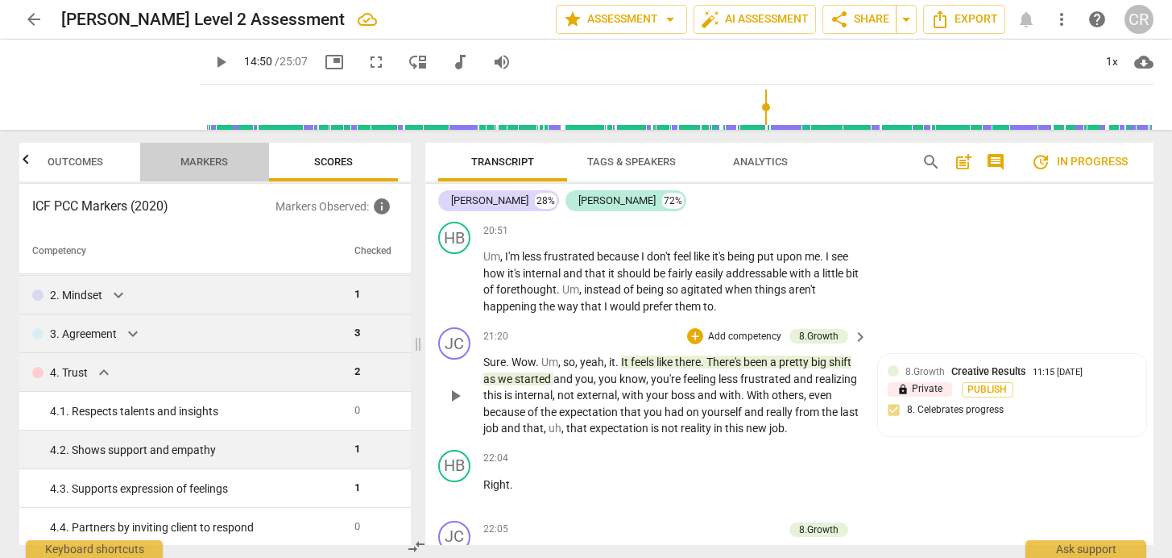
click at [209, 164] on span "Markers" at bounding box center [204, 162] width 48 height 12
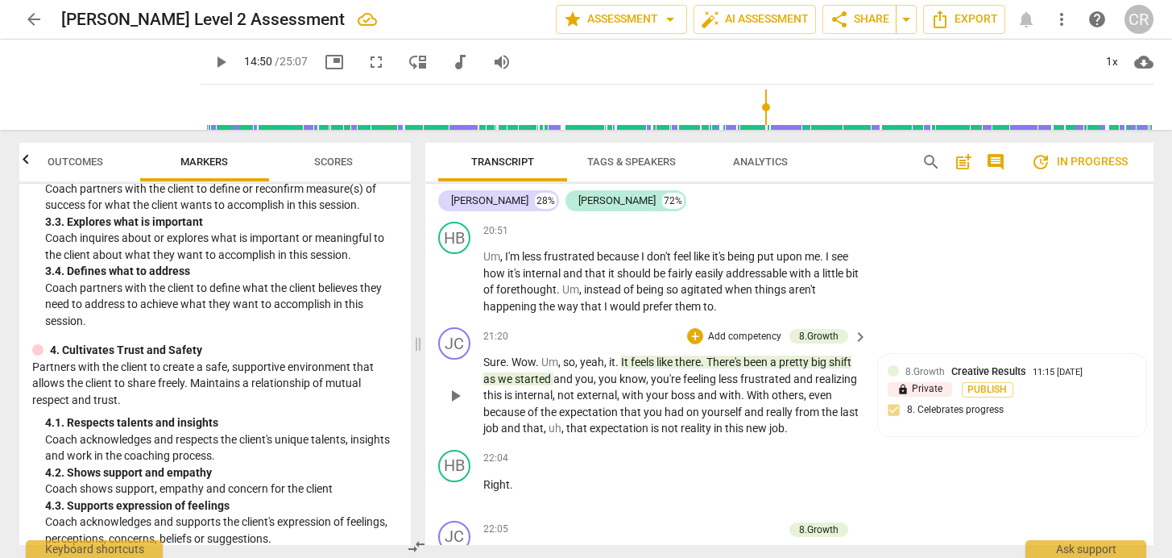
scroll to position [461, 0]
